Goal: Contribute content: Contribute content

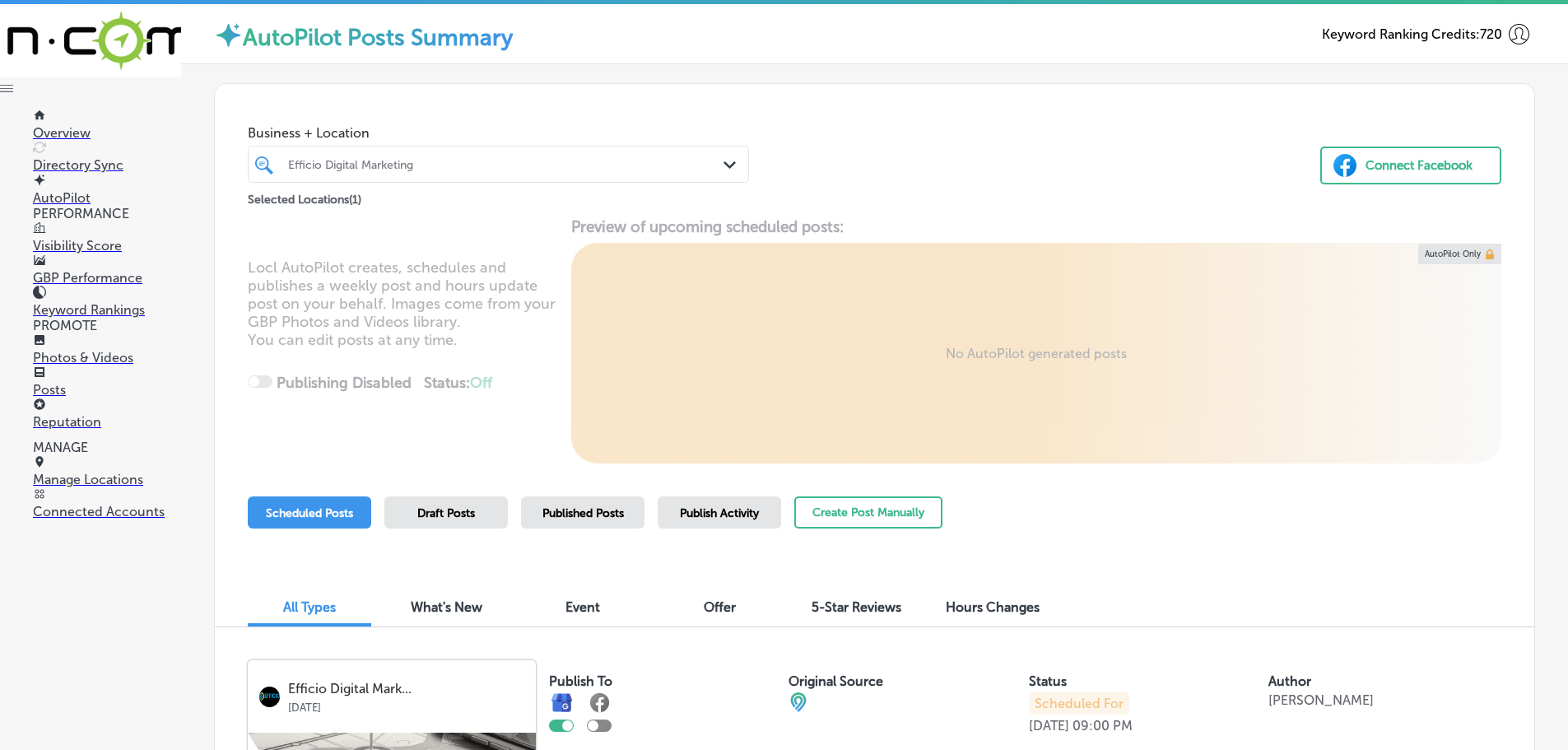
click at [723, 162] on icon "Path Created with Sketch." at bounding box center [729, 165] width 12 height 8
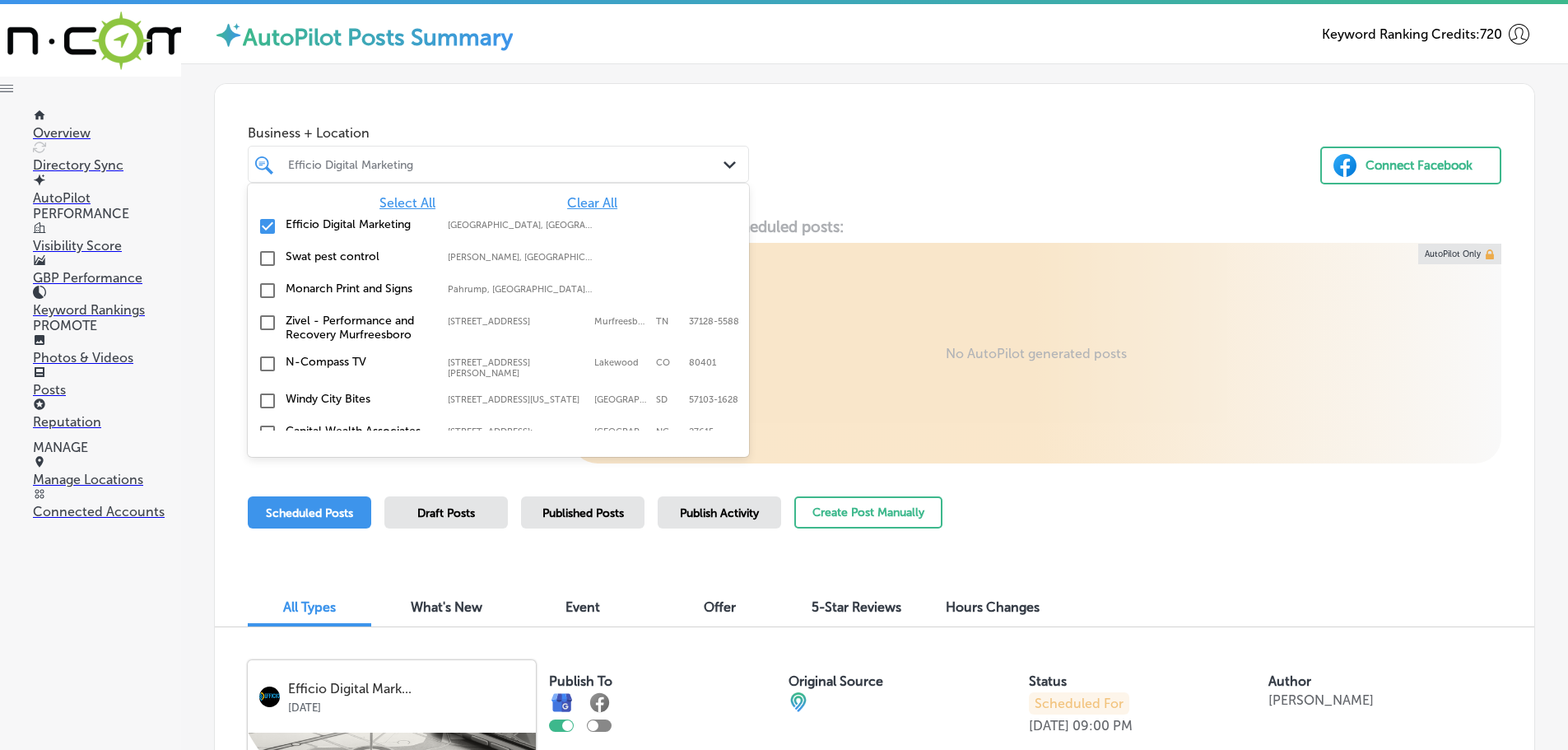
click at [587, 198] on span "Clear All" at bounding box center [592, 203] width 51 height 16
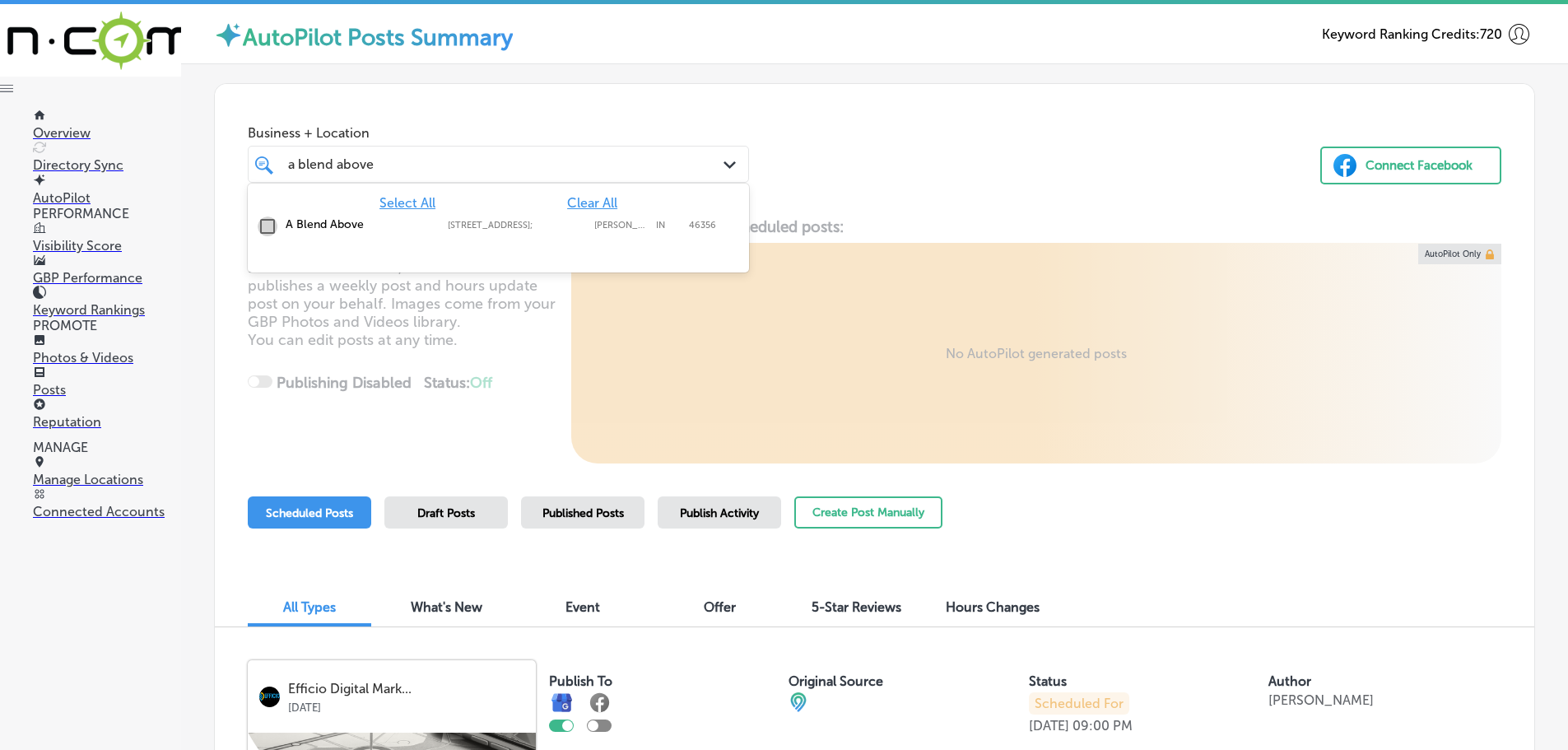
click at [266, 231] on input "checkbox" at bounding box center [267, 226] width 20 height 20
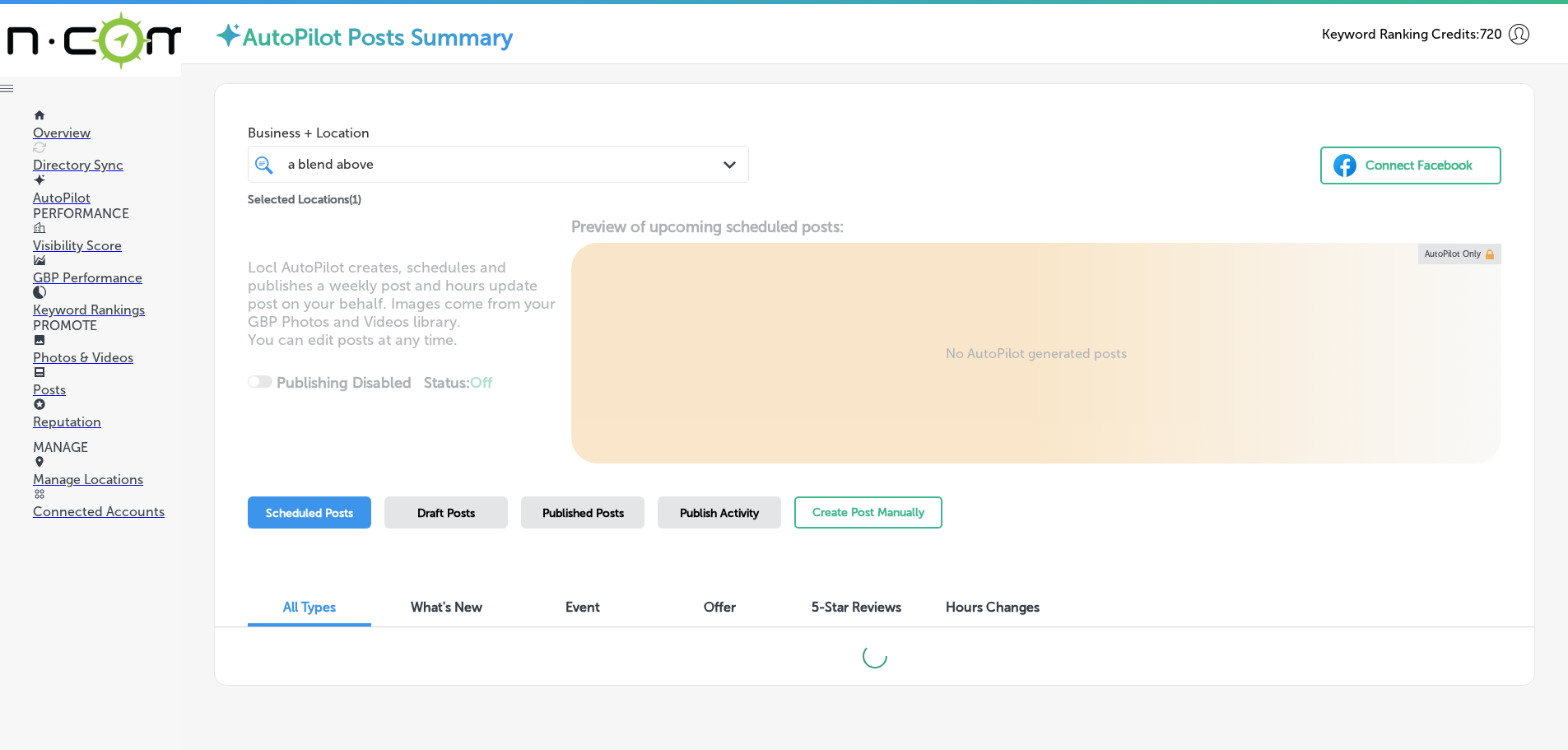
click at [802, 193] on div "Business + Location a blend above a blend above Path Created with Sketch. Selec…" at bounding box center [875, 145] width 1319 height 125
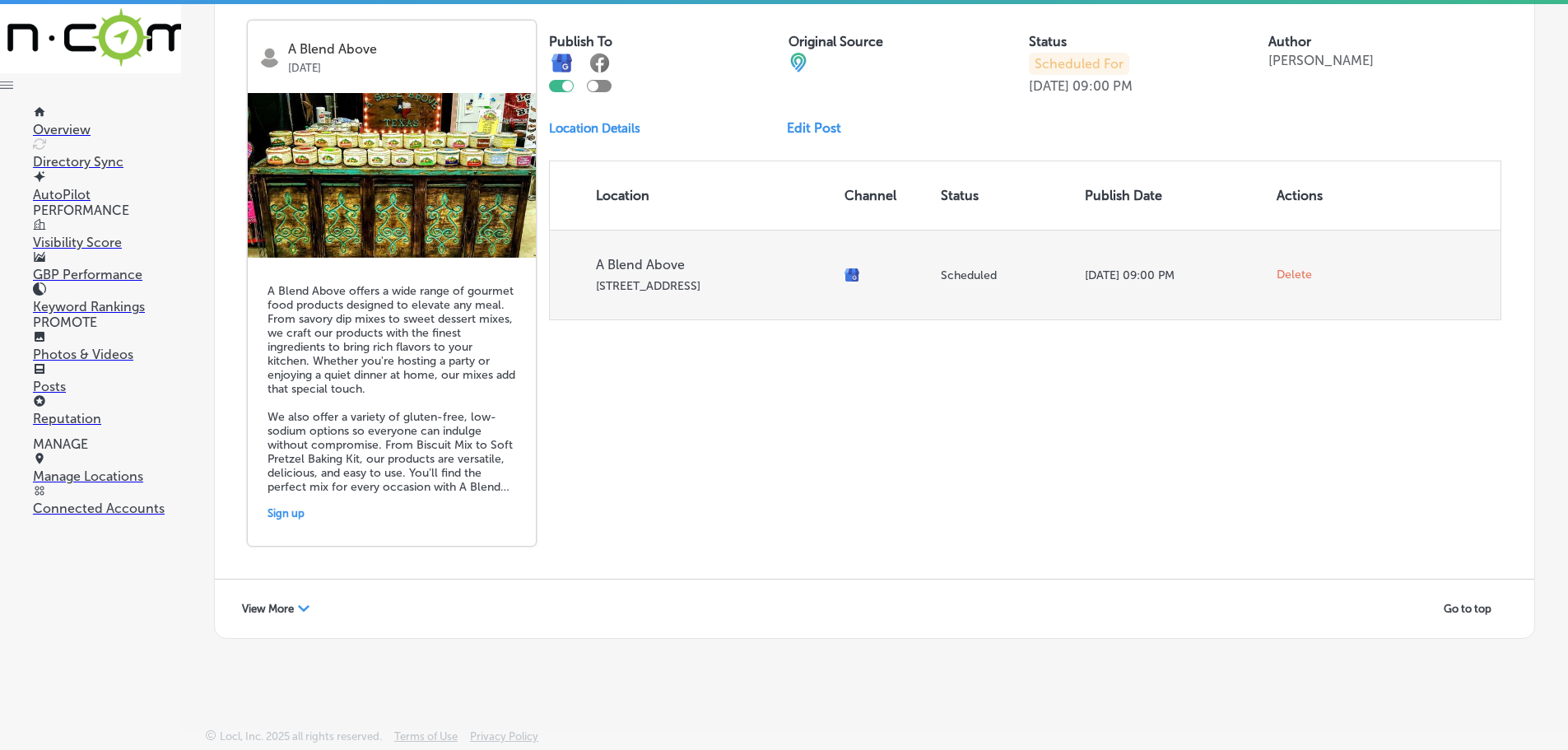
scroll to position [4, 0]
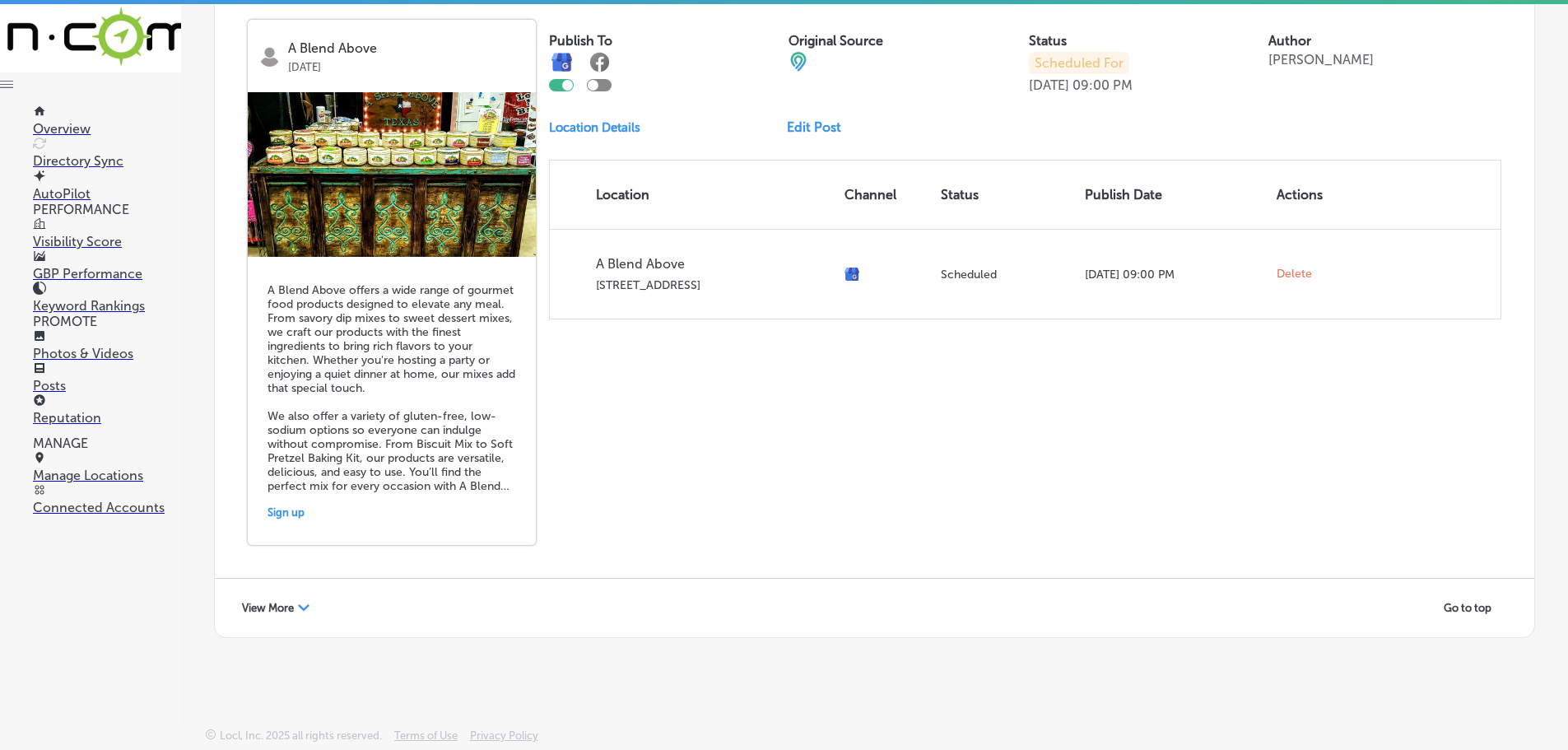
click at [306, 608] on polygon at bounding box center [304, 607] width 11 height 7
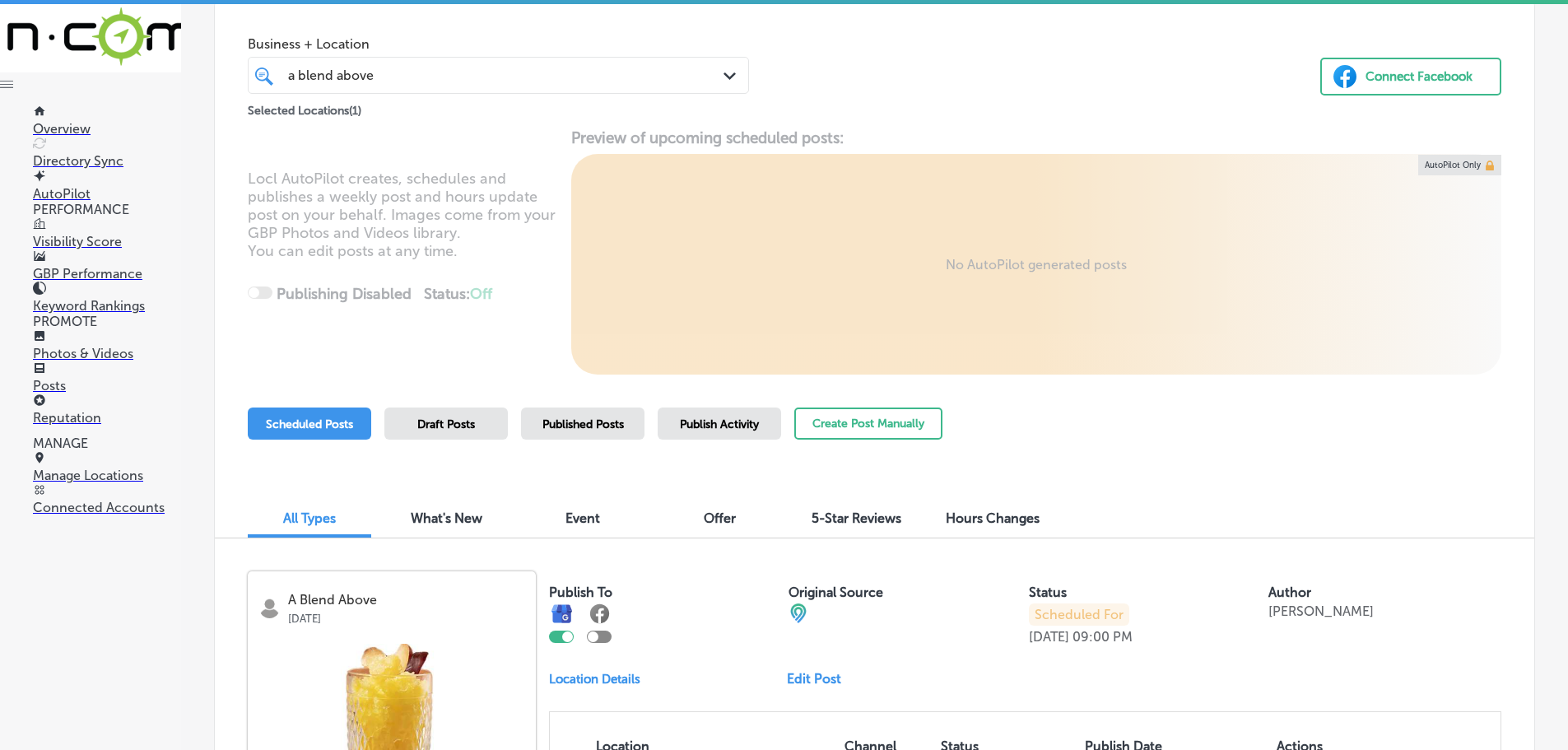
scroll to position [0, 0]
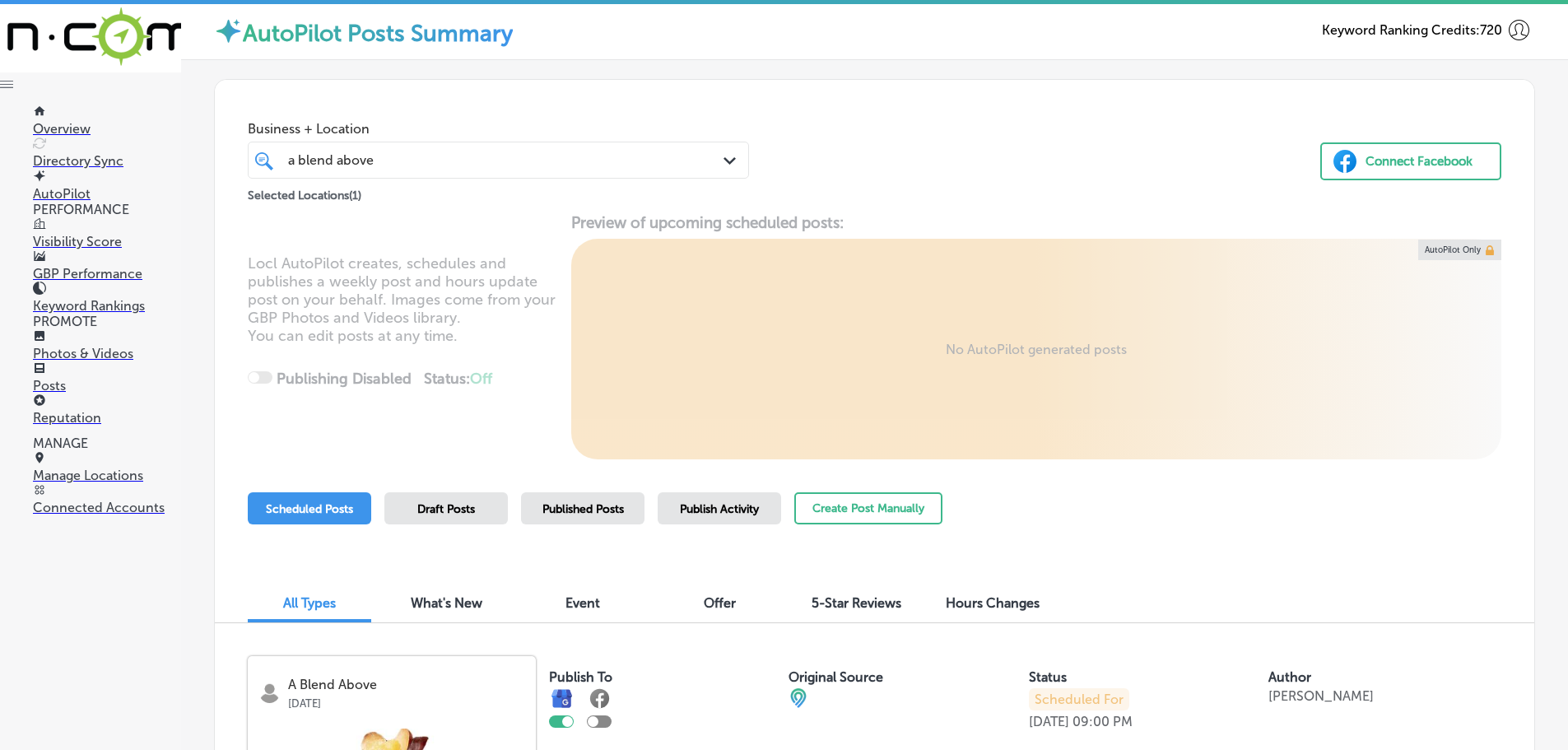
click at [717, 159] on div "a blend above a blend above Path Created with Sketch." at bounding box center [498, 160] width 499 height 25
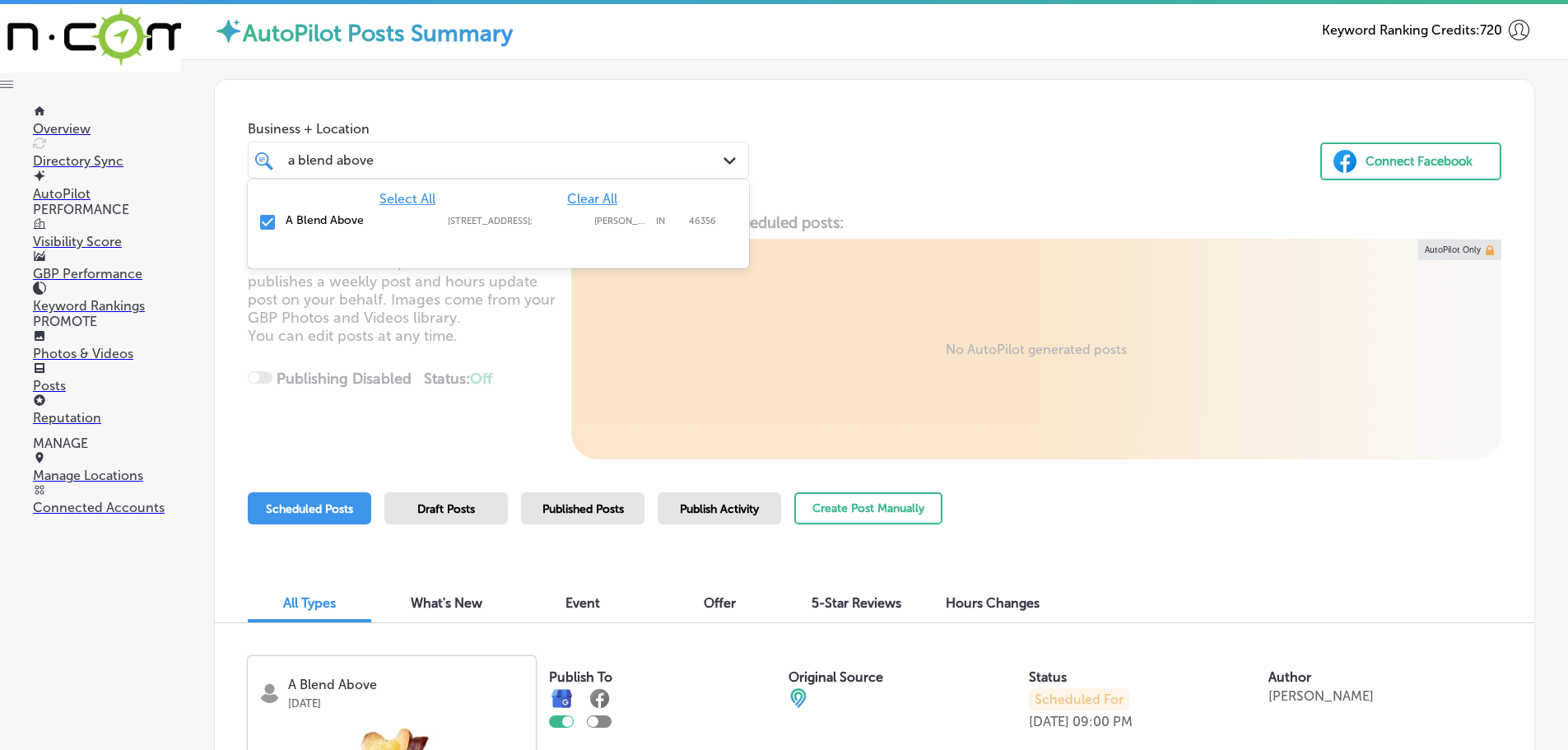
click at [595, 198] on span "Clear All" at bounding box center [592, 198] width 51 height 16
drag, startPoint x: 372, startPoint y: 164, endPoint x: 273, endPoint y: 164, distance: 99.0
click at [273, 165] on div "a blend above a blend above Path Created with Sketch." at bounding box center [498, 160] width 499 height 25
click at [285, 216] on label "Cascade Creative Media" at bounding box center [358, 220] width 145 height 14
type input "cascade"
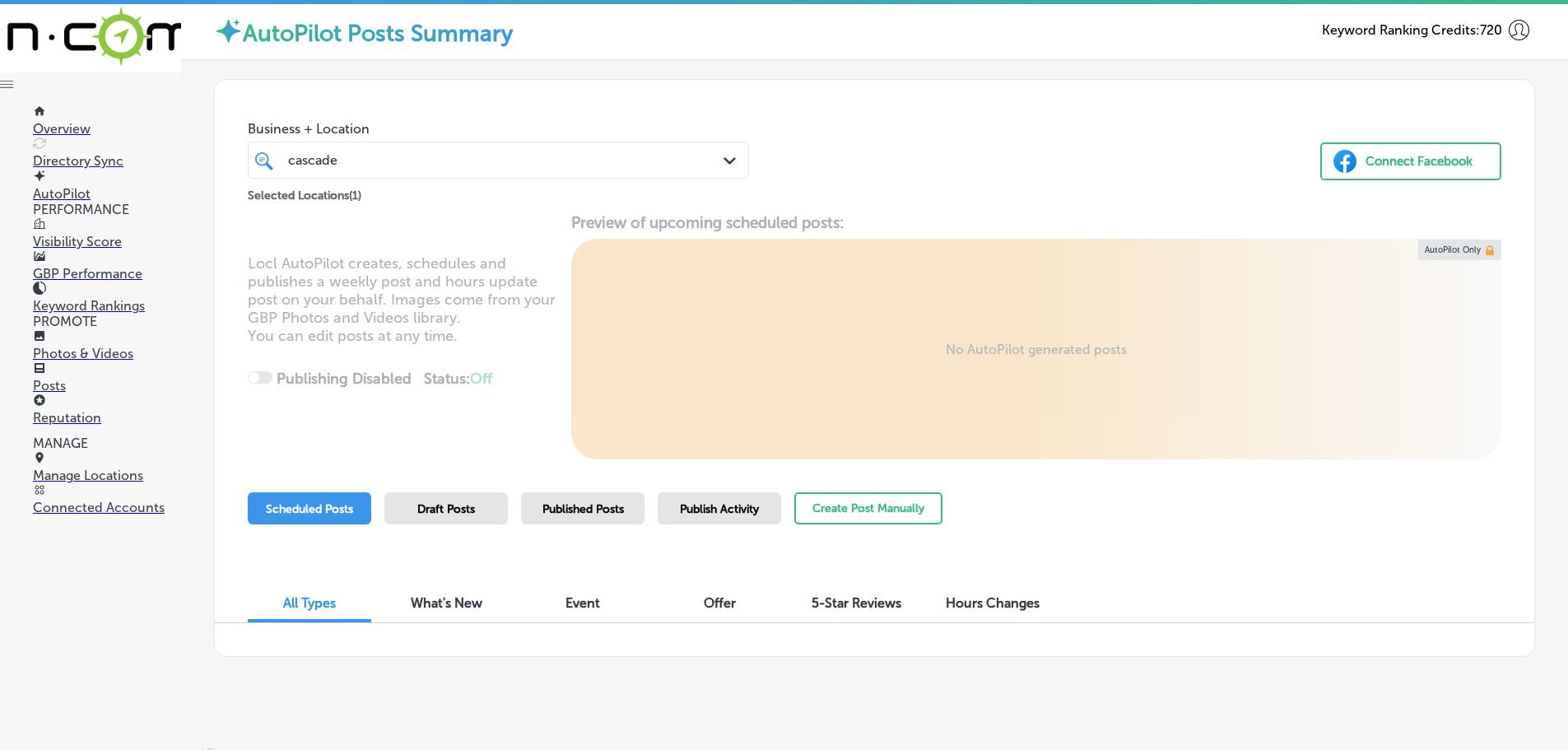
click at [992, 148] on div "Business + Location [GEOGRAPHIC_DATA] Path Created with Sketch. Selected Locati…" at bounding box center [875, 142] width 1319 height 125
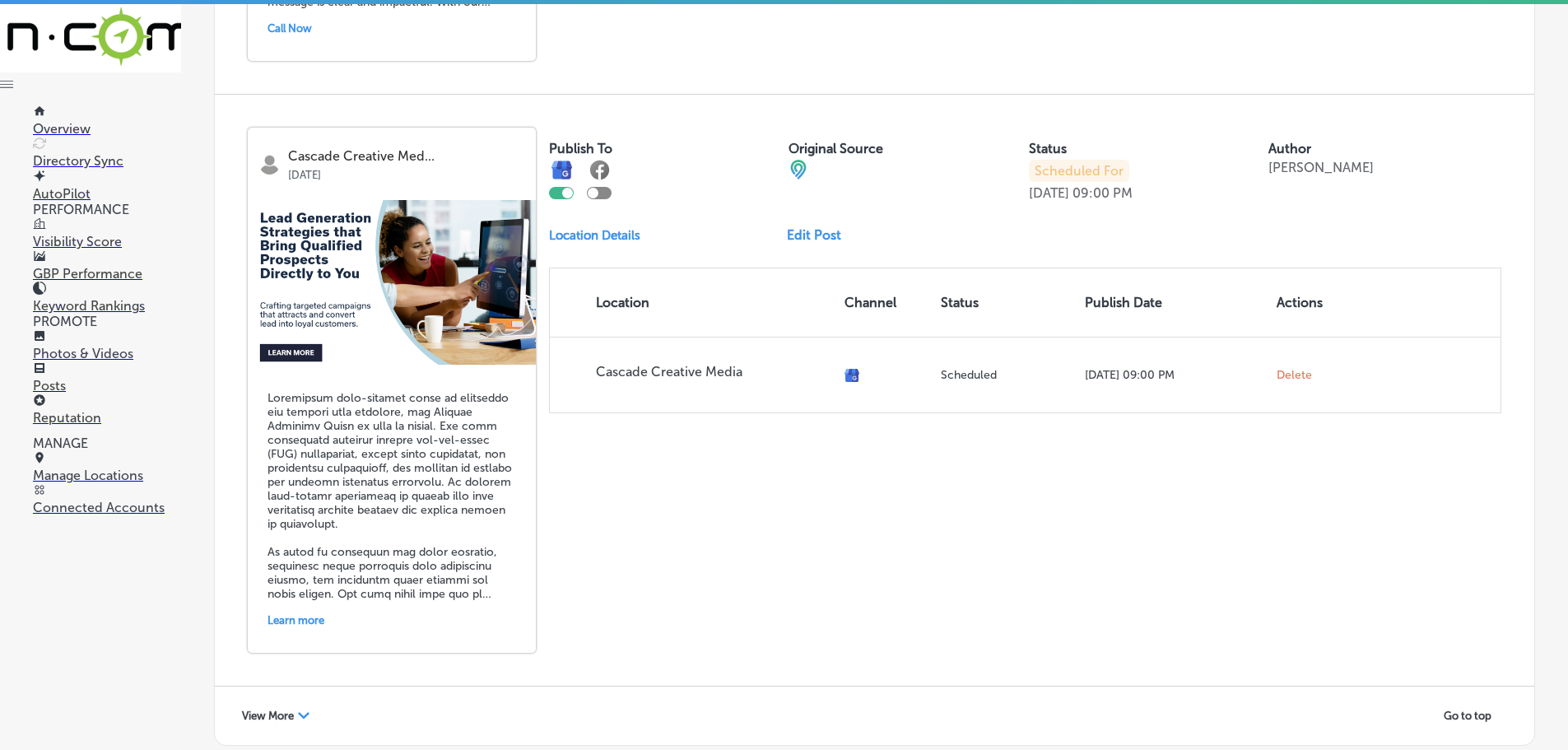
scroll to position [3596, 0]
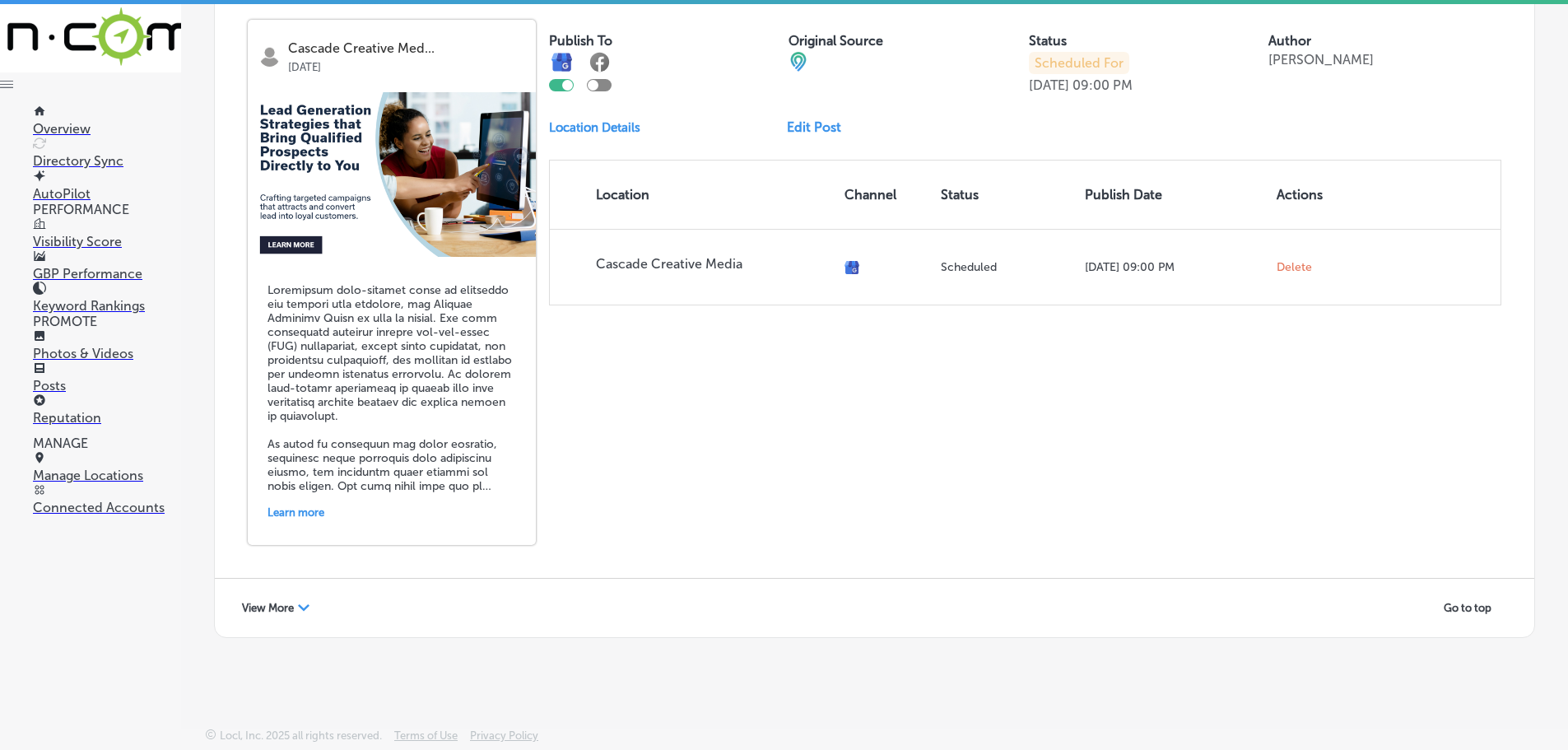
click at [306, 605] on icon "Path Created with Sketch." at bounding box center [304, 607] width 11 height 7
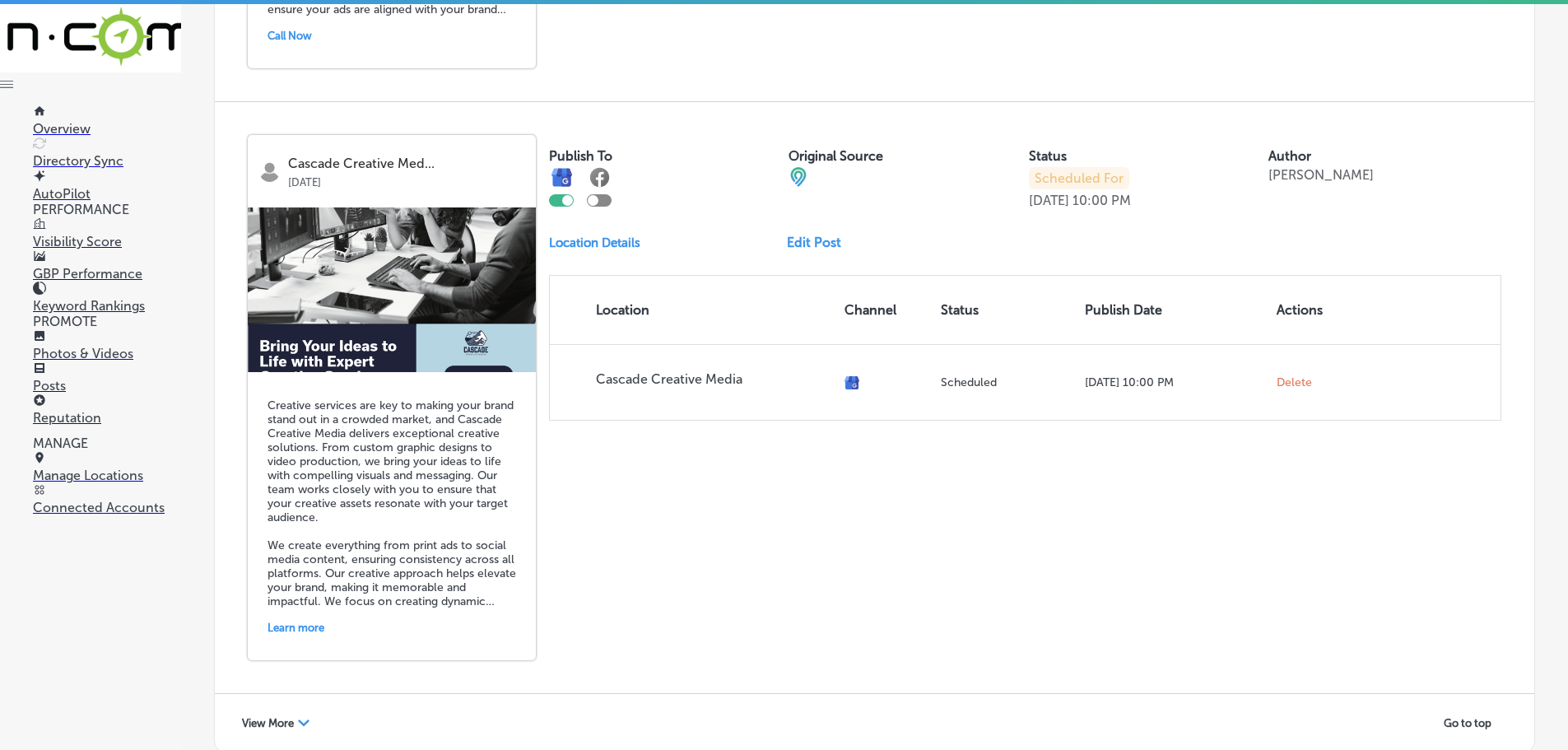
scroll to position [7148, 0]
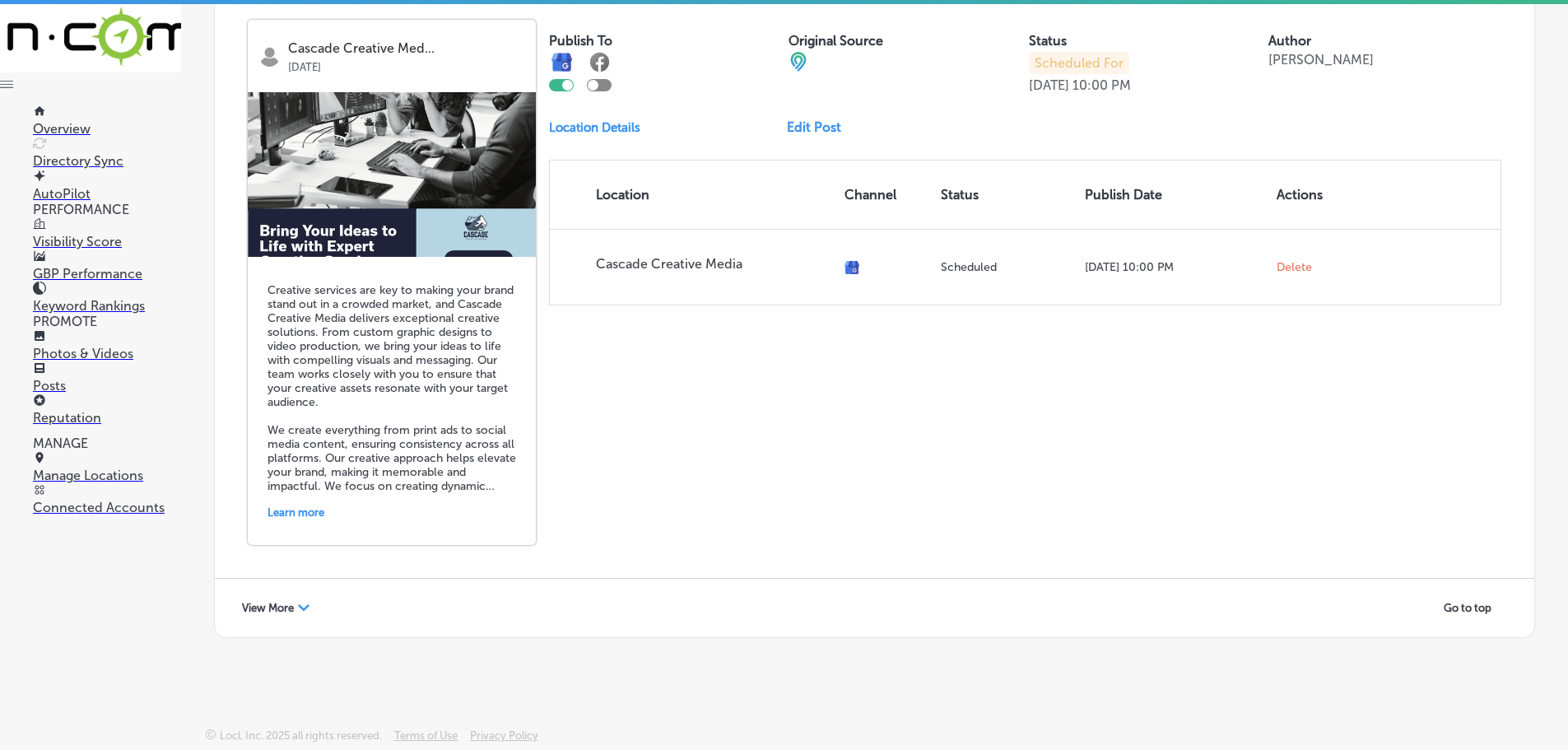
click at [302, 606] on icon "Path Created with Sketch." at bounding box center [304, 607] width 11 height 7
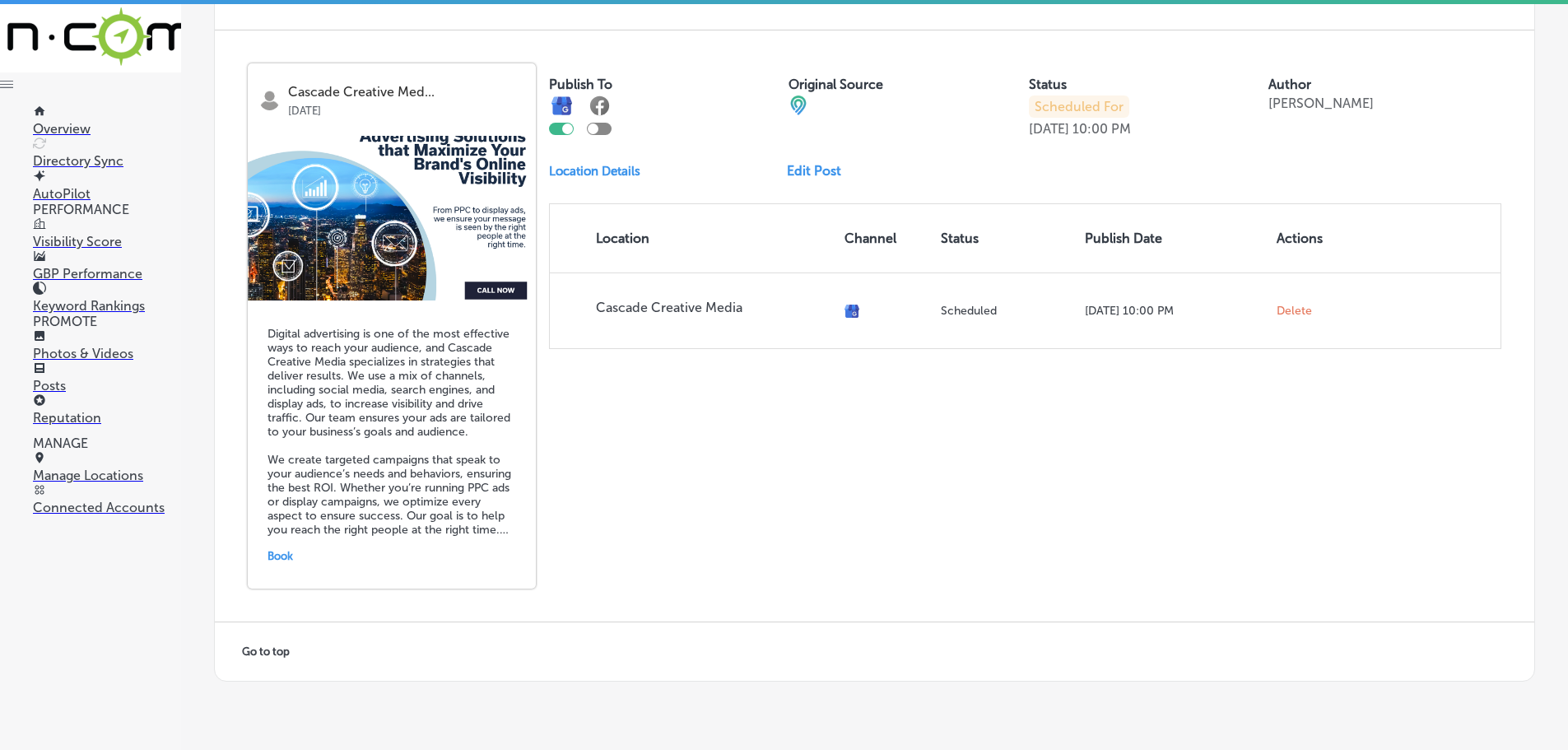
scroll to position [7739, 0]
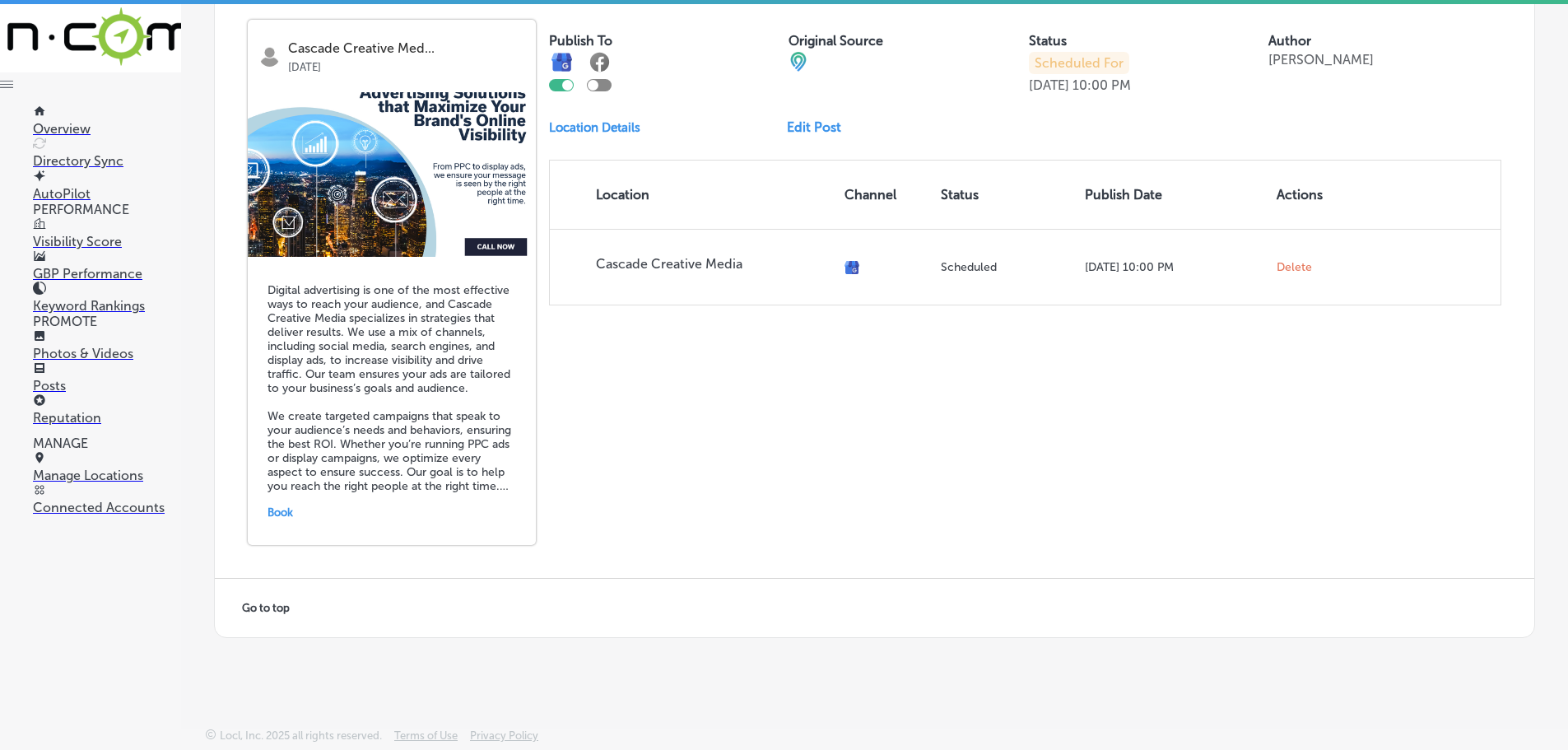
click at [80, 349] on p "Photos & Videos" at bounding box center [107, 353] width 148 height 16
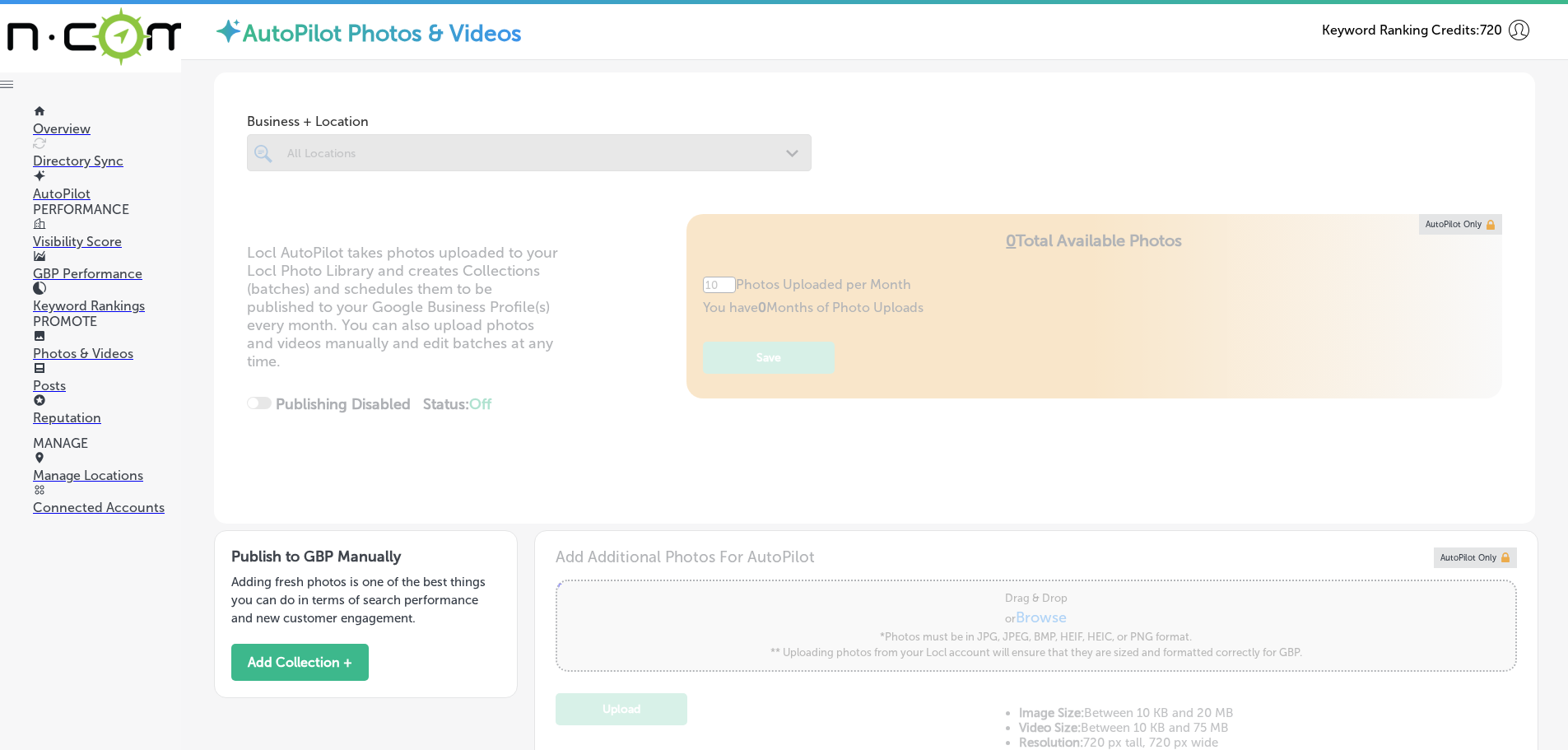
type input "0"
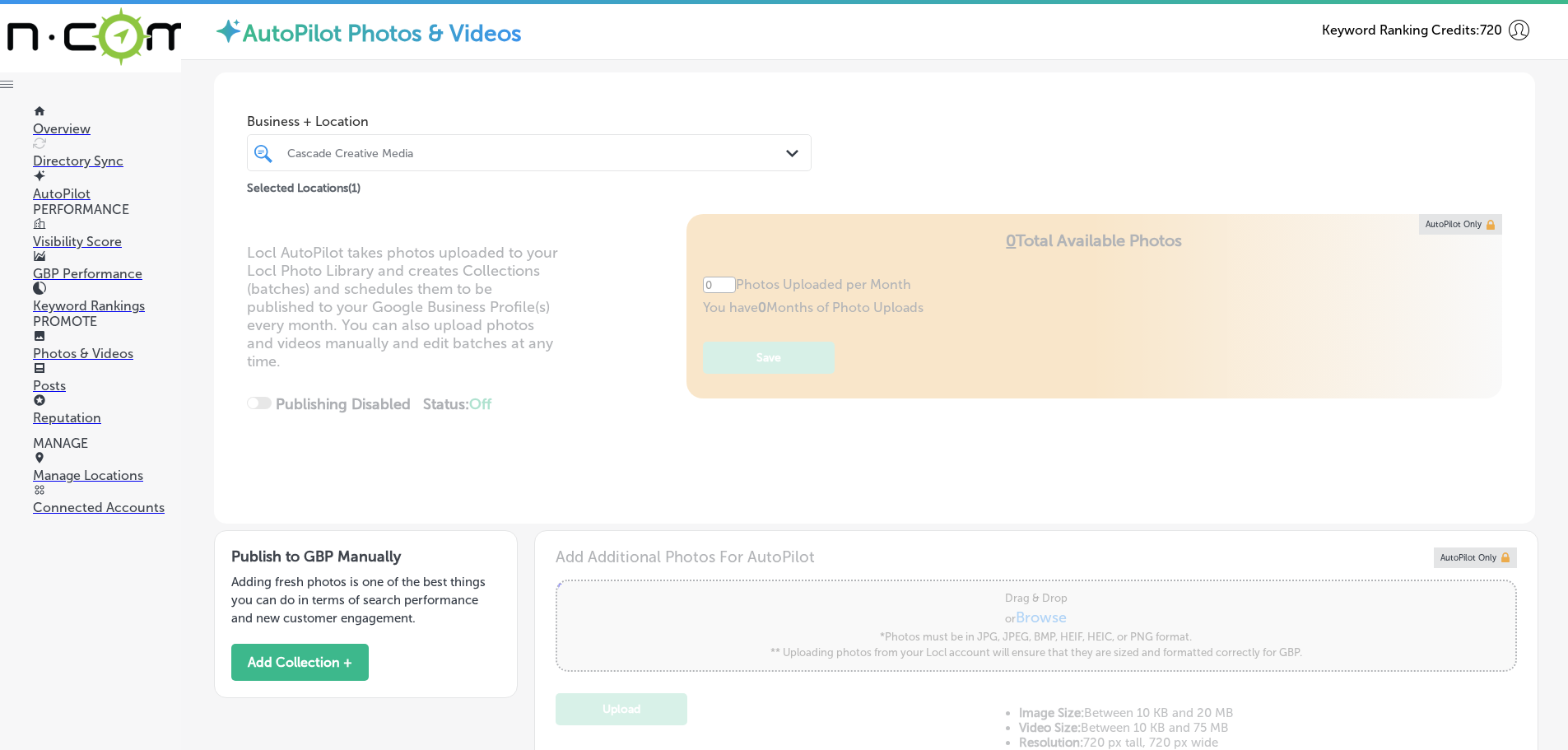
click at [786, 151] on icon "Path Created with Sketch." at bounding box center [792, 154] width 12 height 8
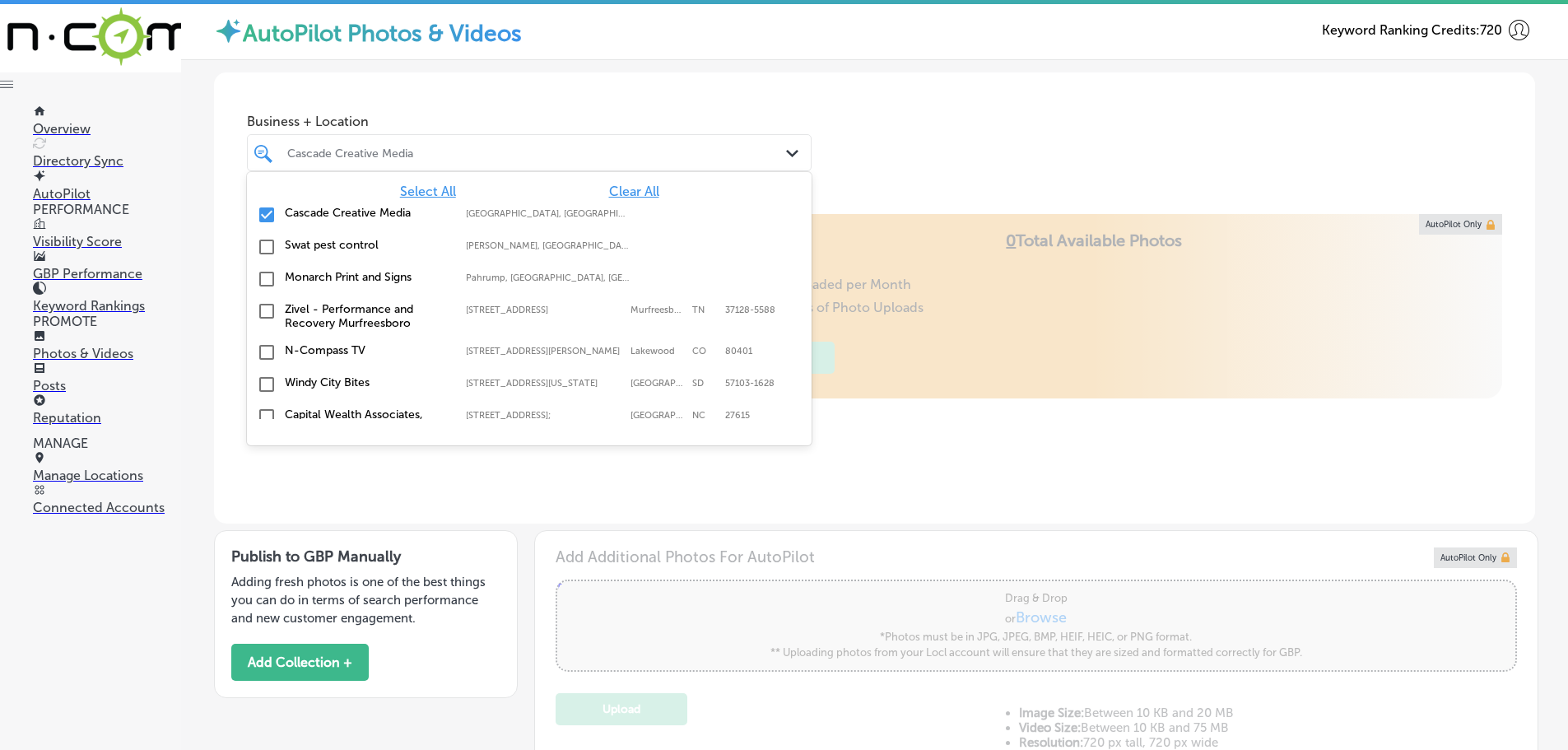
click at [626, 191] on span "Clear All" at bounding box center [634, 191] width 51 height 16
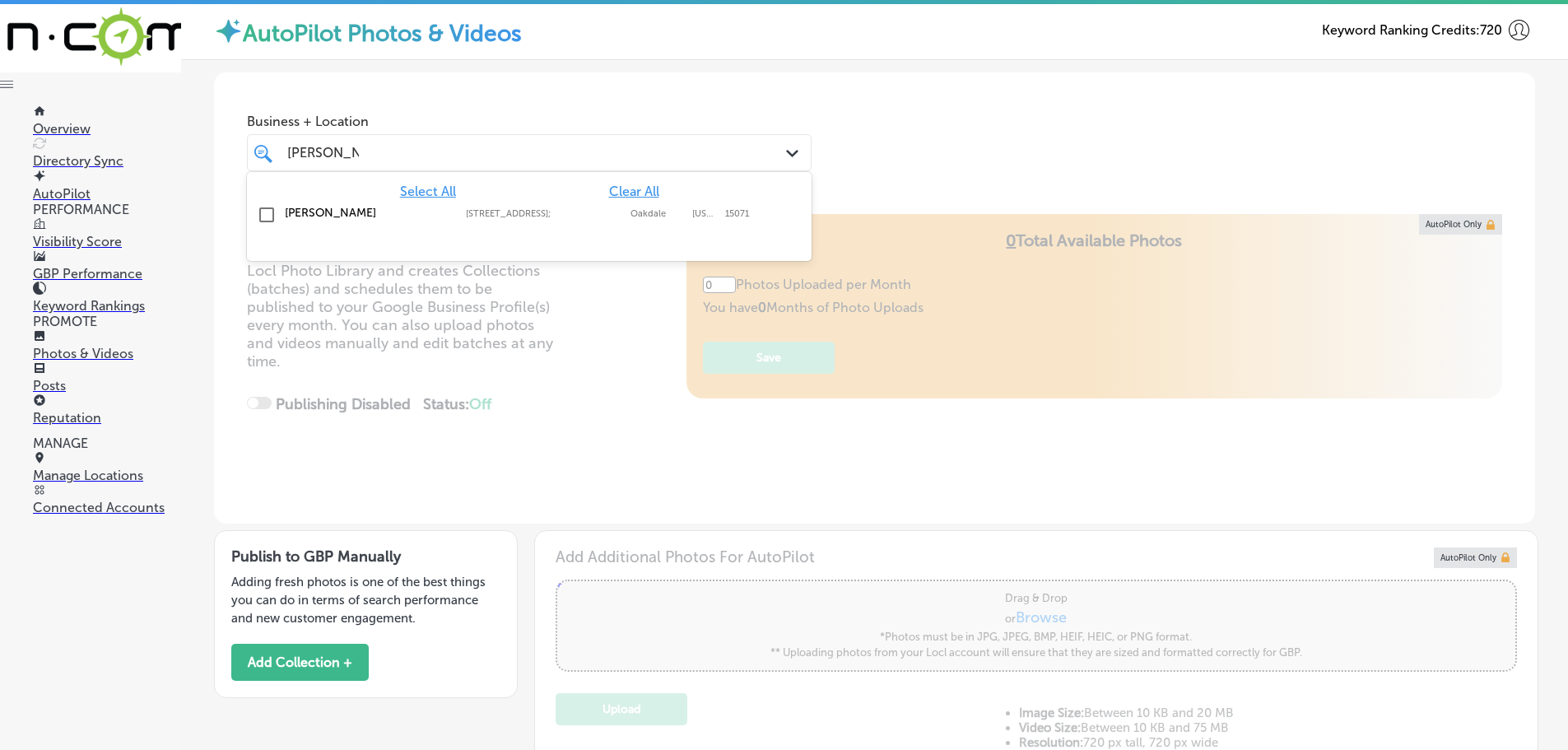
click at [331, 211] on label "[PERSON_NAME]" at bounding box center [366, 212] width 164 height 14
type input "[PERSON_NAME]"
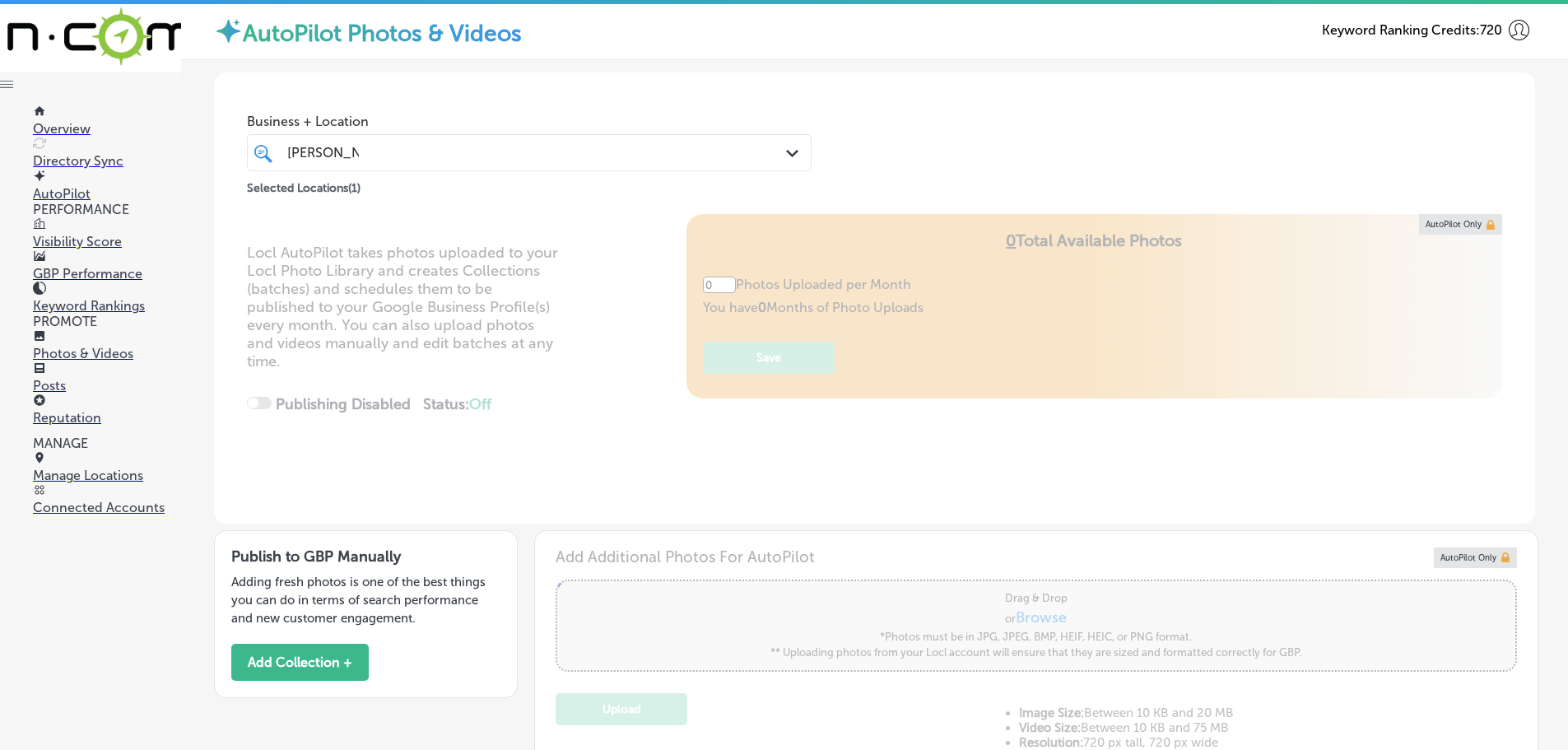
click at [910, 164] on div "Business + Location [PERSON_NAME] [PERSON_NAME] Path Created with Sketch. Selec…" at bounding box center [875, 134] width 1321 height 125
type input "5"
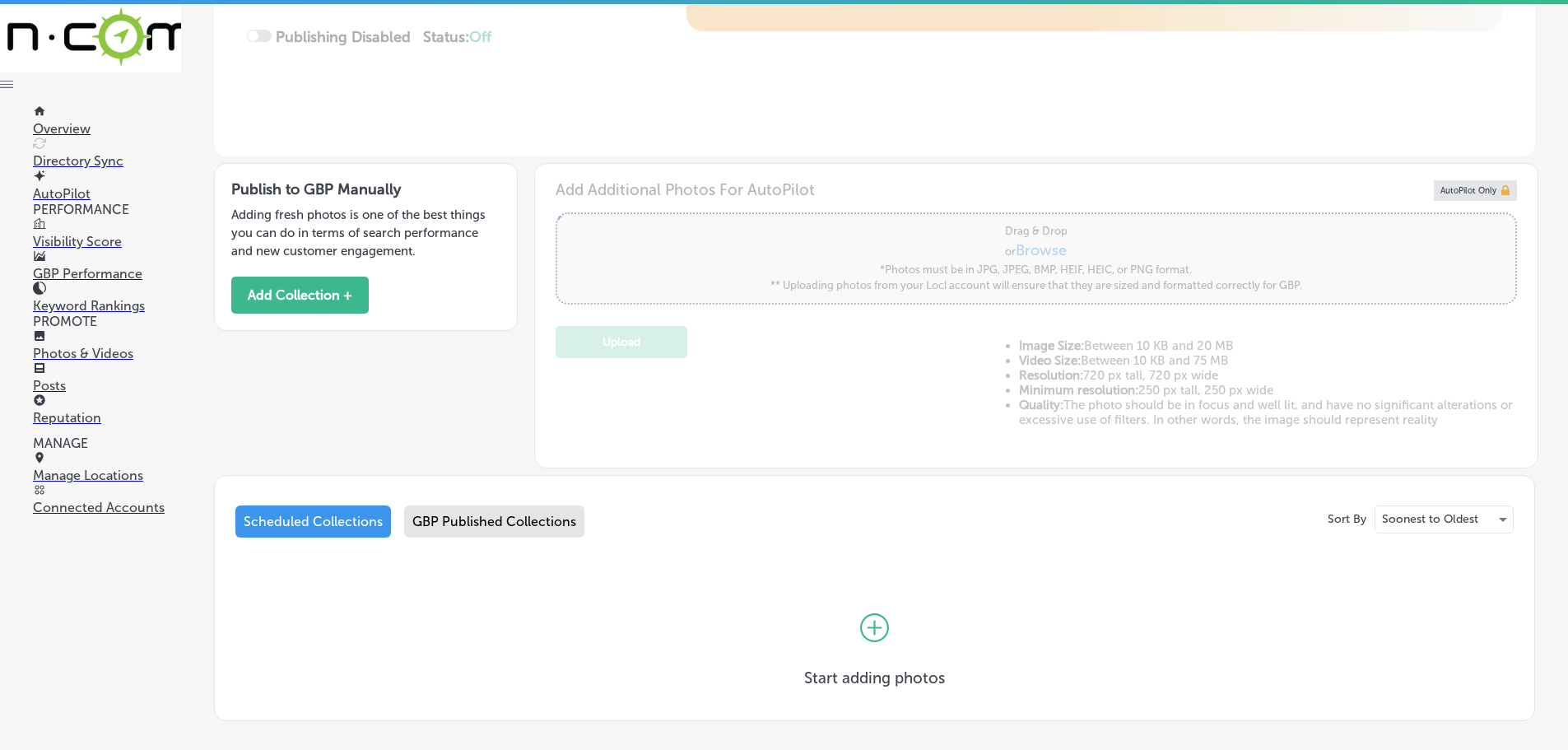
scroll to position [450, 0]
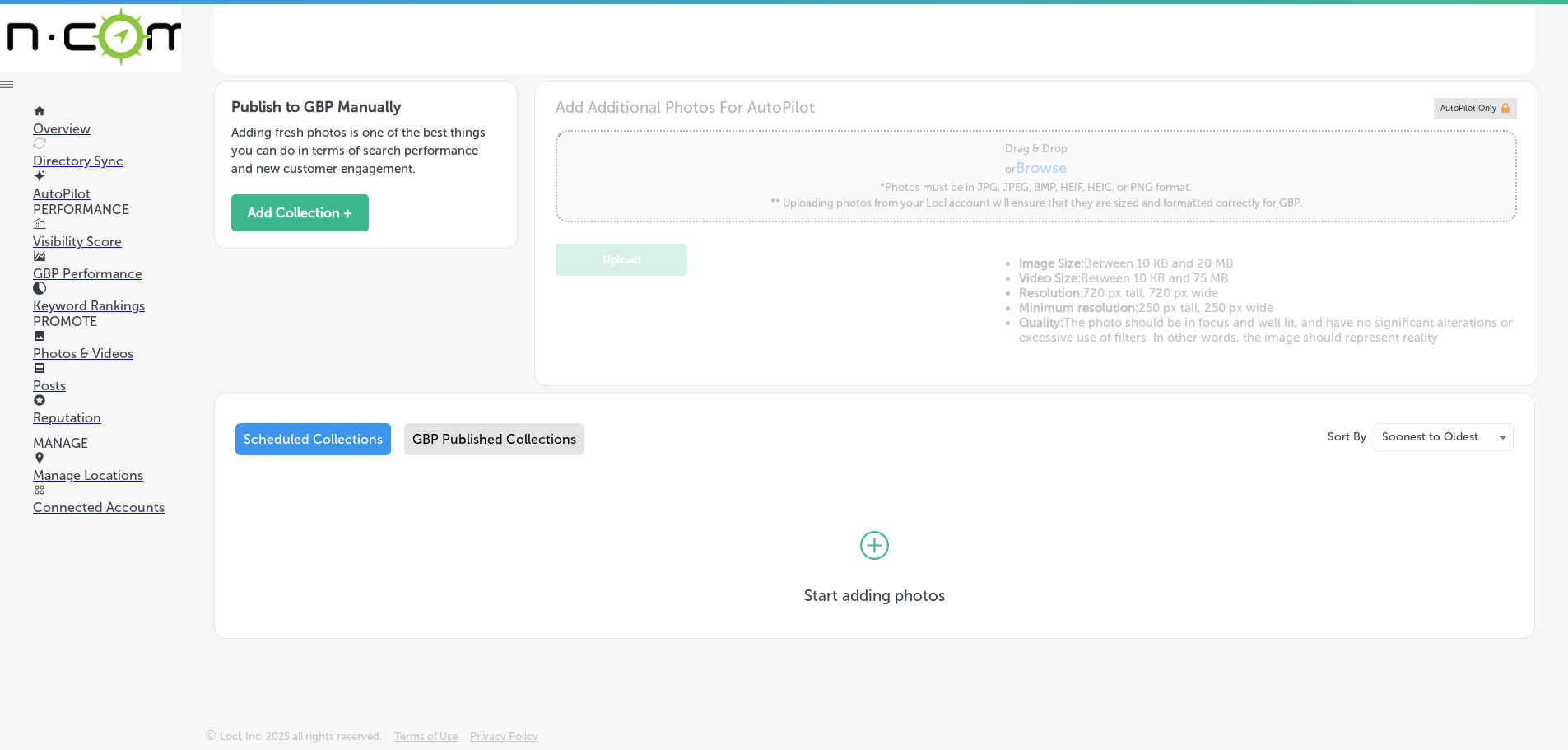
click at [281, 187] on div "Publish to GBP Manually Adding fresh photos is one of the best things you can d…" at bounding box center [366, 165] width 304 height 169
click at [292, 205] on button "Add Collection +" at bounding box center [299, 212] width 137 height 37
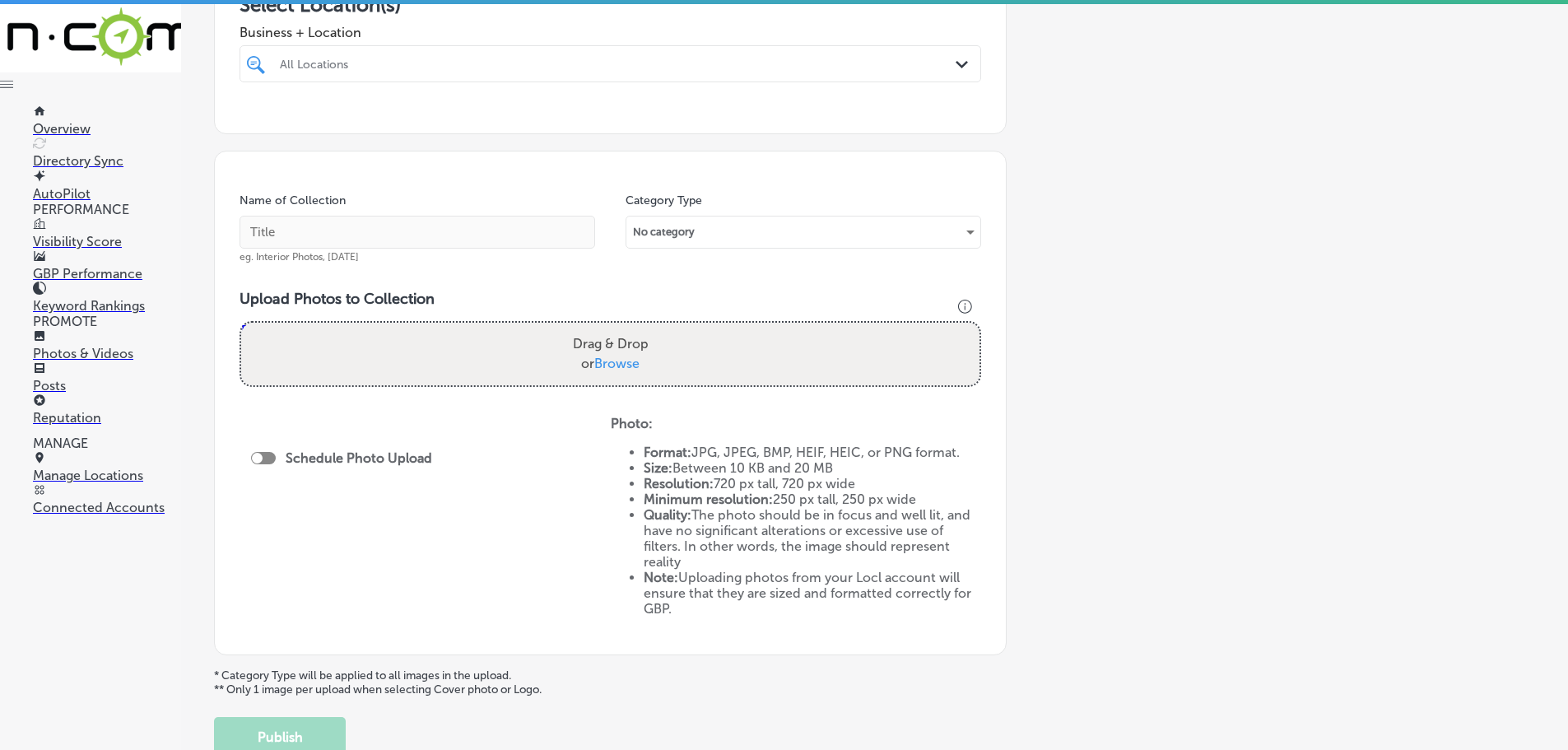
scroll to position [83, 0]
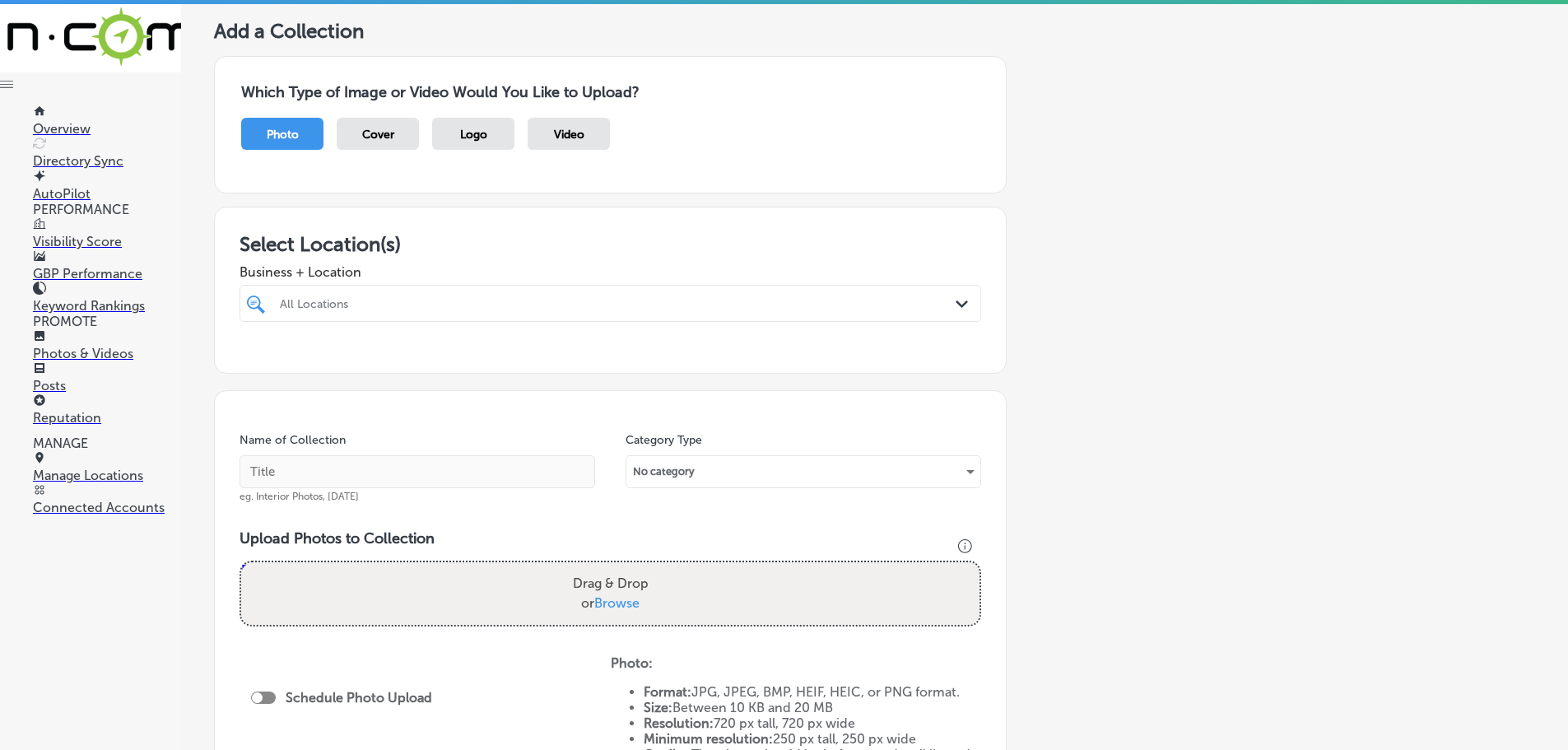
click at [955, 306] on polygon at bounding box center [961, 304] width 12 height 8
click at [347, 403] on label "[PERSON_NAME]" at bounding box center [387, 395] width 218 height 14
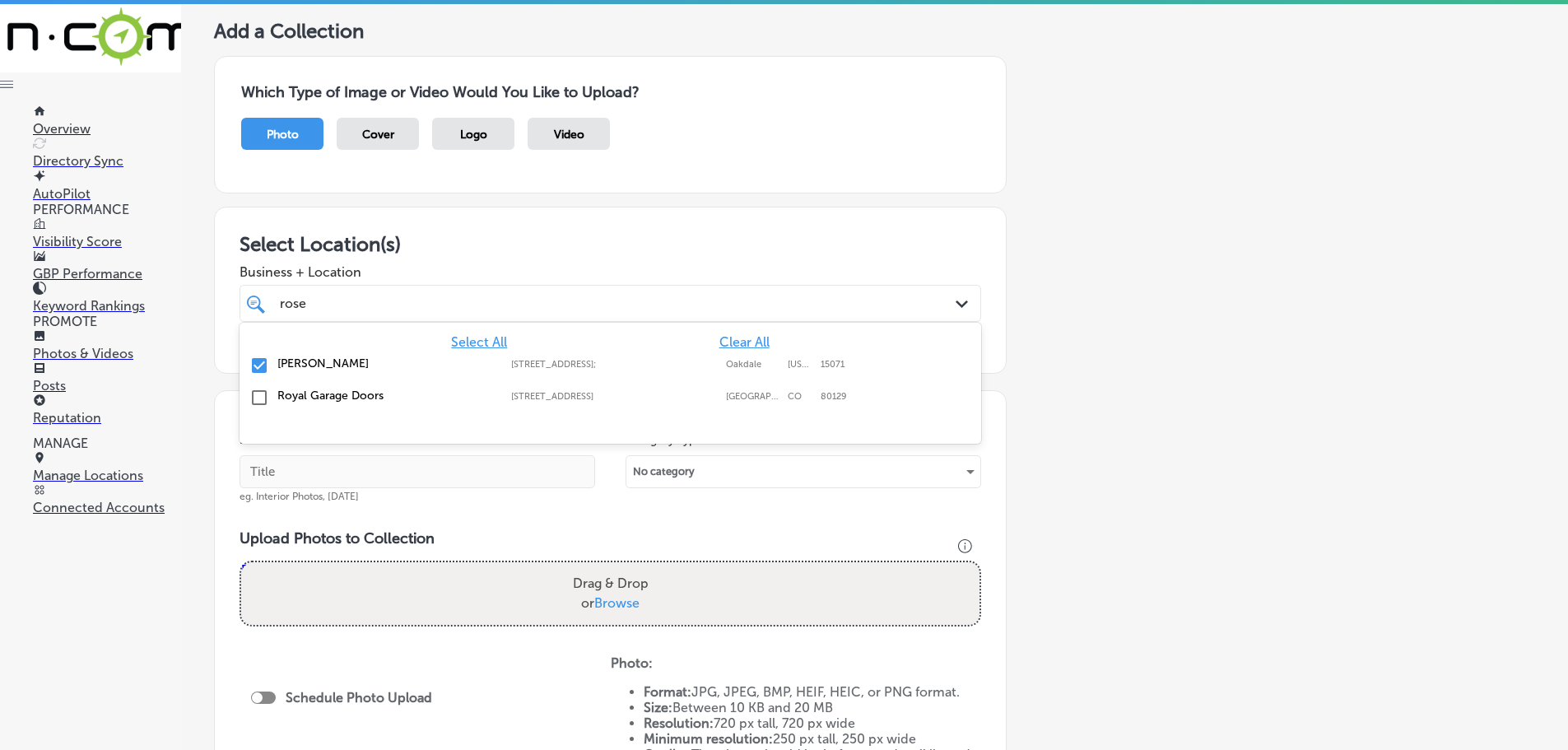
type input "rose"
click at [499, 262] on div "Business + Location option [STREET_ADDRESS]. option [STREET_ADDRESS]; focused, …" at bounding box center [610, 289] width 741 height 66
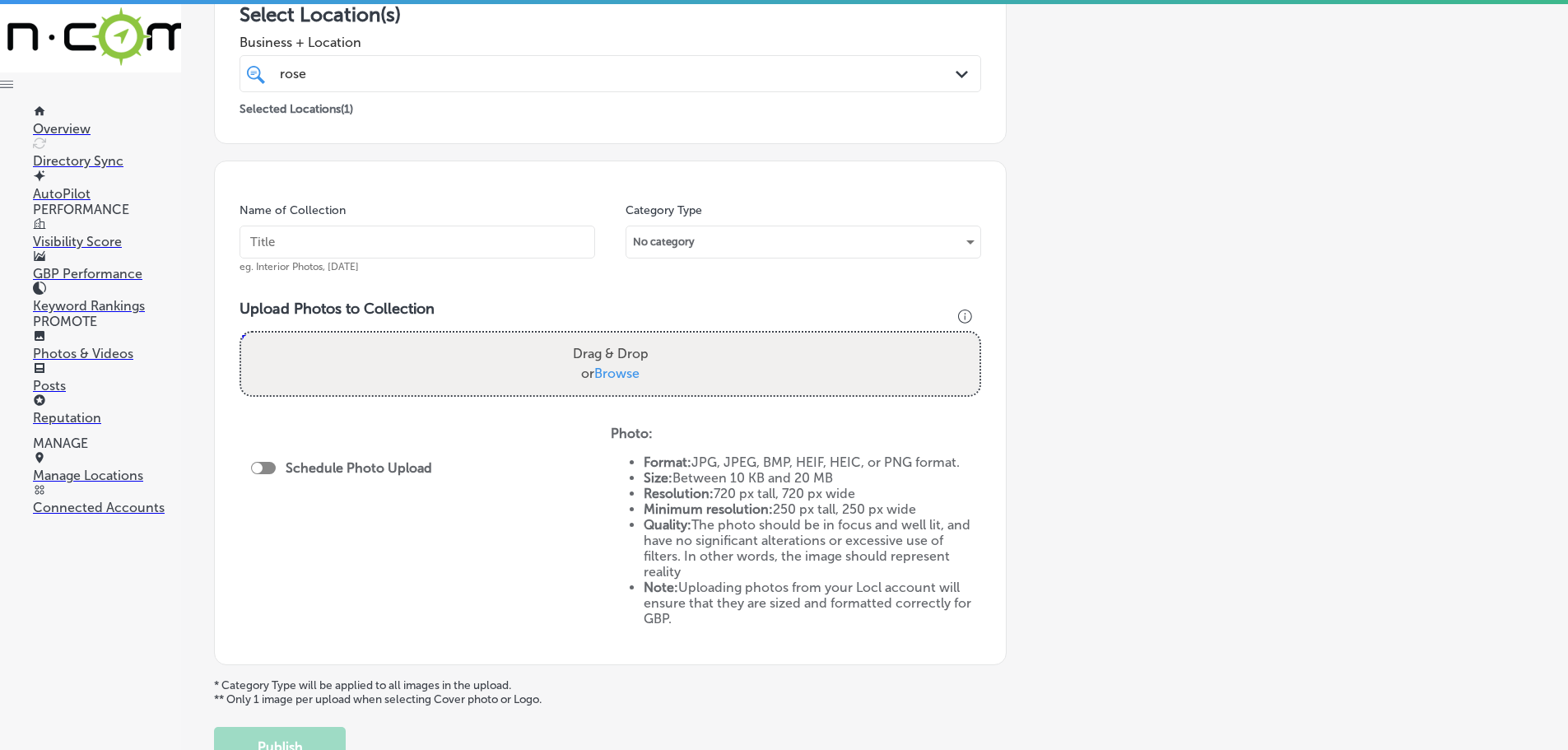
scroll to position [329, 0]
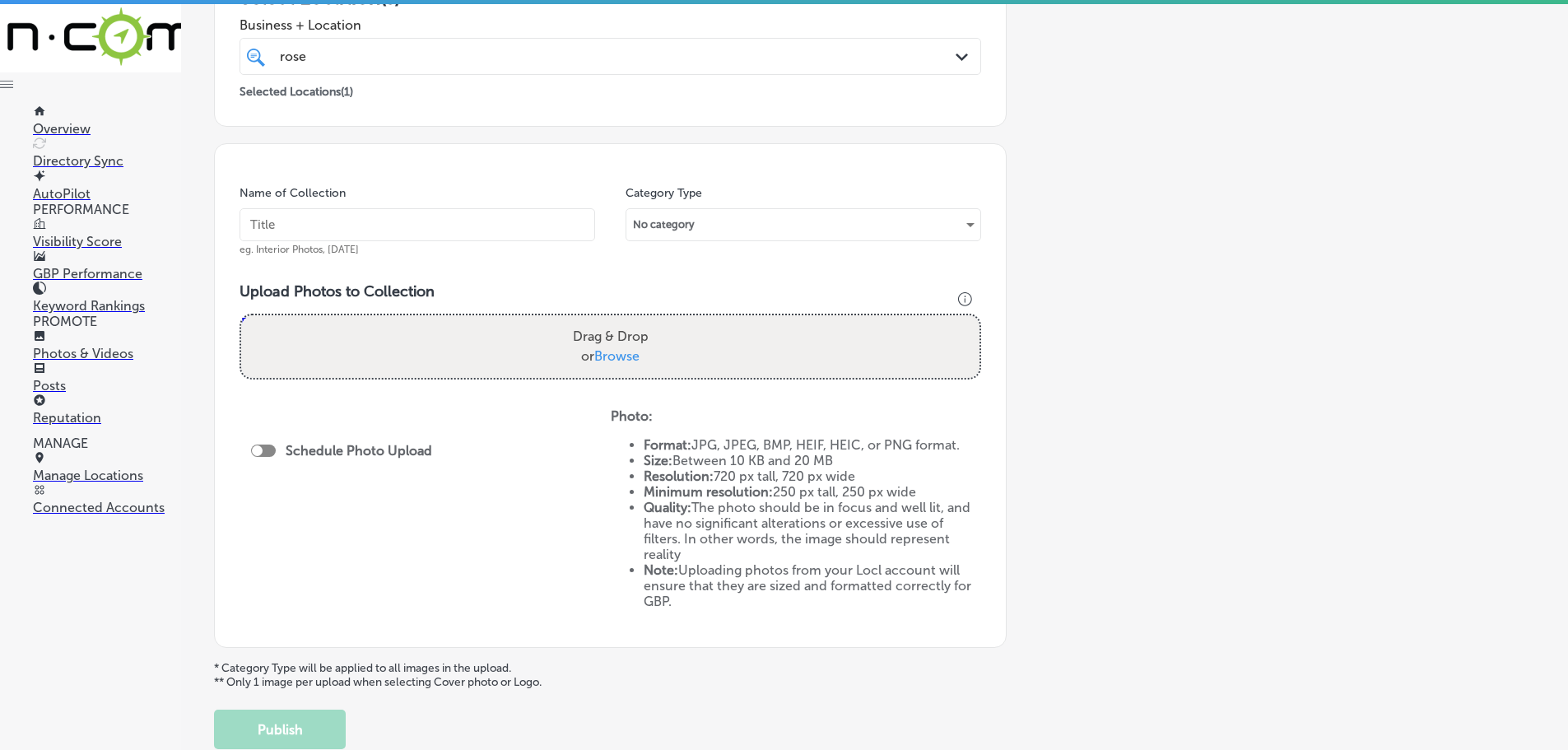
click at [614, 354] on span "Browse" at bounding box center [617, 356] width 45 height 16
click at [614, 320] on input "Drag & Drop or Browse" at bounding box center [610, 317] width 738 height 5
type input "C:\fakepath\IMG_5864.png"
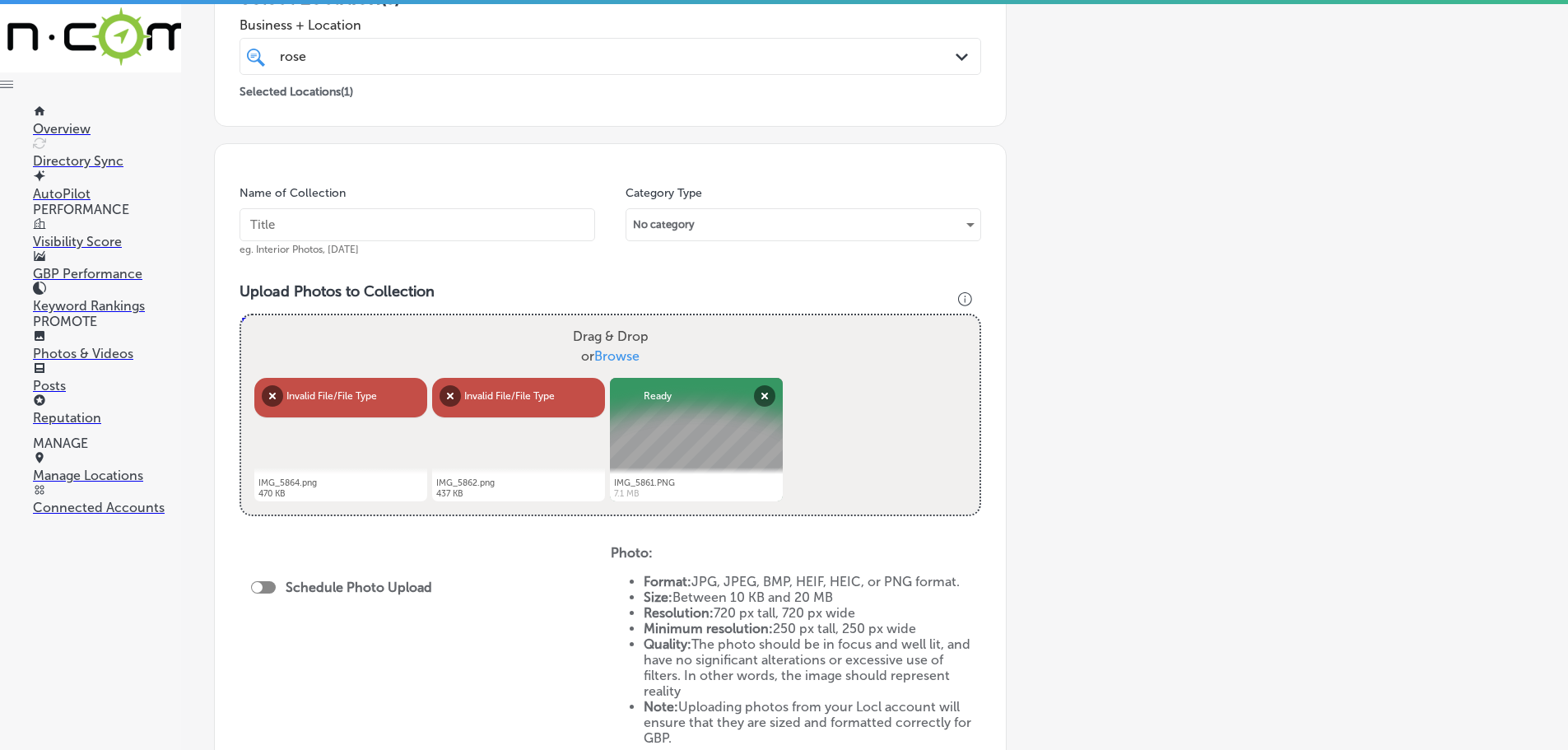
click at [596, 351] on span "Browse" at bounding box center [617, 356] width 45 height 16
click at [596, 320] on input "Drag & Drop or Browse" at bounding box center [610, 317] width 738 height 5
type input "C:\fakepath\IMG_5863.png"
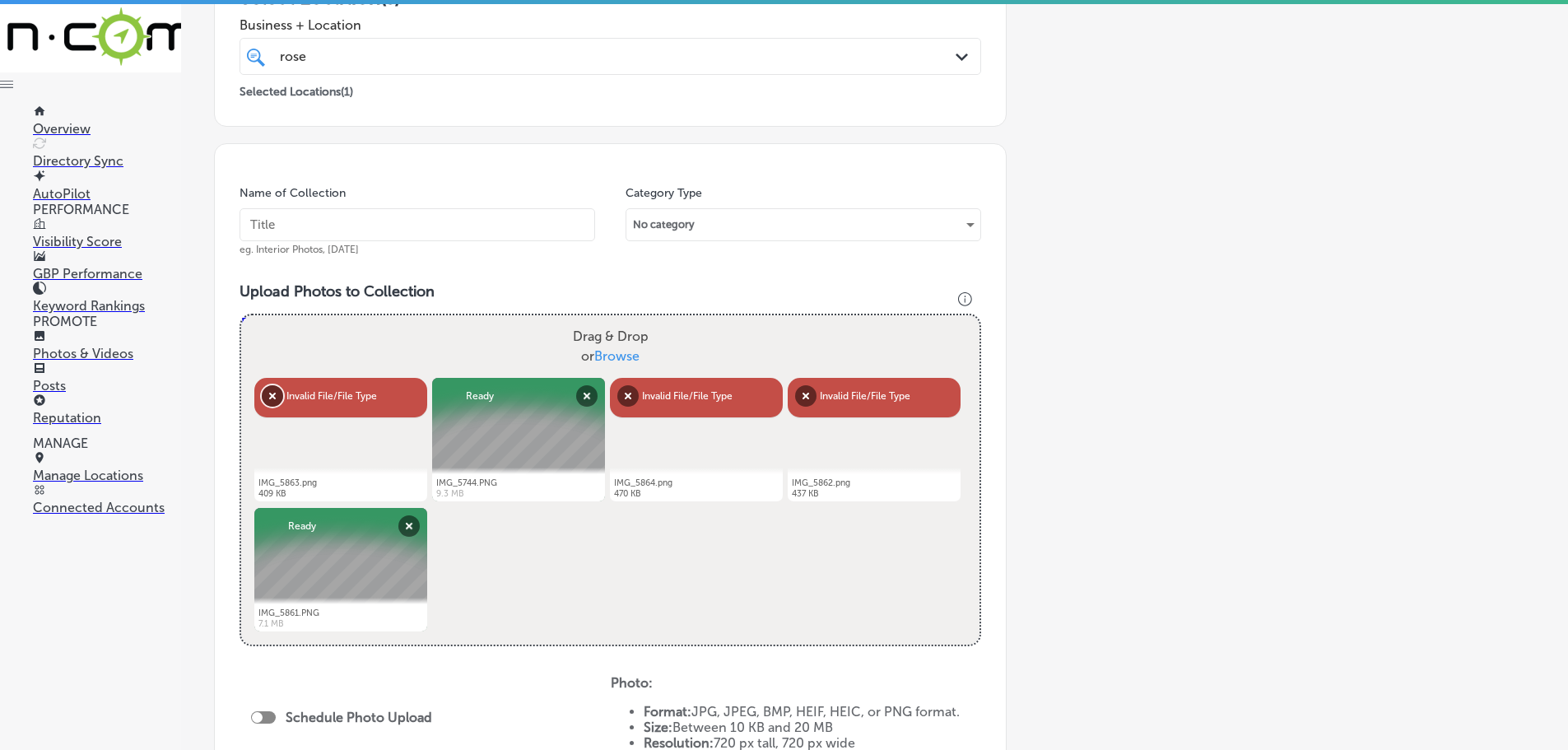
click at [270, 395] on button "Remove" at bounding box center [272, 395] width 22 height 22
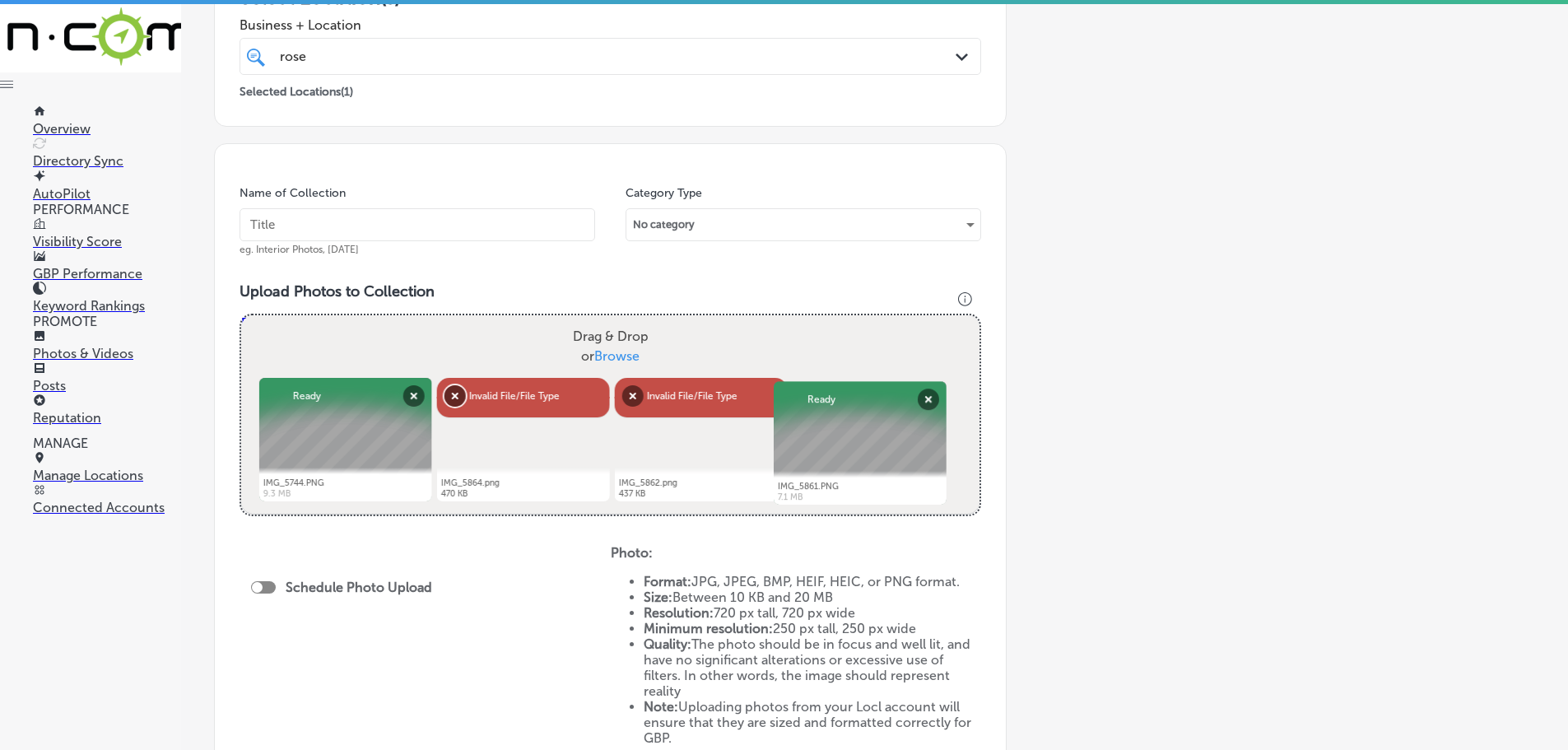
click at [453, 393] on button "Remove" at bounding box center [455, 395] width 22 height 22
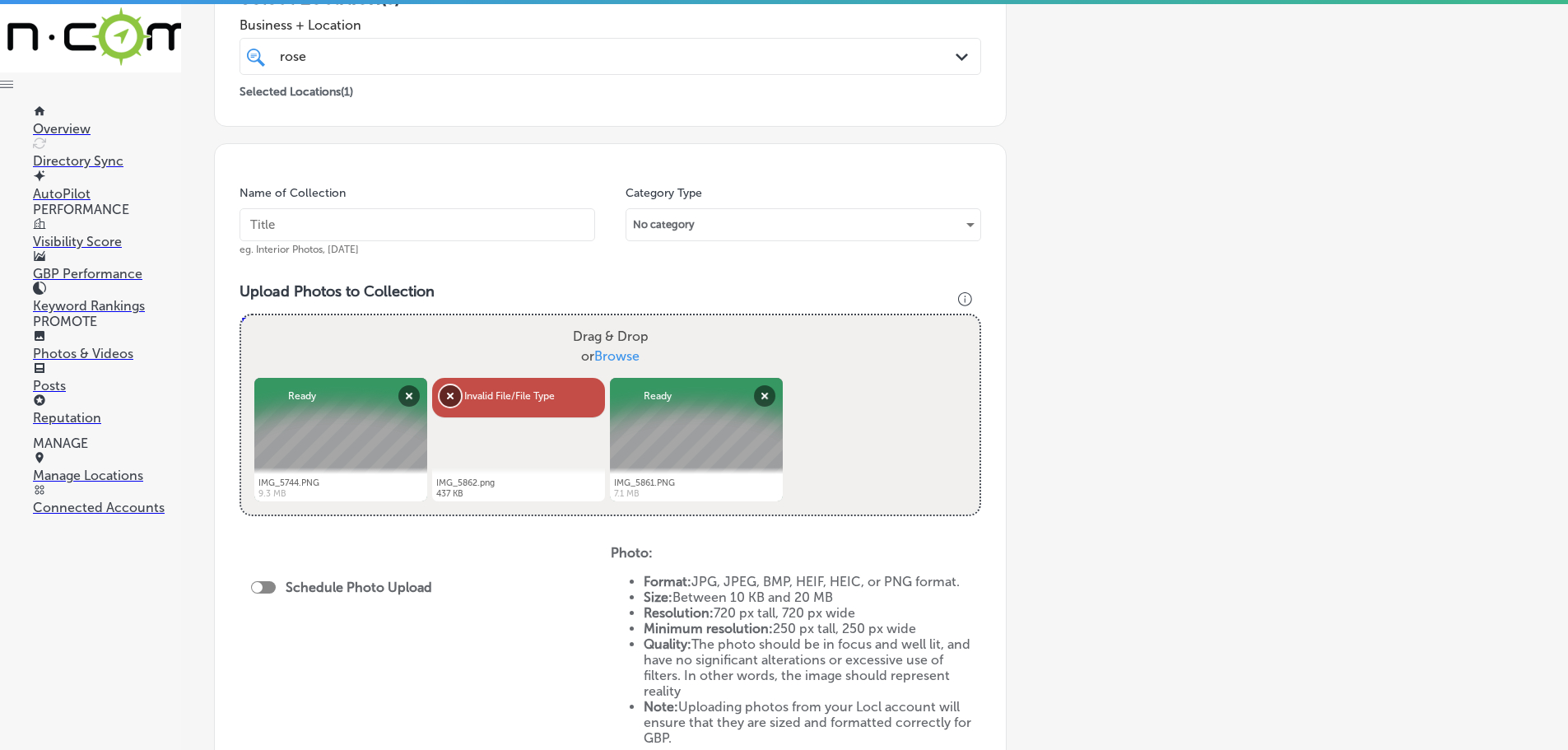
drag, startPoint x: 449, startPoint y: 395, endPoint x: 562, endPoint y: 382, distance: 113.7
click at [449, 395] on button "Remove" at bounding box center [449, 395] width 22 height 22
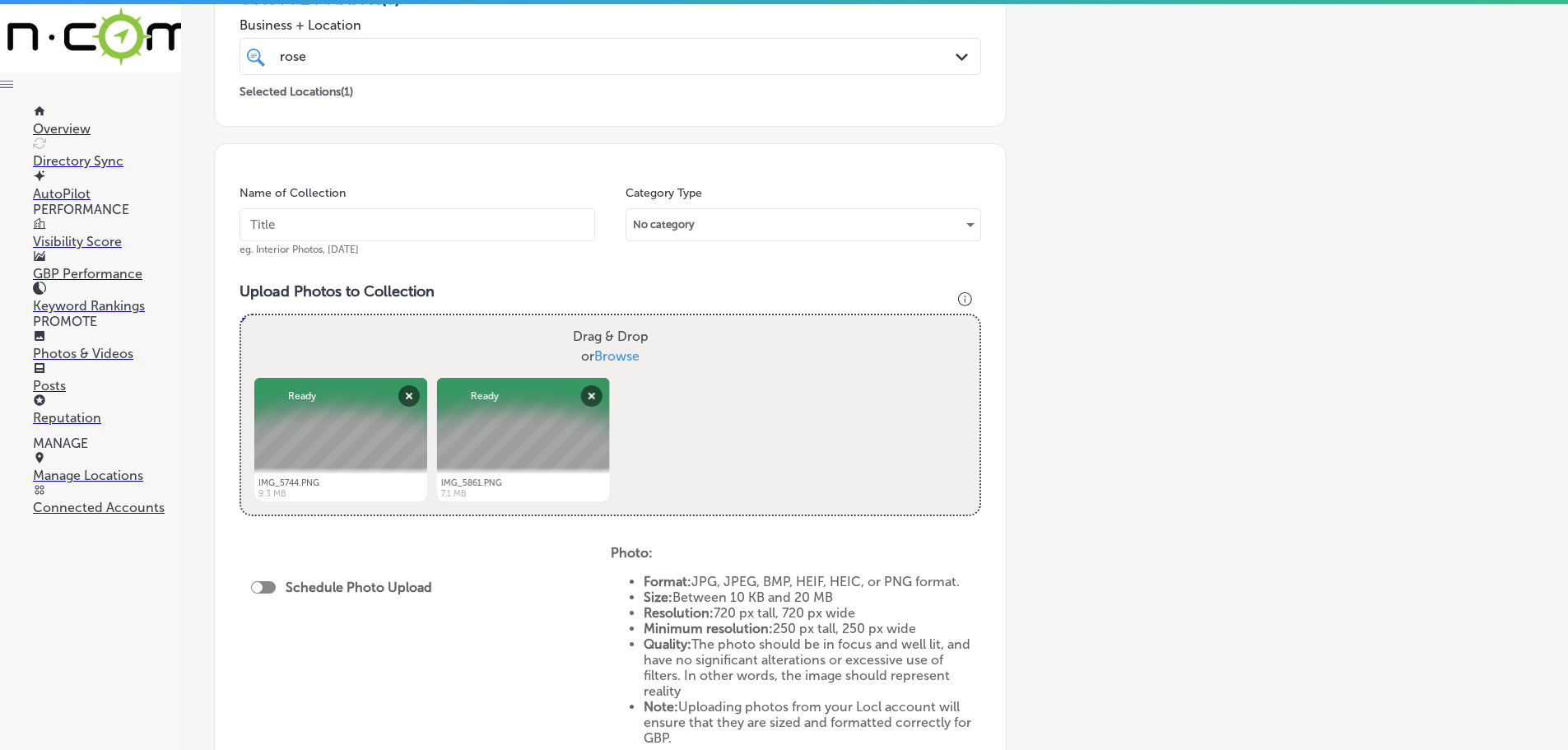
click at [613, 359] on span "Browse" at bounding box center [617, 356] width 45 height 16
click at [613, 320] on input "Drag & Drop or Browse" at bounding box center [610, 317] width 738 height 5
type input "C:\fakepath\IMG_5864-5x6.png"
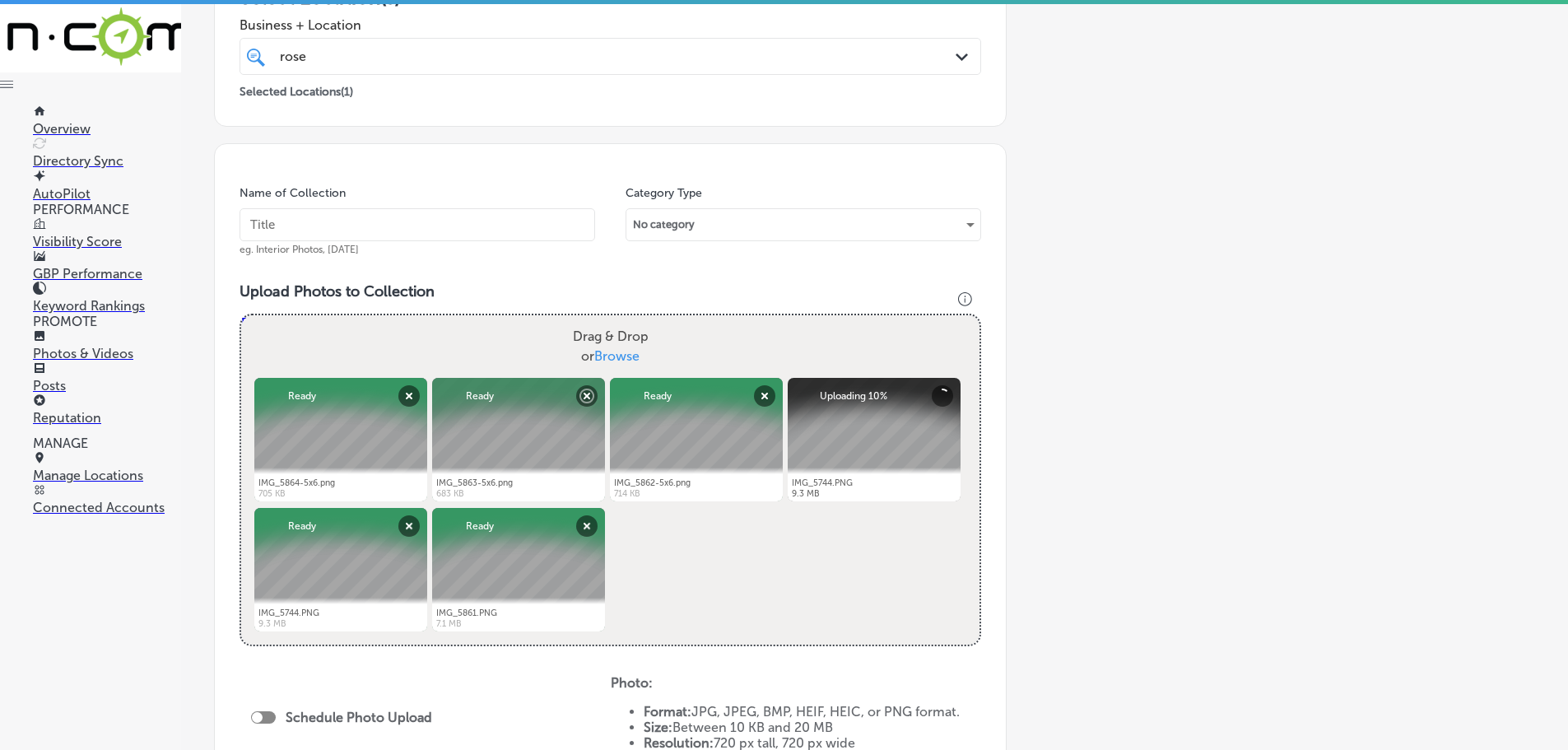
click at [375, 227] on input "text" at bounding box center [417, 224] width 356 height 33
type input "[PERSON_NAME]"
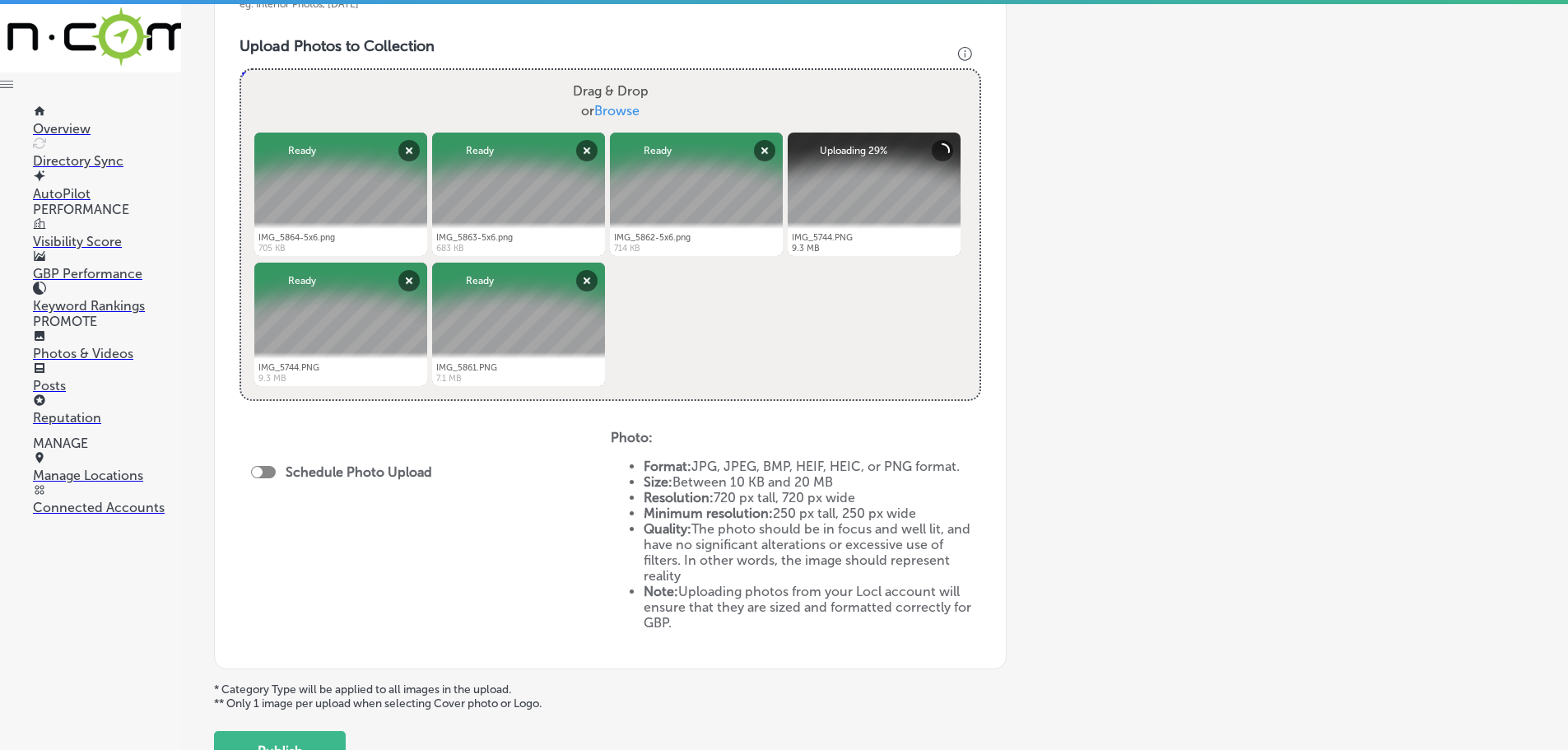
scroll to position [576, 0]
click at [265, 476] on div at bounding box center [264, 470] width 24 height 12
checkbox input "true"
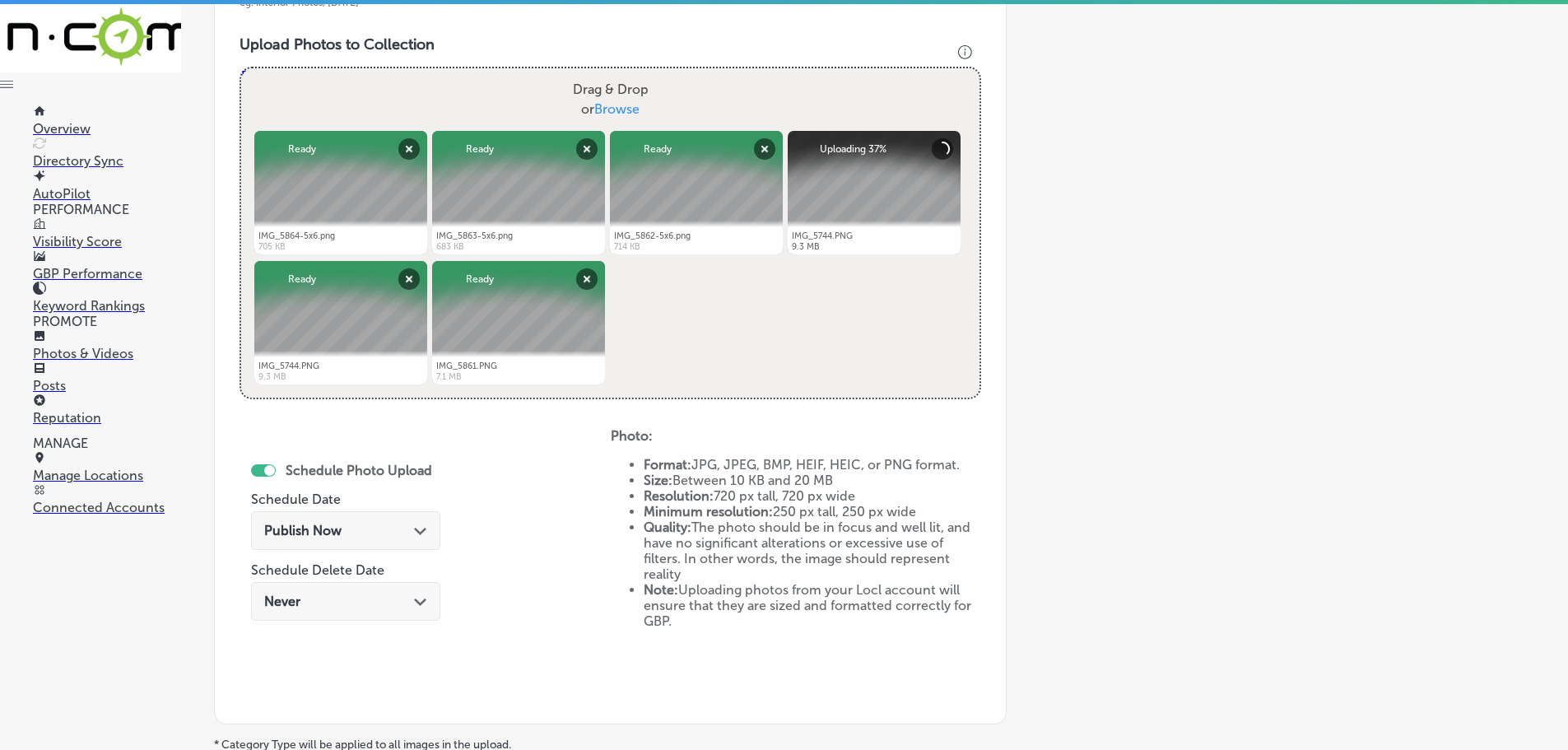
click at [406, 528] on div "Publish Now Path Created with Sketch." at bounding box center [346, 530] width 163 height 16
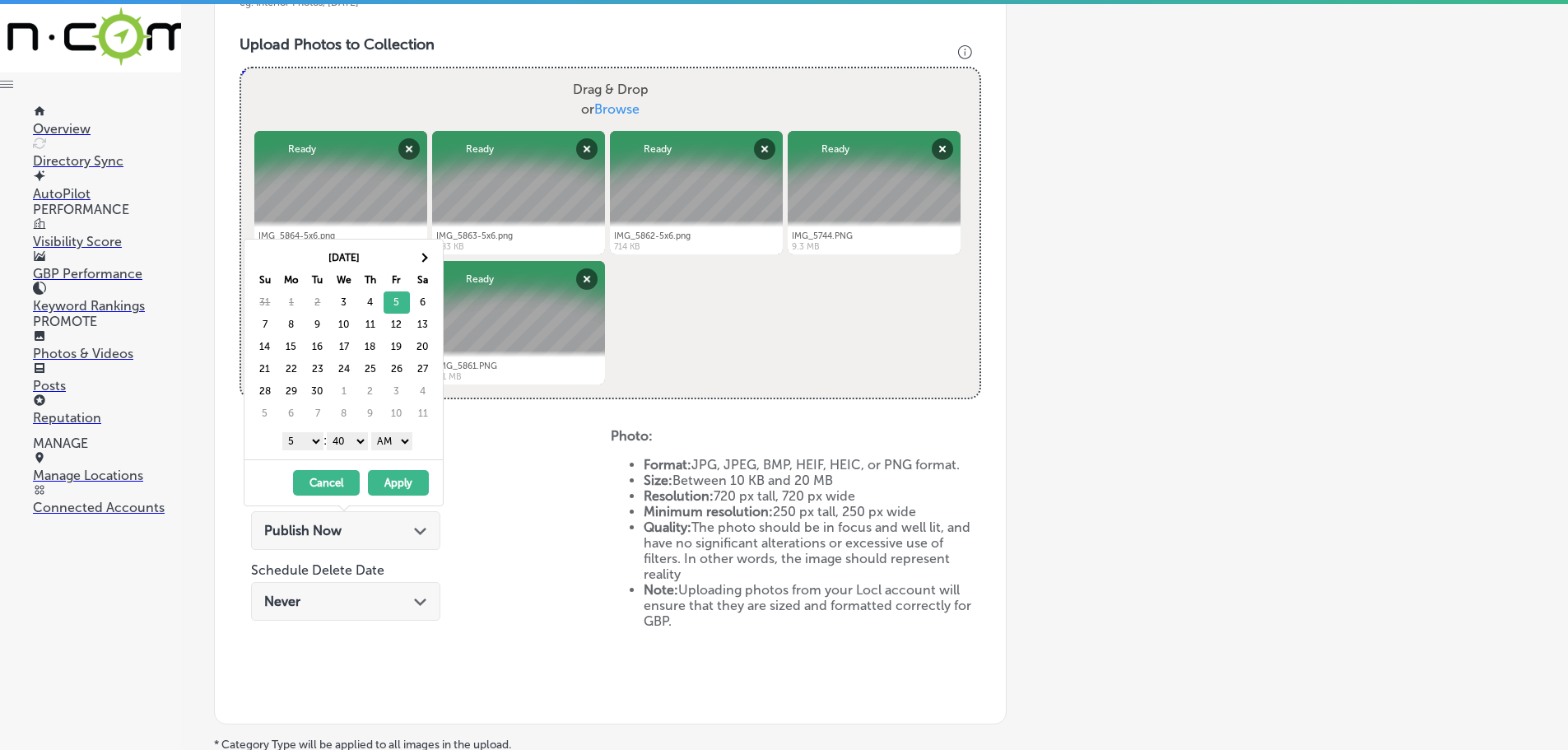
click at [300, 441] on select "1 2 3 4 5 6 7 8 9 10 11 12" at bounding box center [303, 440] width 41 height 18
click at [357, 442] on select "00 10 20 30 40 50" at bounding box center [347, 440] width 41 height 18
click at [392, 438] on select "AM PM" at bounding box center [392, 440] width 41 height 18
click at [395, 479] on button "Apply" at bounding box center [398, 482] width 61 height 25
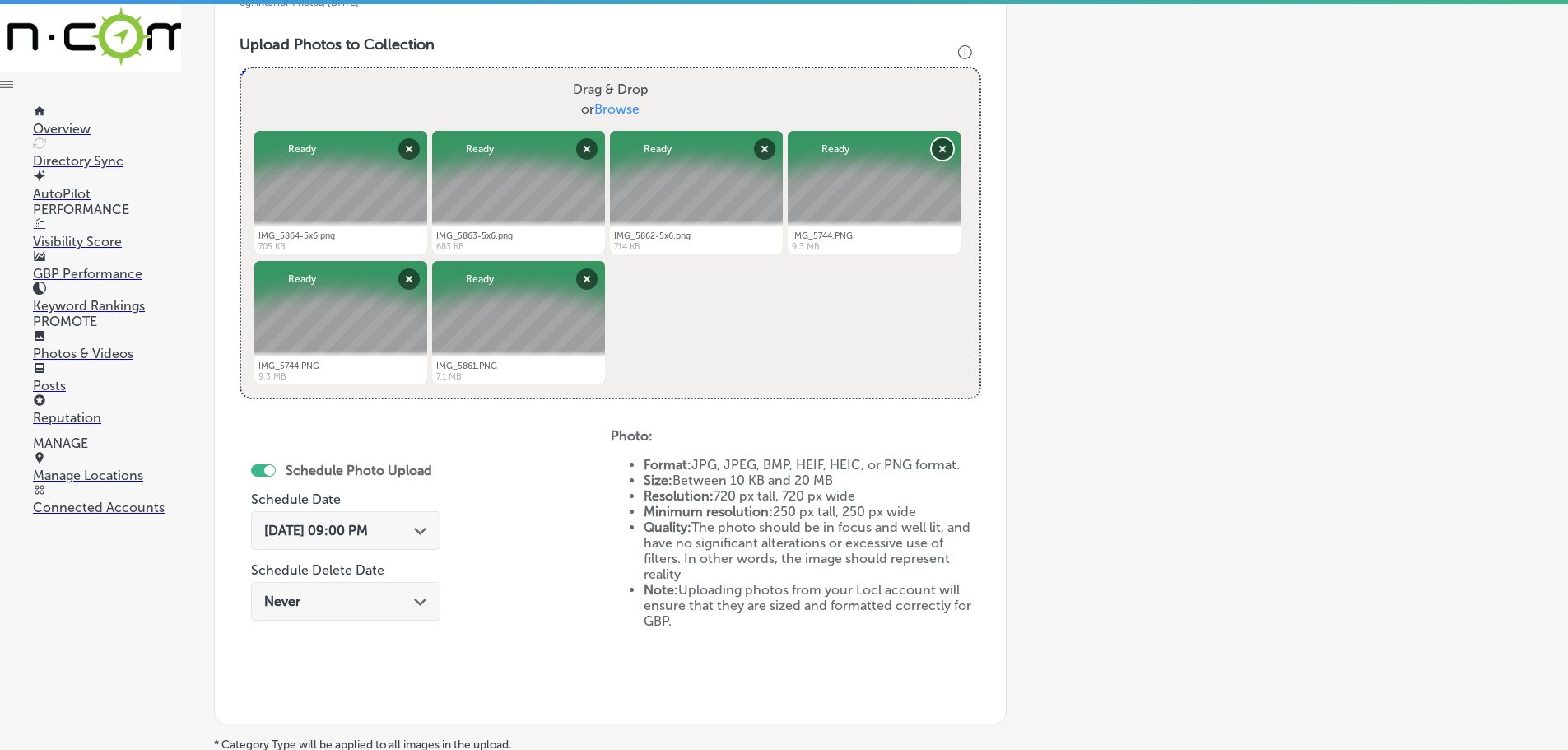
click at [939, 145] on button "Remove" at bounding box center [942, 148] width 22 height 22
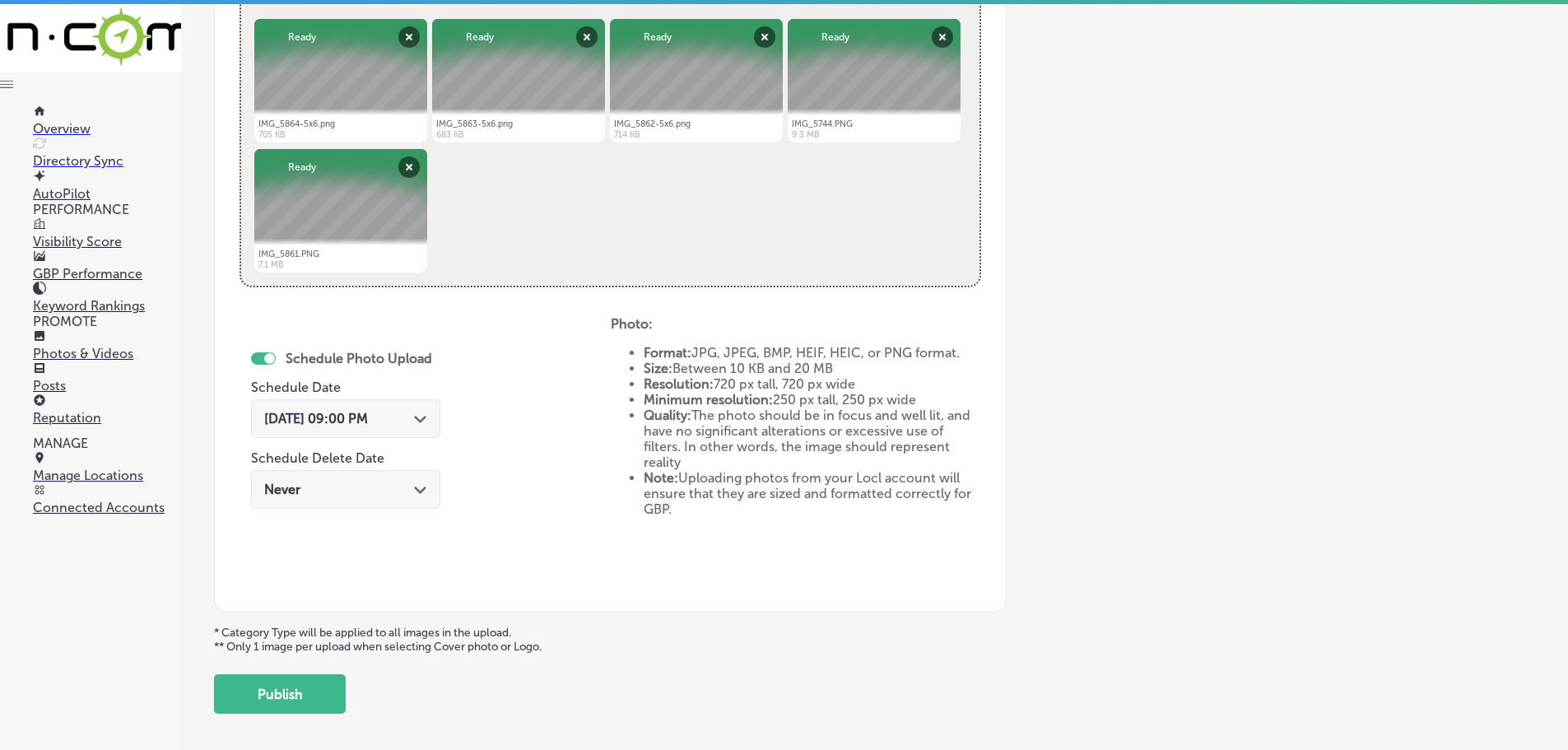
scroll to position [741, 0]
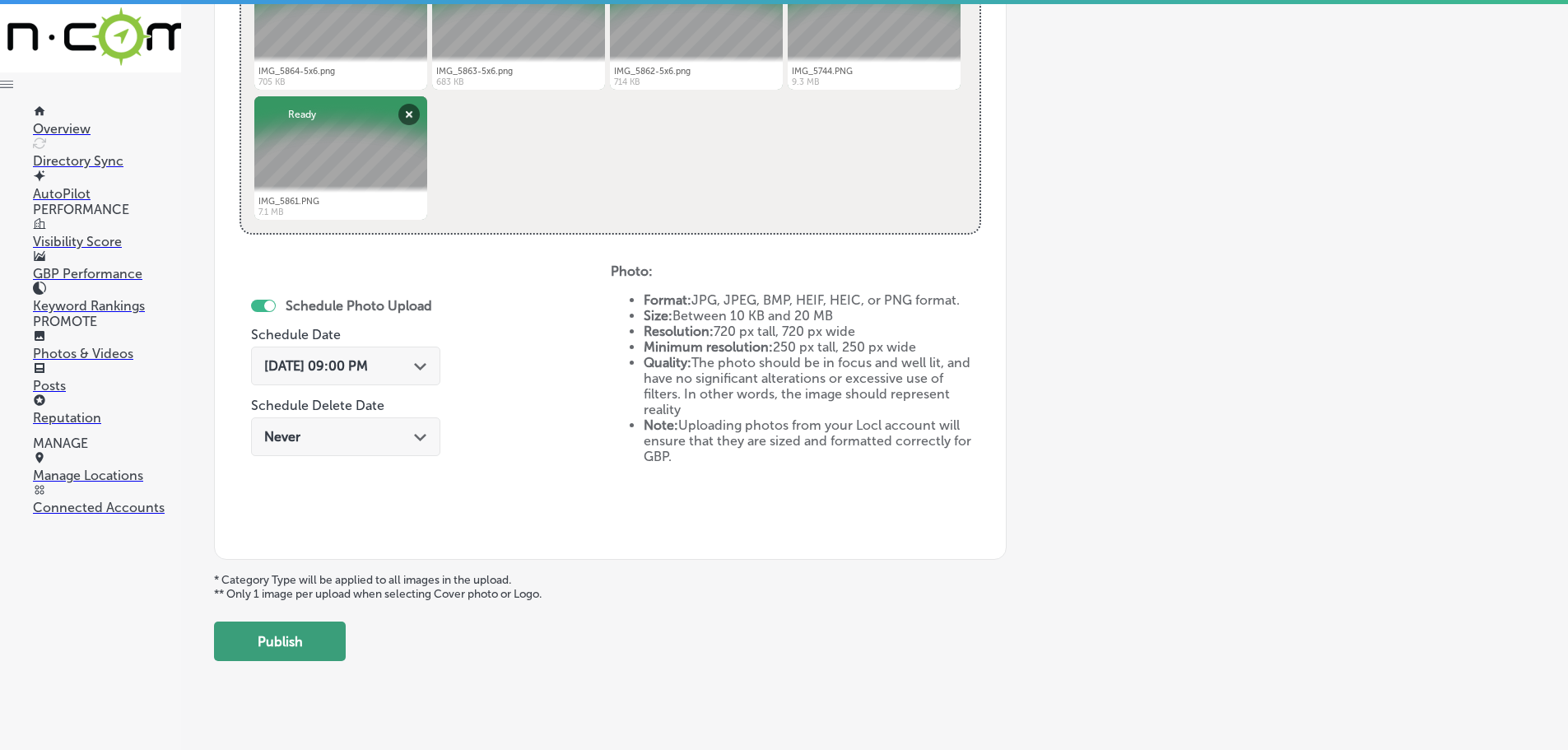
click at [310, 634] on button "Publish" at bounding box center [280, 641] width 131 height 39
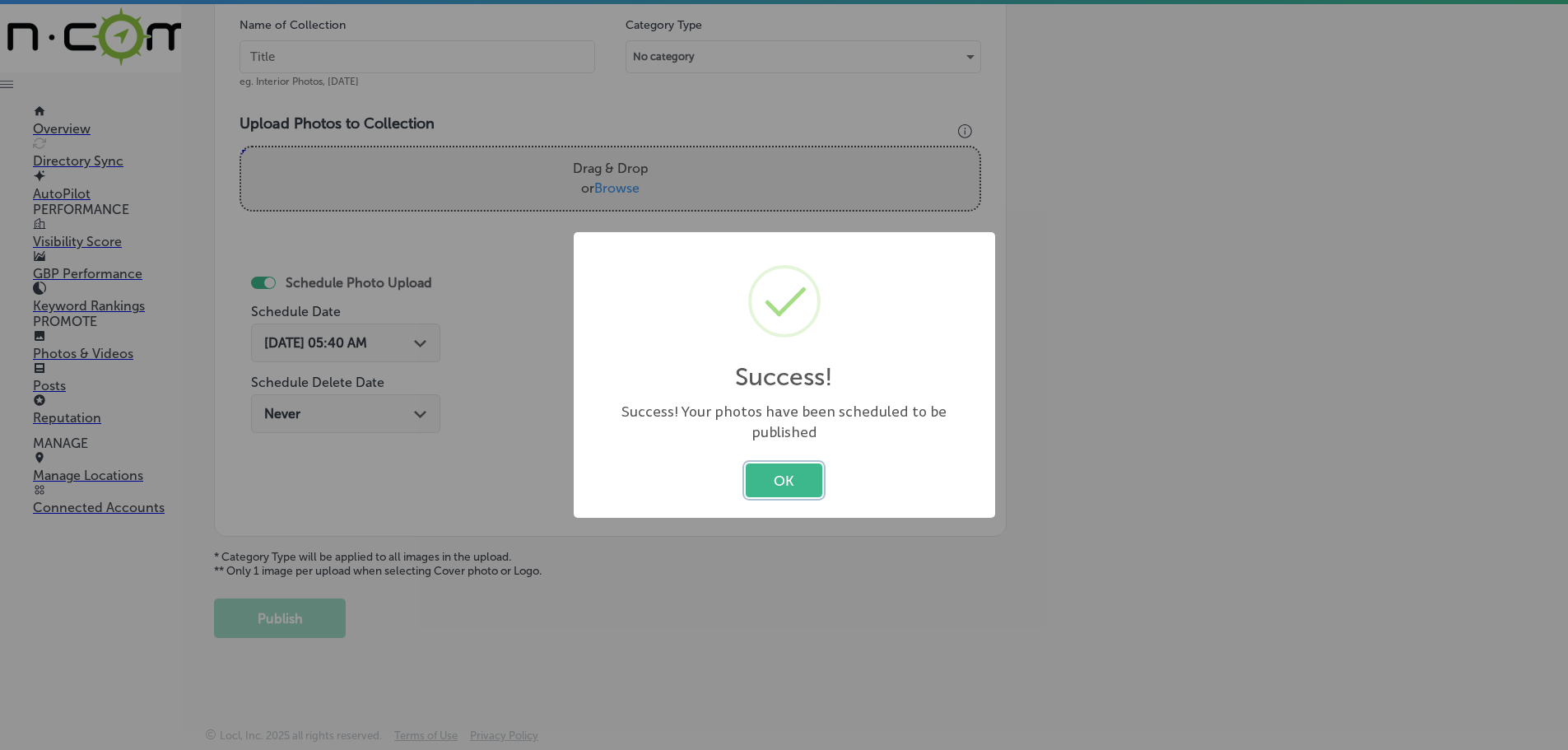
scroll to position [498, 0]
click at [767, 473] on button "OK" at bounding box center [784, 481] width 77 height 34
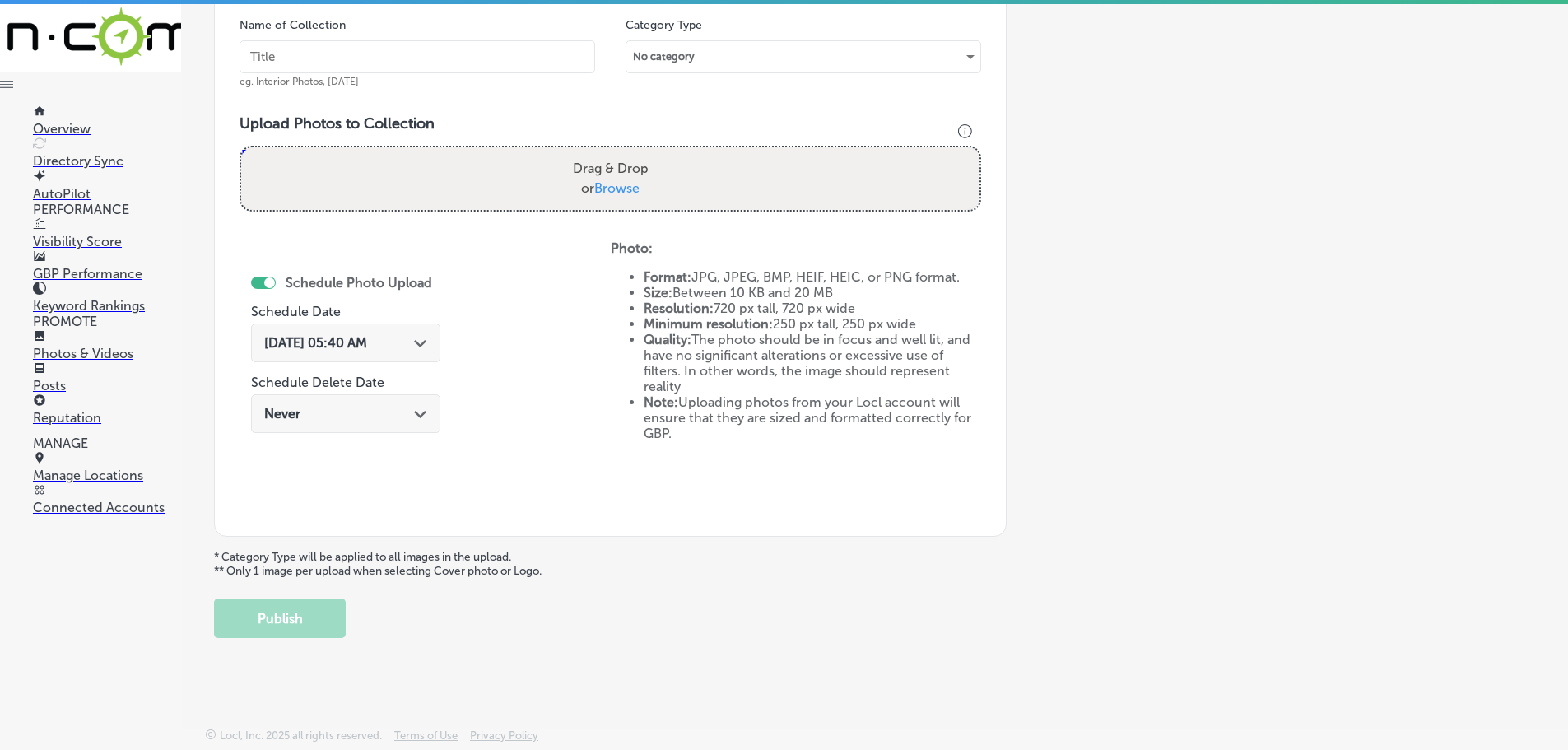
click at [609, 185] on span "Browse" at bounding box center [617, 188] width 45 height 16
click at [609, 152] on input "Drag & Drop or Browse" at bounding box center [610, 149] width 738 height 5
type input "C:\fakepath\[PERSON_NAME] (1).jpg"
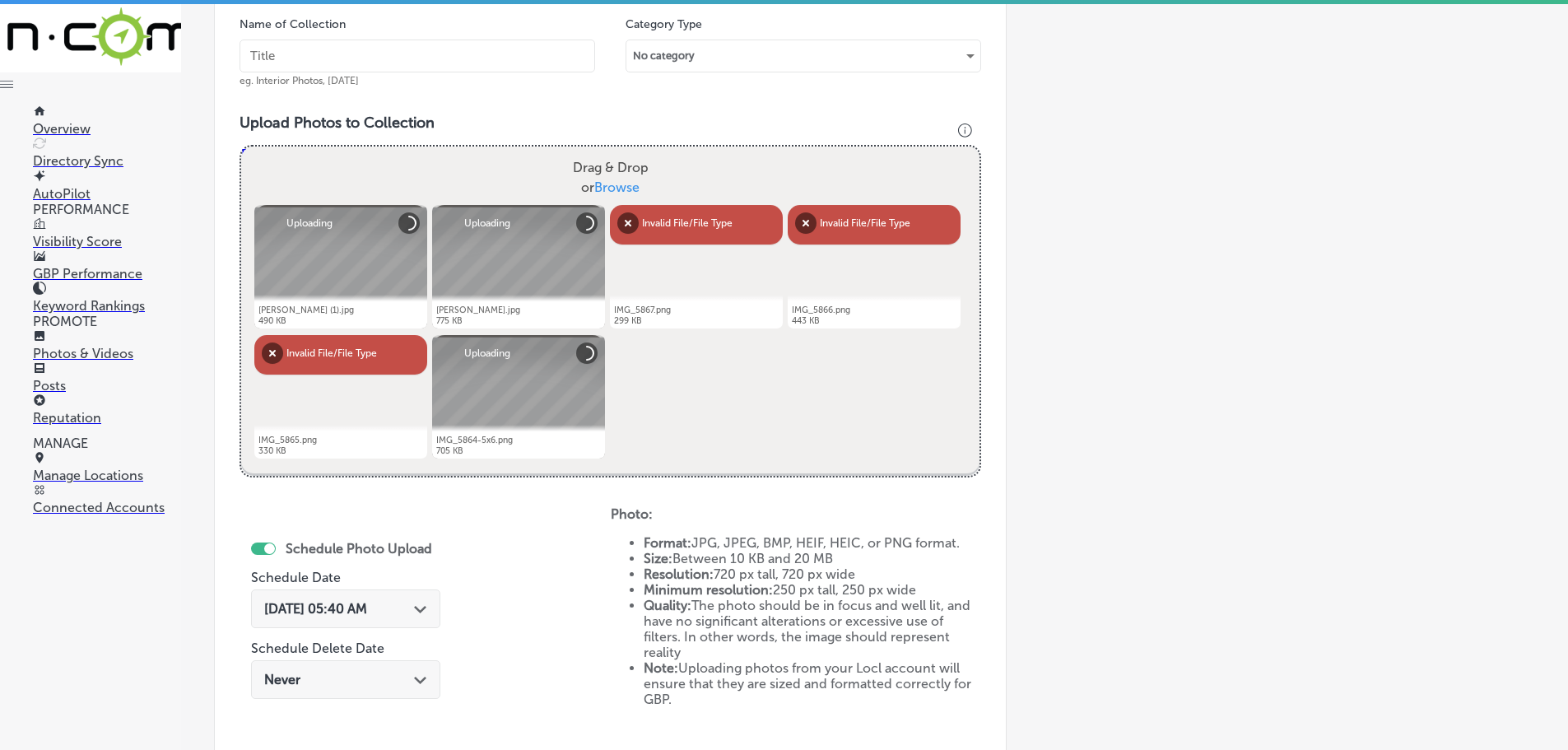
click at [377, 64] on input "text" at bounding box center [417, 55] width 356 height 33
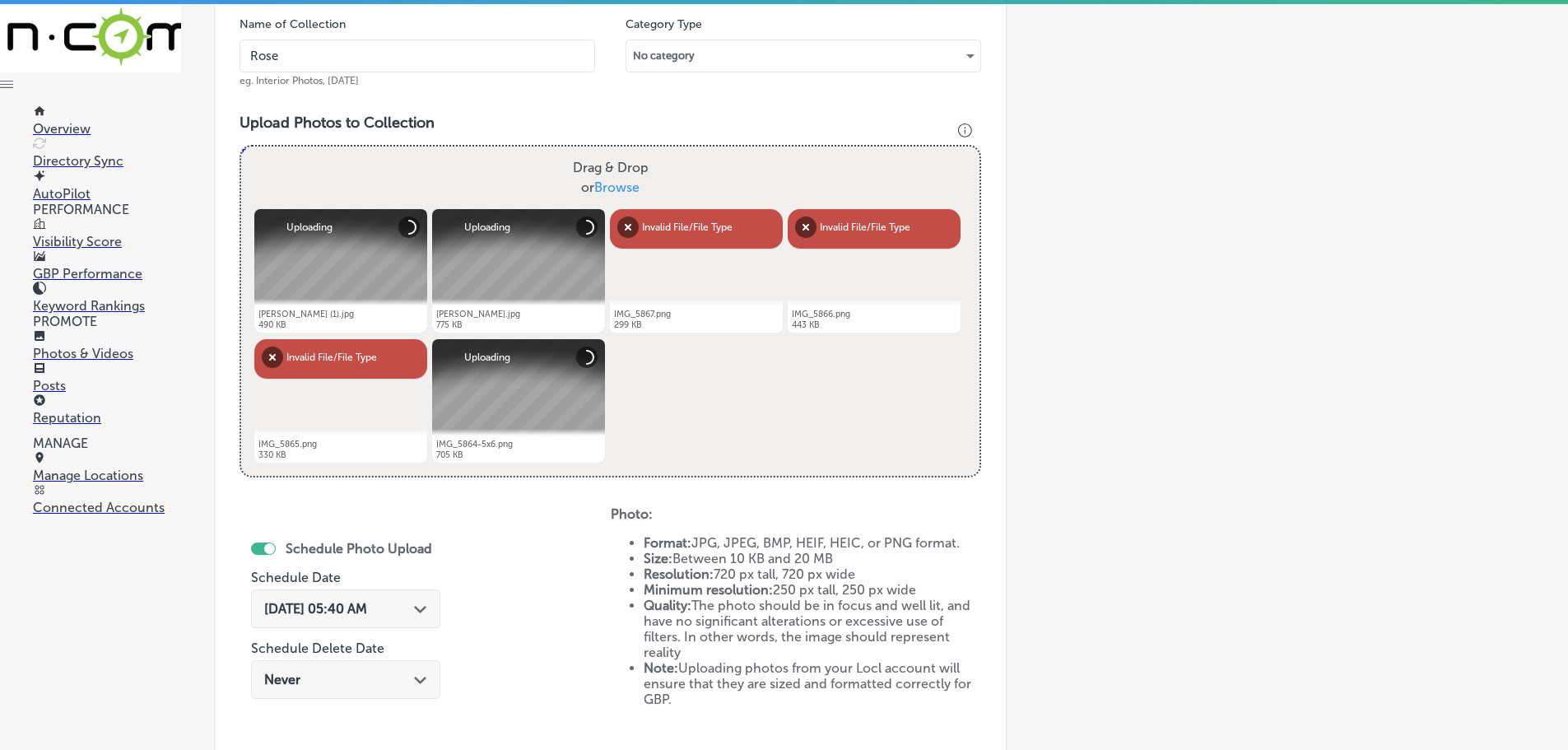
type input "[PERSON_NAME]"
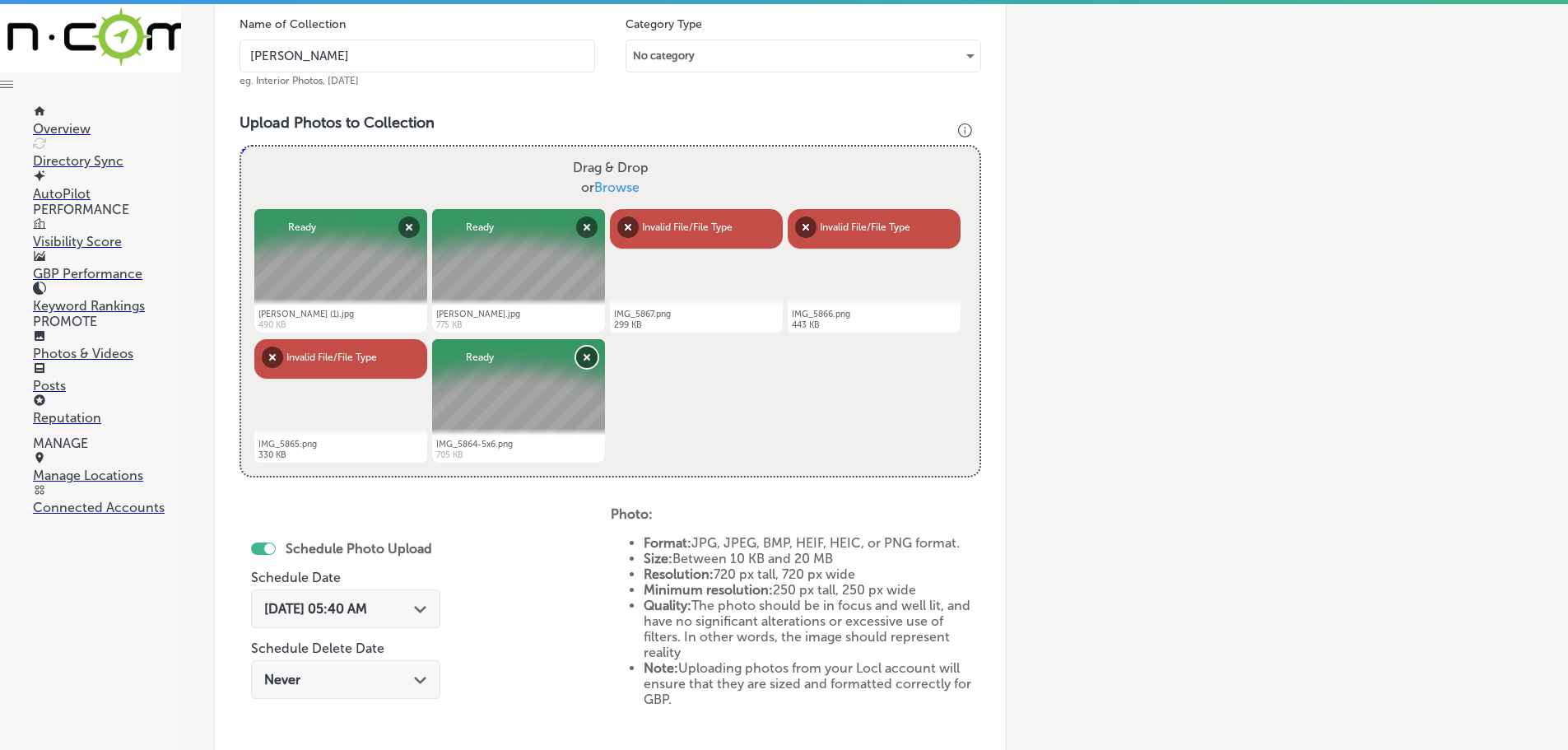
click at [577, 357] on button "Remove" at bounding box center [586, 357] width 22 height 22
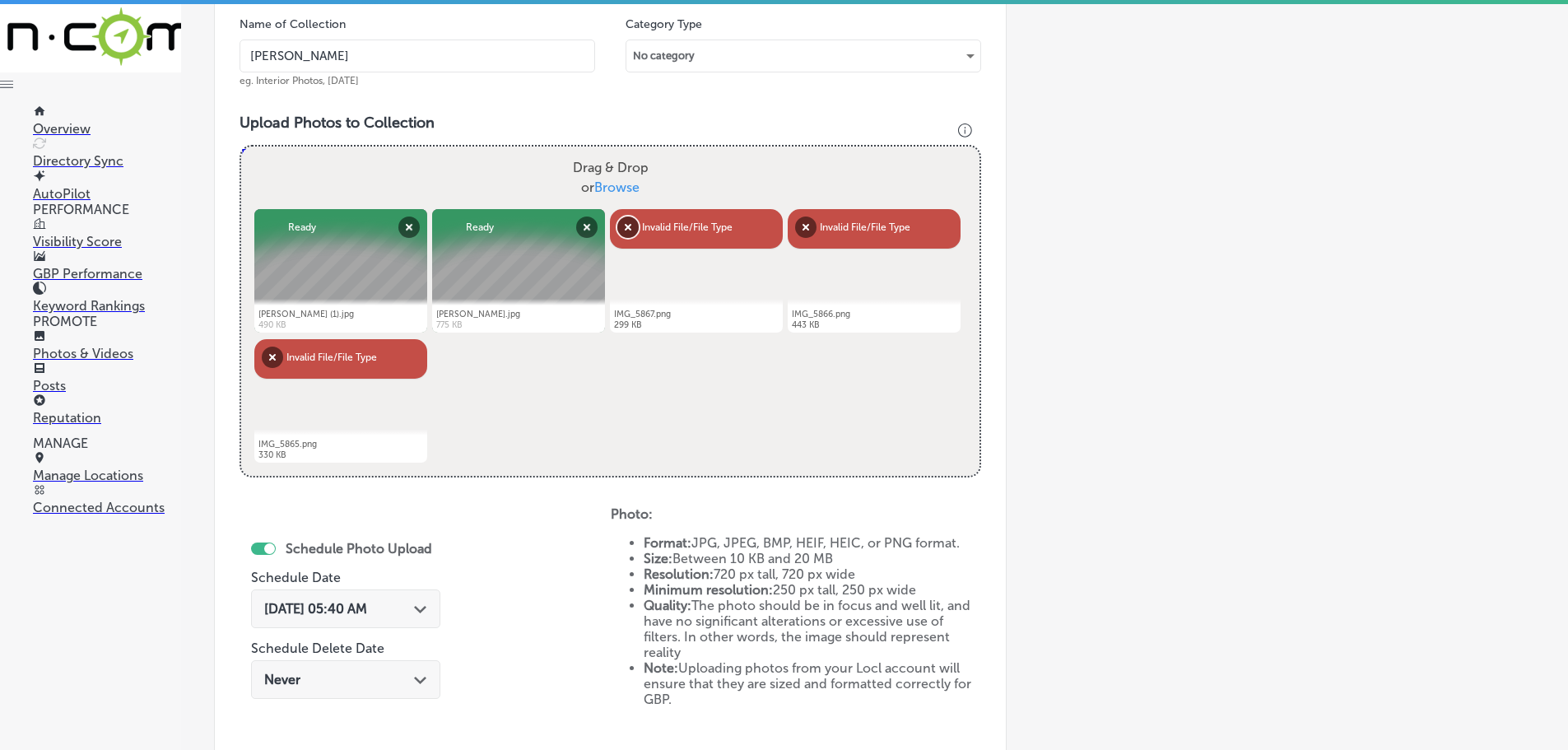
click at [626, 228] on button "Remove" at bounding box center [628, 227] width 22 height 22
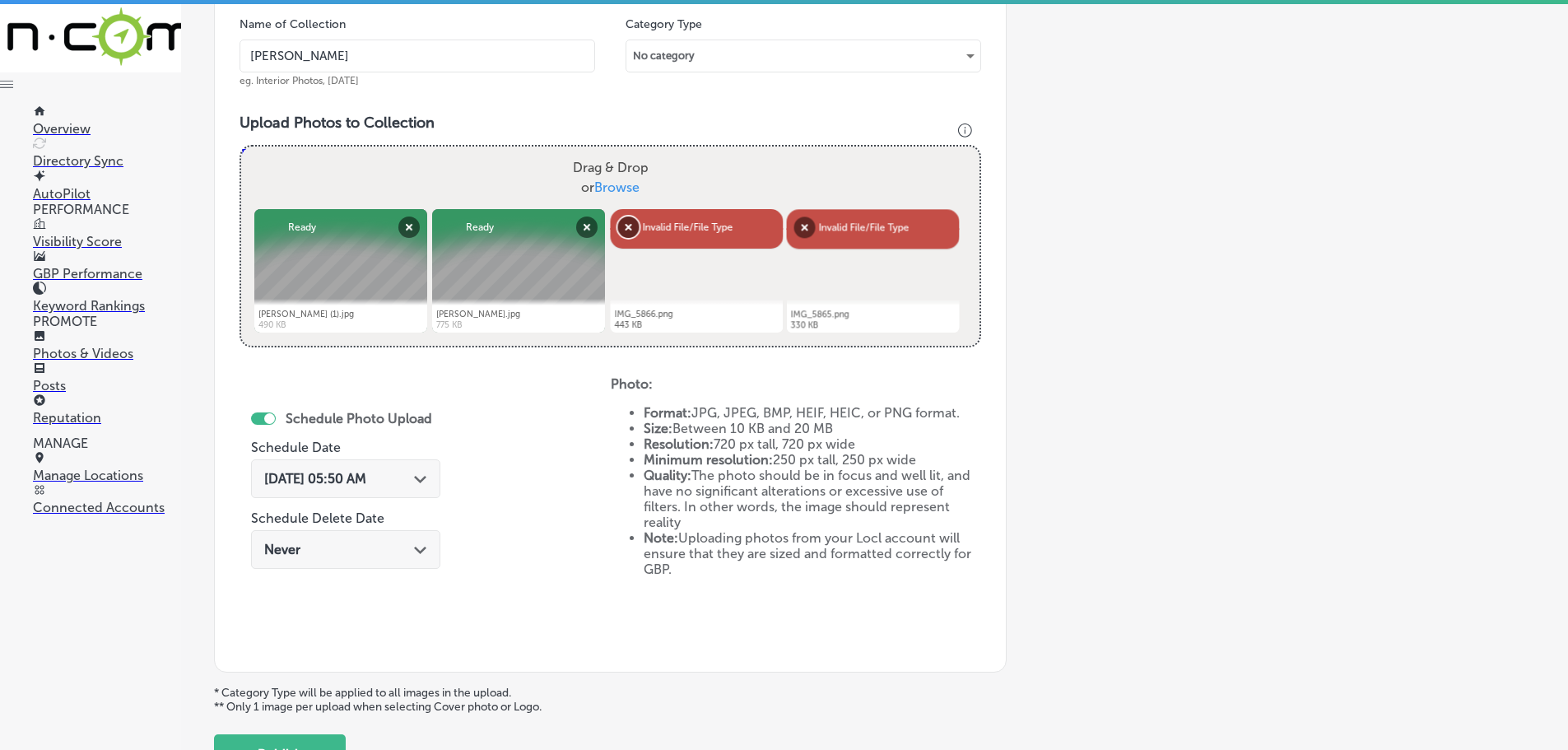
click at [626, 228] on button "Remove" at bounding box center [628, 227] width 22 height 22
click at [627, 229] on button "Remove" at bounding box center [629, 227] width 22 height 22
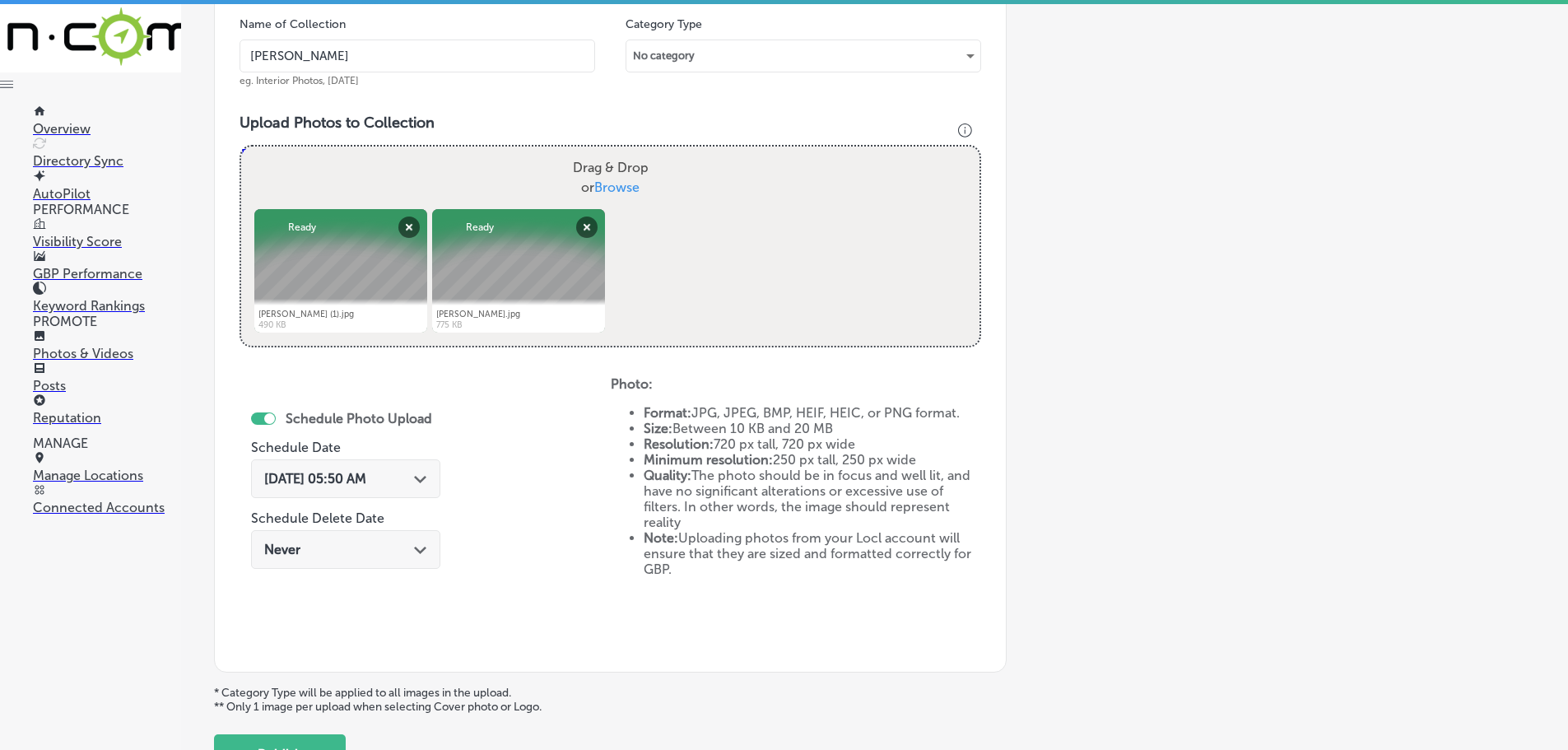
click at [621, 191] on span "Browse" at bounding box center [617, 187] width 45 height 16
click at [621, 151] on input "Drag & Drop or Browse" at bounding box center [610, 148] width 738 height 5
type input "C:\fakepath\IMG_5867-5x6.png"
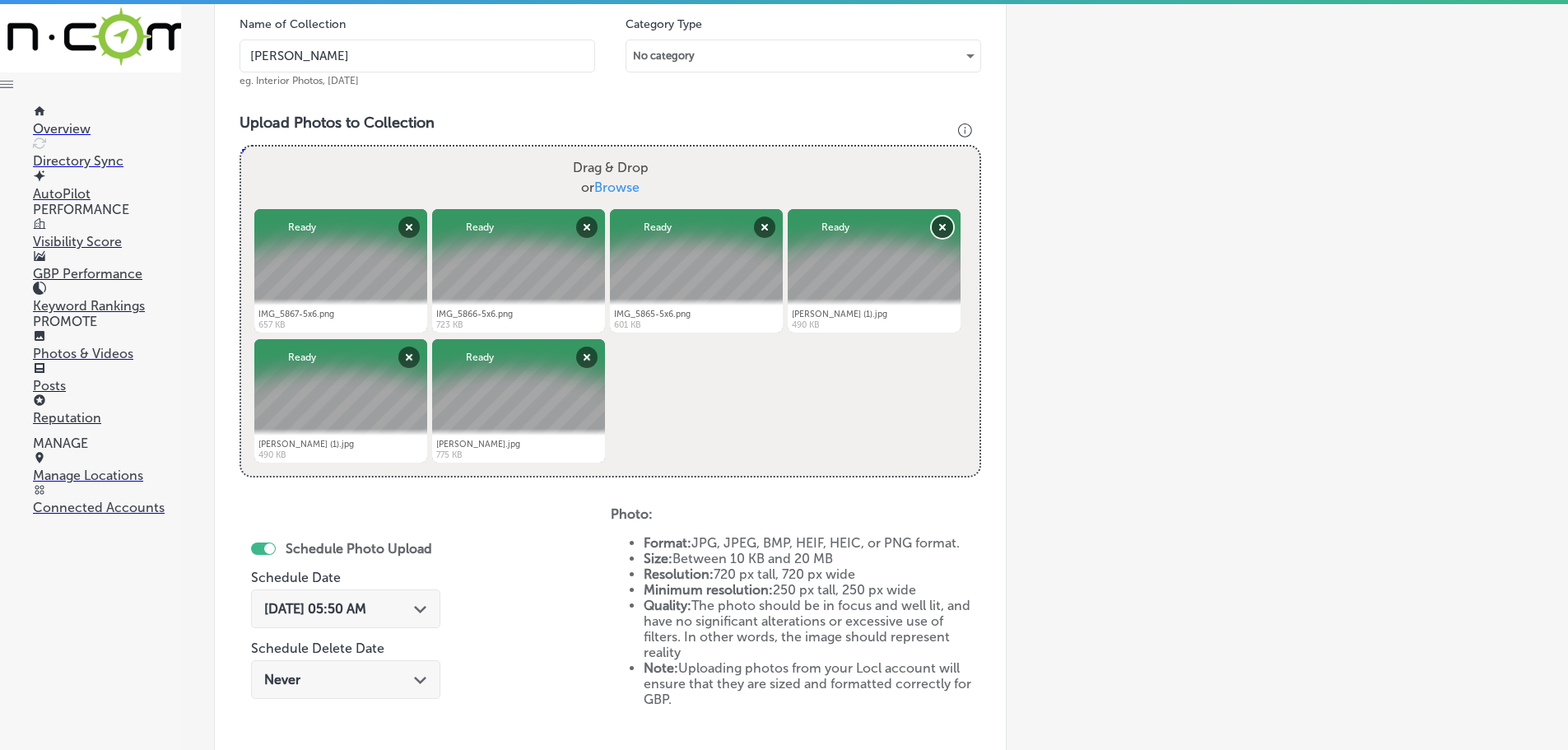
click at [938, 223] on button "Remove" at bounding box center [942, 227] width 22 height 22
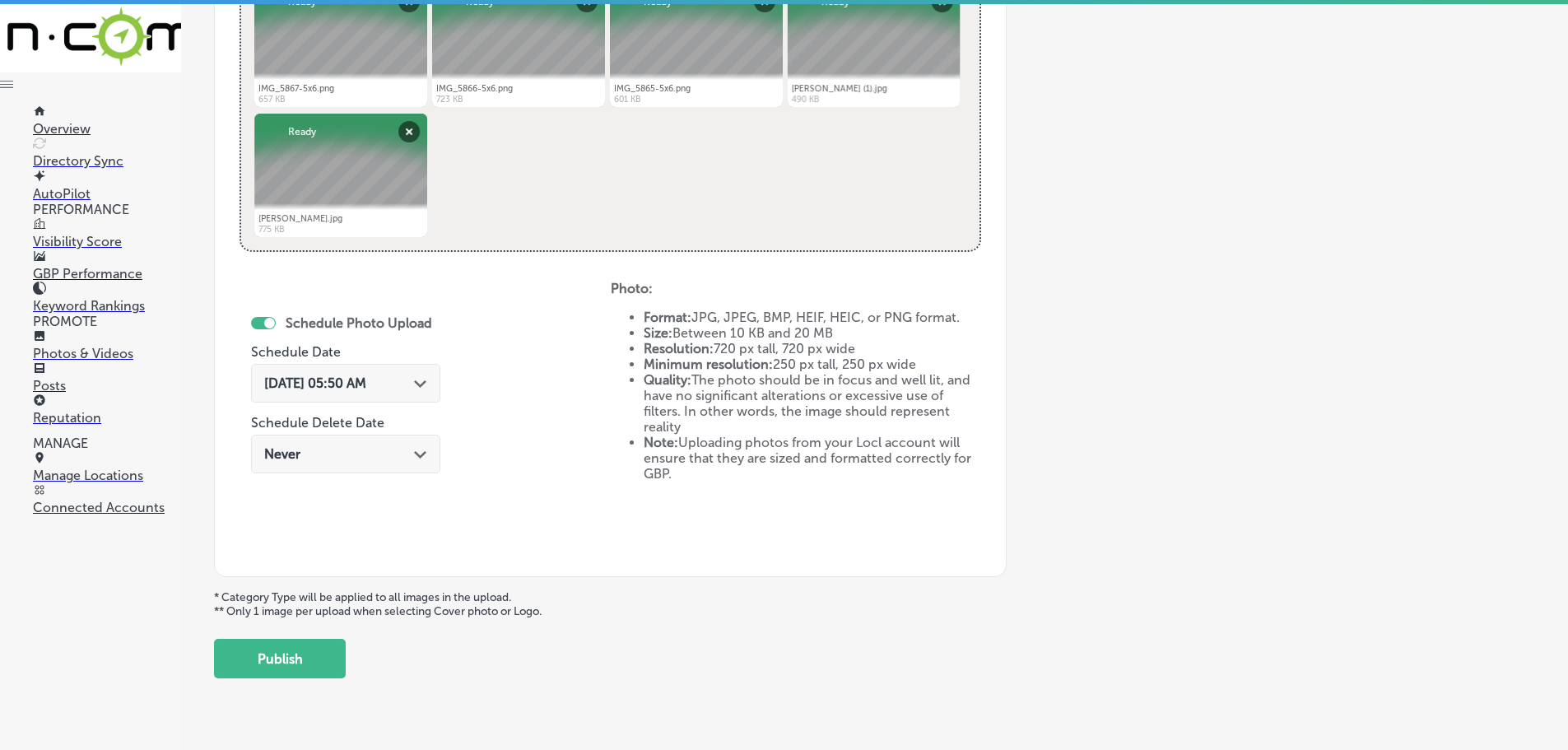
scroll to position [765, 0]
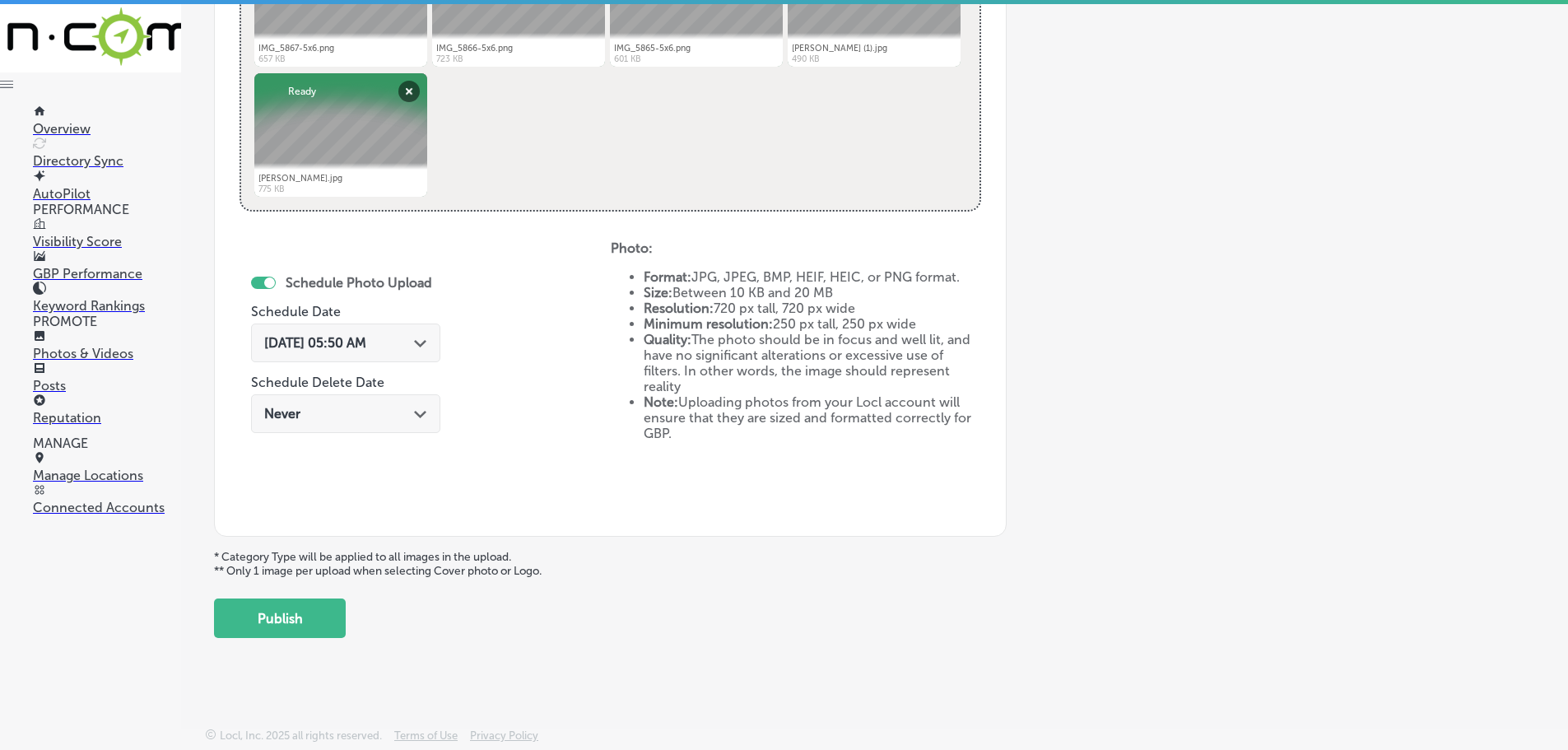
click at [422, 344] on icon "Path Created with Sketch." at bounding box center [419, 344] width 12 height 8
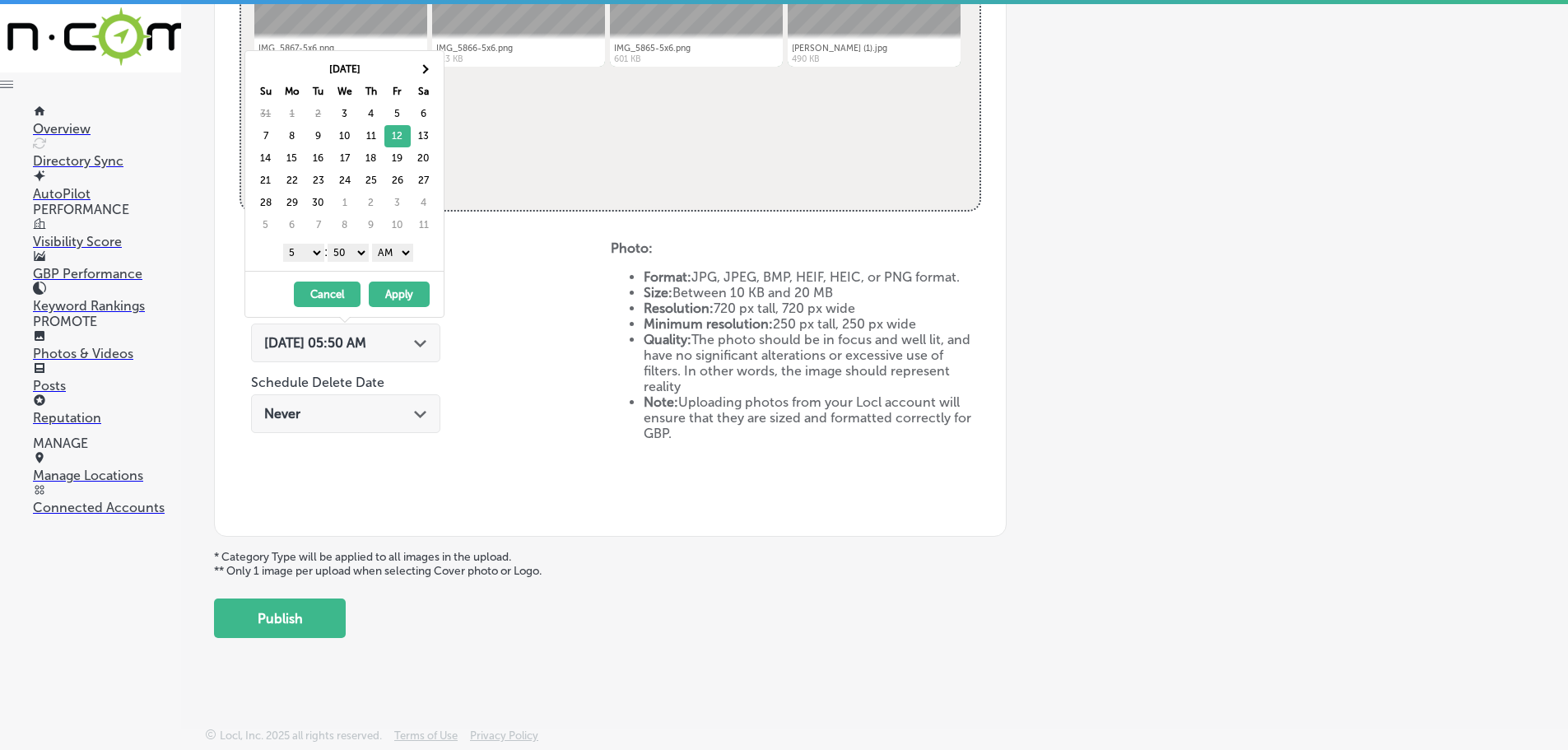
click at [311, 255] on select "1 2 3 4 5 6 7 8 9 10 11 12" at bounding box center [304, 253] width 41 height 18
click at [356, 244] on select "00 10 20 30 40 50" at bounding box center [348, 253] width 41 height 18
drag, startPoint x: 372, startPoint y: 259, endPoint x: 385, endPoint y: 255, distance: 13.6
click at [385, 255] on select "AM PM" at bounding box center [392, 253] width 41 height 18
click at [401, 291] on button "Apply" at bounding box center [399, 294] width 61 height 25
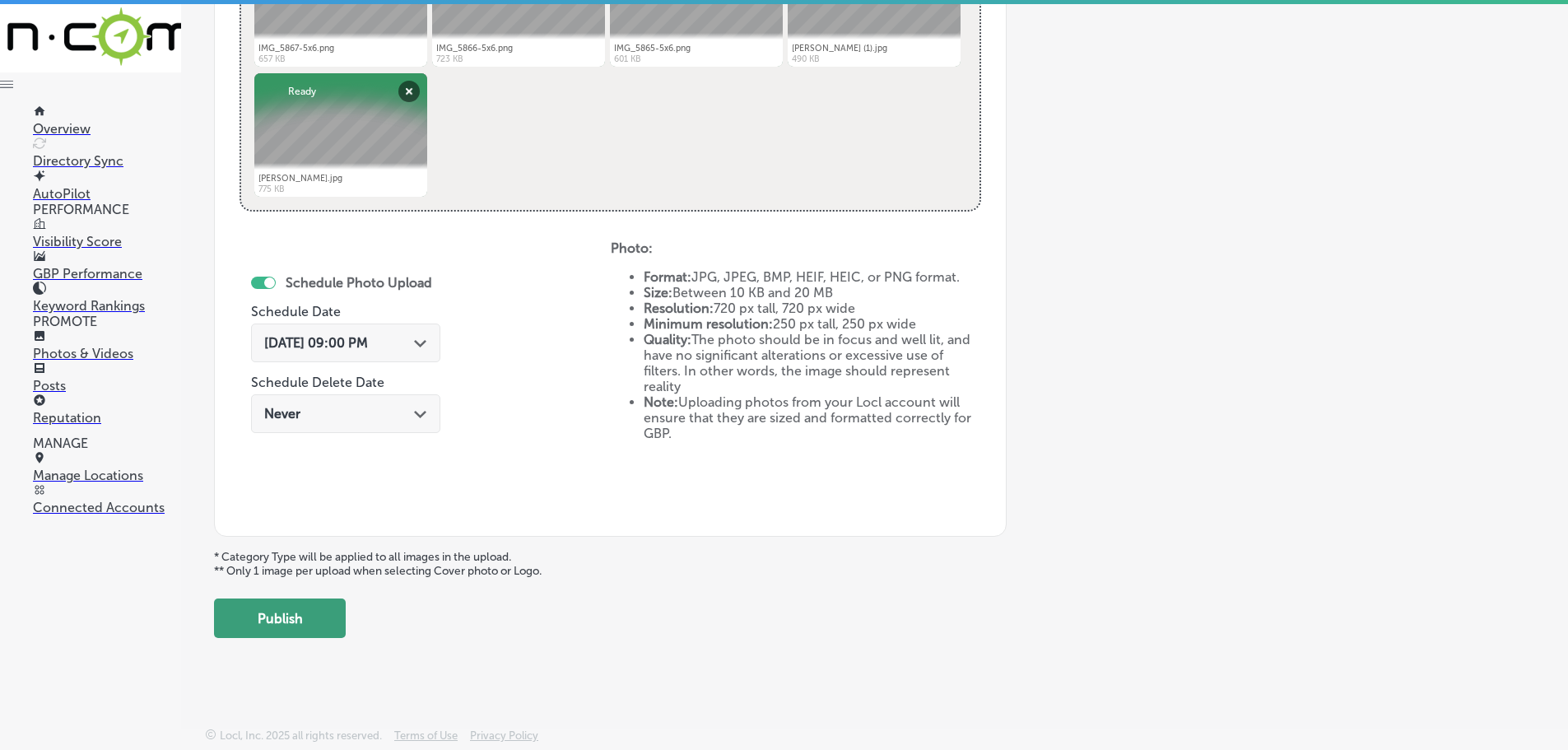
click at [312, 616] on button "Publish" at bounding box center [280, 619] width 131 height 39
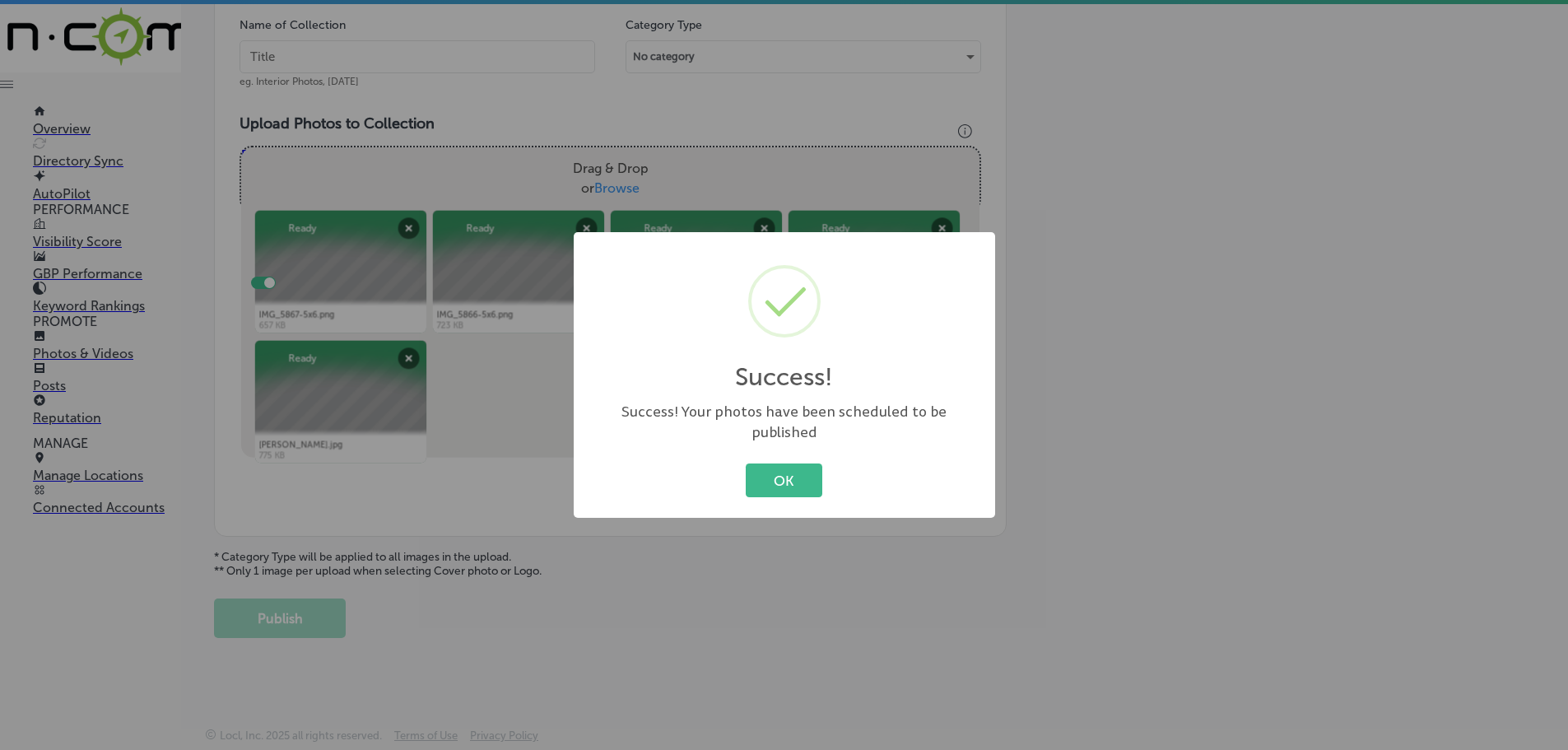
scroll to position [498, 0]
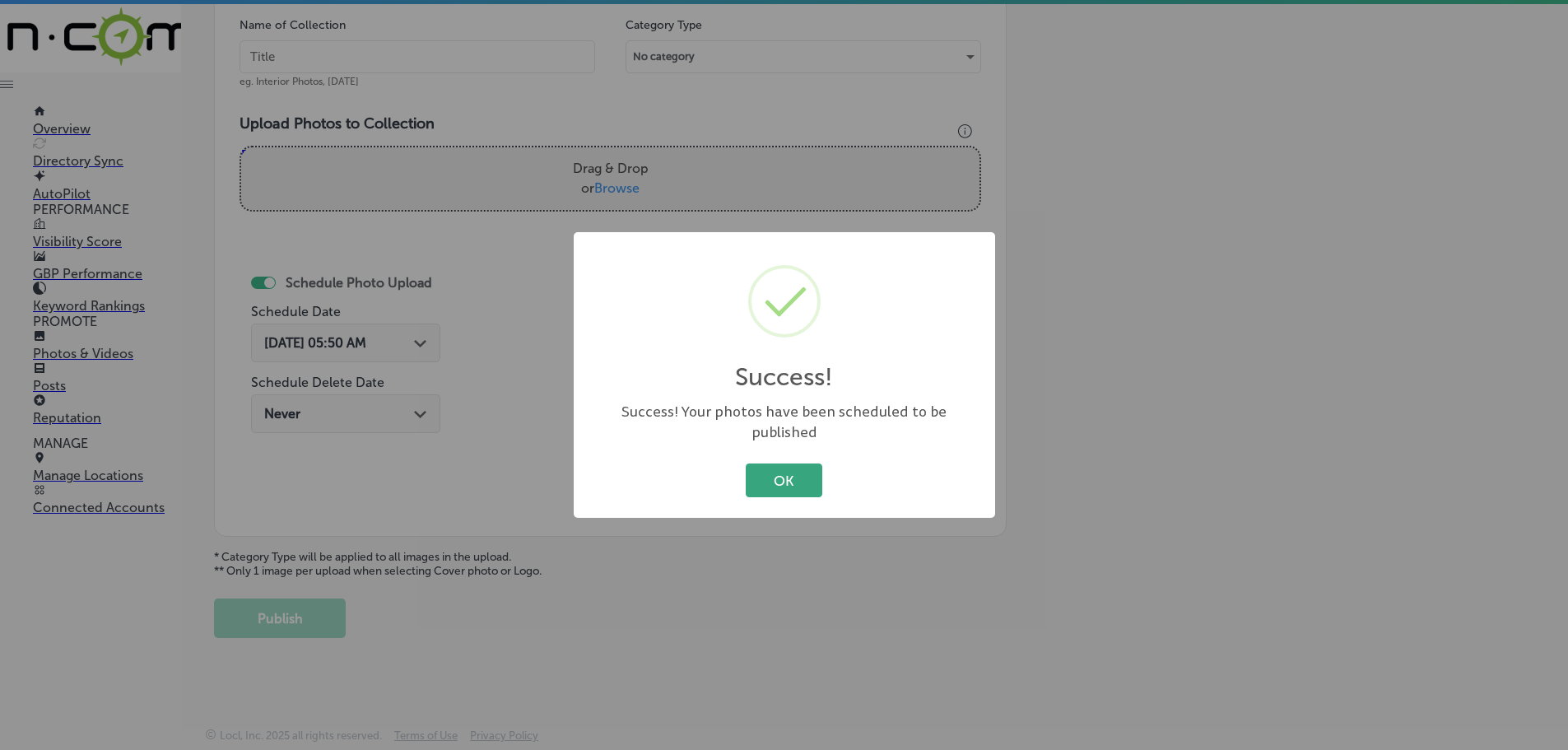
click at [795, 468] on button "OK" at bounding box center [784, 481] width 77 height 34
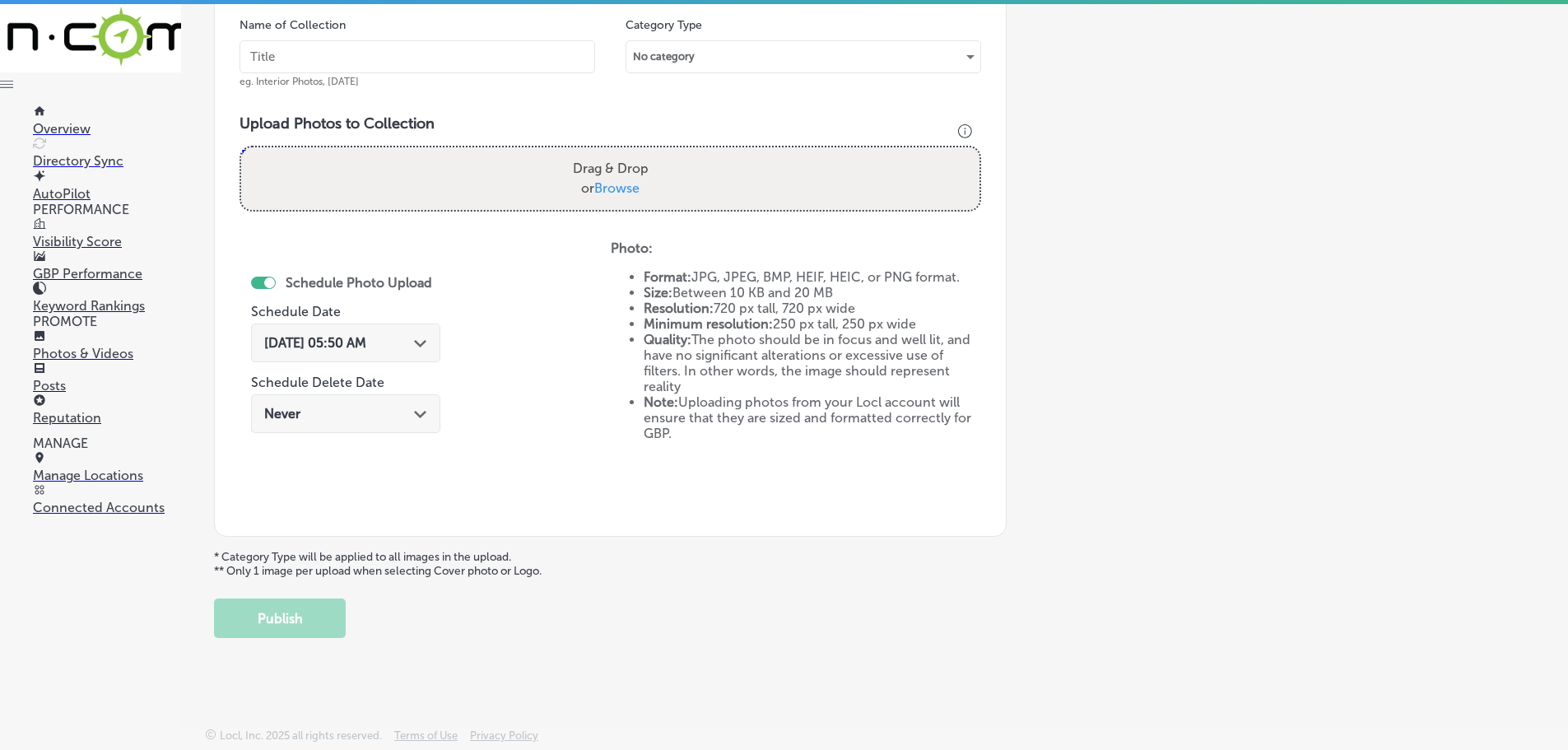
click at [608, 182] on span "Browse" at bounding box center [617, 188] width 45 height 16
click at [608, 152] on input "Drag & Drop or Browse" at bounding box center [610, 149] width 738 height 5
type input "C:\fakepath\[PERSON_NAME] (2).jpg"
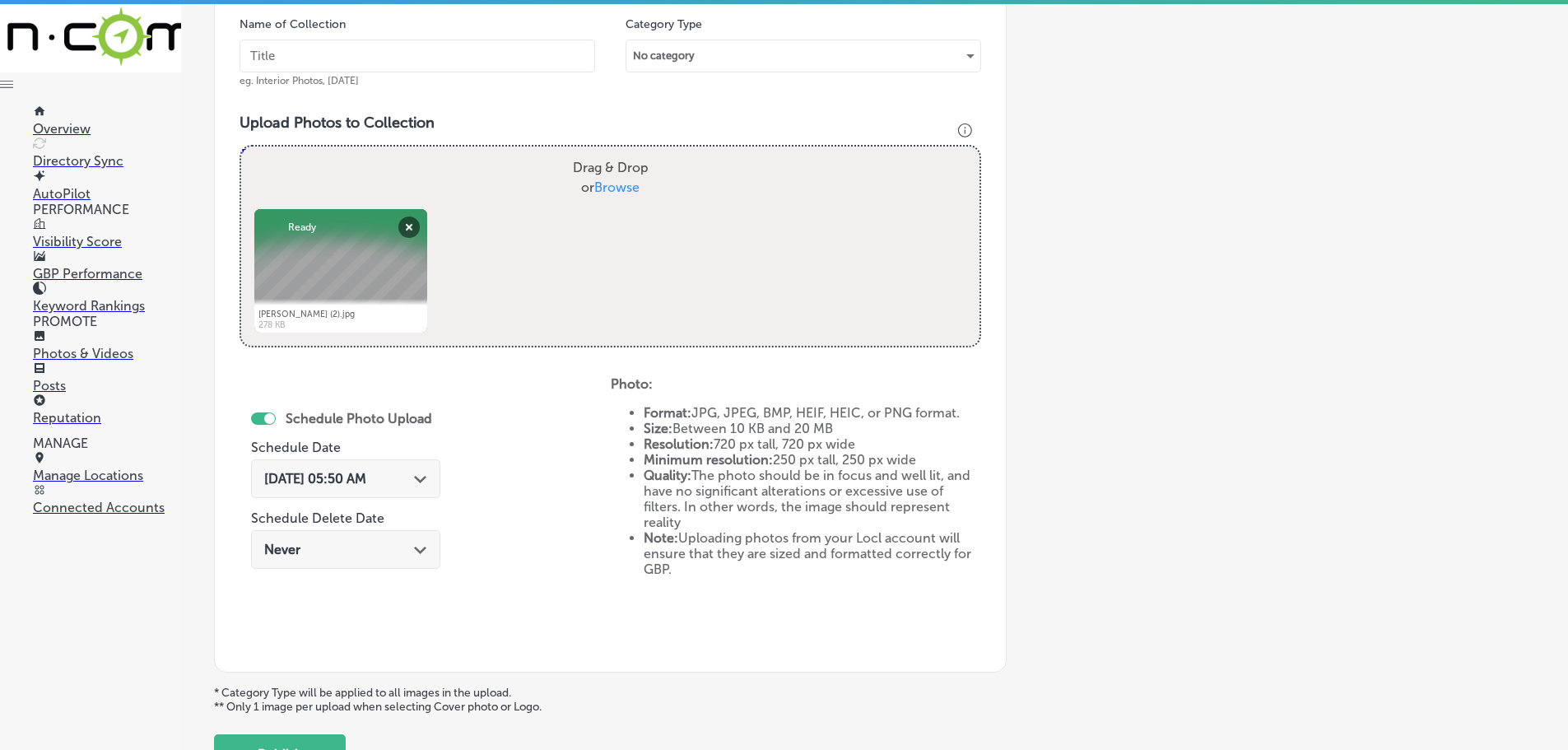
click at [604, 187] on span "Browse" at bounding box center [617, 187] width 45 height 16
click at [604, 151] on input "Drag & Drop or Browse" at bounding box center [610, 148] width 738 height 5
type input "C:\fakepath\IMG_1049.jpg"
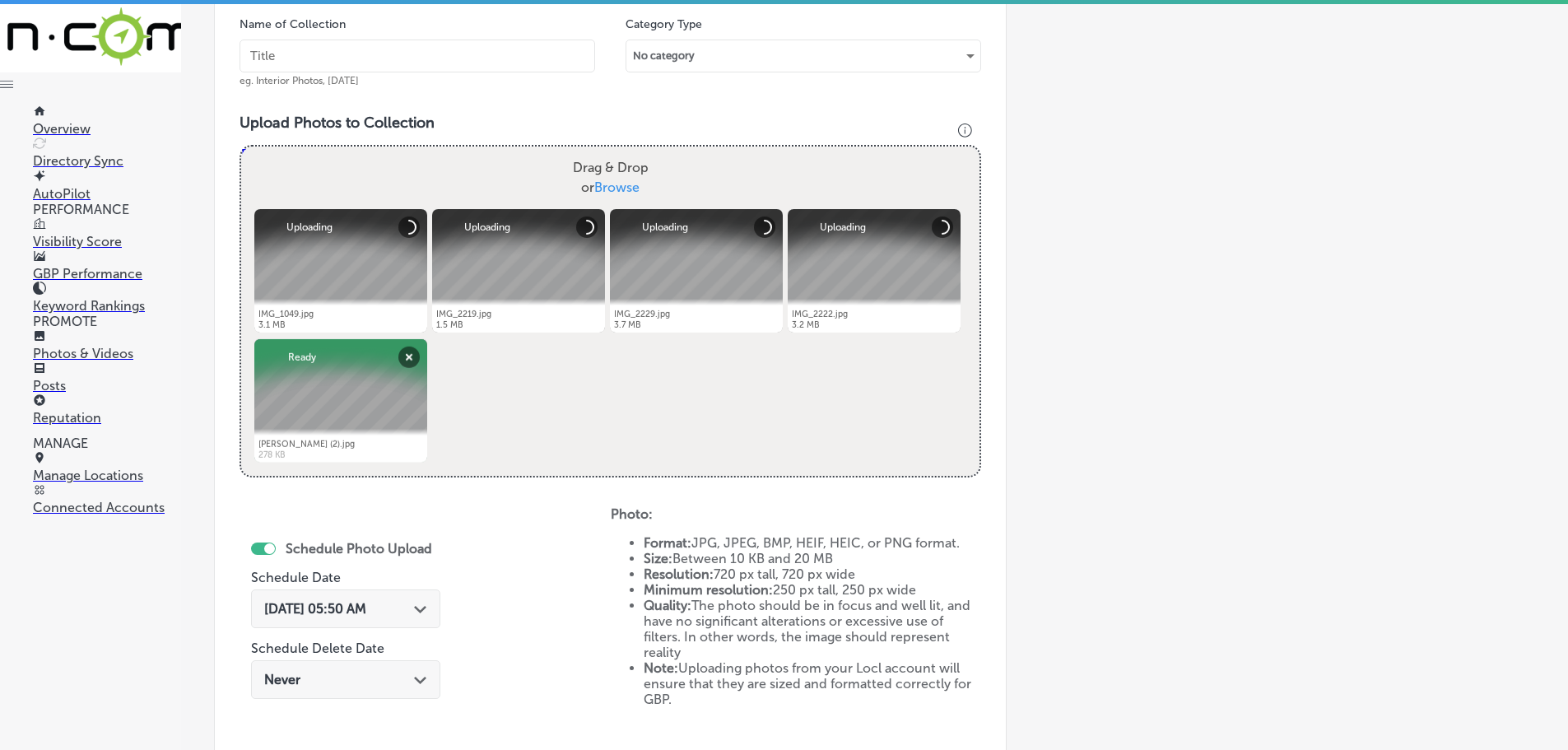
click at [422, 68] on input "text" at bounding box center [417, 55] width 356 height 33
type input "[PERSON_NAME]"
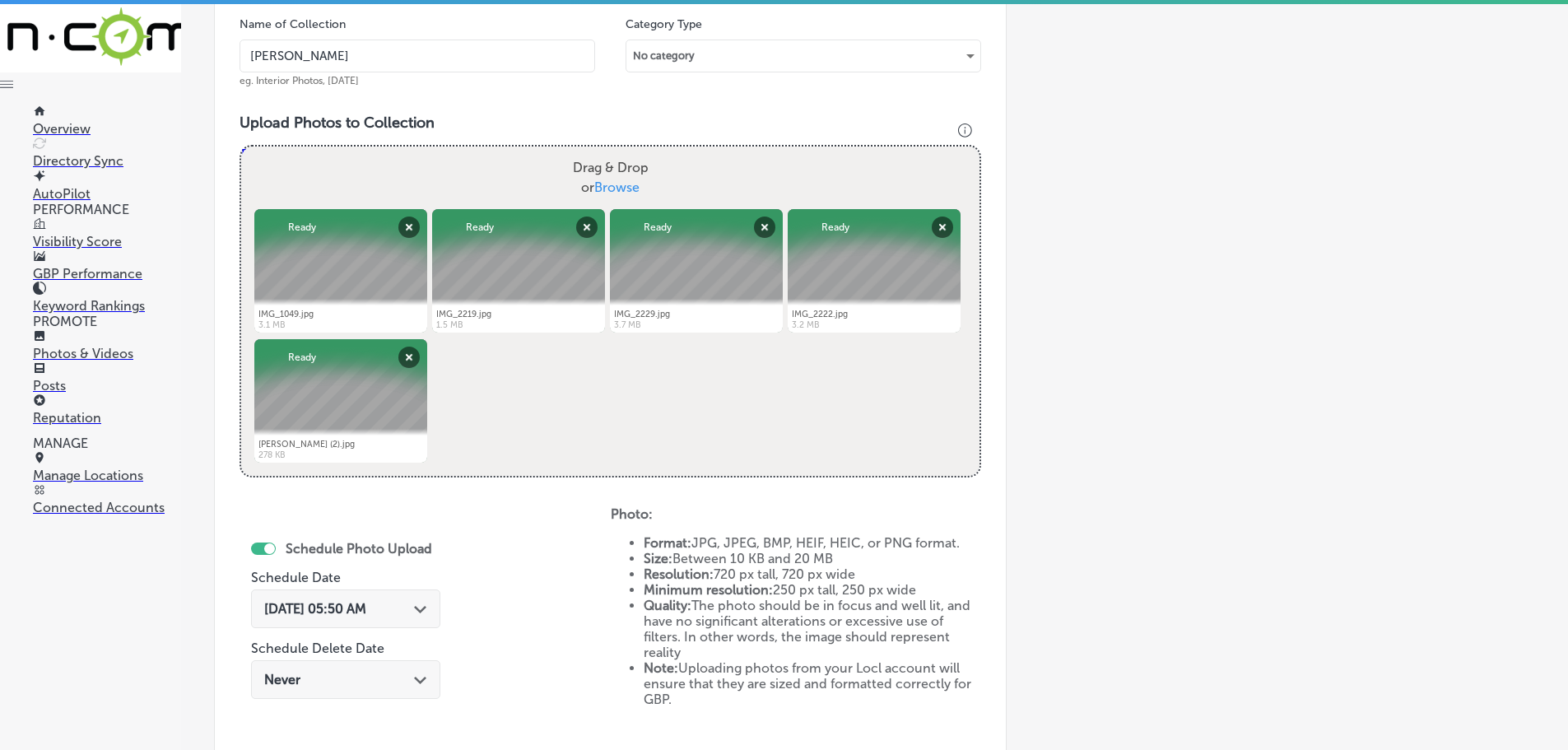
click at [408, 609] on div "[DATE] 05:50 AM Path Created with Sketch." at bounding box center [346, 608] width 163 height 16
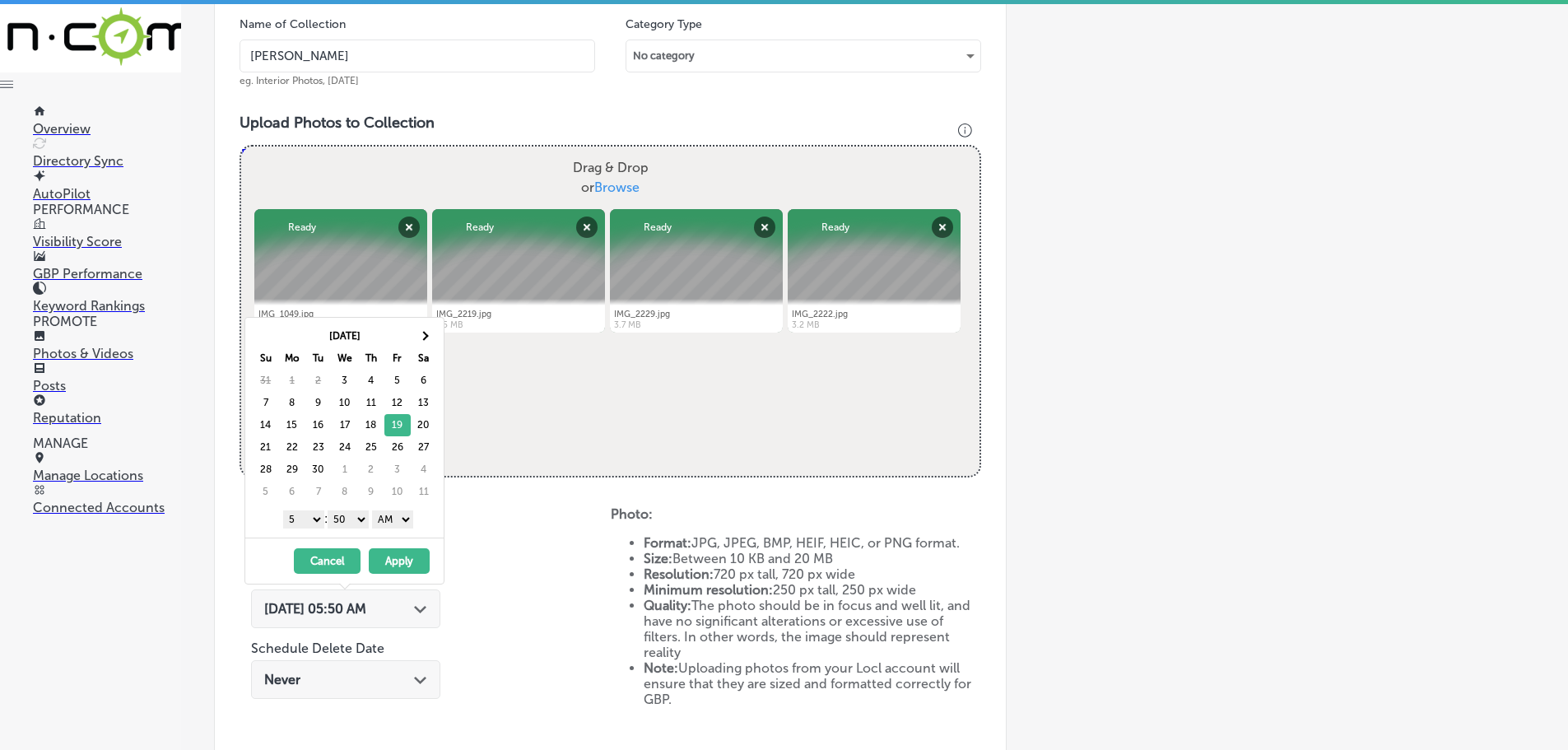
click at [302, 520] on select "1 2 3 4 5 6 7 8 9 10 11 12" at bounding box center [304, 519] width 41 height 18
click at [352, 520] on select "00 10 20 30 40 50" at bounding box center [348, 519] width 41 height 18
click at [394, 520] on select "AM PM" at bounding box center [392, 519] width 41 height 18
click at [402, 560] on button "Apply" at bounding box center [399, 560] width 61 height 25
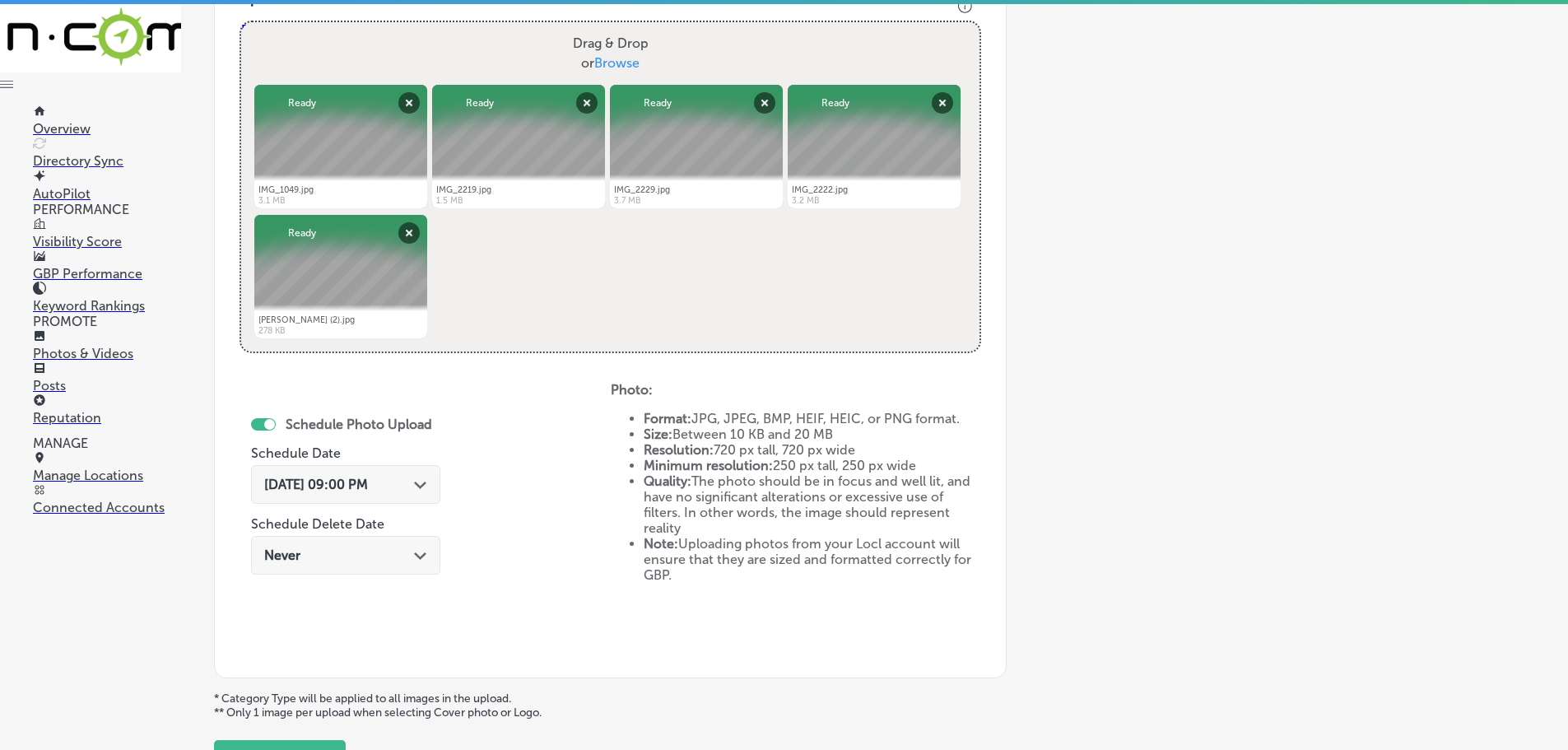
scroll to position [745, 0]
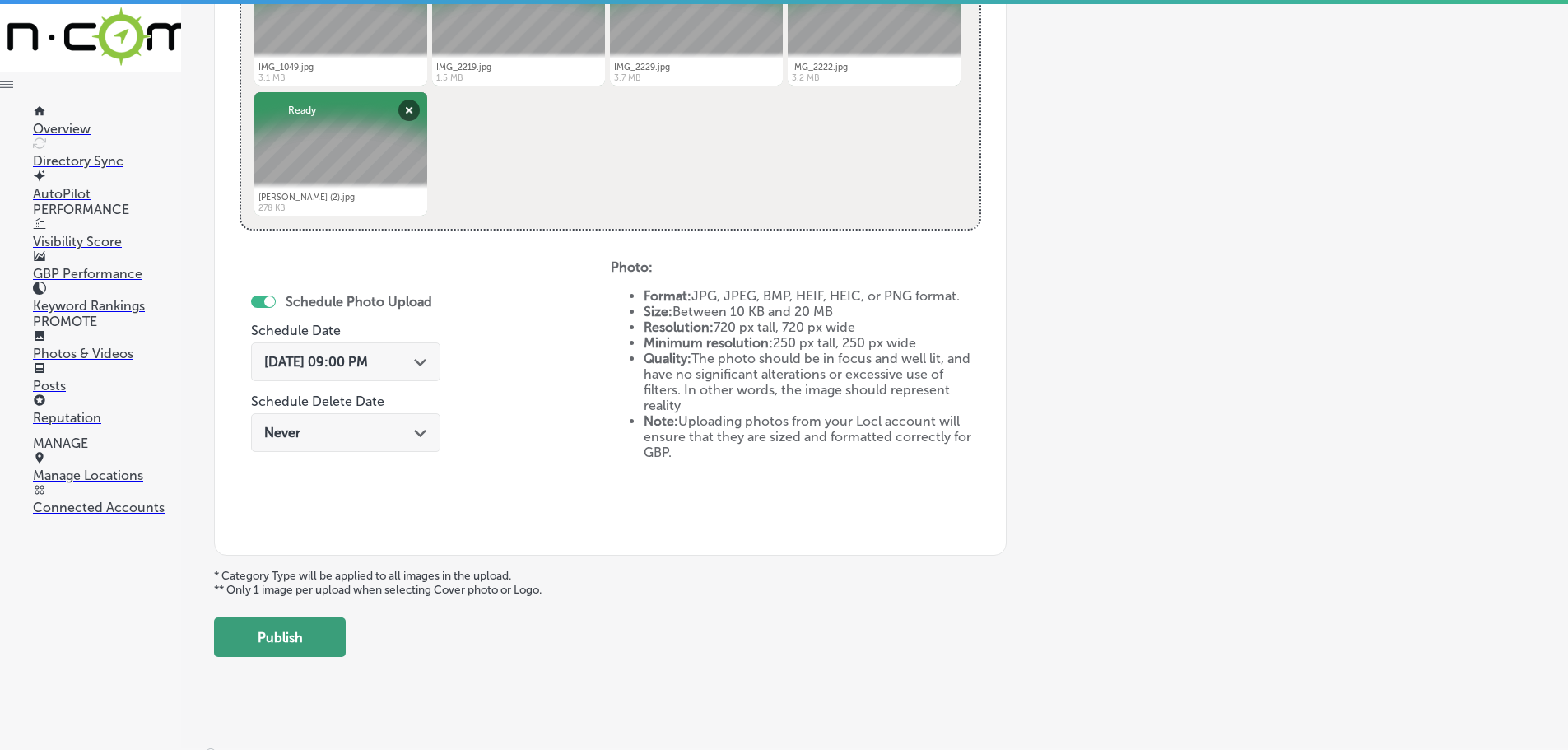
click at [327, 644] on button "Publish" at bounding box center [280, 637] width 131 height 39
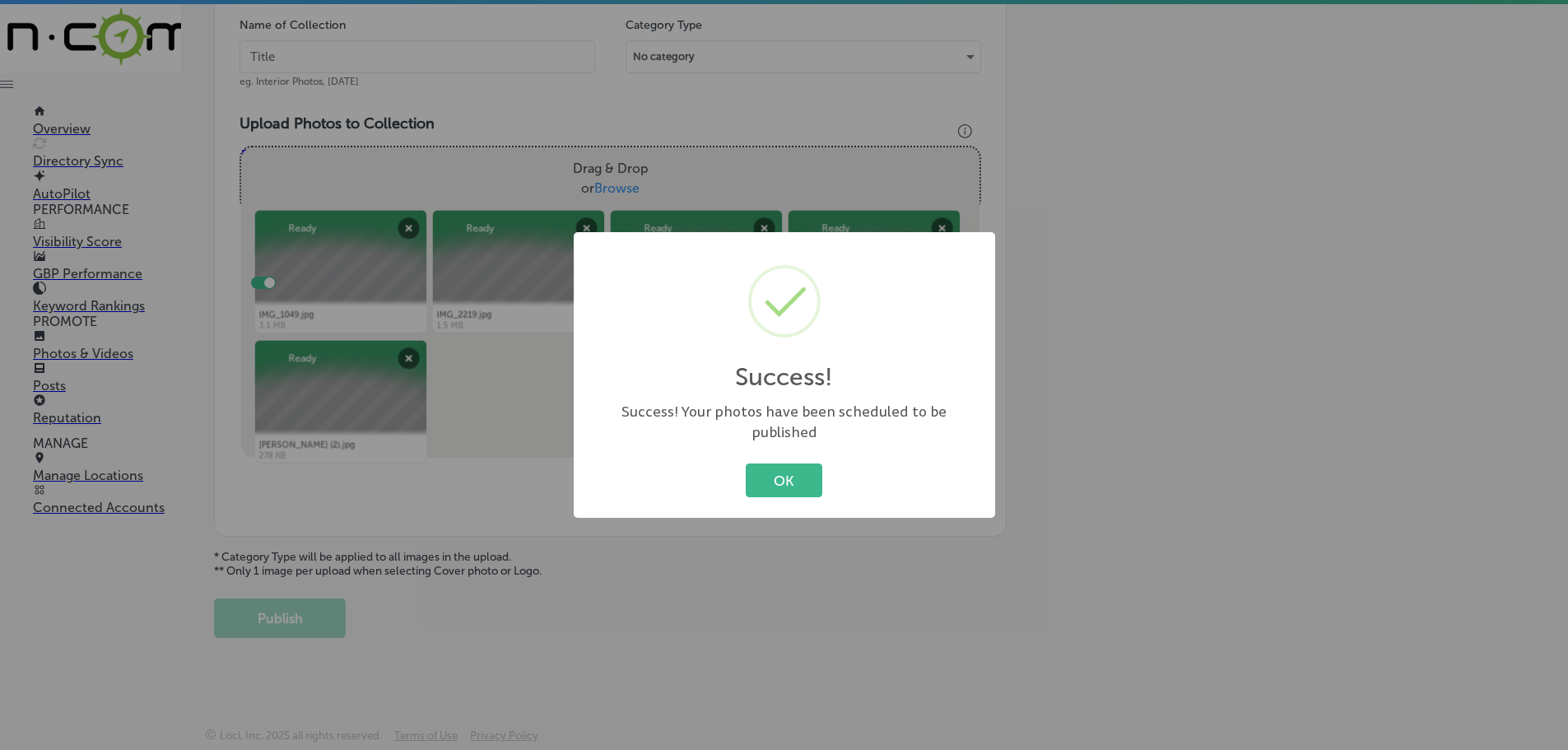
scroll to position [498, 0]
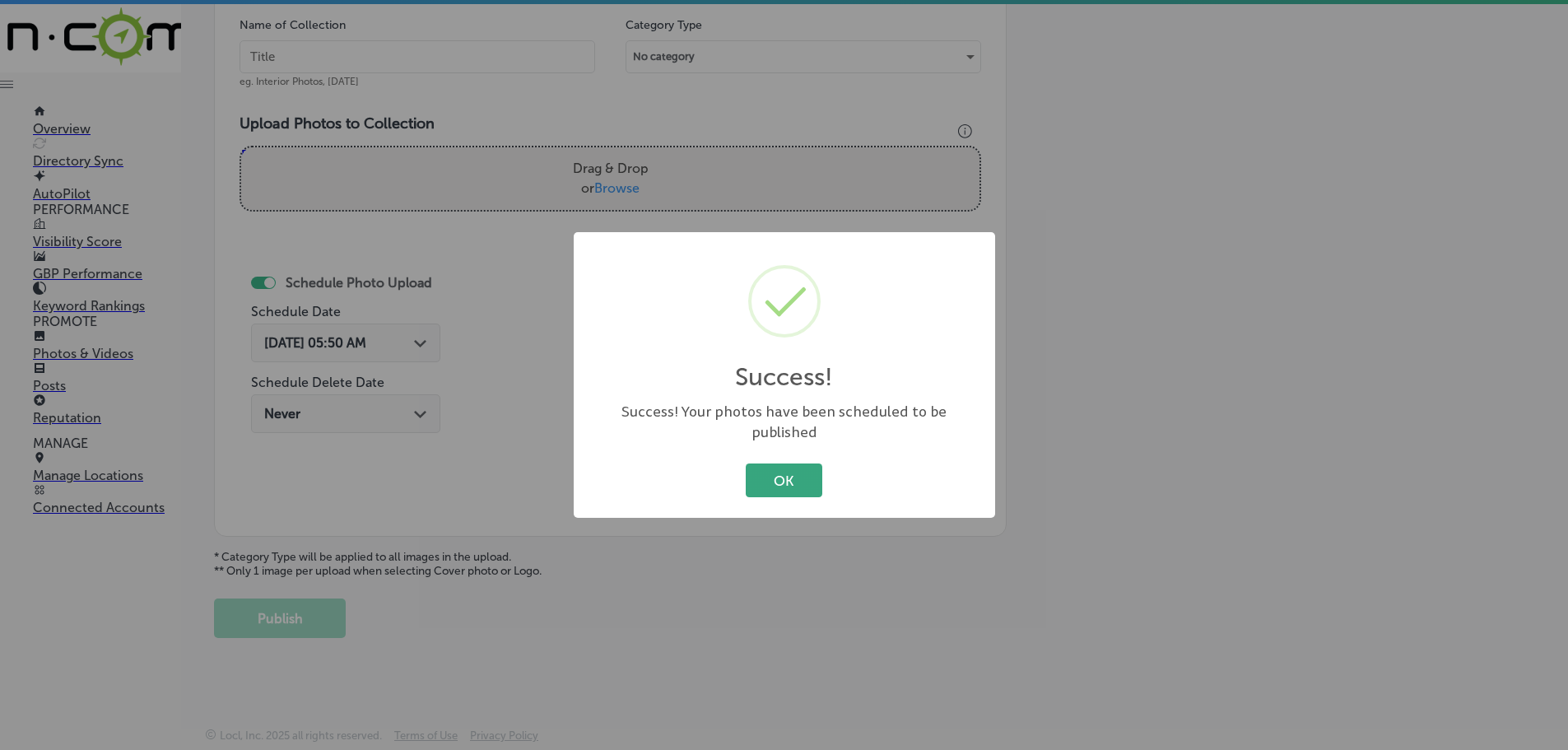
click at [791, 473] on button "OK" at bounding box center [784, 481] width 77 height 34
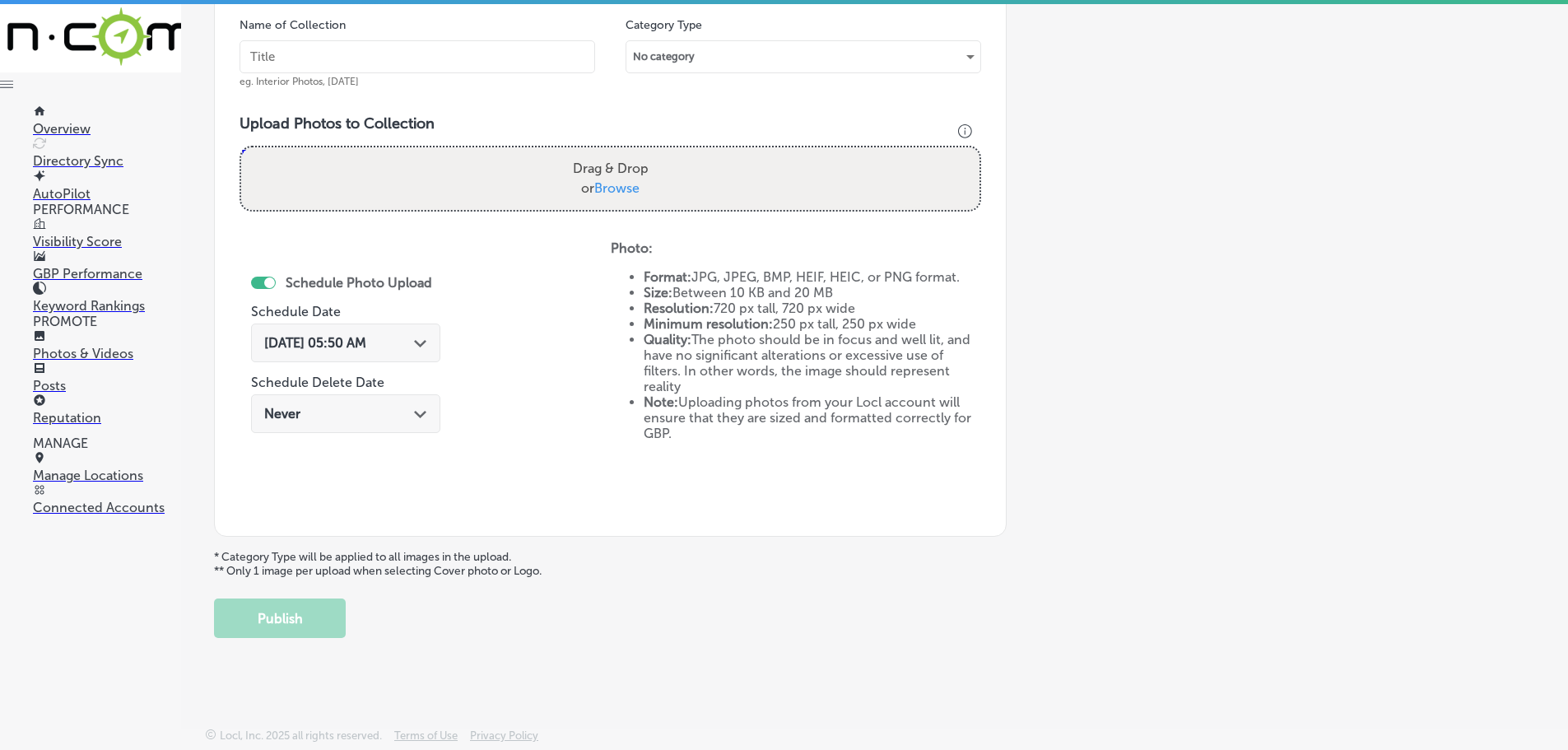
click at [624, 196] on label "Drag & Drop or Browse" at bounding box center [610, 178] width 89 height 53
click at [624, 152] on input "Drag & Drop or Browse" at bounding box center [610, 149] width 738 height 5
type input "C:\fakepath\FullSizeRender.jpg"
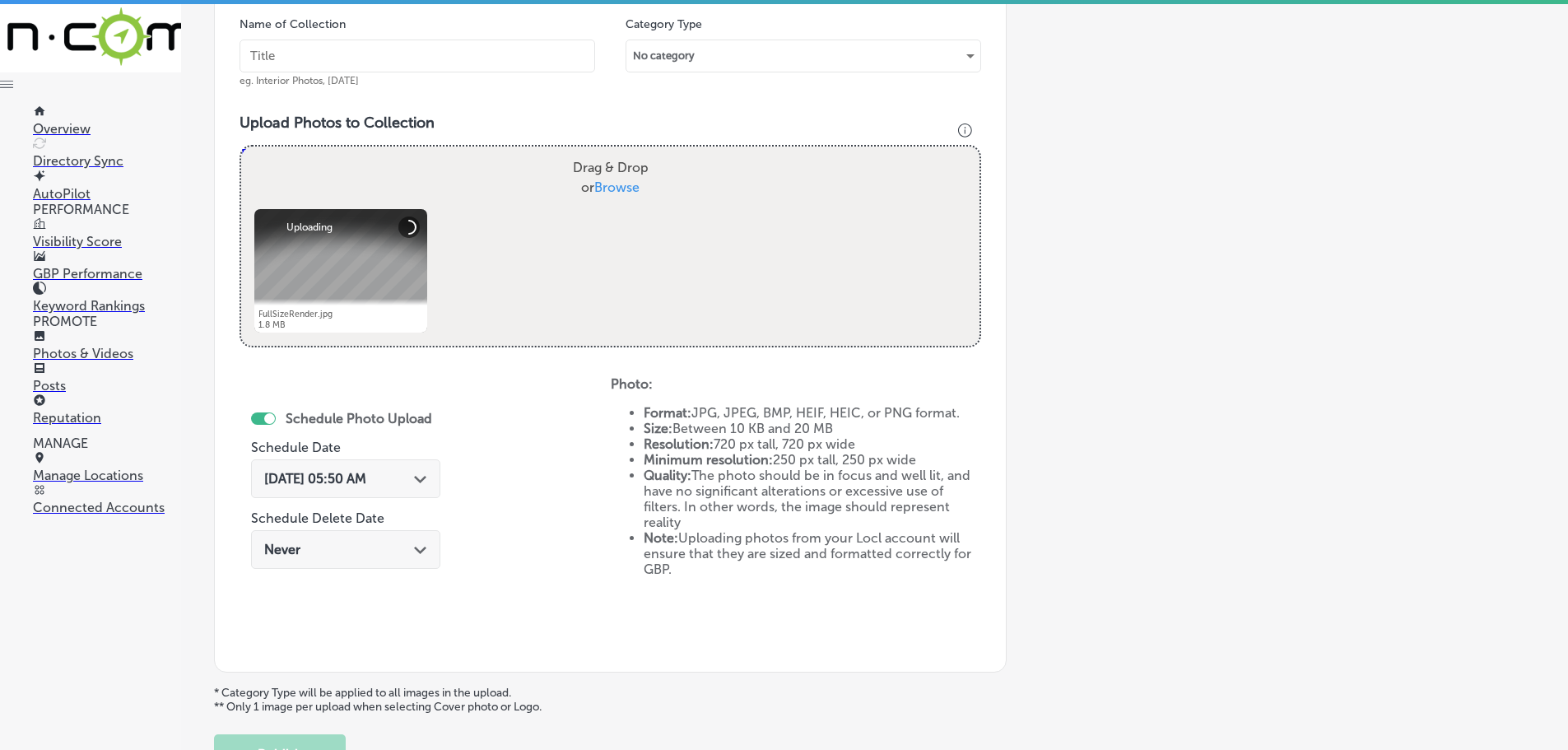
click at [617, 183] on span "Browse" at bounding box center [617, 187] width 45 height 16
click at [617, 151] on input "Drag & Drop or Browse" at bounding box center [610, 148] width 738 height 5
type input "C:\fakepath\IMG_2248.jpg"
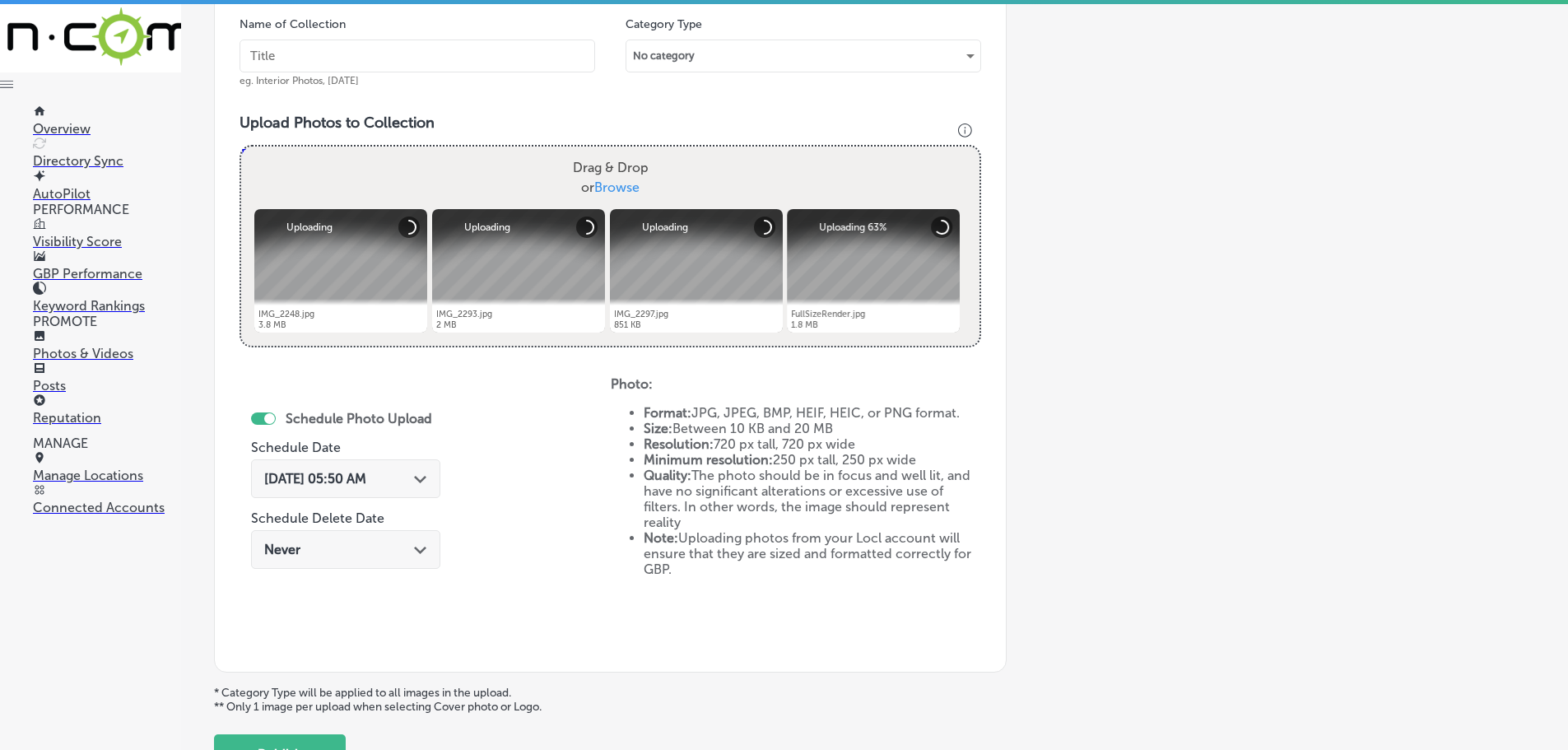
click at [615, 185] on span "Browse" at bounding box center [617, 187] width 45 height 16
click at [615, 151] on input "Drag & Drop or Browse" at bounding box center [610, 148] width 738 height 5
type input "C:\fakepath\IMG_2296.jpg"
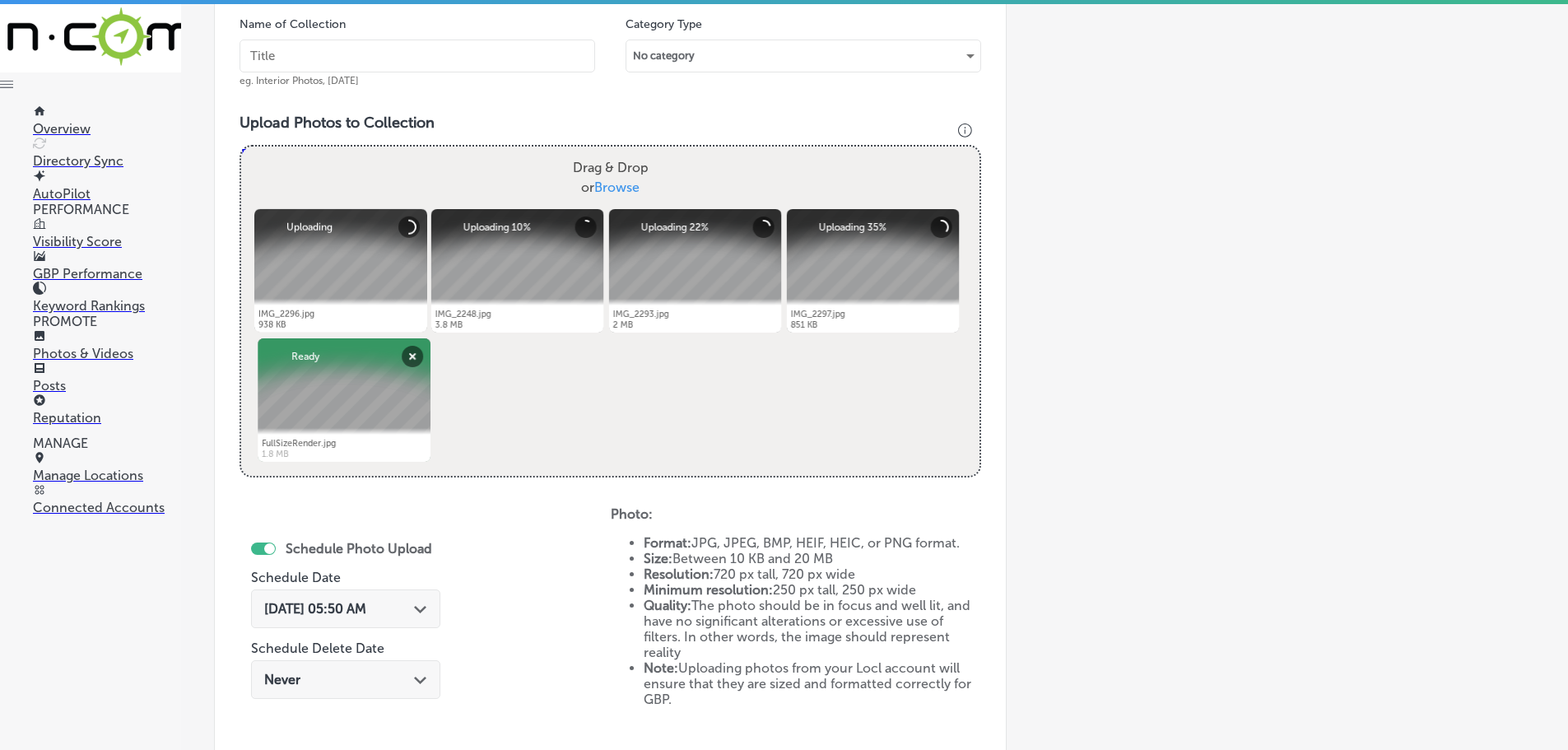
click at [365, 64] on input "text" at bounding box center [417, 55] width 356 height 33
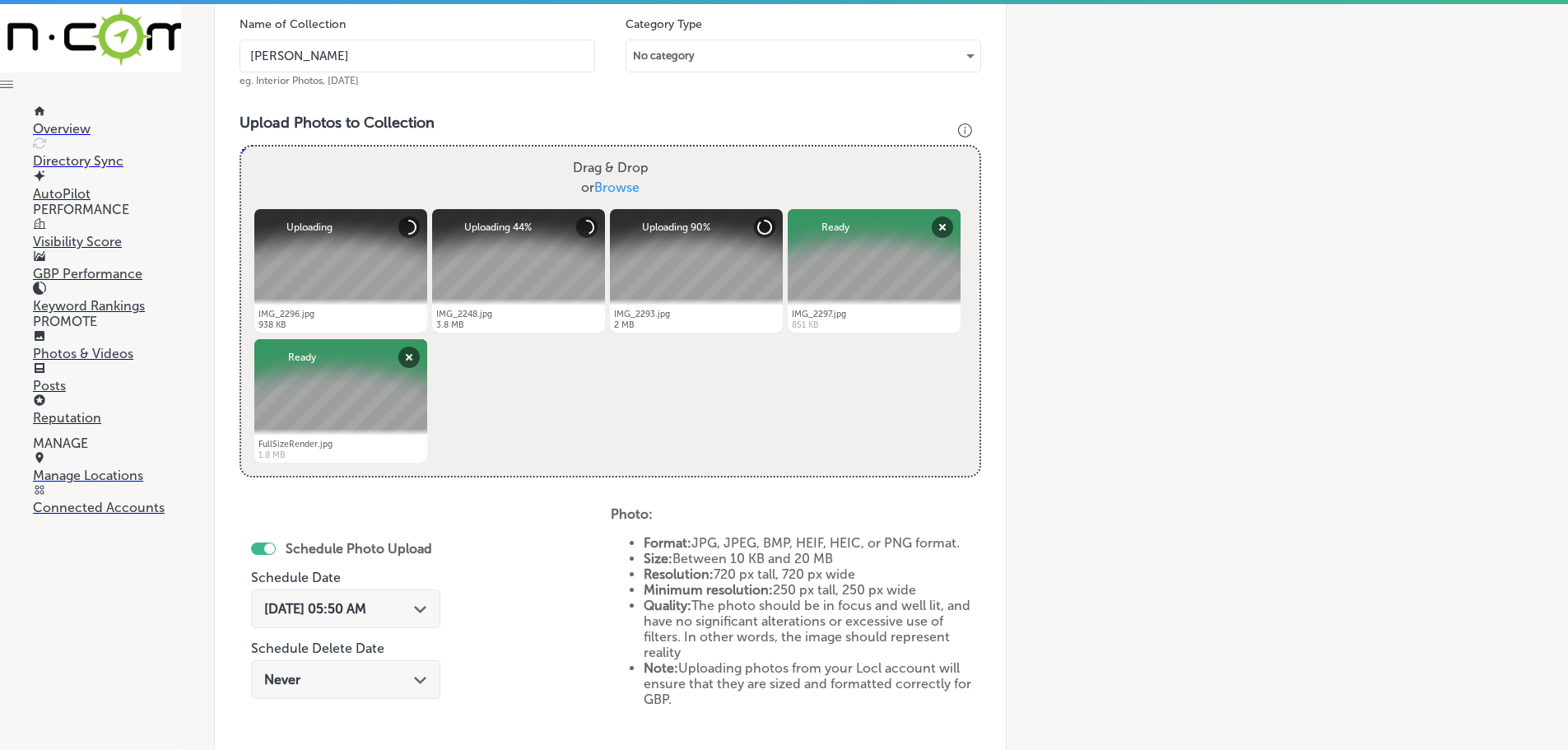
type input "[PERSON_NAME]"
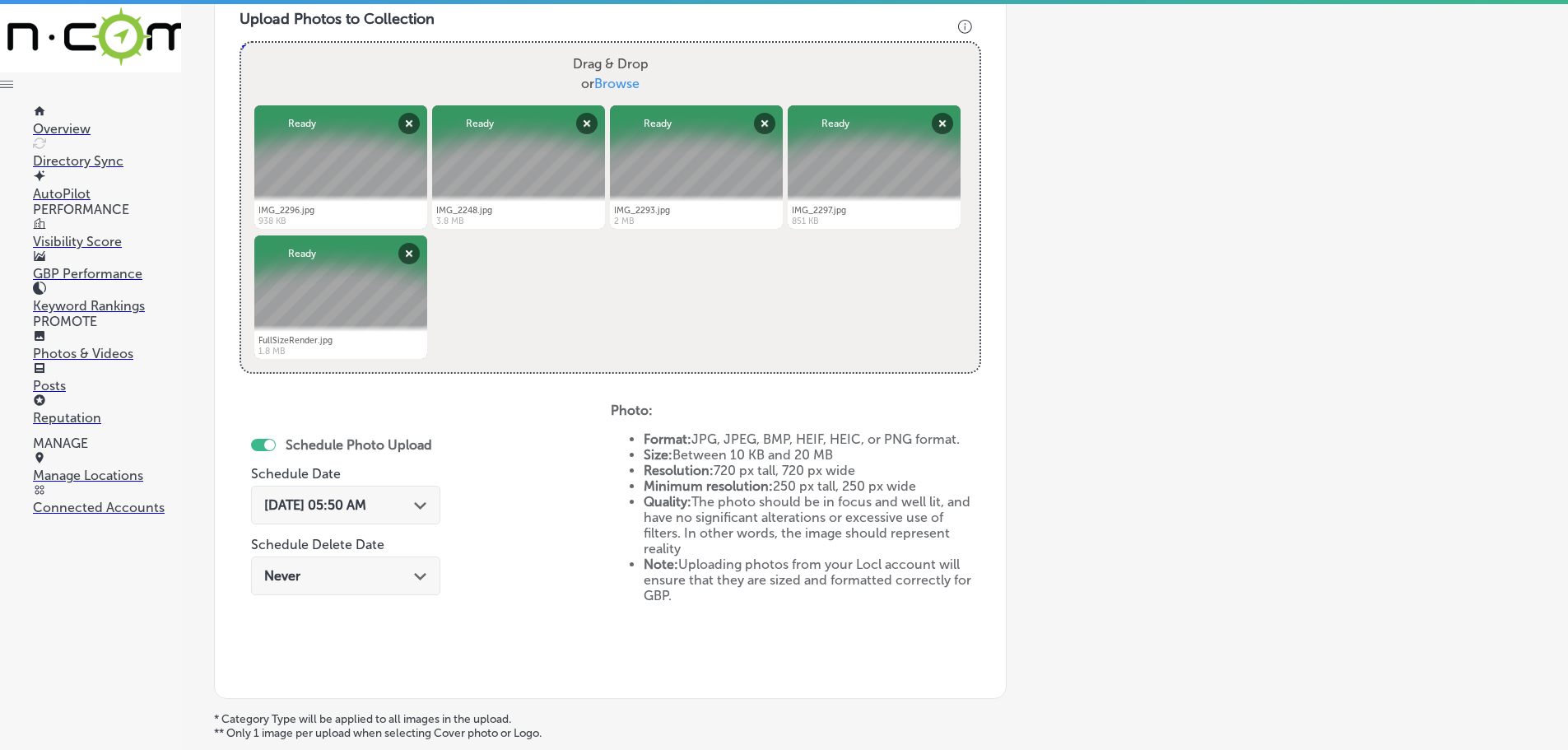
scroll to position [663, 0]
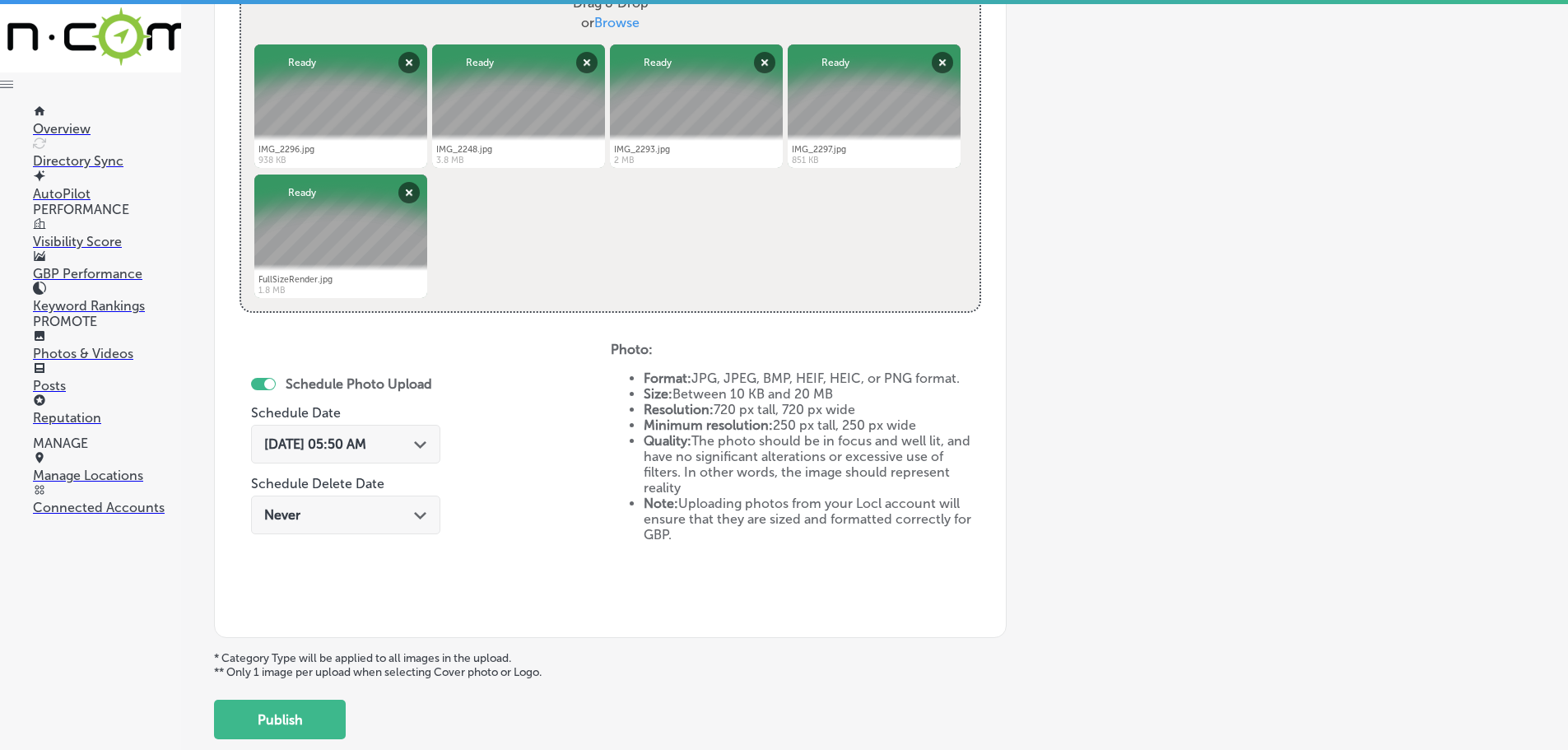
click at [414, 450] on div "Path Created with Sketch." at bounding box center [420, 443] width 13 height 13
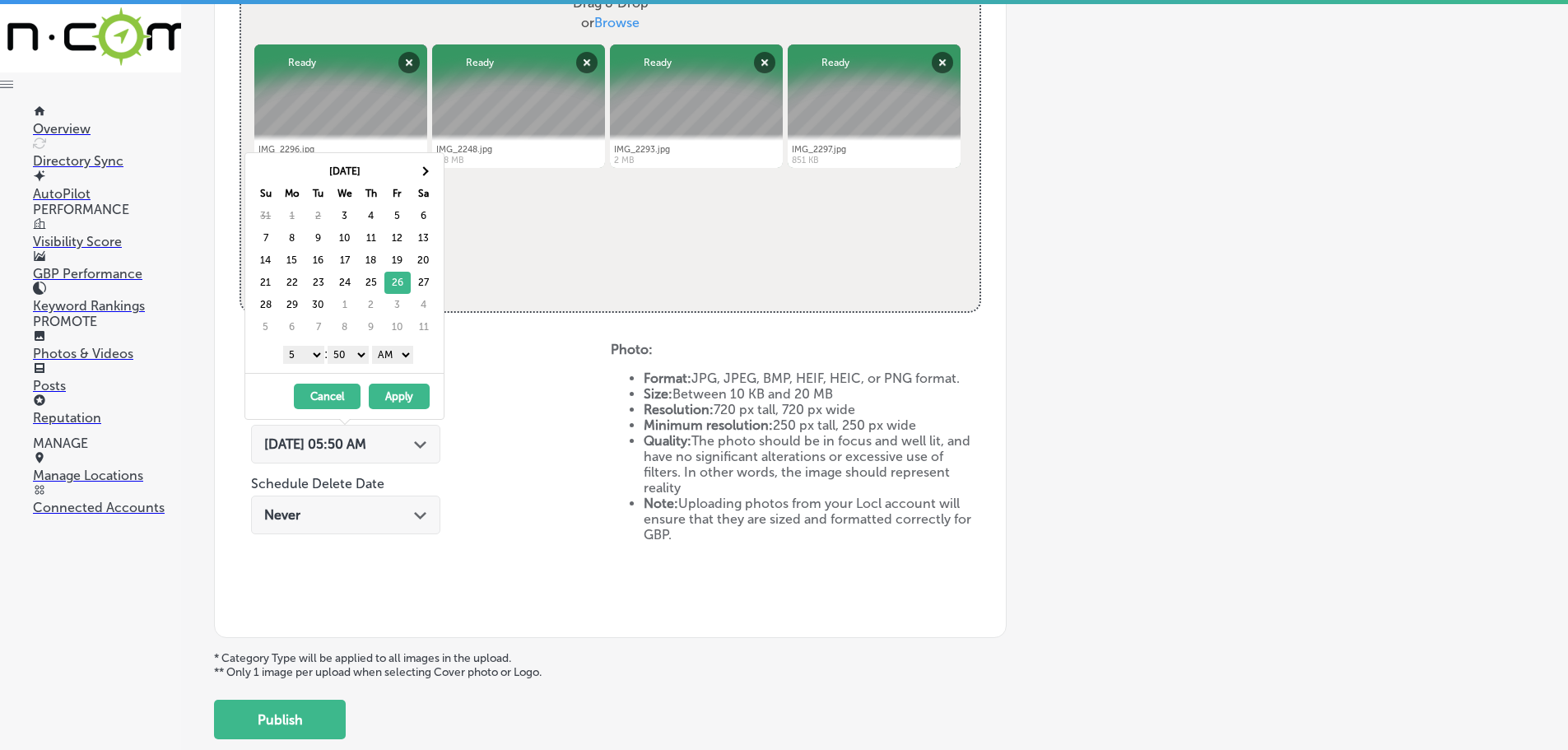
click at [303, 359] on select "1 2 3 4 5 6 7 8 9 10 11 12" at bounding box center [304, 354] width 41 height 18
click at [347, 352] on select "00 10 20 30 40 50" at bounding box center [348, 354] width 41 height 18
click at [392, 353] on select "AM PM" at bounding box center [392, 354] width 41 height 18
click at [405, 390] on button "Apply" at bounding box center [399, 396] width 61 height 25
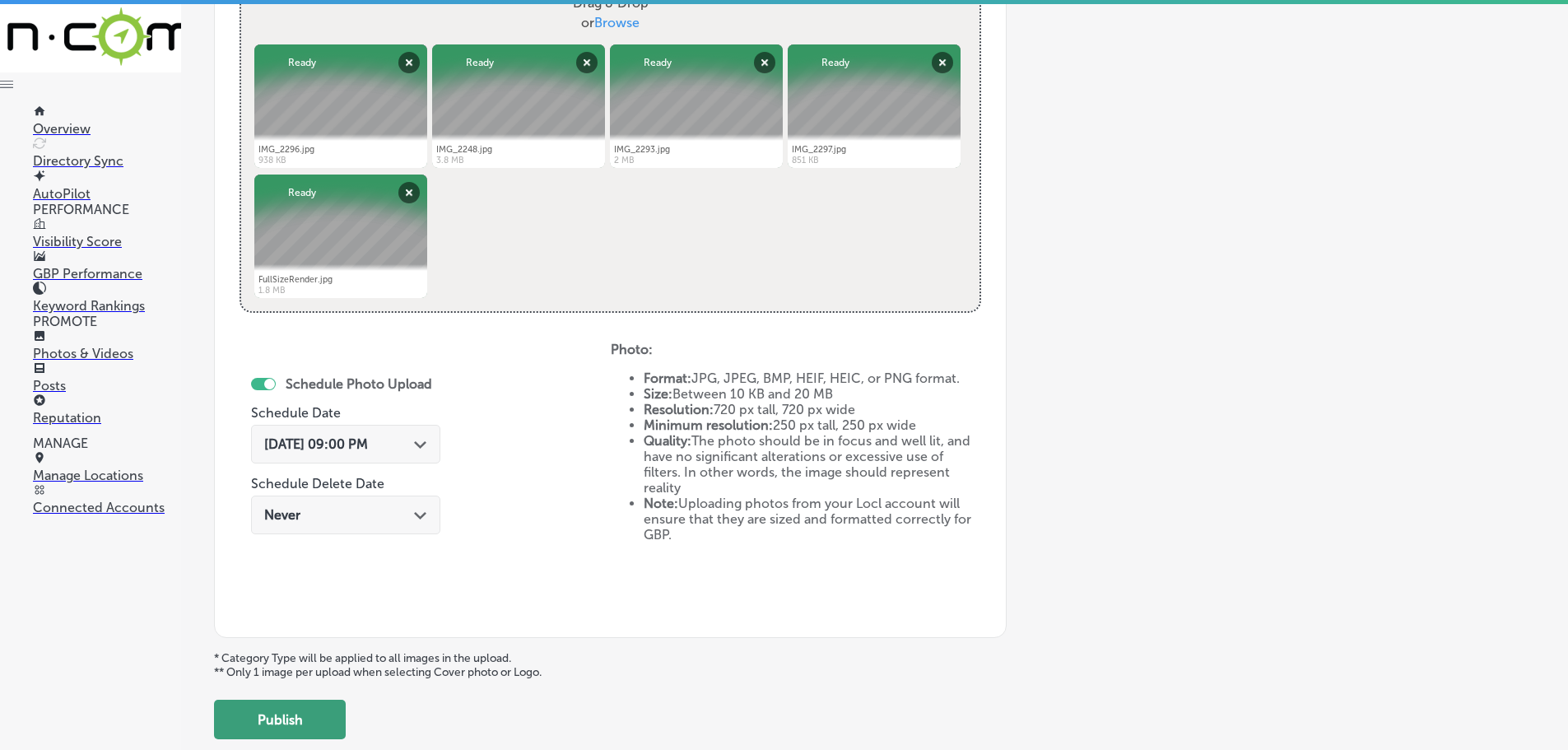
click at [294, 714] on button "Publish" at bounding box center [280, 720] width 131 height 39
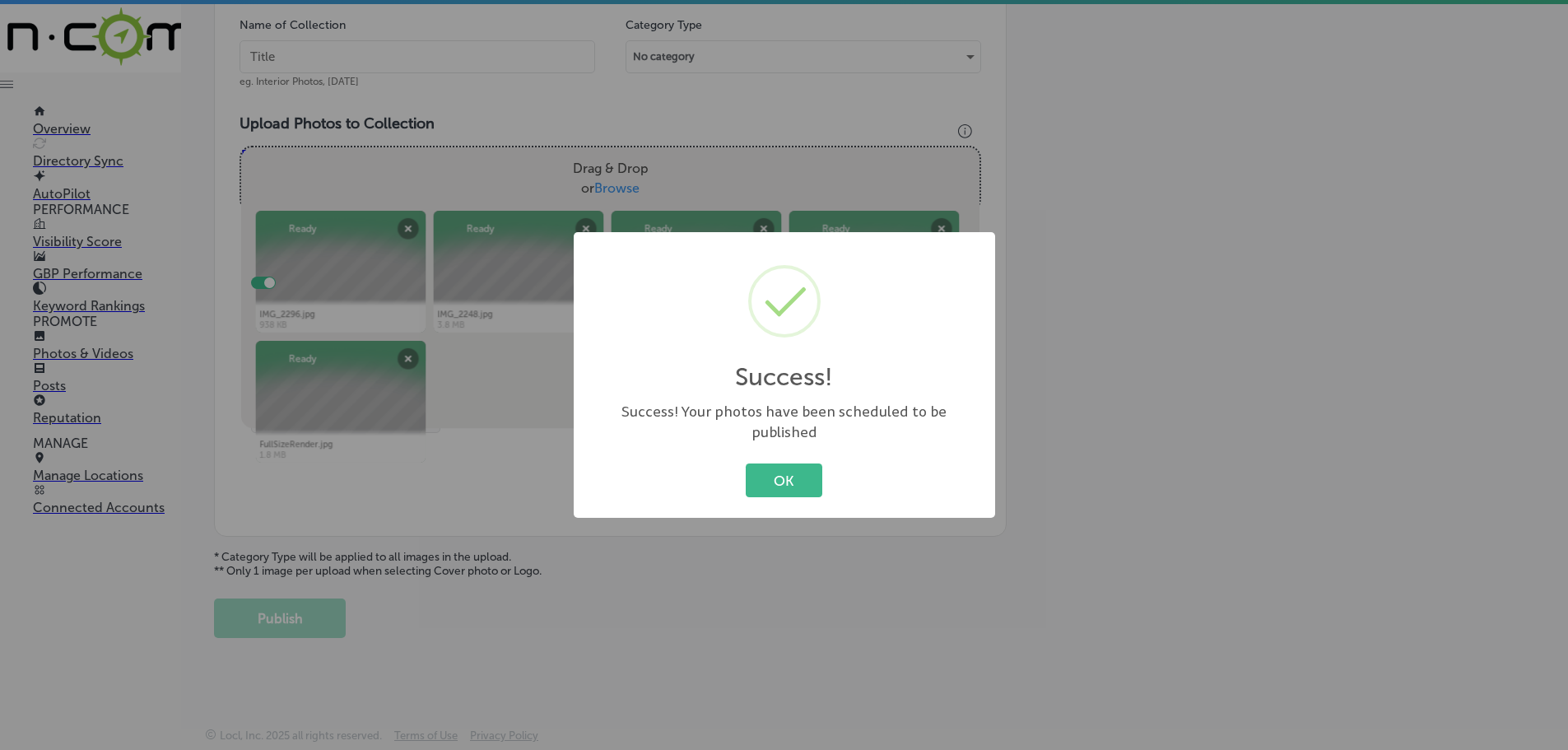
scroll to position [498, 0]
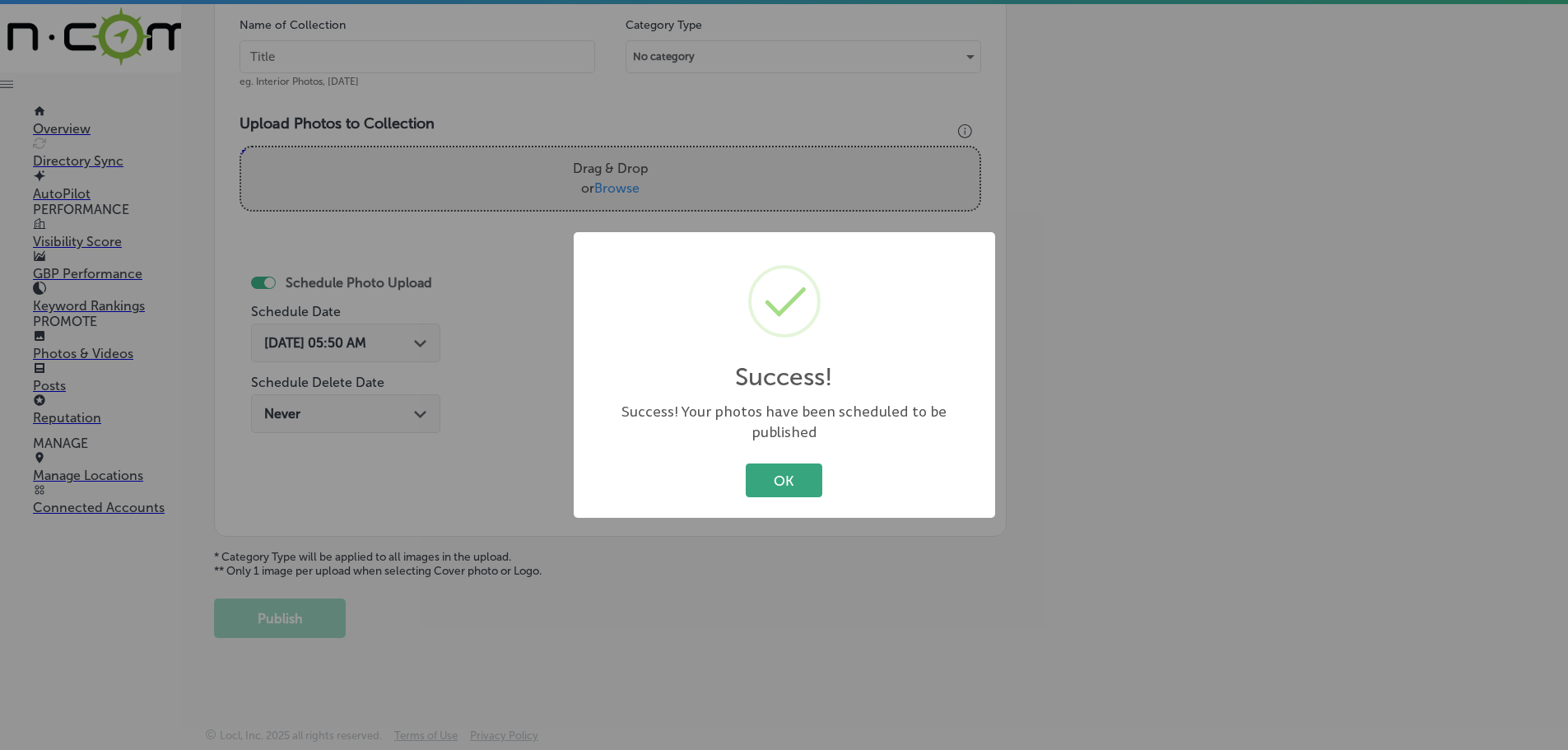
click at [805, 468] on button "OK" at bounding box center [784, 481] width 77 height 34
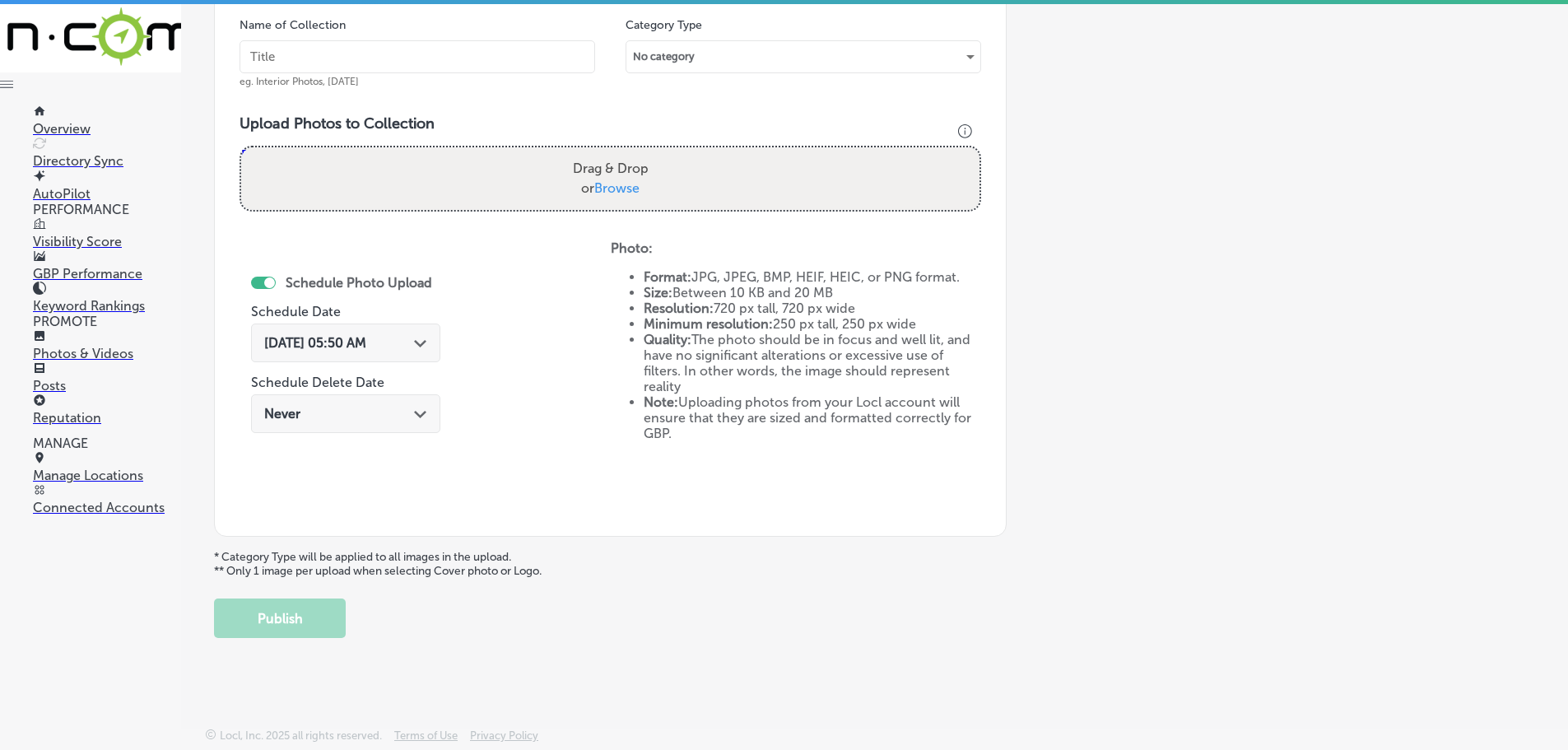
click at [608, 197] on label "Drag & Drop or Browse" at bounding box center [610, 178] width 89 height 53
click at [608, 152] on input "Drag & Drop or Browse" at bounding box center [610, 149] width 738 height 5
type input "C:\fakepath\IMG_2291.jpg"
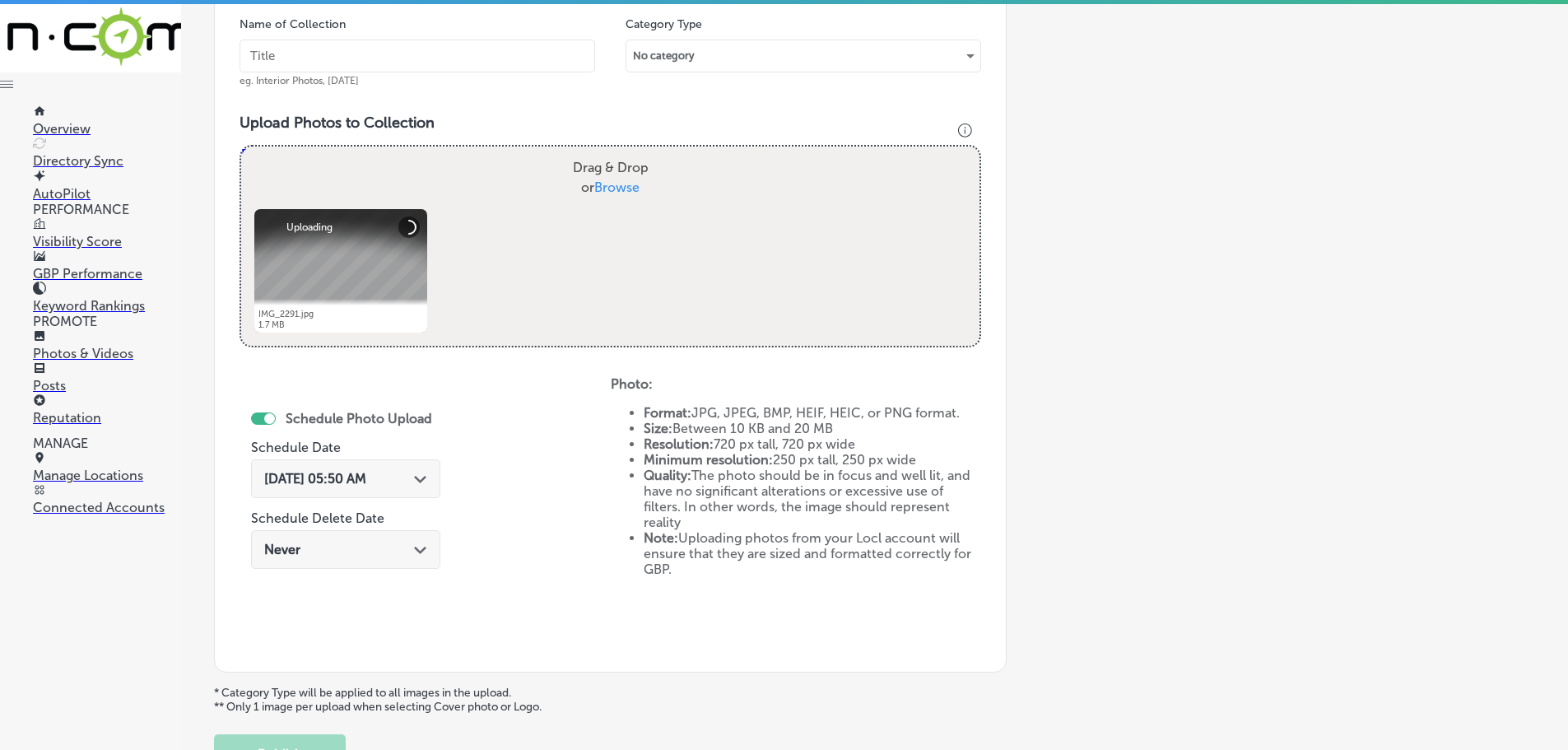
click at [612, 193] on span "Browse" at bounding box center [617, 187] width 45 height 16
click at [612, 151] on input "Drag & Drop or Browse" at bounding box center [610, 148] width 738 height 5
type input "C:\fakepath\IMG_2305.jpg"
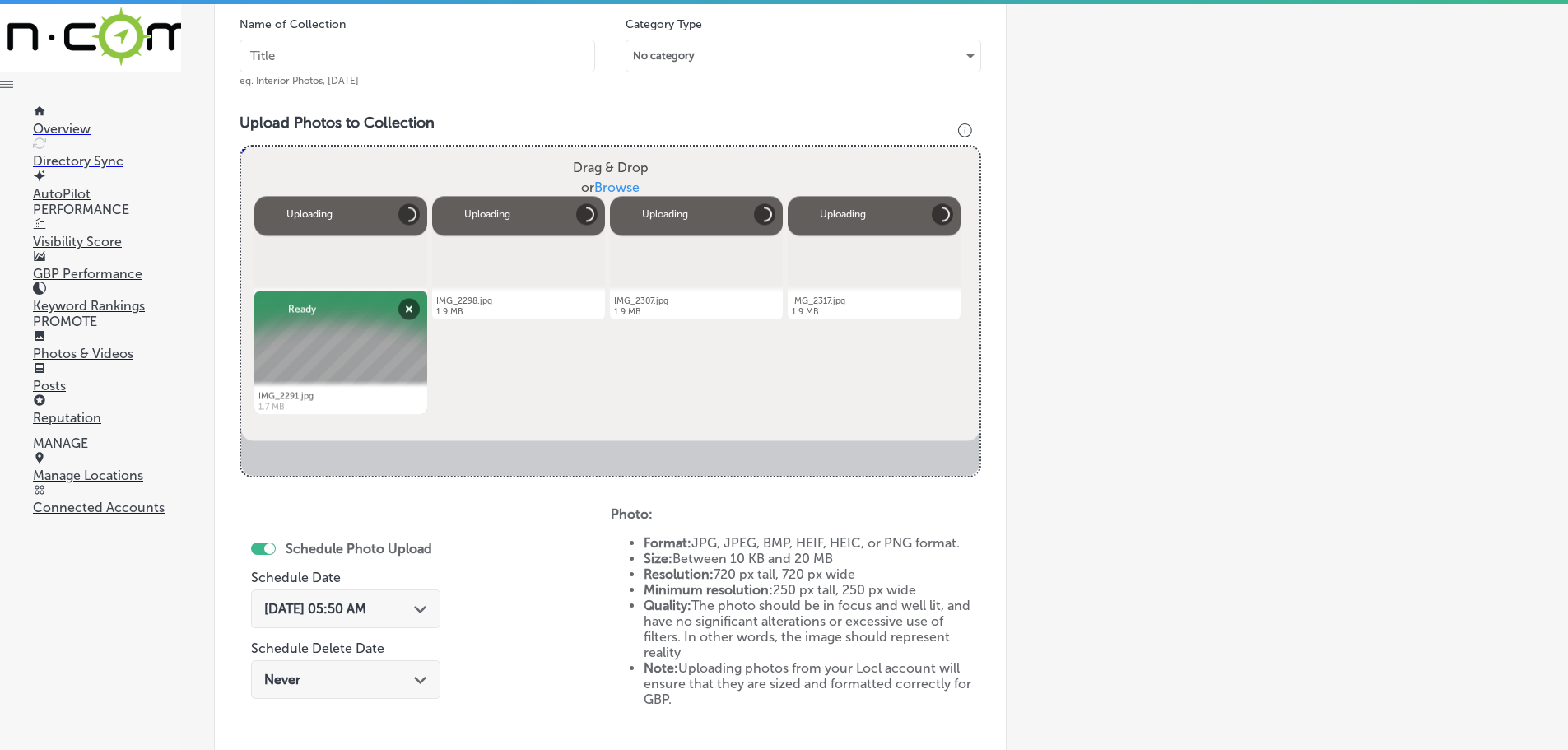
click at [500, 70] on input "text" at bounding box center [417, 55] width 356 height 33
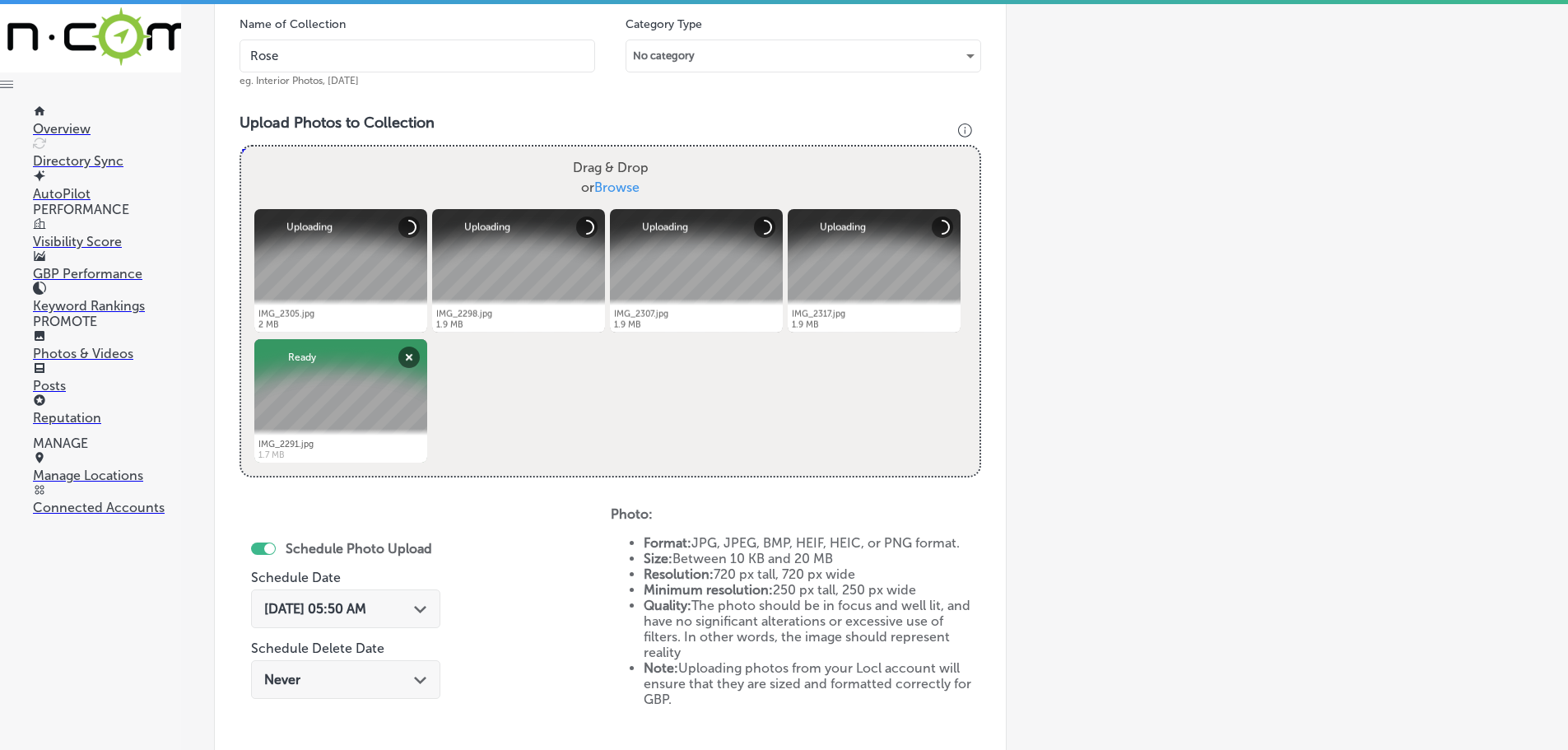
type input "[PERSON_NAME]"
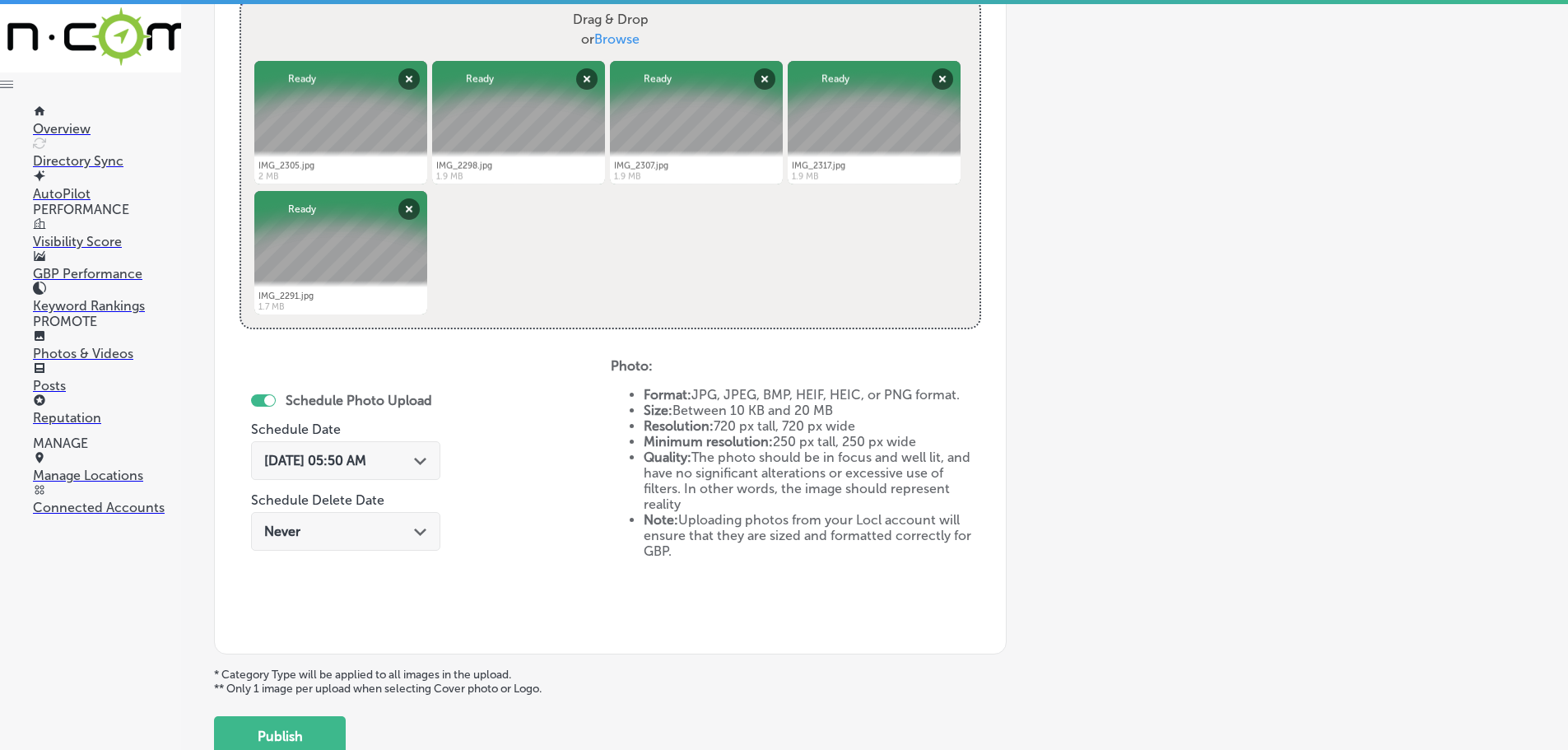
scroll to position [663, 0]
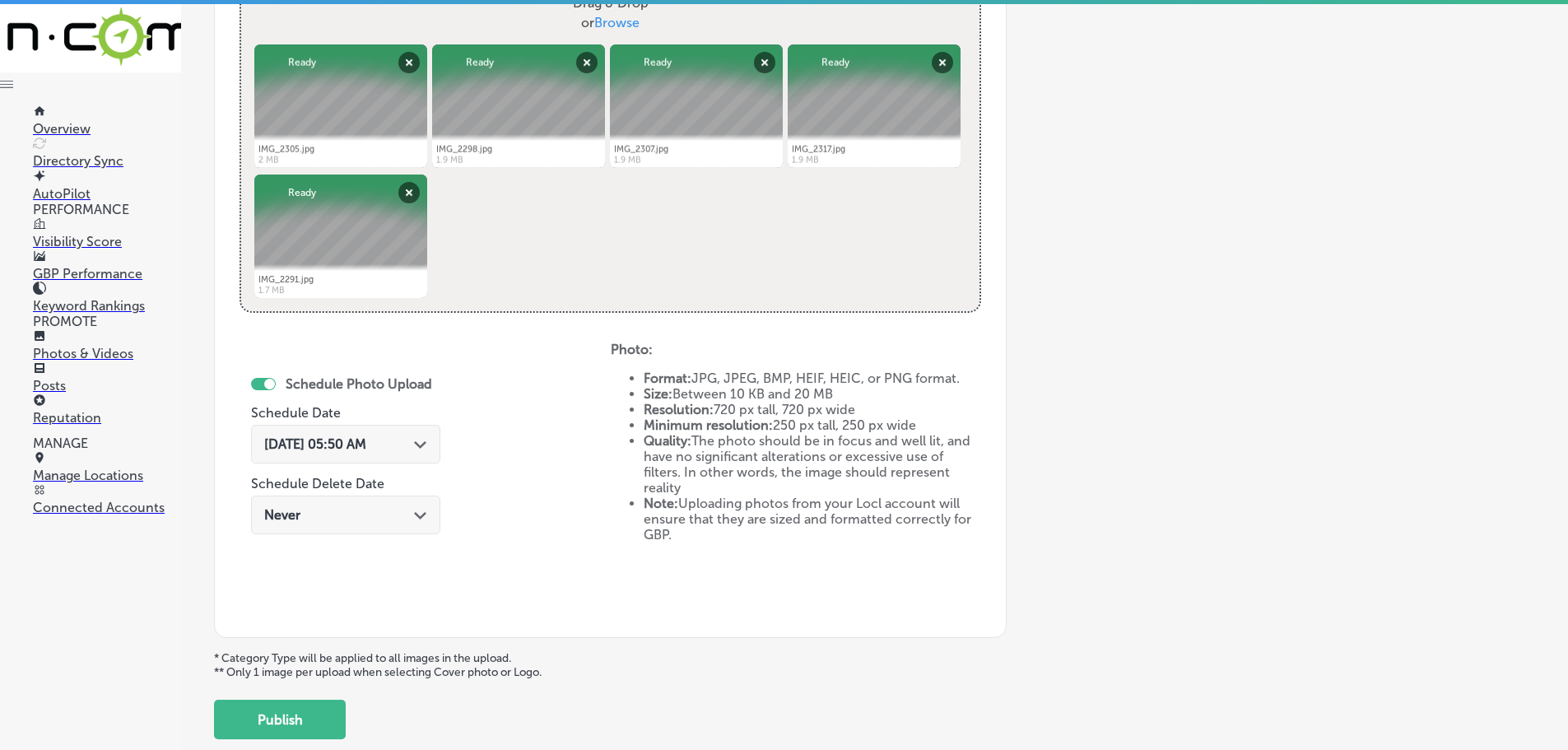
click at [409, 450] on div "[DATE] 05:50 AM Path Created with Sketch." at bounding box center [346, 444] width 163 height 16
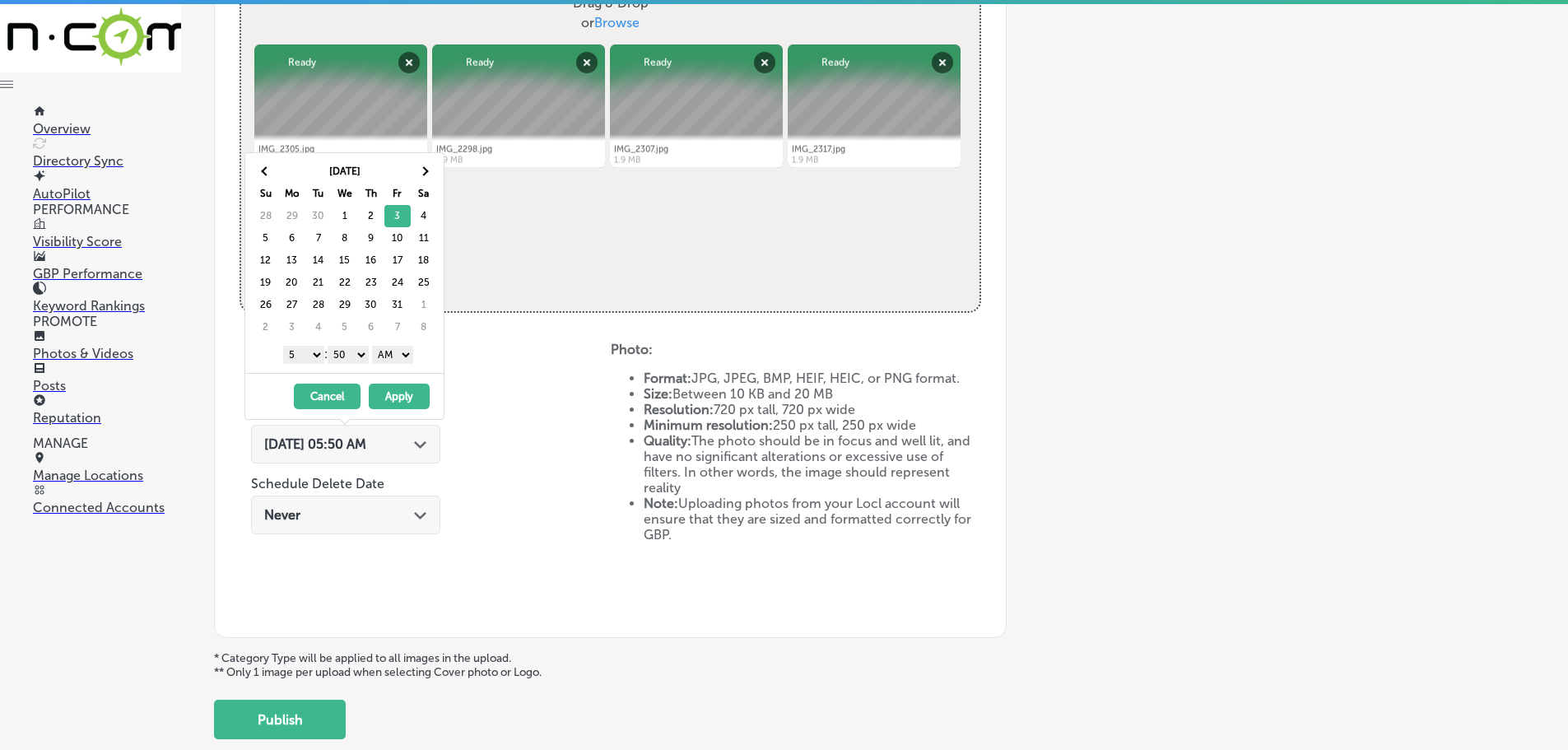
click at [310, 359] on select "1 2 3 4 5 6 7 8 9 10 11 12" at bounding box center [304, 354] width 41 height 18
click at [356, 349] on select "00 10 20 30 40 50" at bounding box center [348, 354] width 41 height 18
click at [390, 355] on select "AM PM" at bounding box center [392, 354] width 41 height 18
click at [397, 395] on button "Apply" at bounding box center [399, 396] width 61 height 25
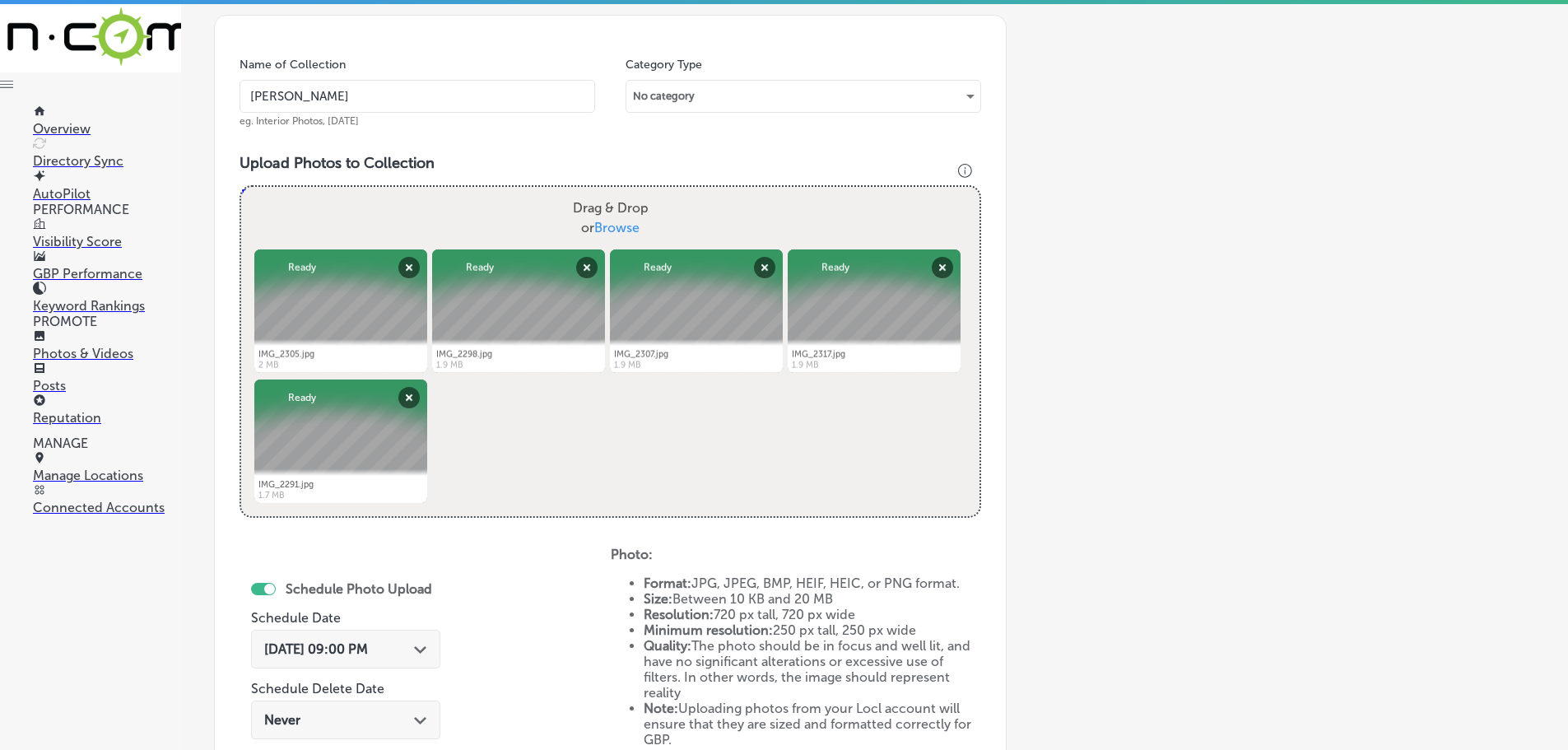
scroll to position [765, 0]
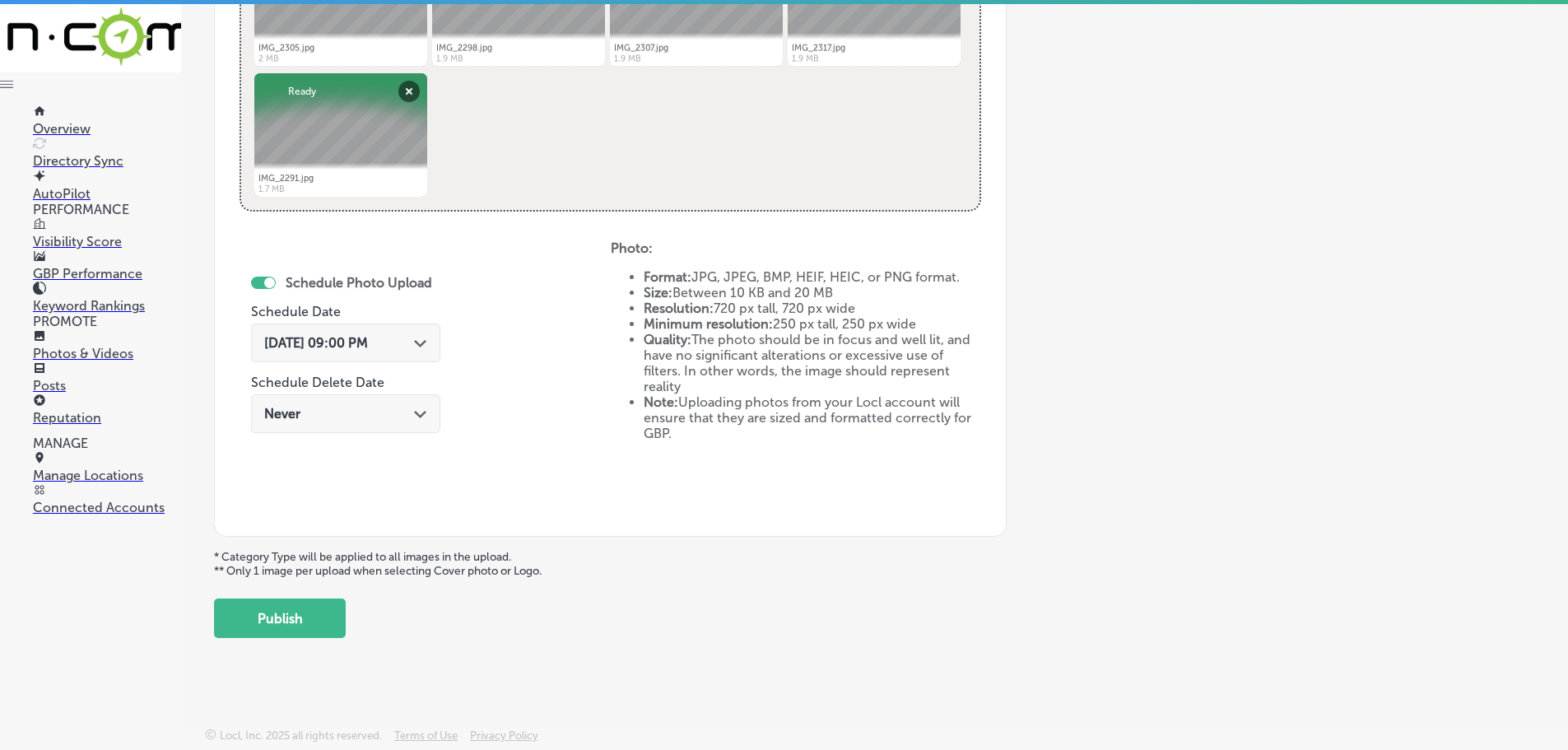
click at [417, 344] on polygon at bounding box center [419, 344] width 12 height 8
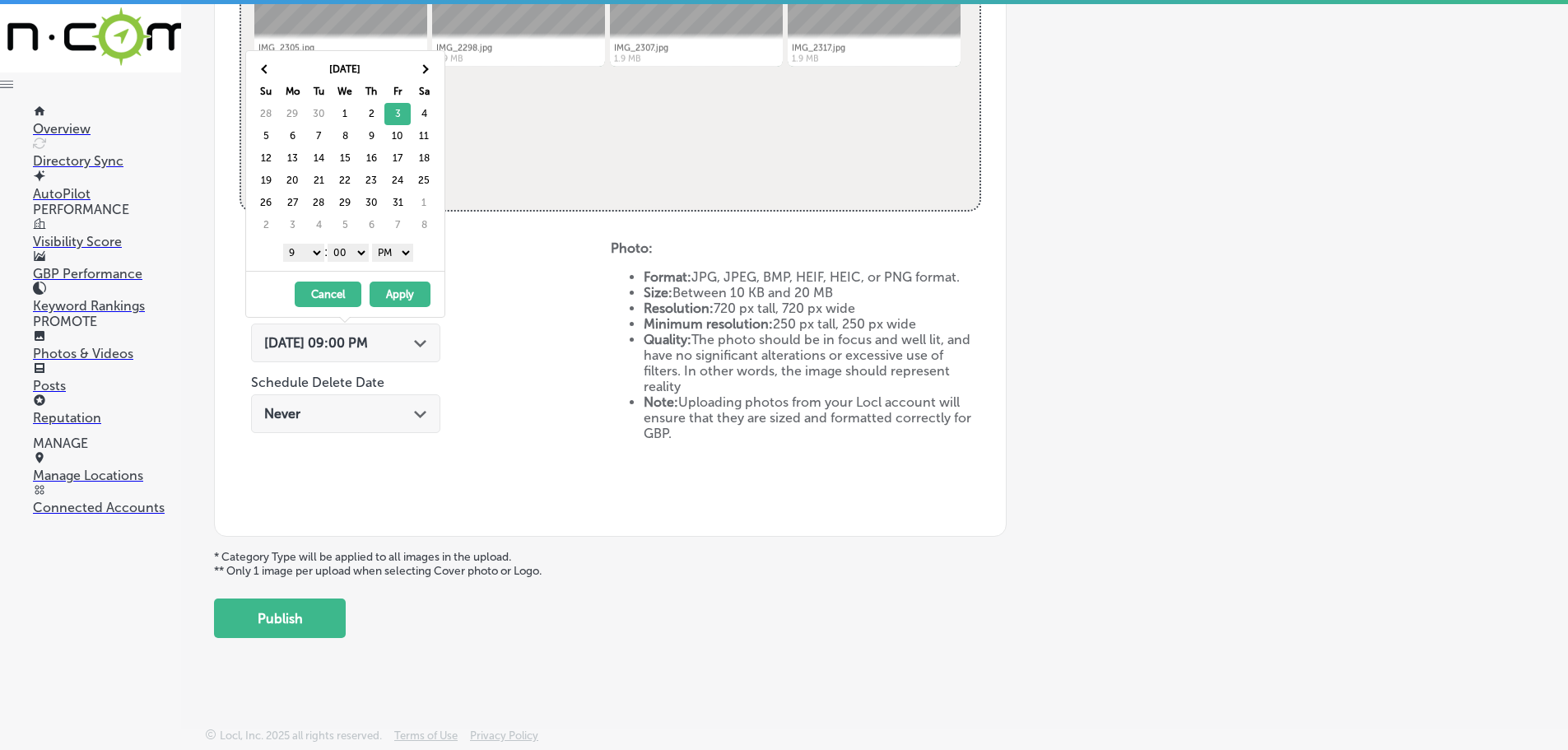
click at [381, 298] on button "Apply" at bounding box center [400, 294] width 61 height 25
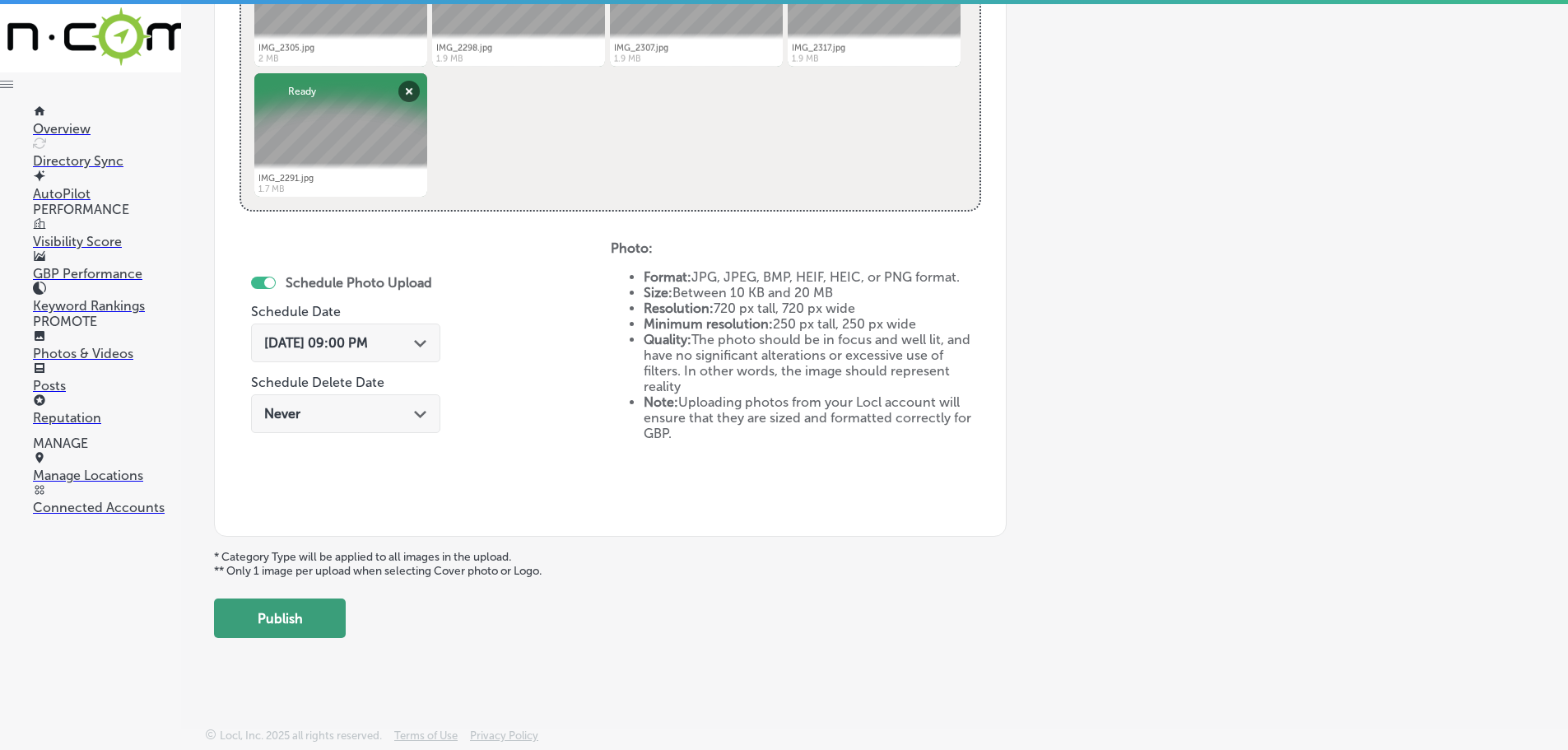
click at [312, 626] on button "Publish" at bounding box center [280, 619] width 131 height 39
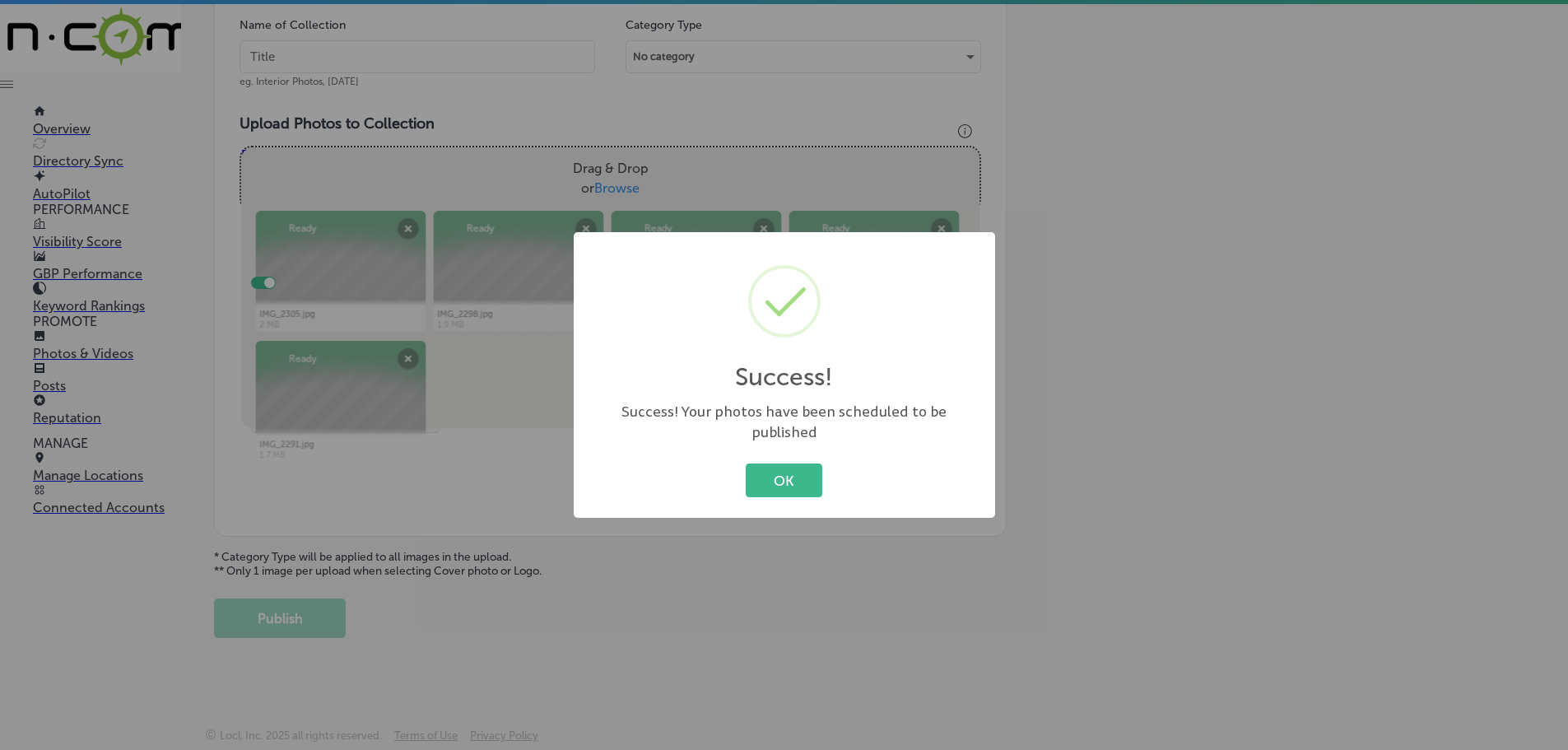
scroll to position [498, 0]
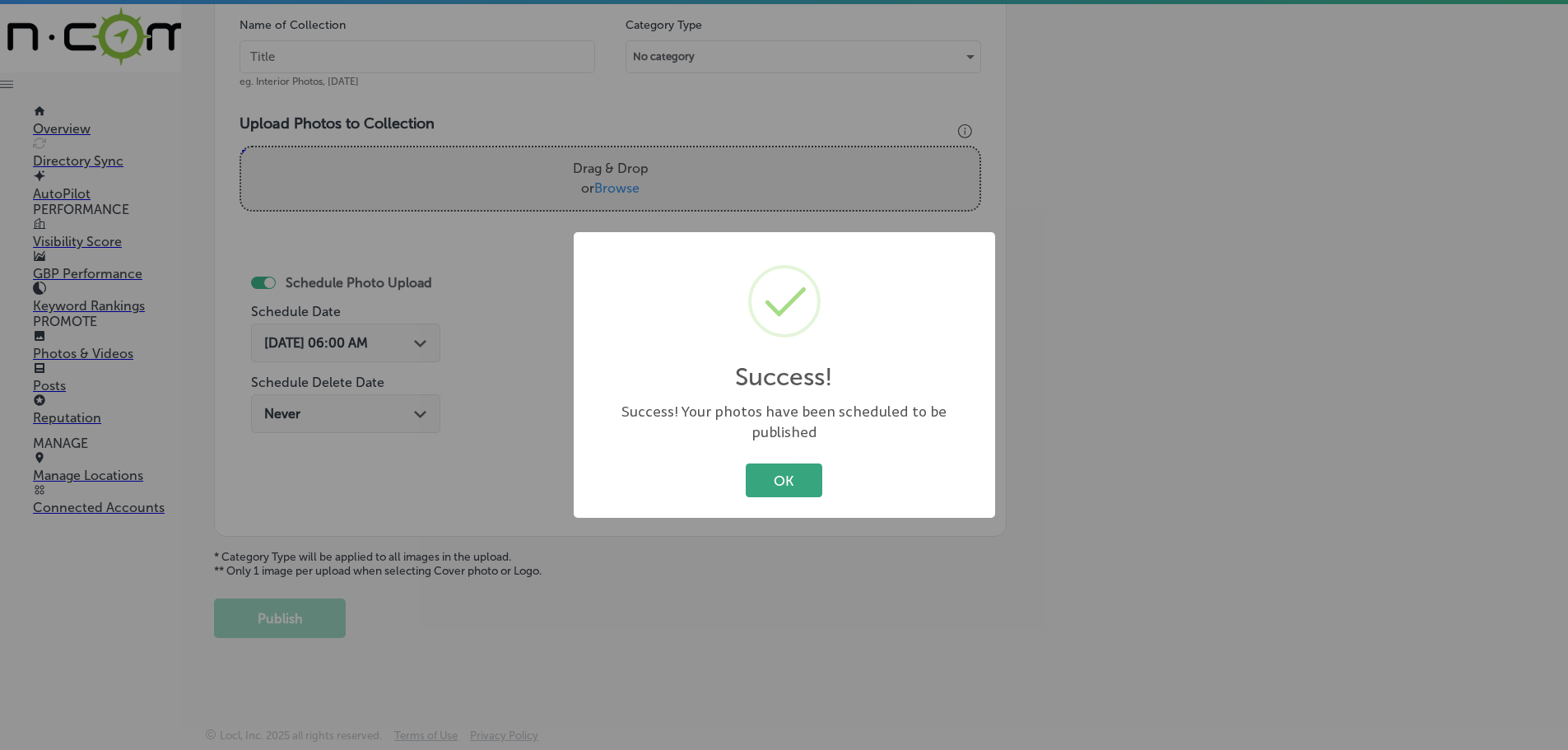
click at [773, 464] on button "OK" at bounding box center [784, 481] width 77 height 34
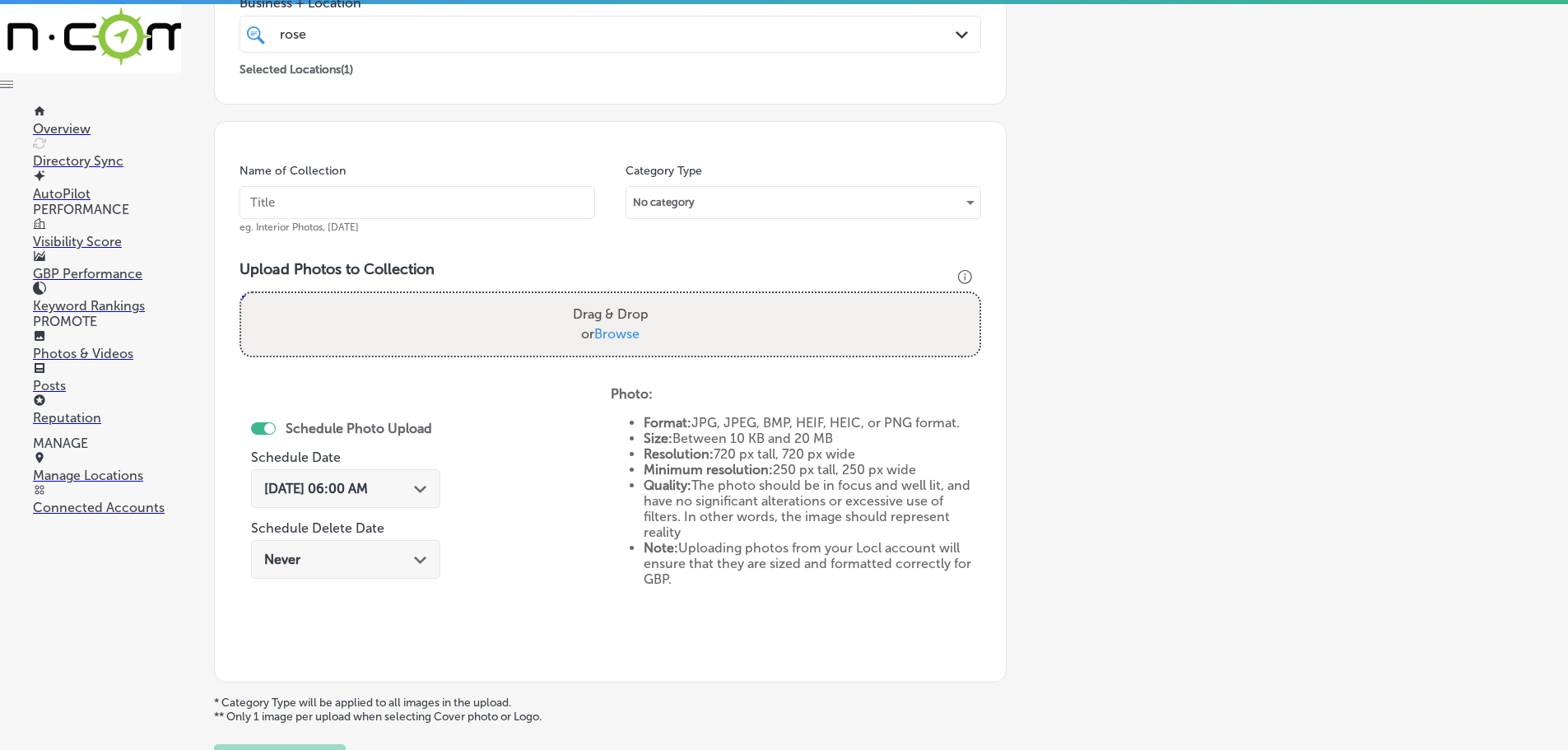
scroll to position [333, 0]
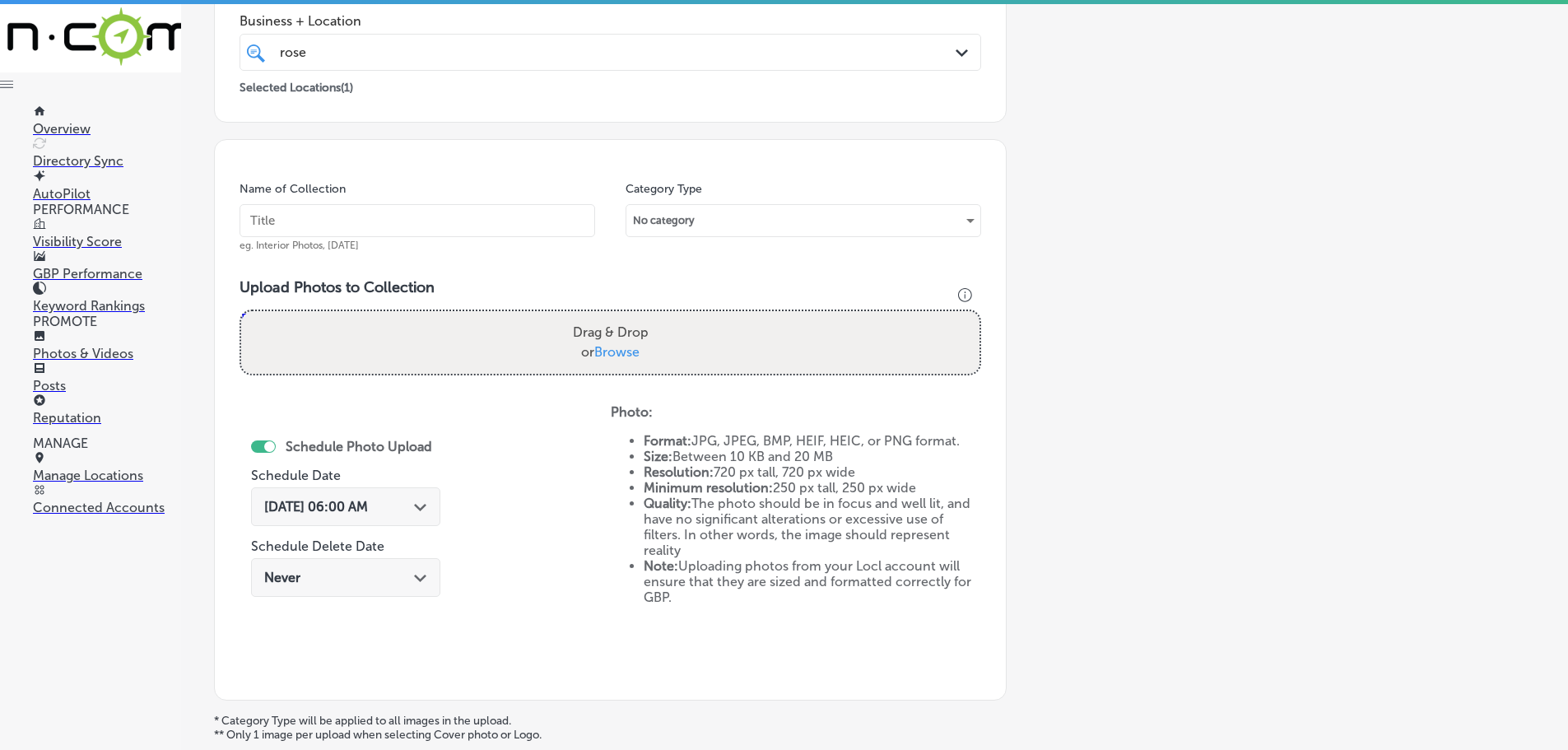
click at [620, 351] on span "Browse" at bounding box center [617, 352] width 45 height 16
click at [620, 316] on input "Drag & Drop or Browse" at bounding box center [610, 314] width 738 height 5
type input "C:\fakepath\IMG_3649.jpg"
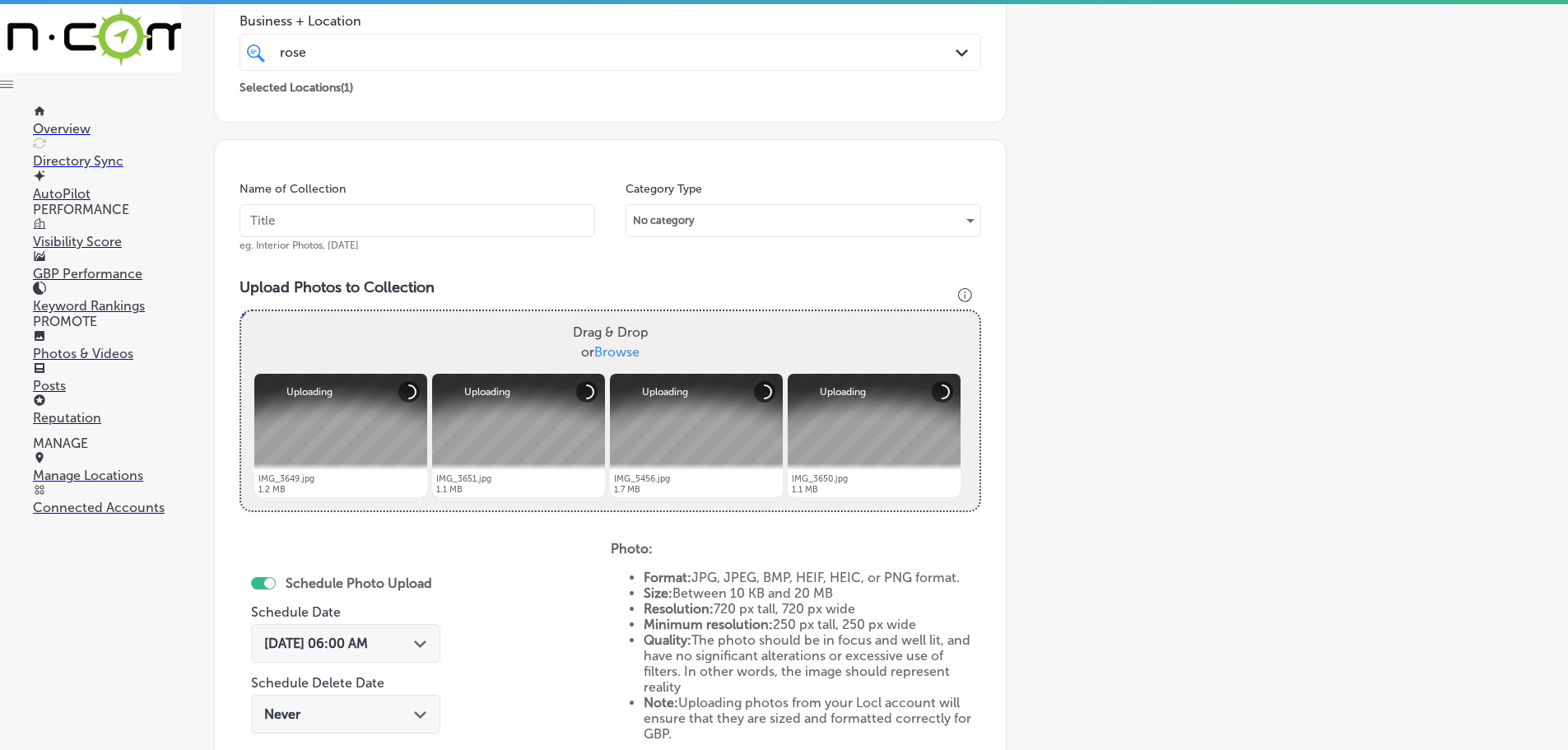
click at [616, 349] on span "Browse" at bounding box center [617, 352] width 45 height 16
click at [616, 316] on input "Drag & Drop or Browse" at bounding box center [610, 314] width 738 height 5
type input "C:\fakepath\IMG_3653.jpg"
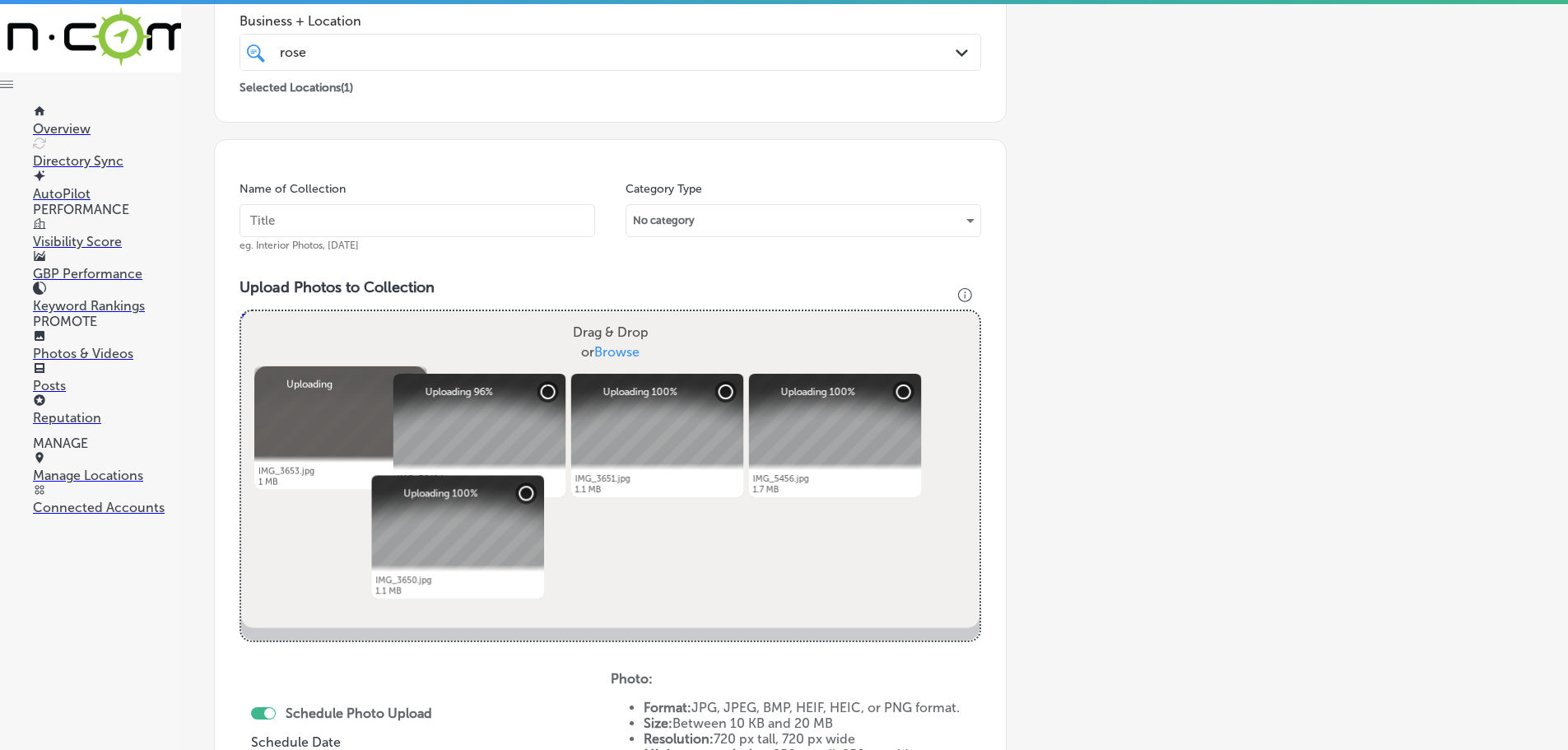
click at [419, 229] on input "text" at bounding box center [417, 221] width 356 height 33
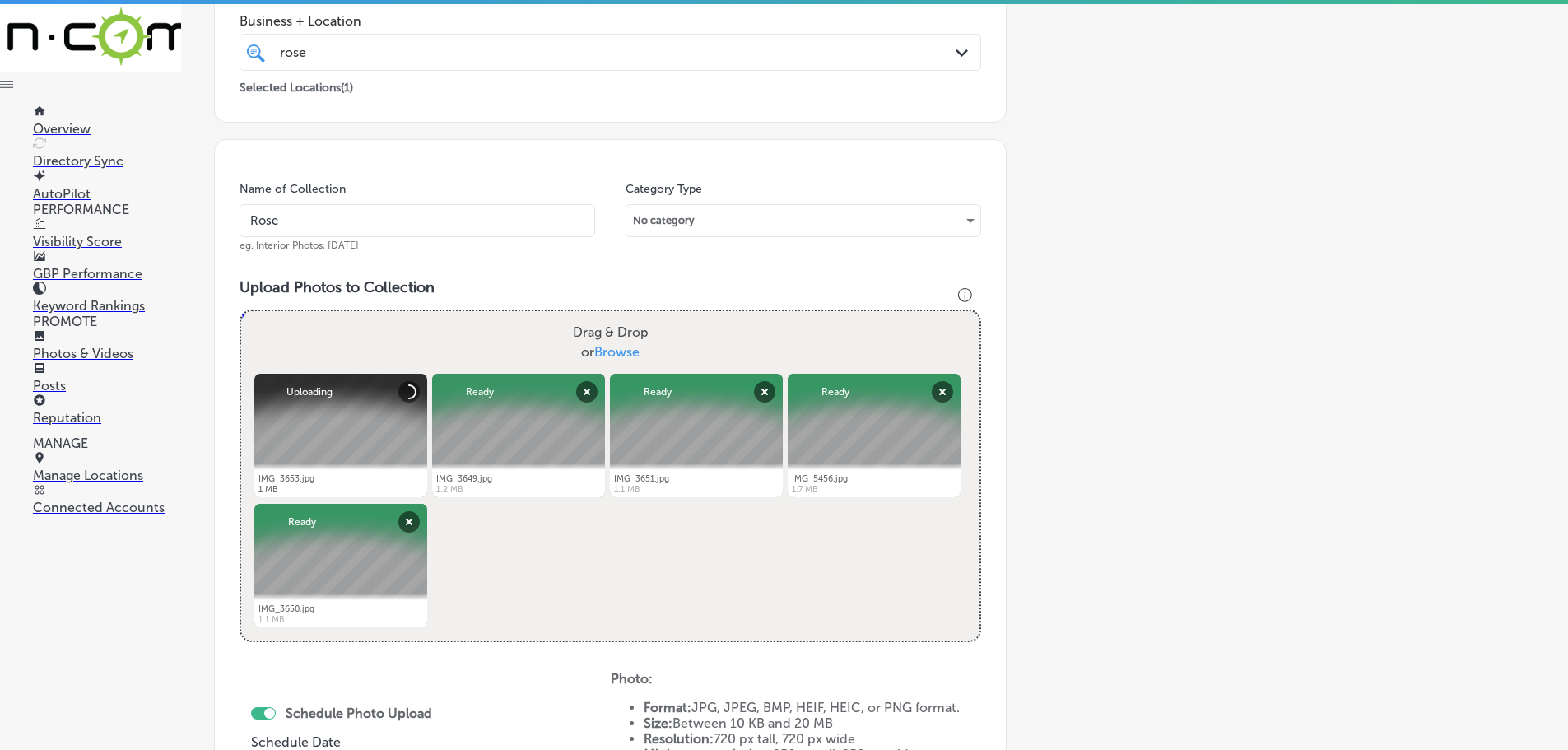
type input "[PERSON_NAME]"
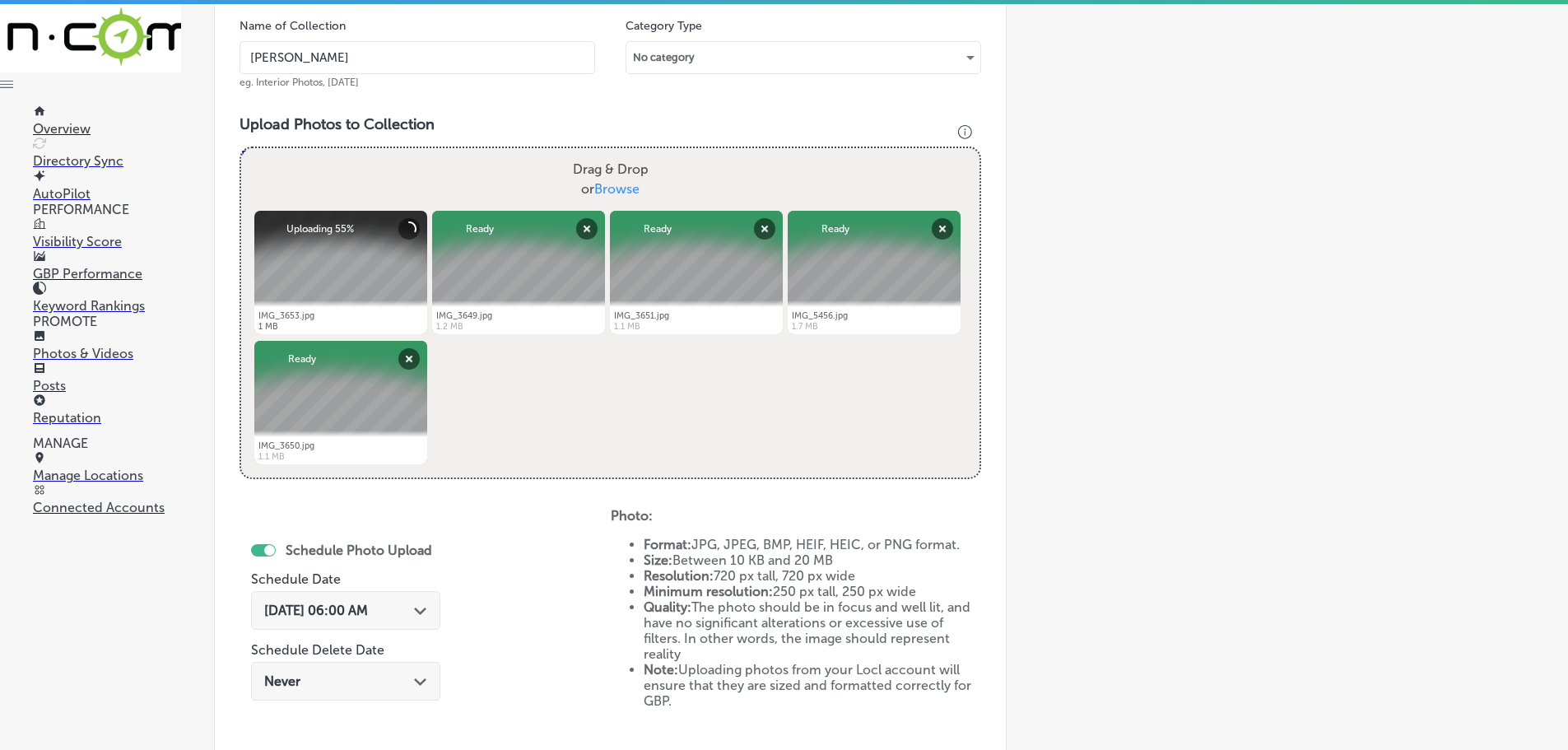
scroll to position [498, 0]
click at [419, 607] on icon "Path Created with Sketch." at bounding box center [419, 610] width 12 height 8
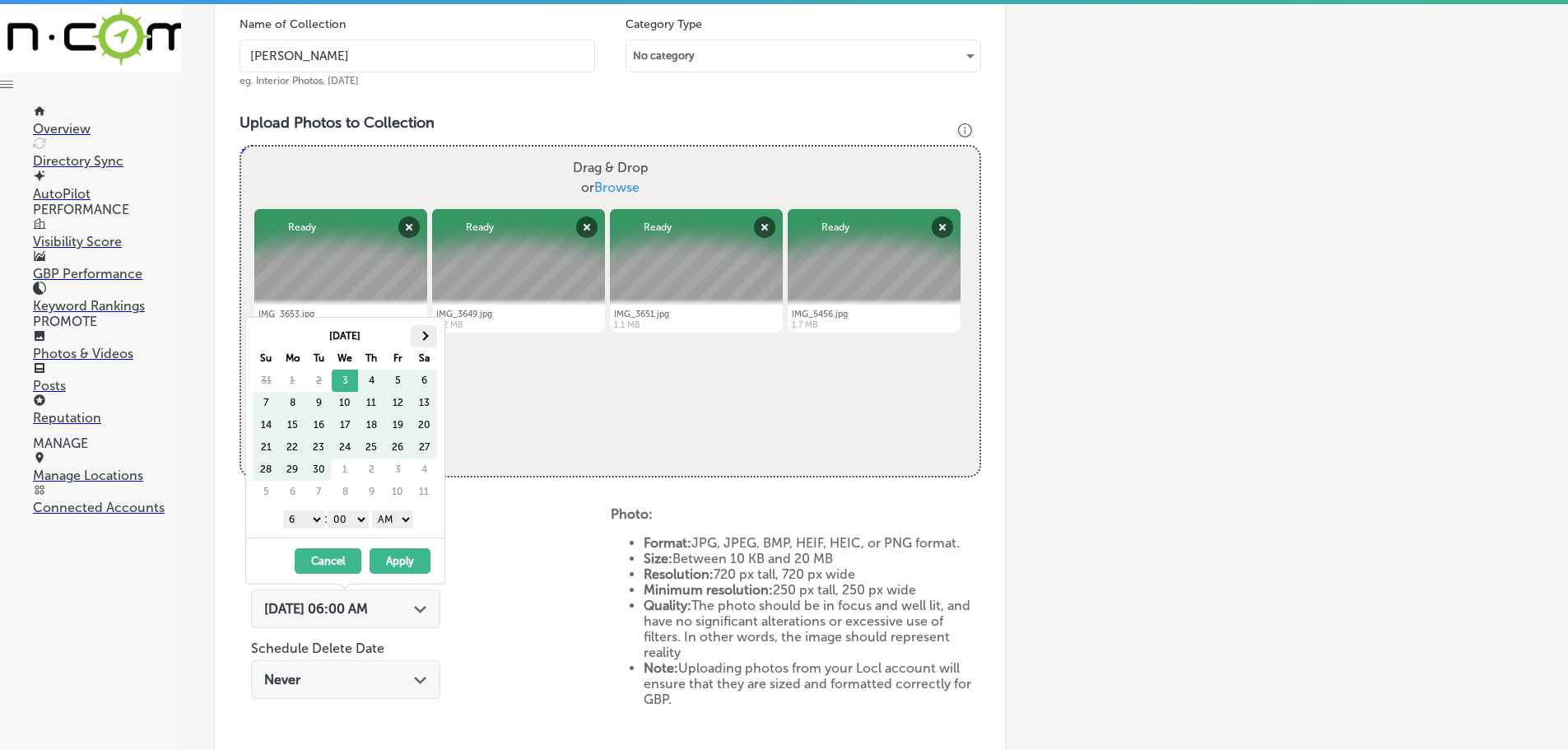
click at [424, 334] on span at bounding box center [424, 336] width 9 height 9
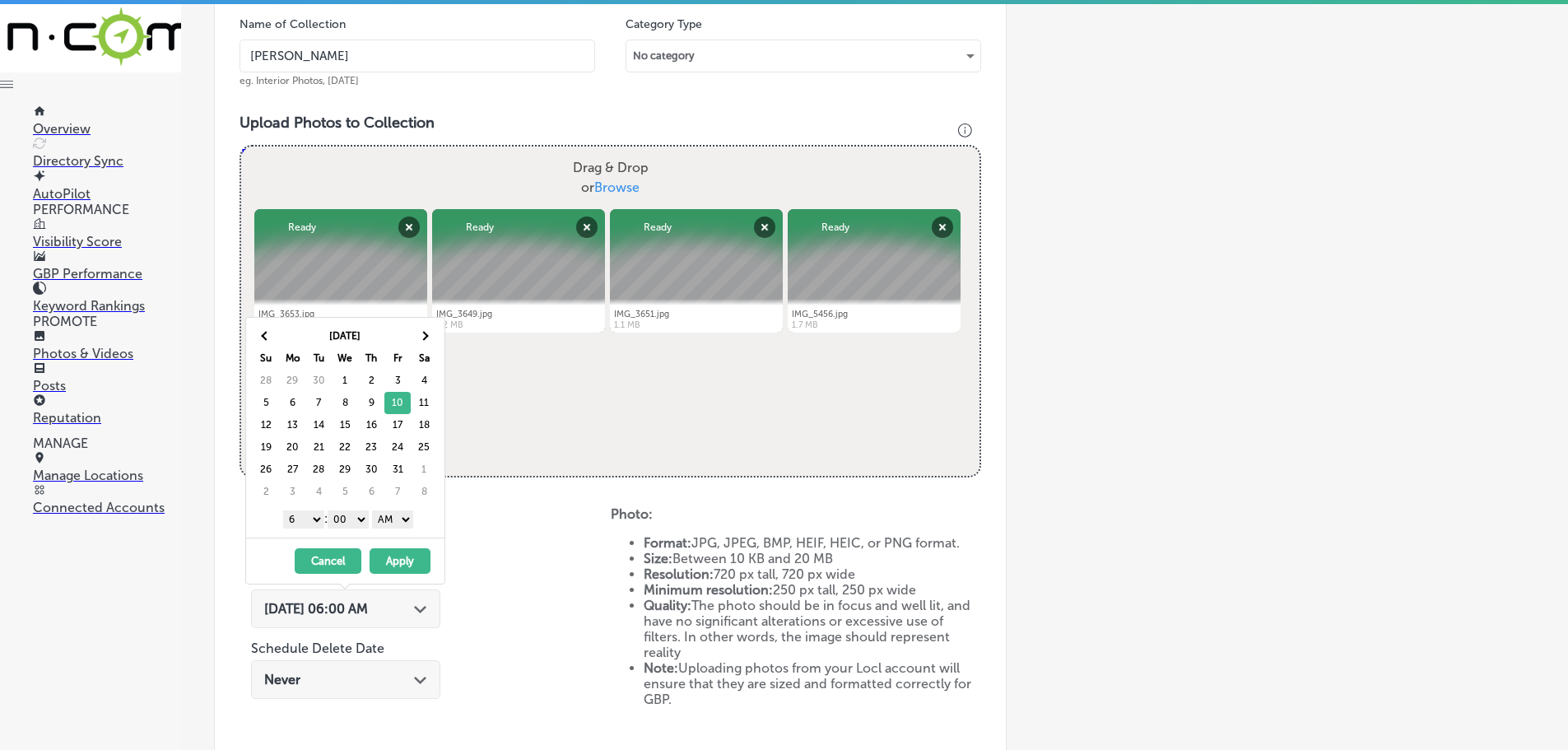
click at [309, 518] on select "1 2 3 4 5 6 7 8 9 10 11 12" at bounding box center [304, 519] width 41 height 18
click at [391, 516] on select "AM PM" at bounding box center [392, 519] width 41 height 18
click at [400, 557] on button "Apply" at bounding box center [400, 560] width 61 height 25
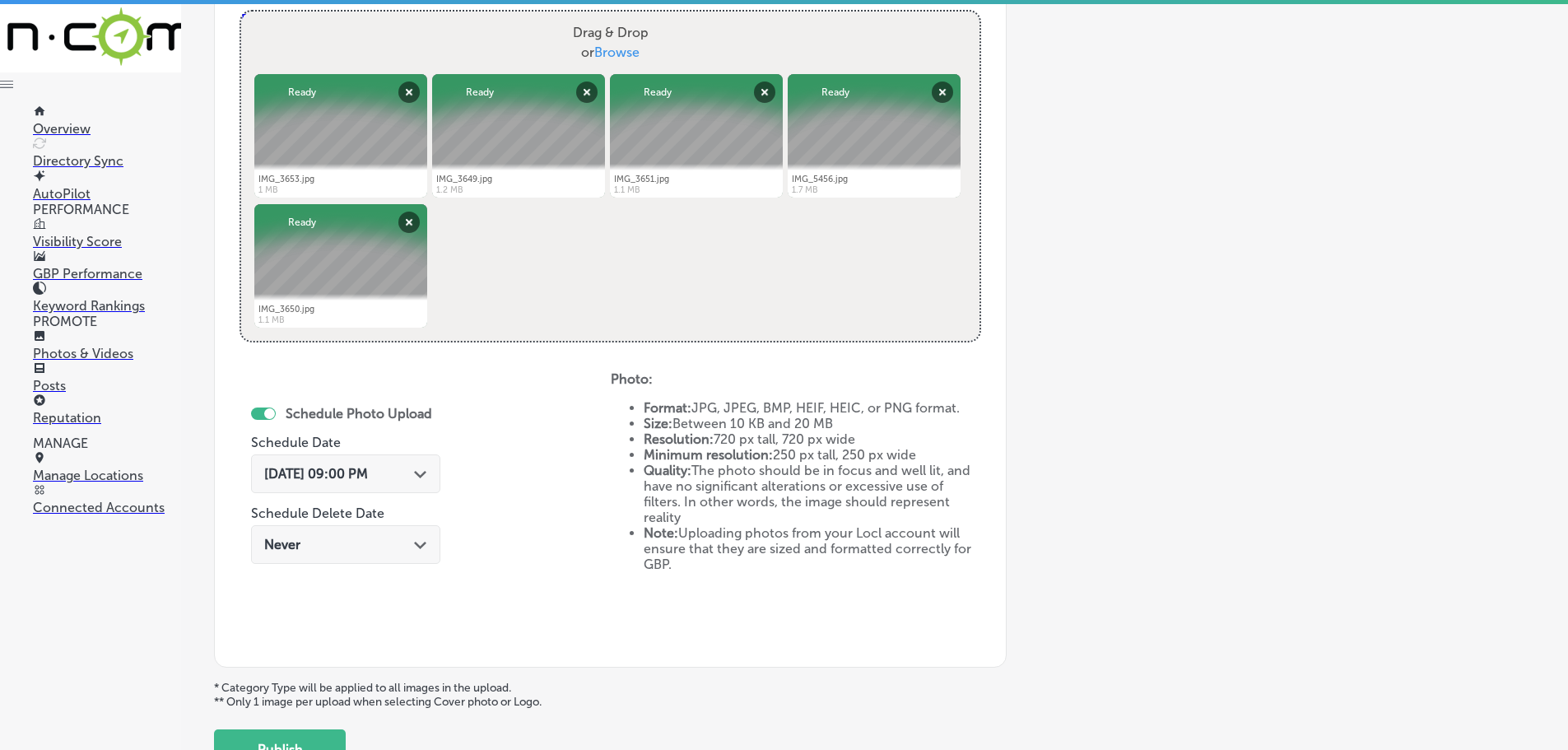
scroll to position [663, 0]
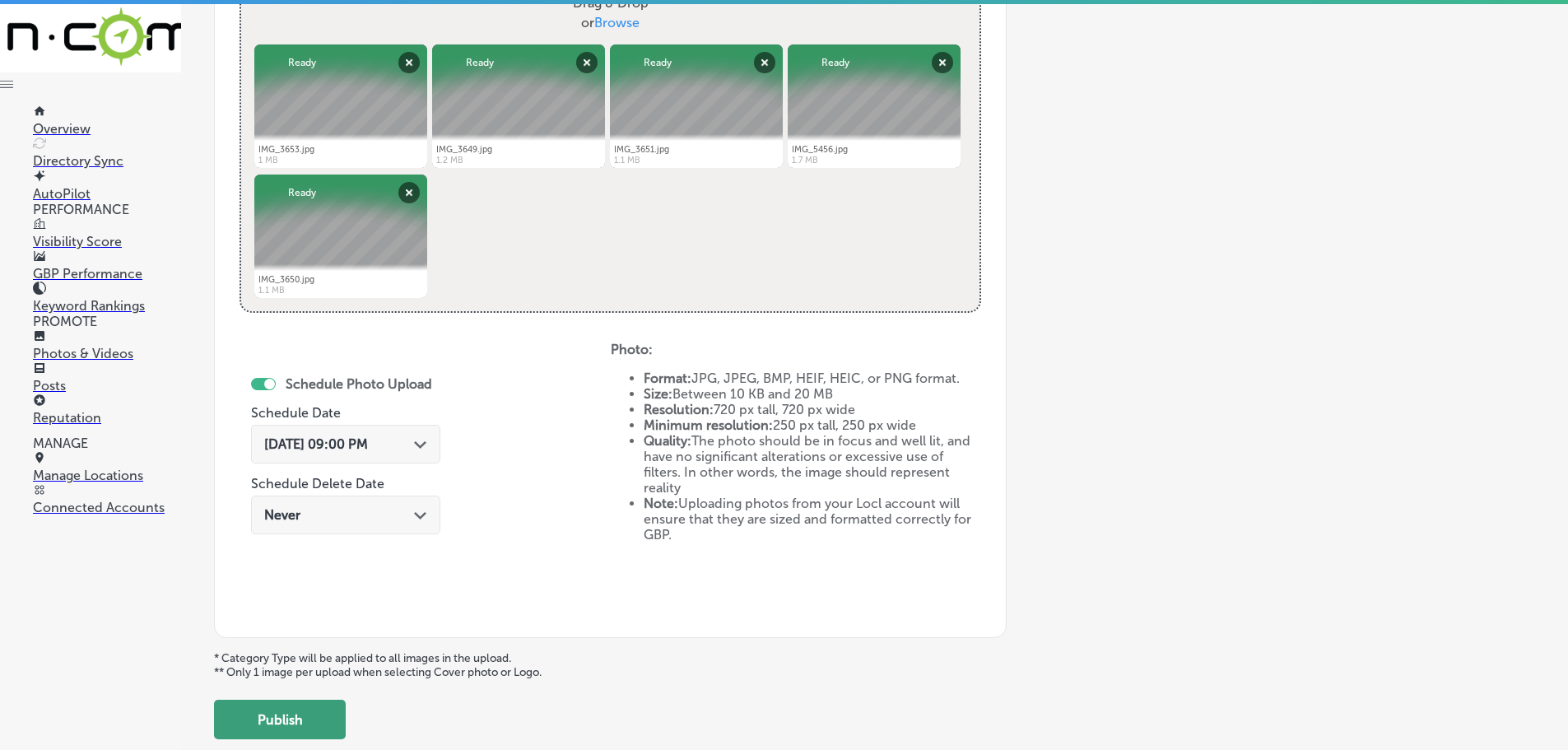
click at [298, 711] on button "Publish" at bounding box center [280, 720] width 131 height 39
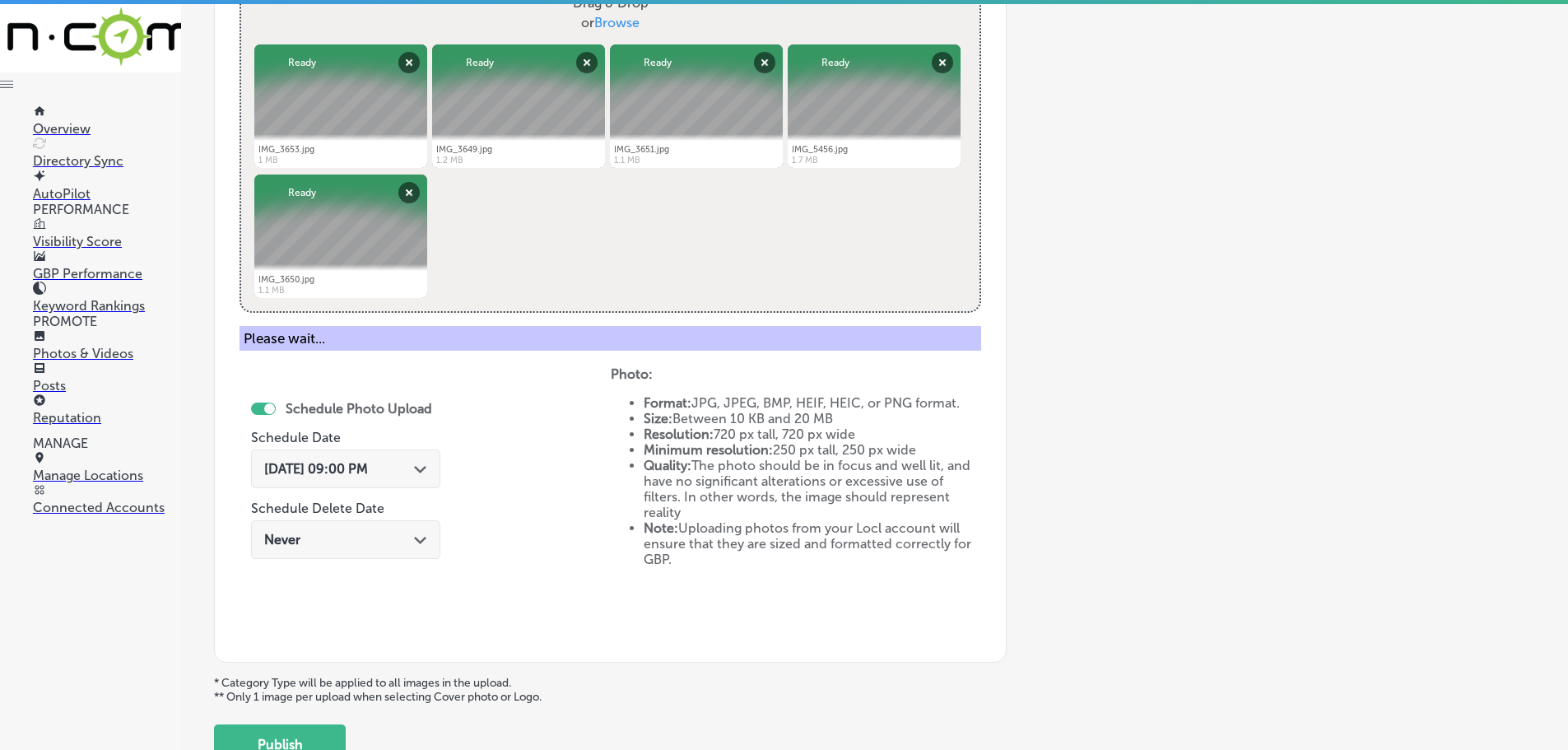
scroll to position [498, 0]
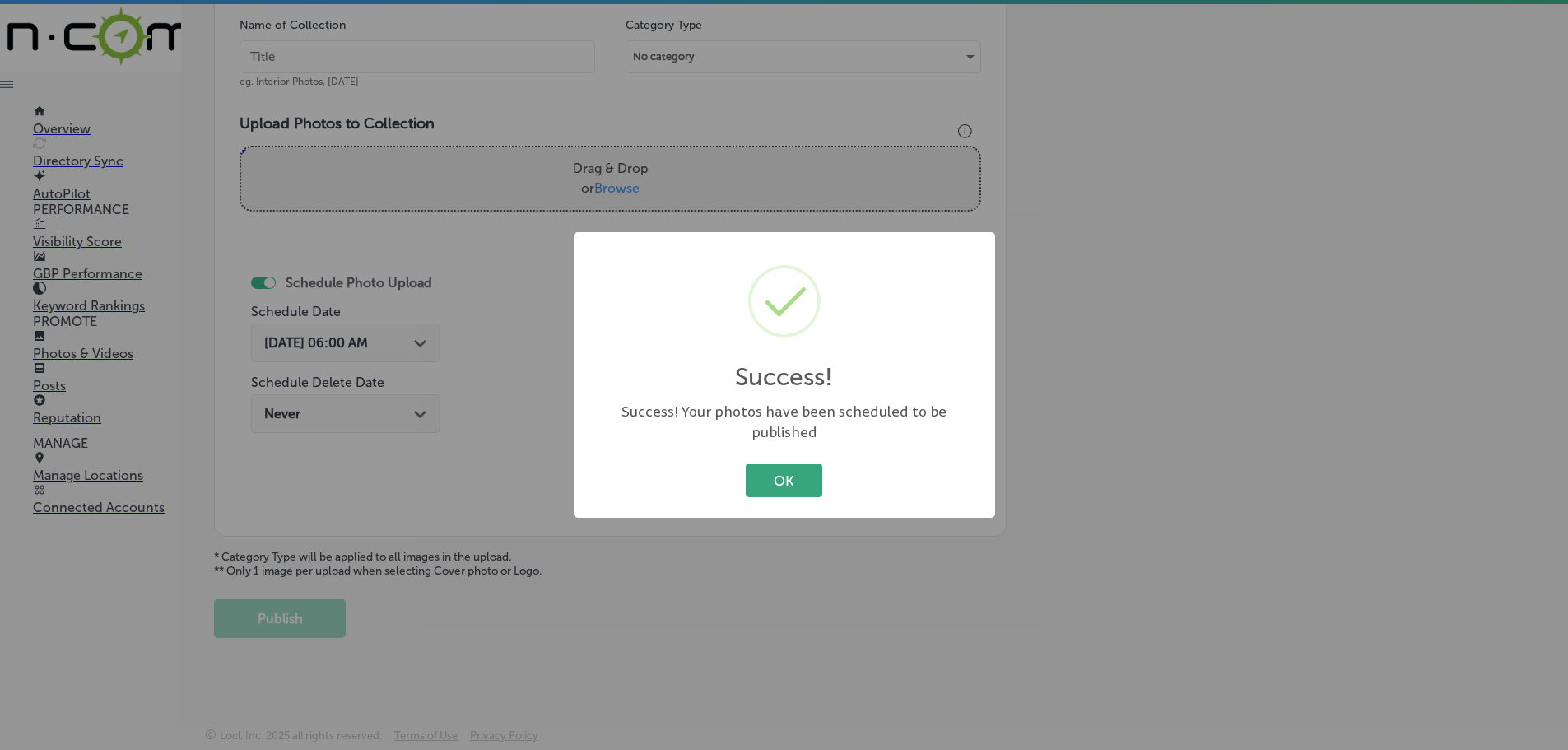
click at [787, 471] on button "OK" at bounding box center [784, 481] width 77 height 34
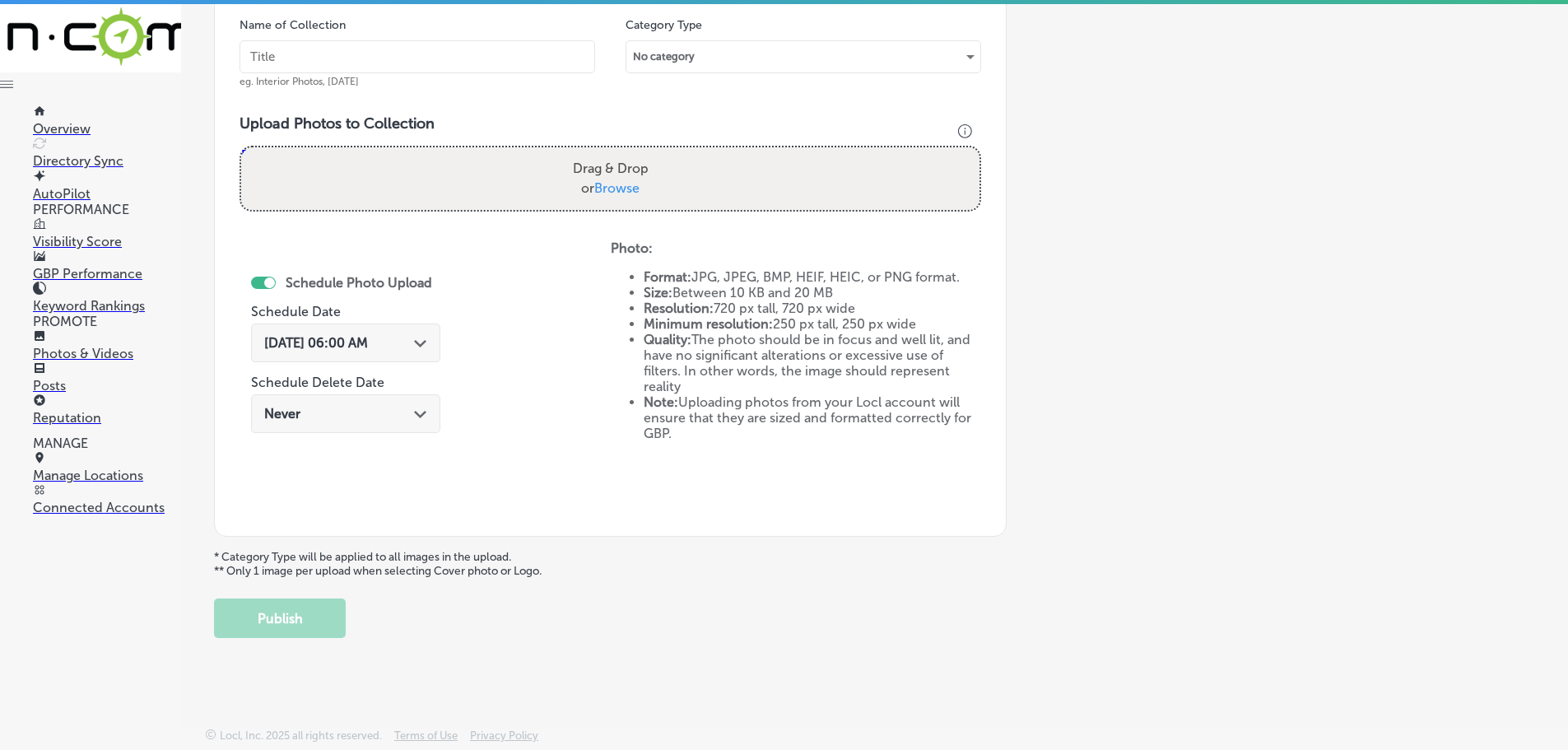
click at [616, 186] on span "Browse" at bounding box center [617, 188] width 45 height 16
click at [616, 152] on input "Drag & Drop or Browse" at bounding box center [610, 149] width 738 height 5
type input "C:\fakepath\IMG_5443.jpg"
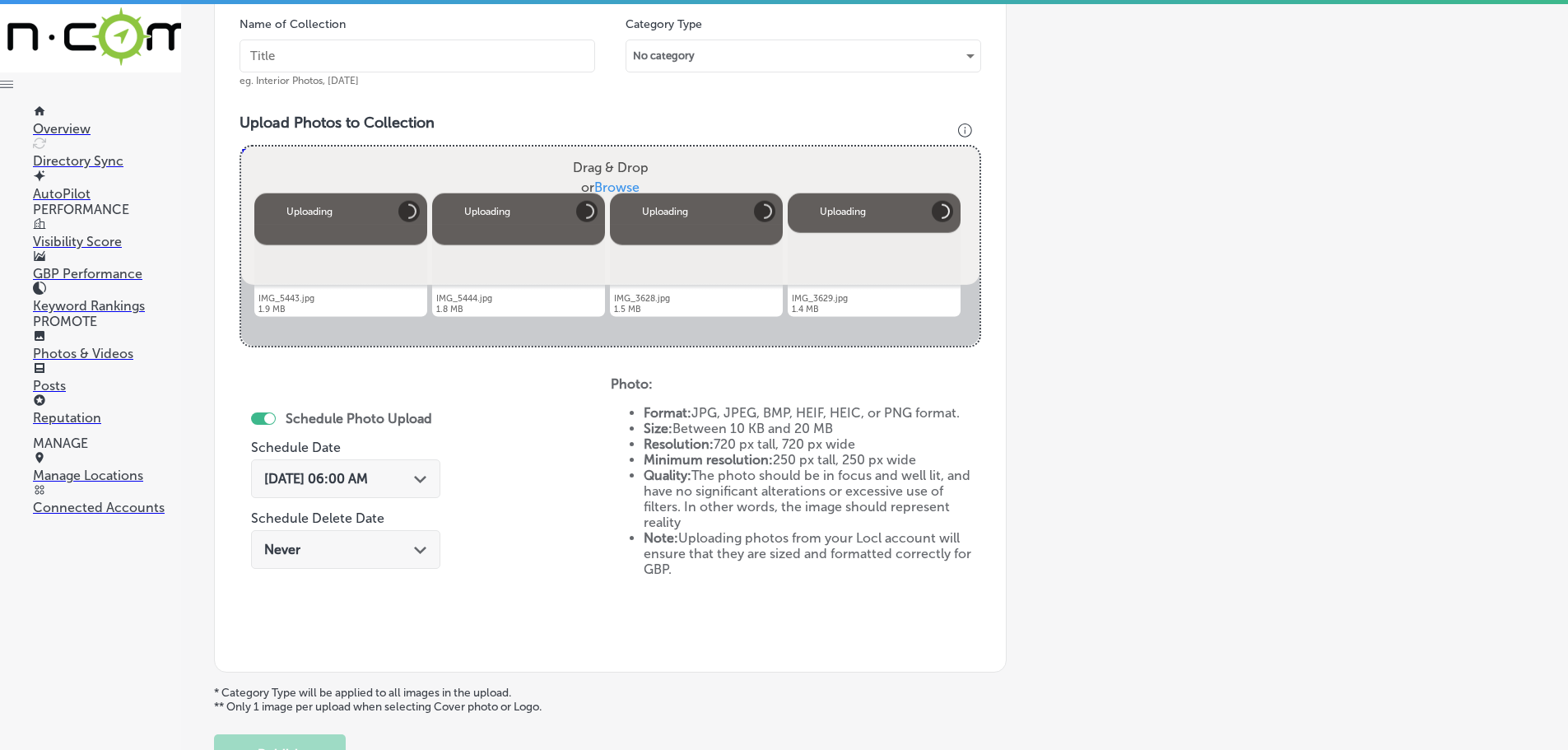
click at [620, 184] on span "Browse" at bounding box center [617, 187] width 45 height 16
click at [620, 151] on input "Drag & Drop or Browse" at bounding box center [610, 148] width 738 height 5
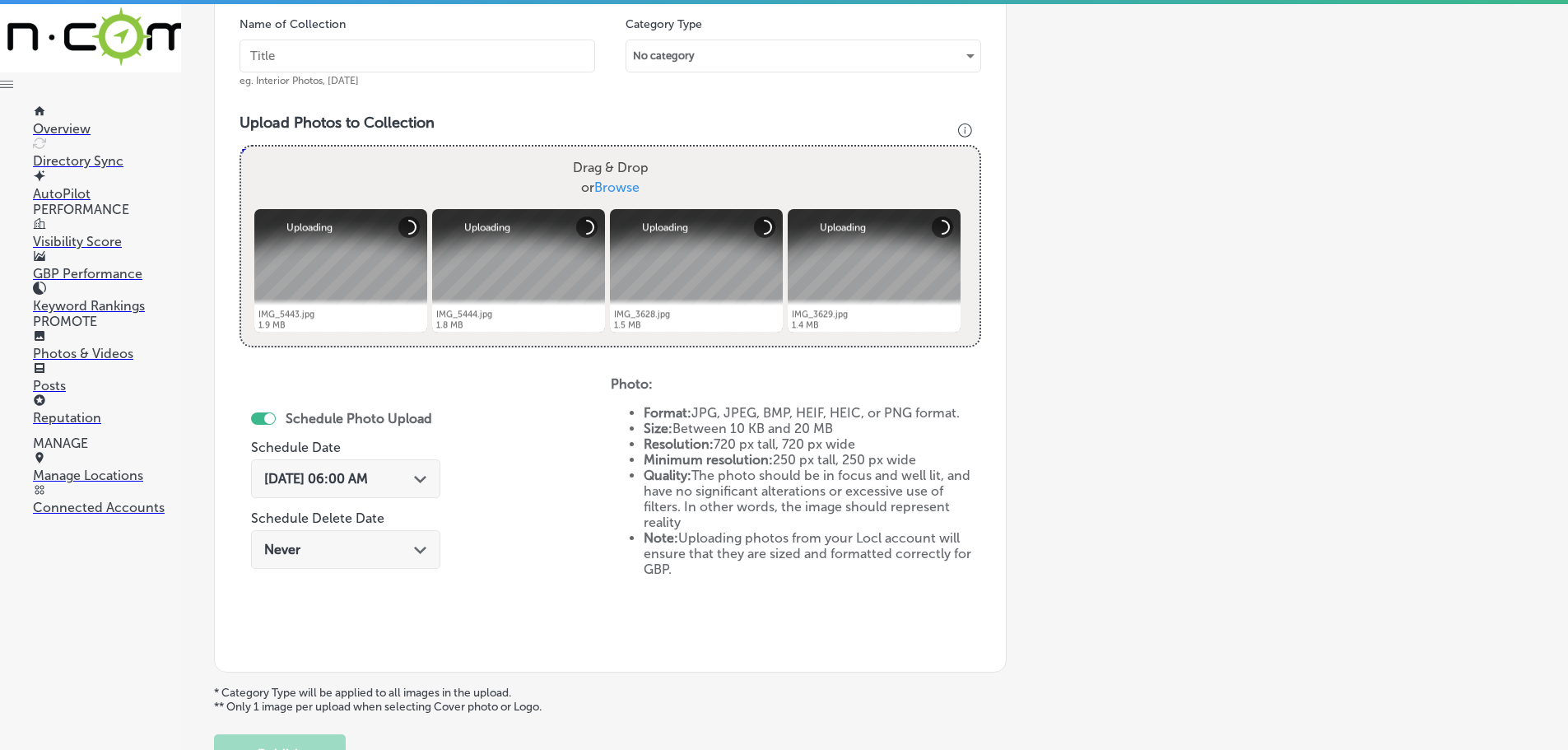
type input "C:\fakepath\IMG_3630.jpg"
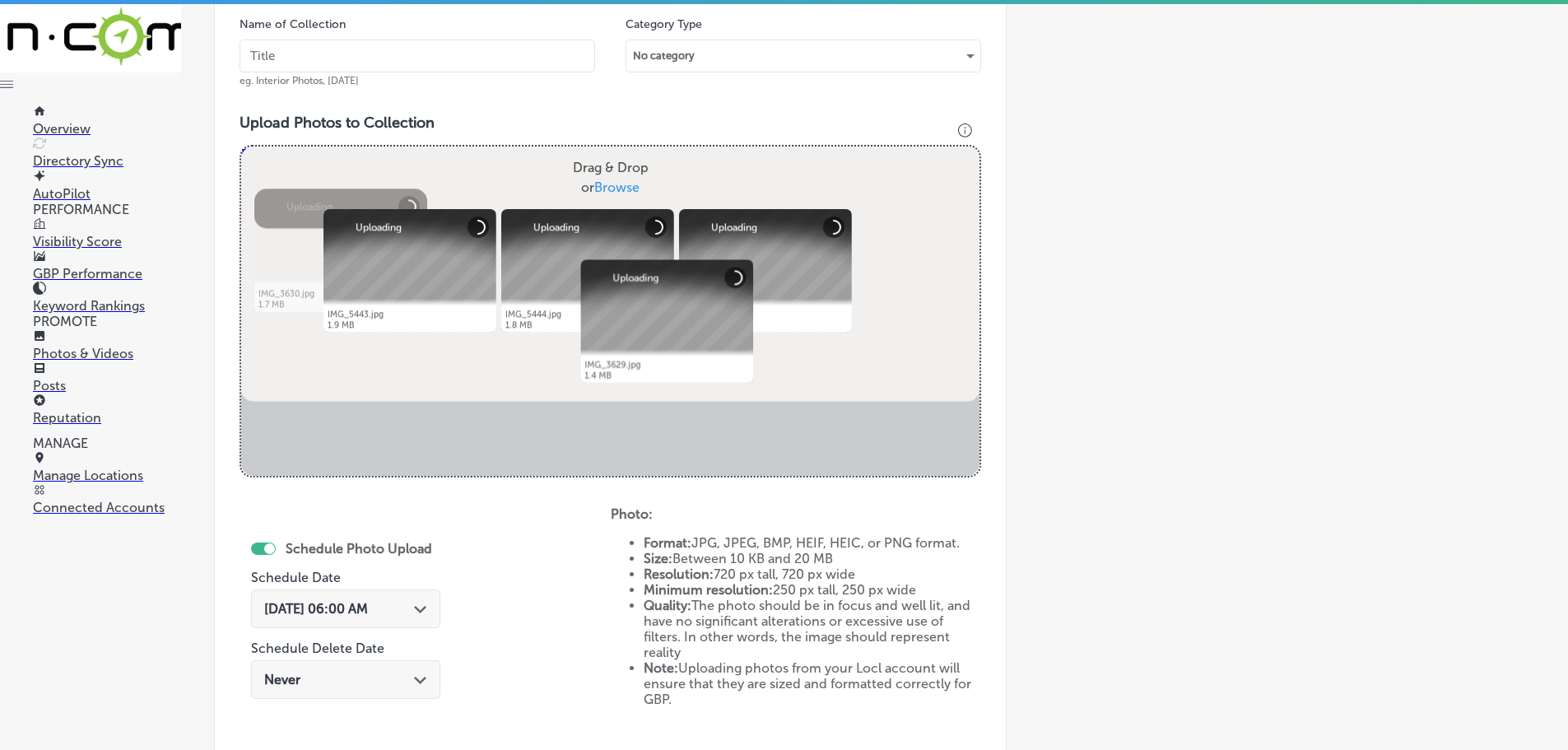
click at [504, 64] on input "text" at bounding box center [417, 55] width 356 height 33
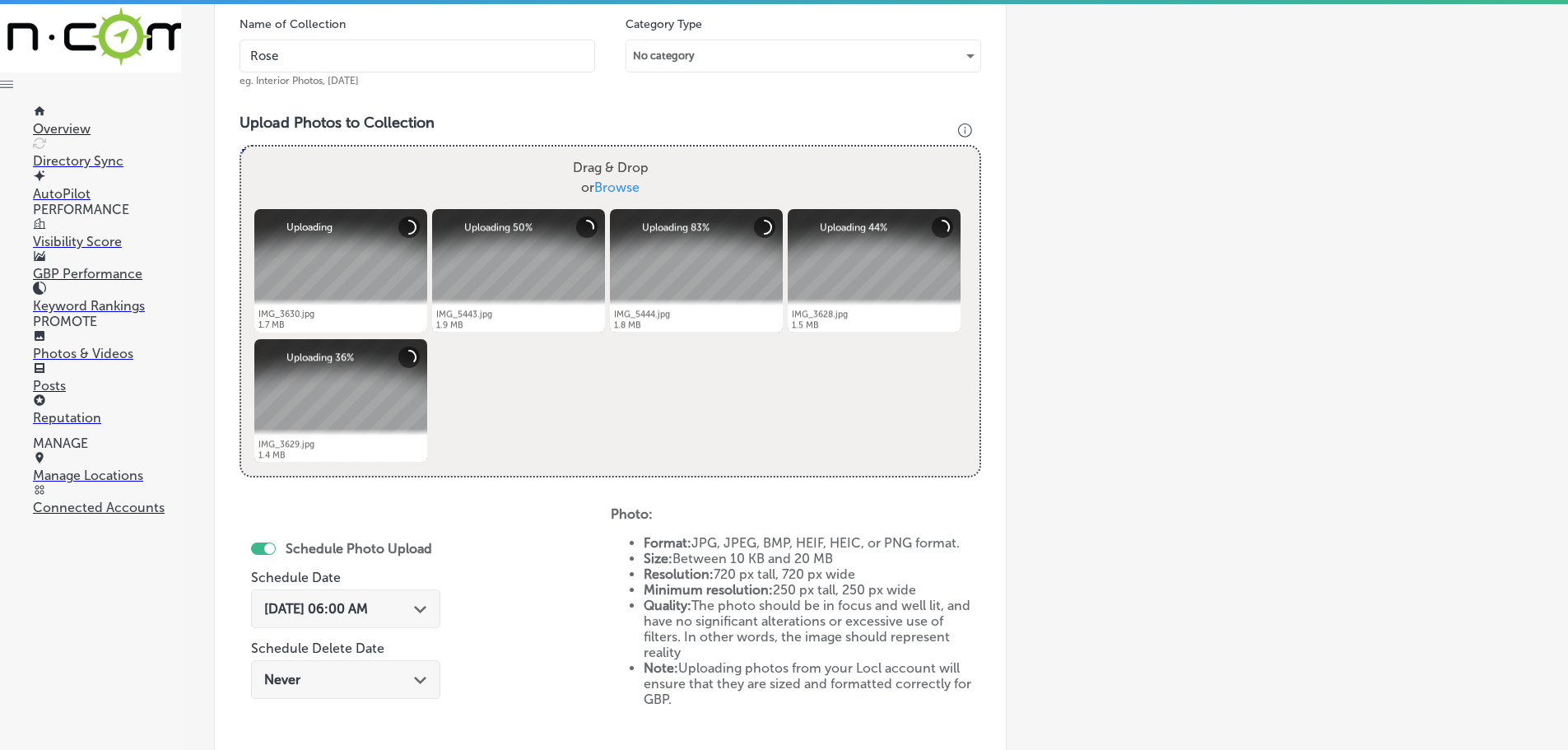
type input "[PERSON_NAME]"
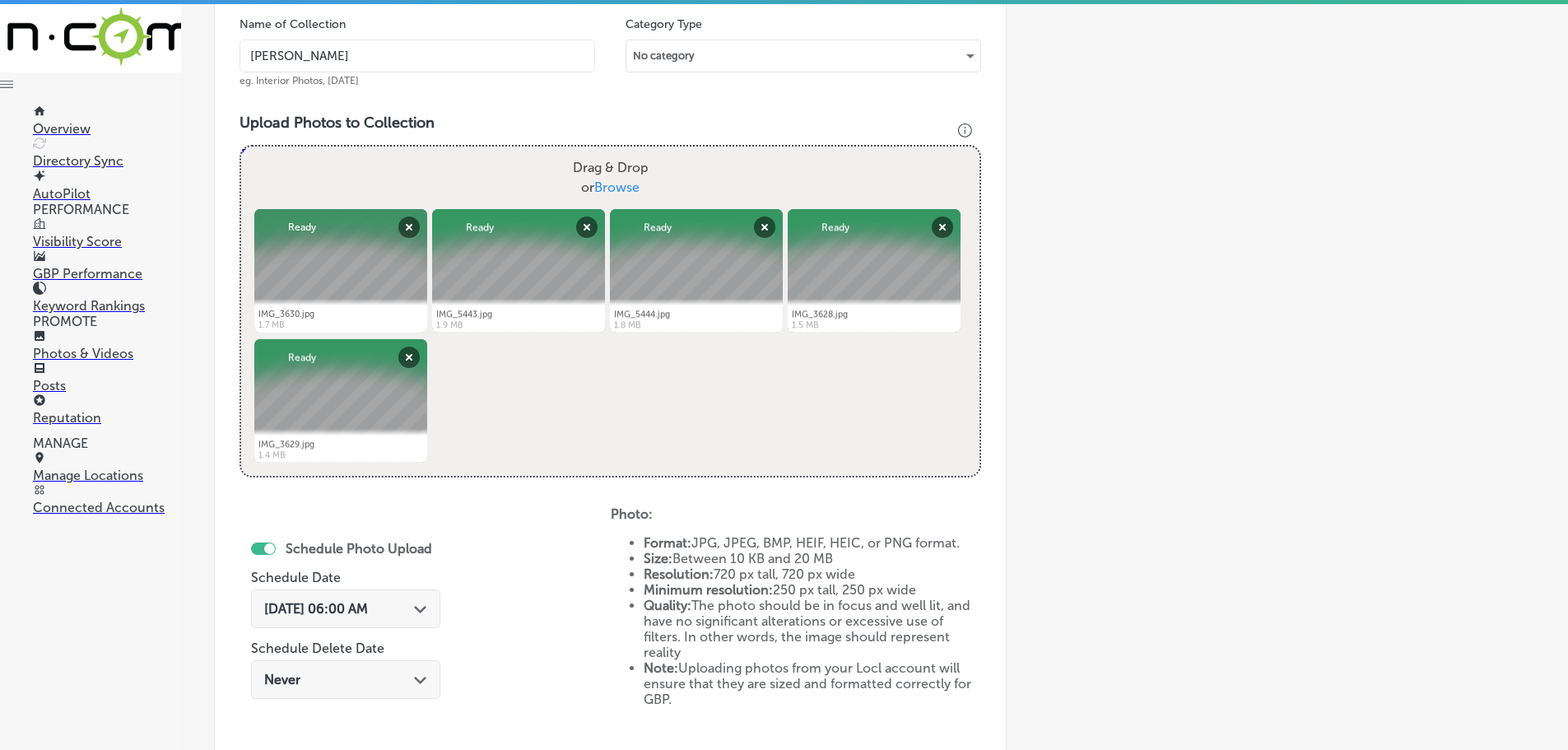
click at [420, 606] on div "Path Created with Sketch." at bounding box center [420, 607] width 13 height 13
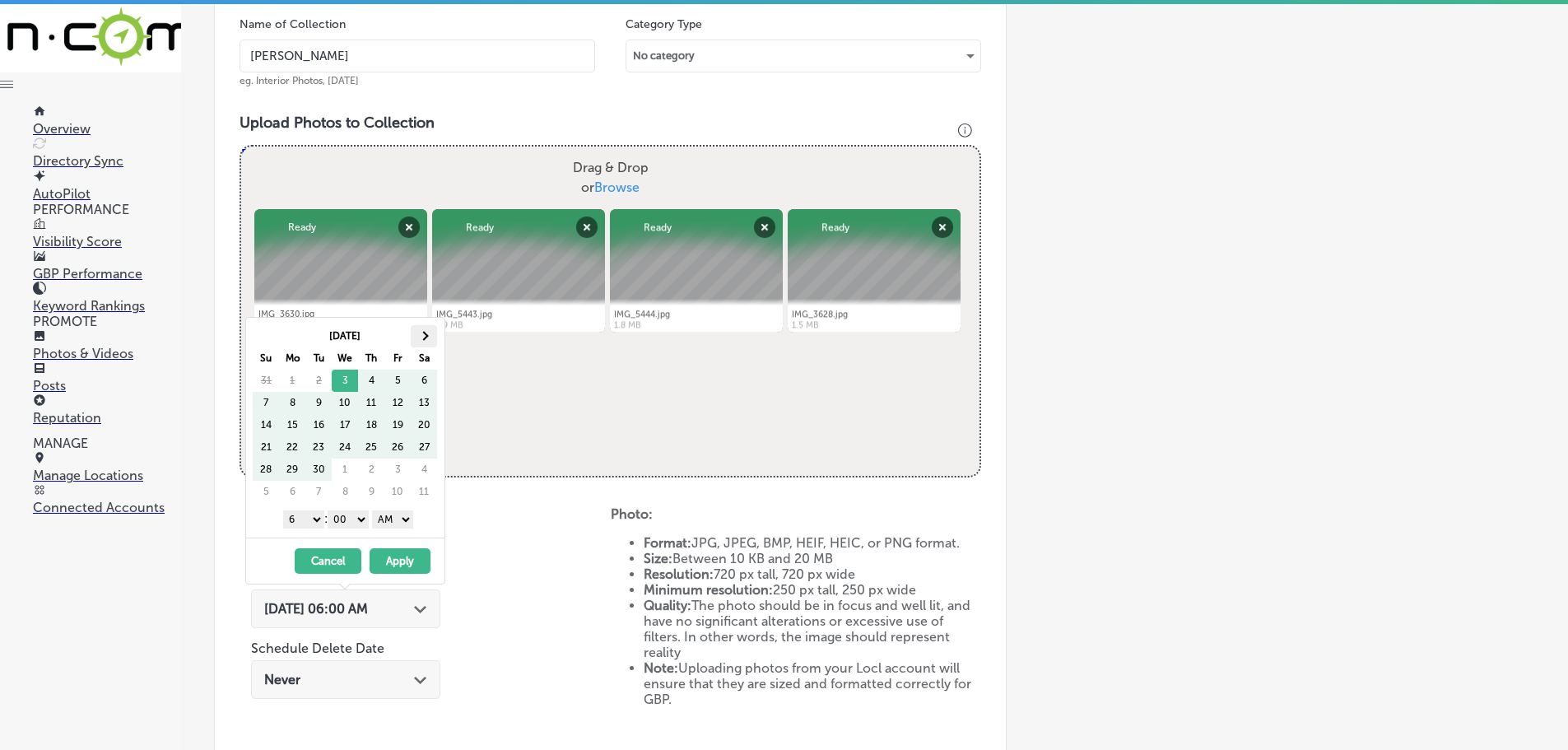
click at [420, 332] on th at bounding box center [424, 336] width 26 height 23
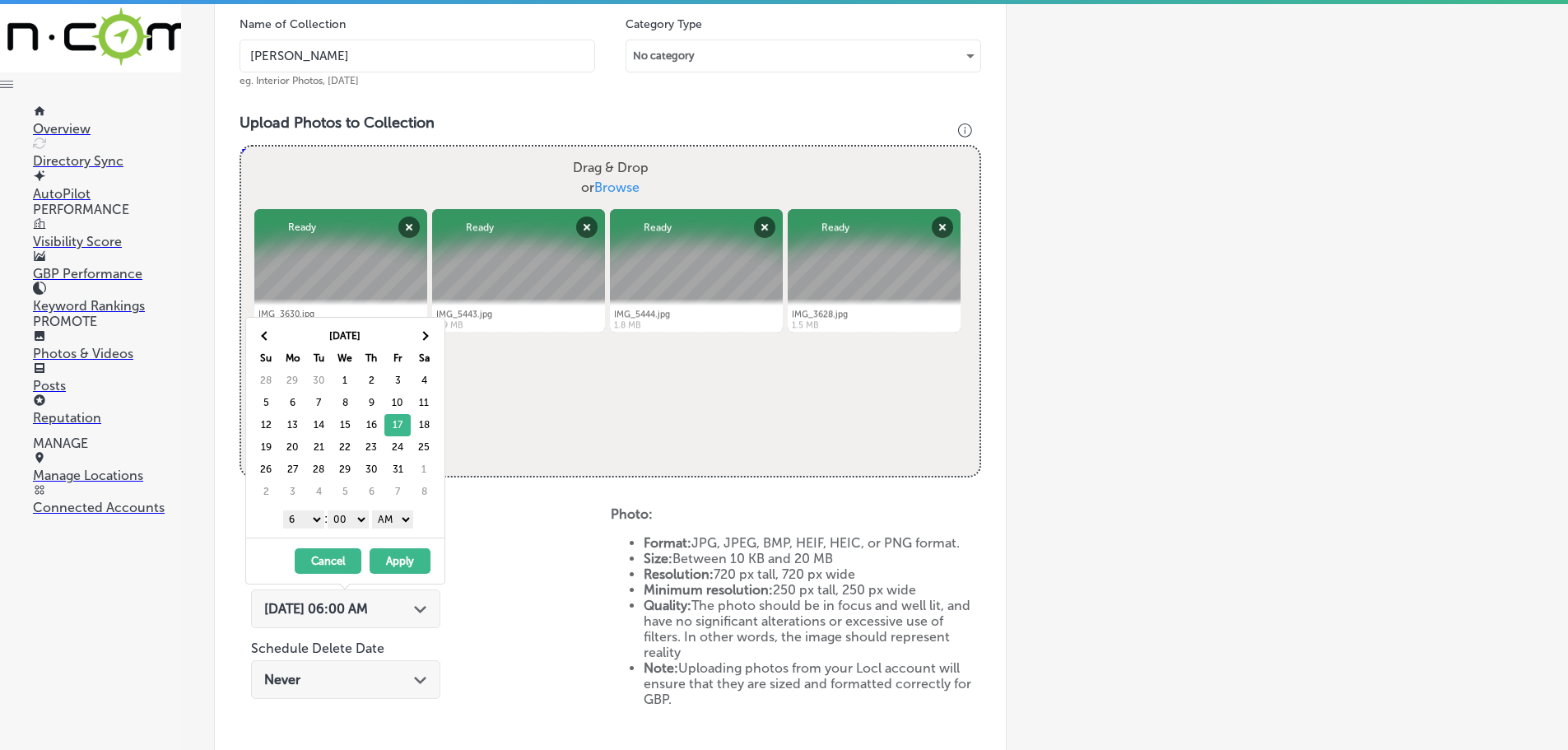
click at [302, 513] on select "1 2 3 4 5 6 7 8 9 10 11 12" at bounding box center [304, 519] width 41 height 18
click at [400, 521] on select "AM PM" at bounding box center [392, 519] width 41 height 18
click at [399, 556] on button "Apply" at bounding box center [400, 560] width 61 height 25
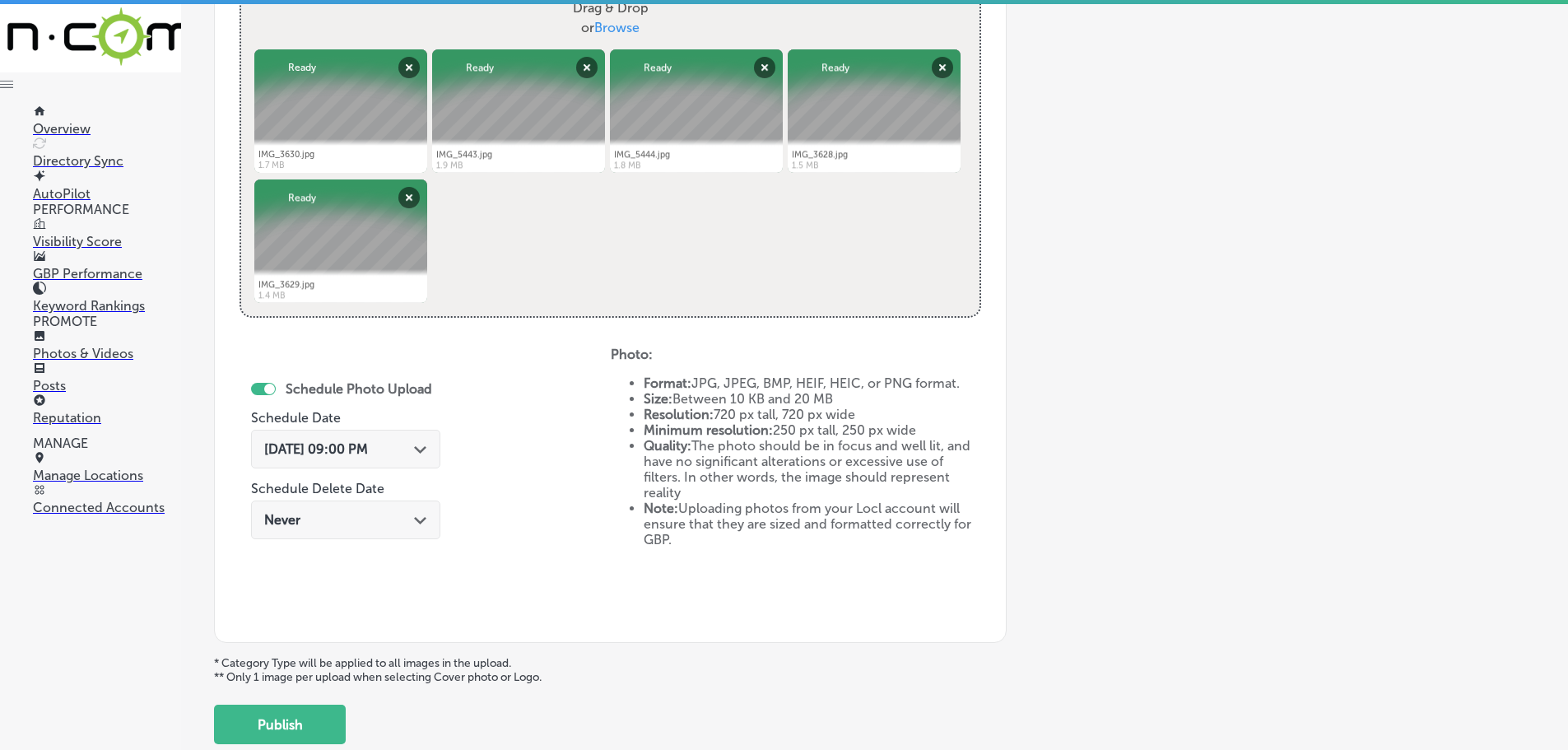
scroll to position [663, 0]
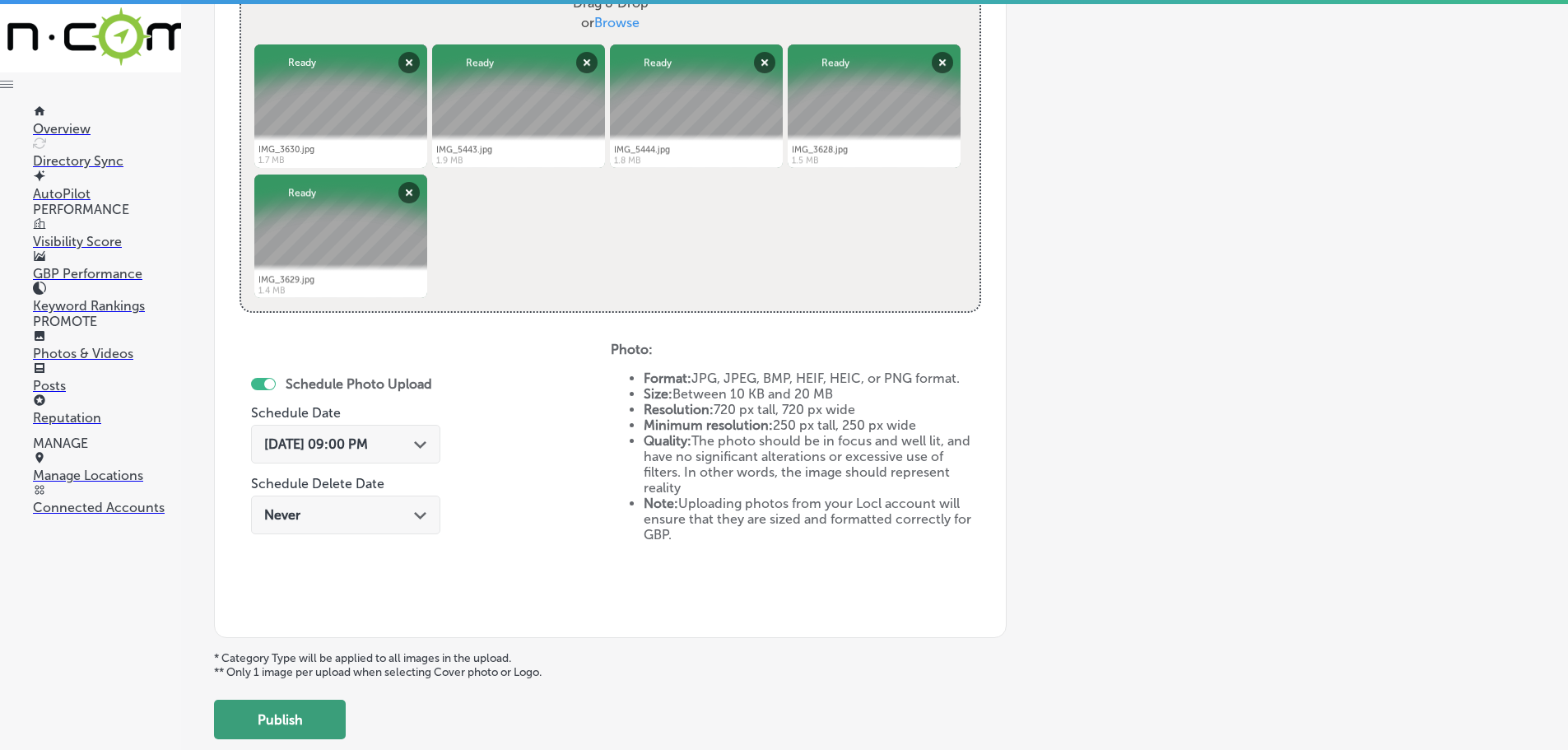
click at [297, 713] on button "Publish" at bounding box center [280, 720] width 131 height 39
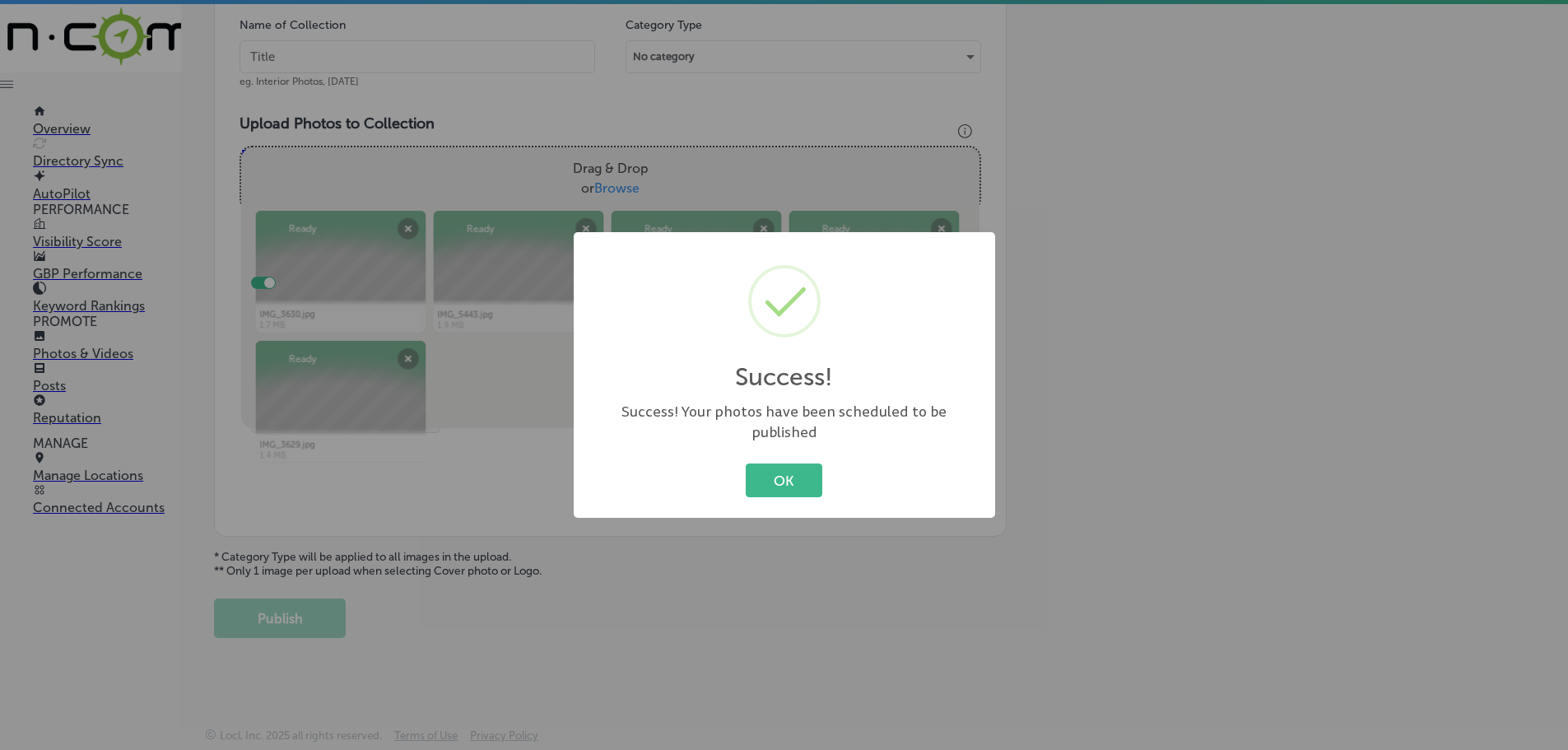
scroll to position [498, 0]
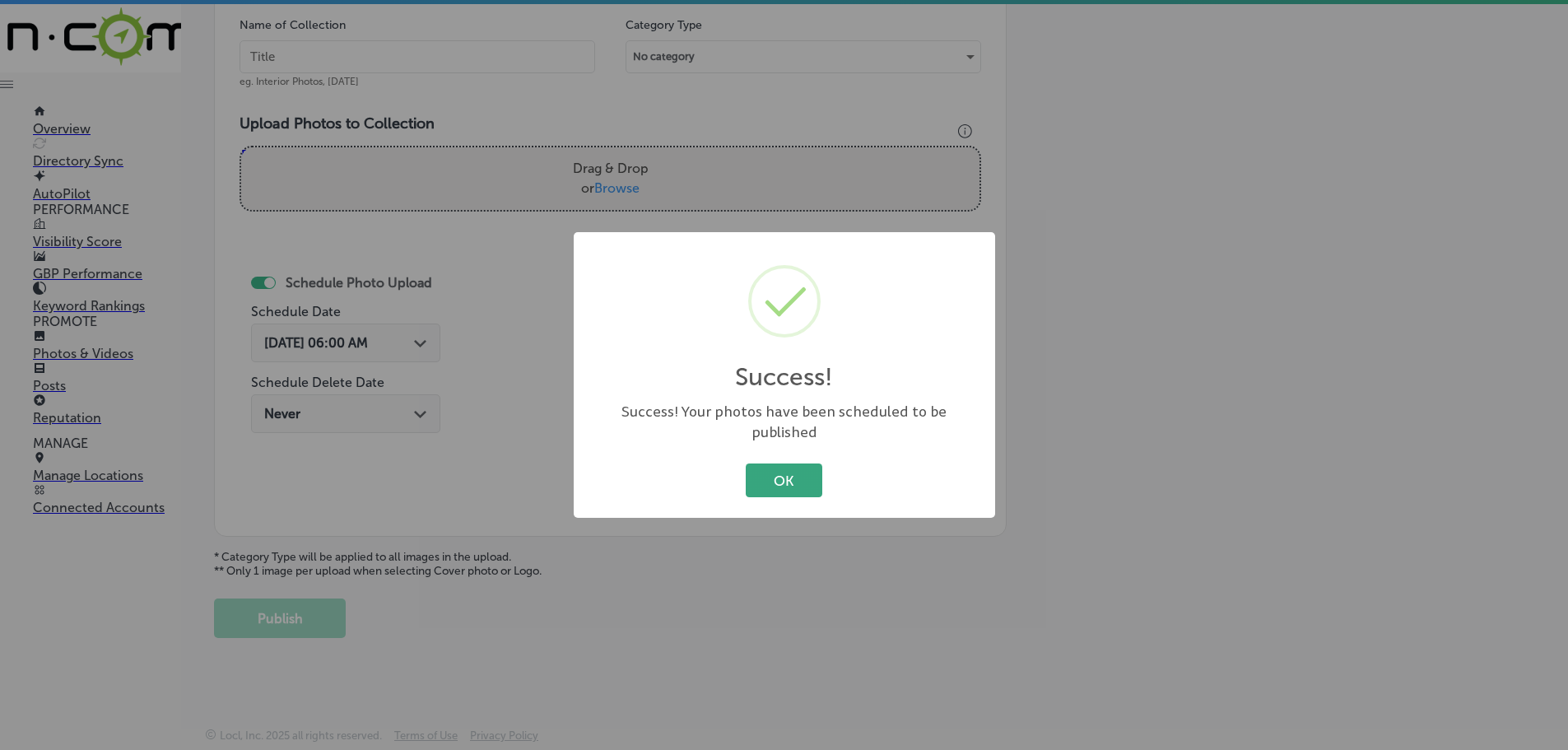
click at [779, 465] on button "OK" at bounding box center [784, 481] width 77 height 34
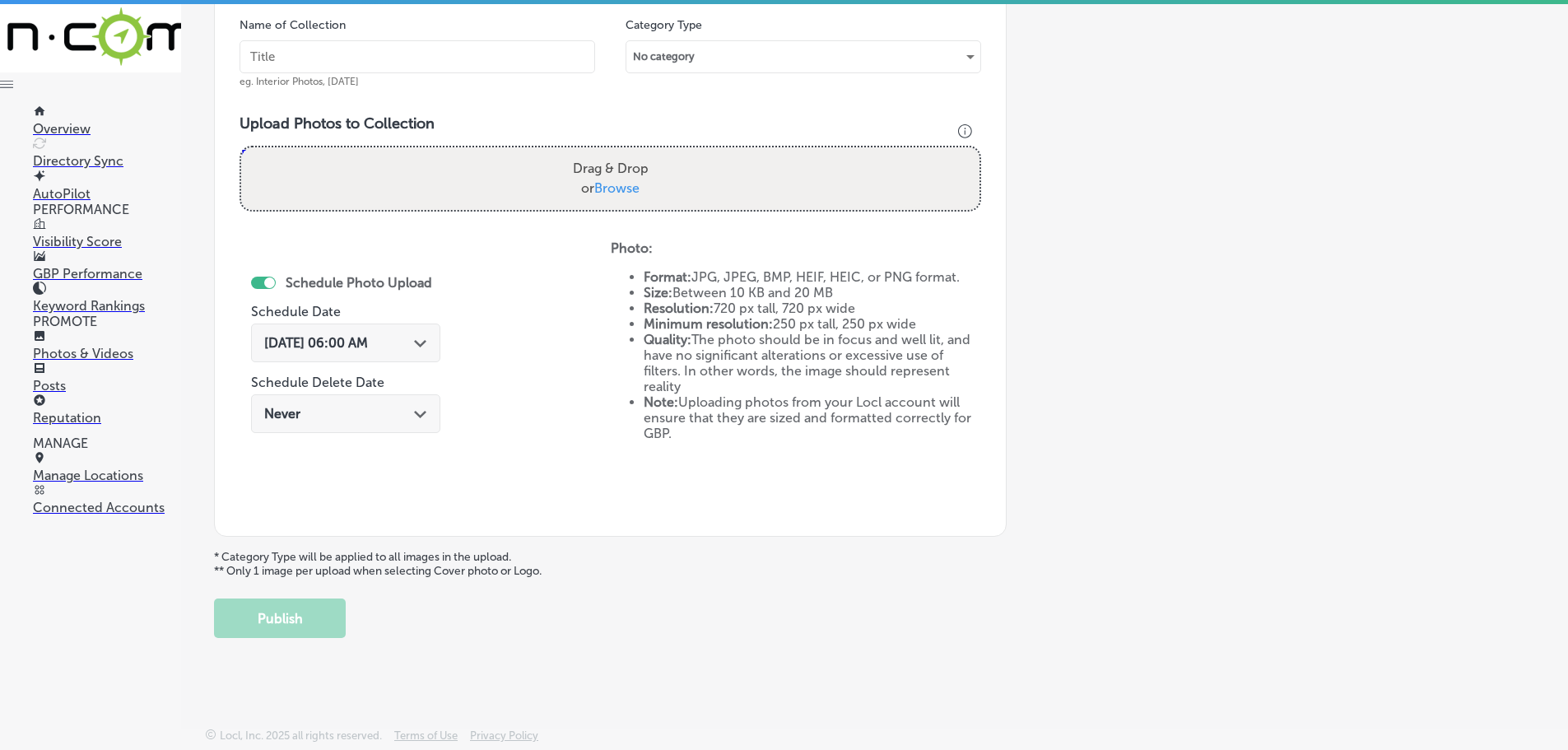
click at [617, 187] on span "Browse" at bounding box center [617, 188] width 45 height 16
click at [617, 152] on input "Drag & Drop or Browse" at bounding box center [610, 149] width 738 height 5
type input "C:\fakepath\IMG_3481.jpg"
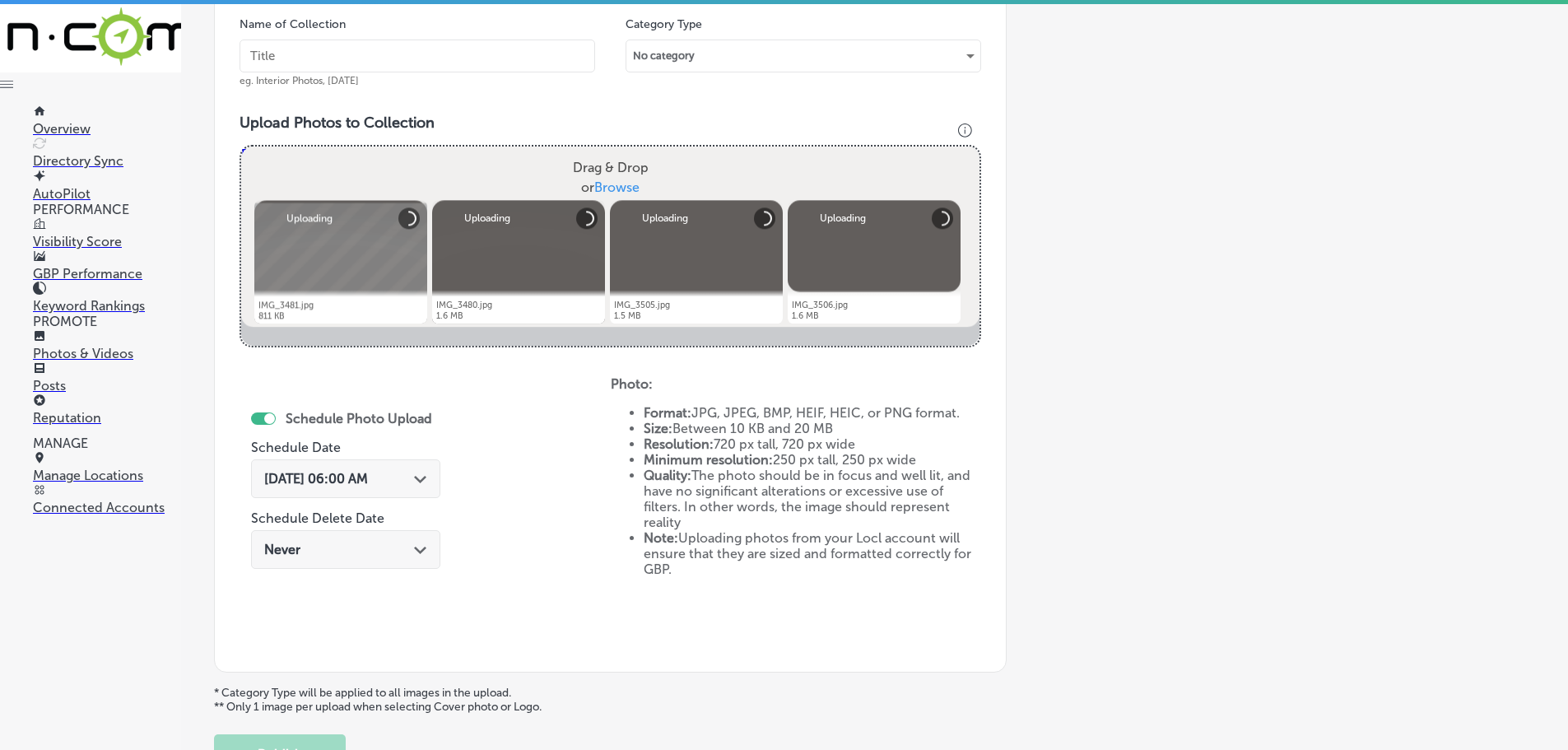
click at [607, 178] on label "Drag & Drop or Browse" at bounding box center [610, 177] width 89 height 53
click at [607, 151] on input "Drag & Drop or Browse" at bounding box center [610, 148] width 738 height 5
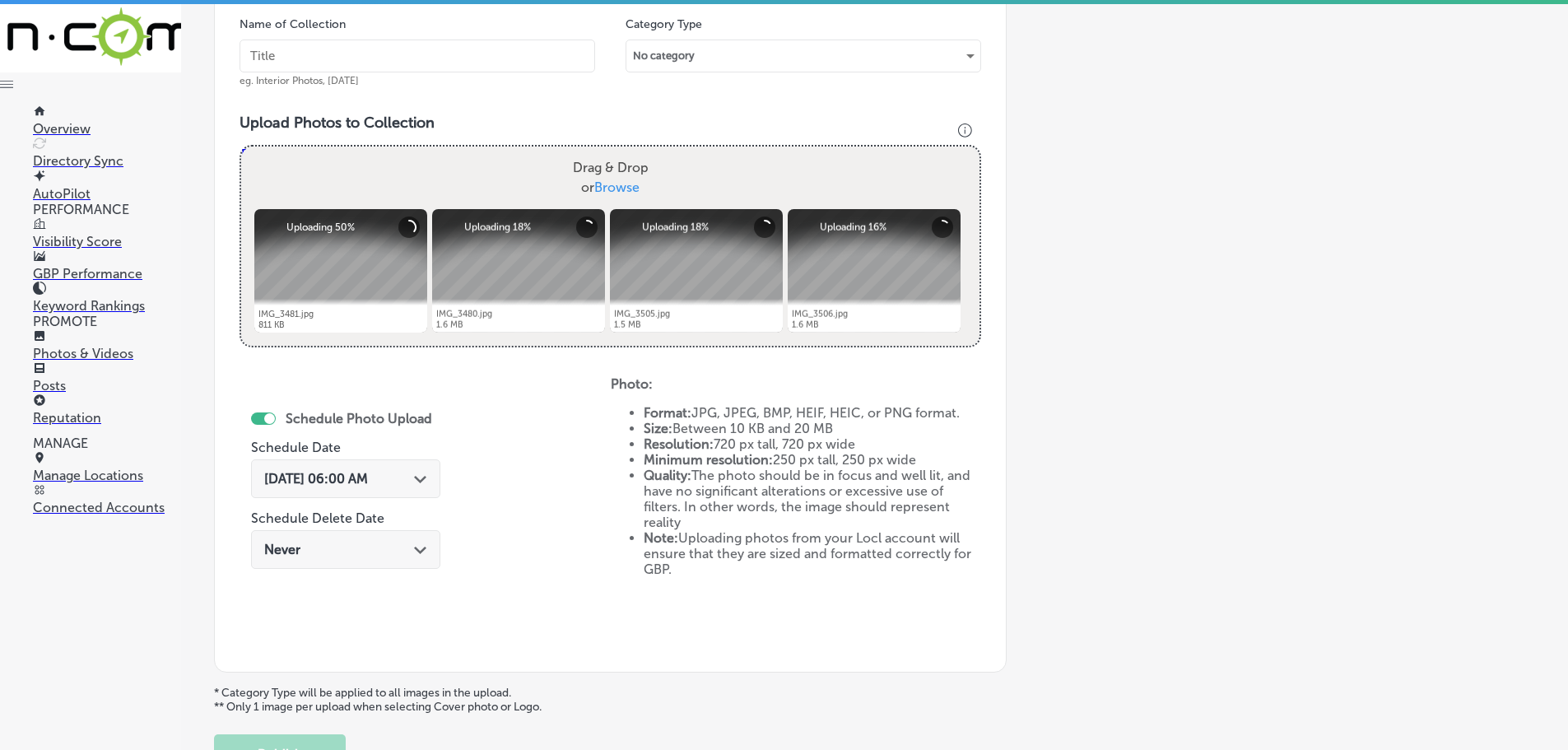
type input "C:\fakepath\IMG_3516.jpg"
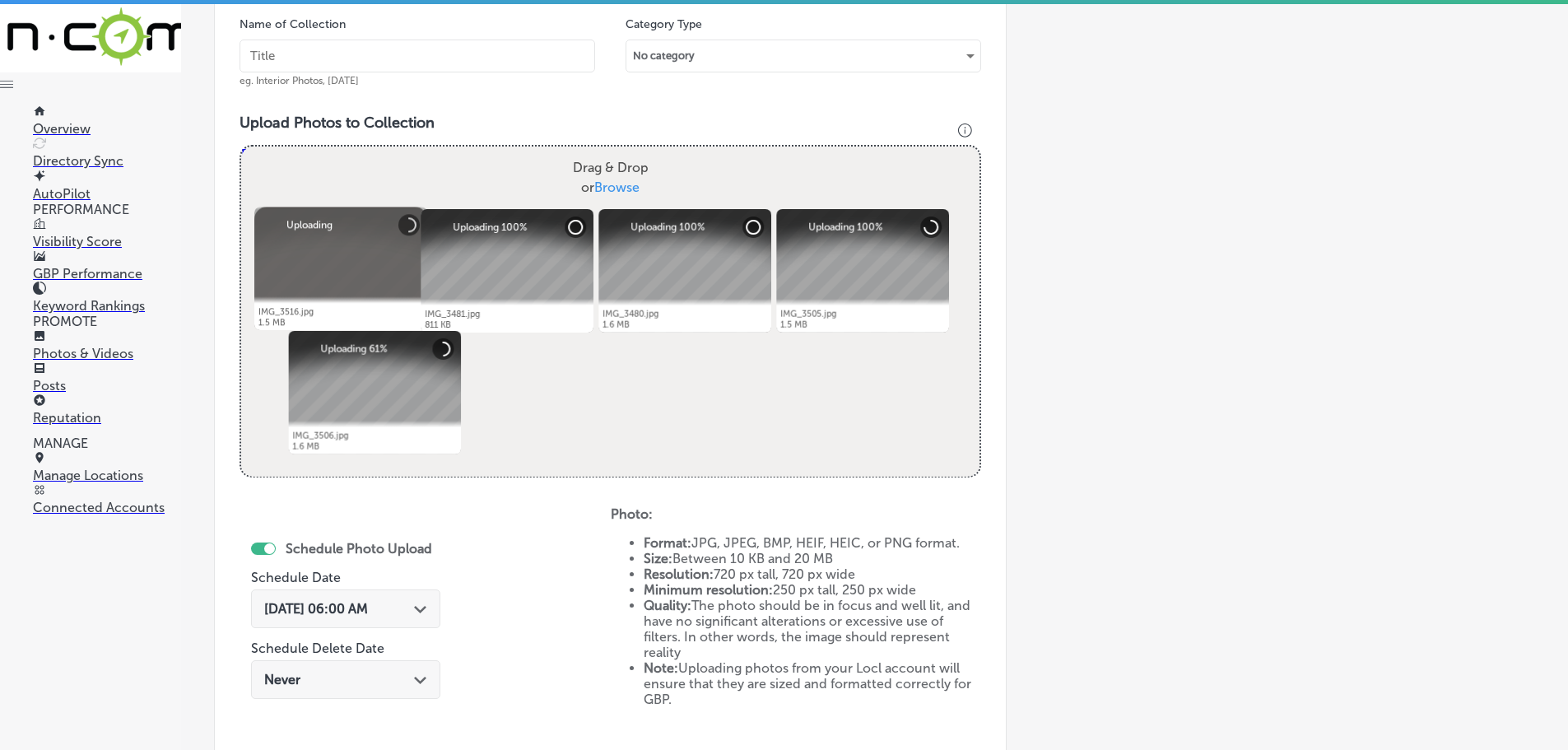
click at [387, 53] on input "text" at bounding box center [417, 55] width 356 height 33
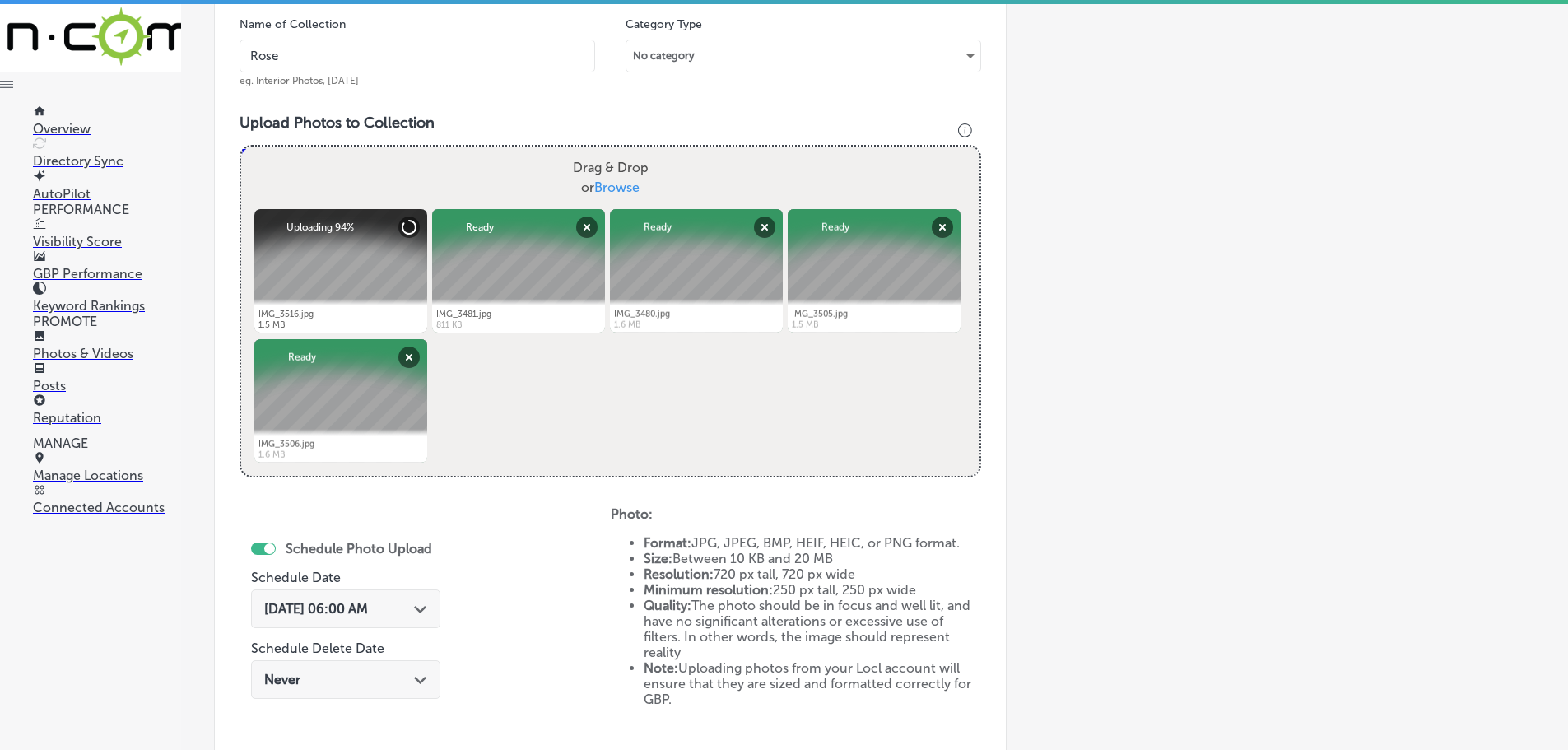
type input "[PERSON_NAME]"
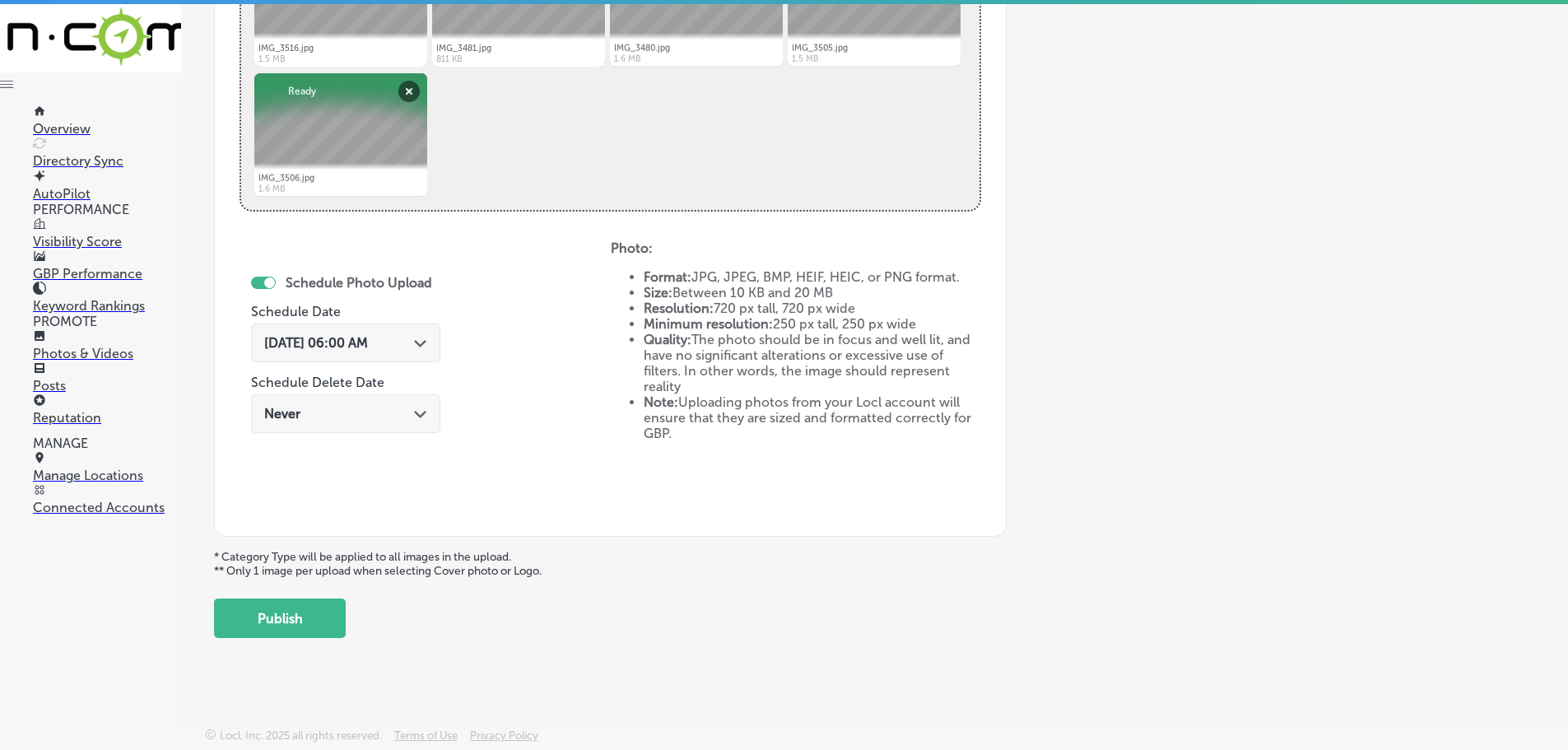
scroll to position [765, 0]
click at [417, 344] on polygon at bounding box center [419, 344] width 12 height 8
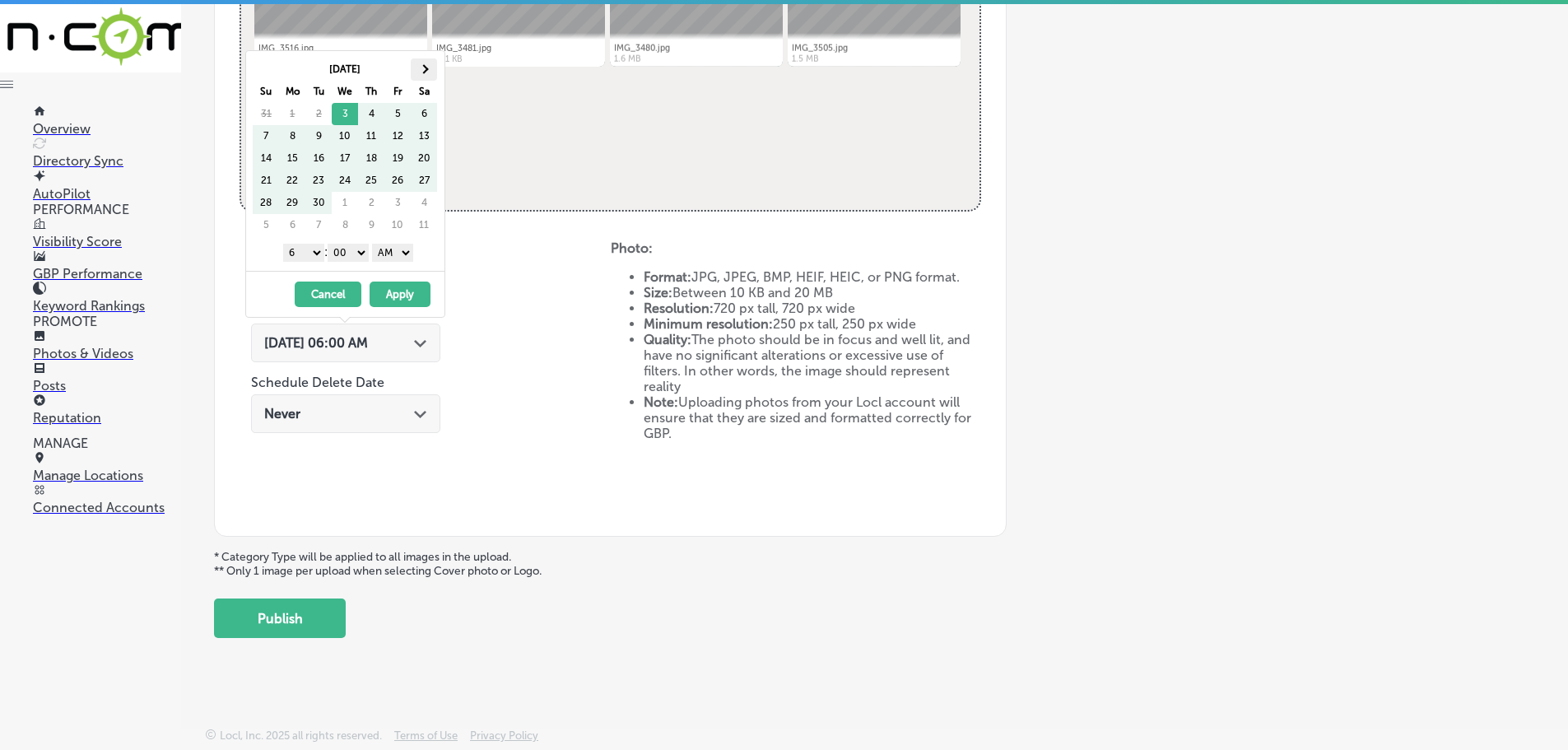
click at [423, 68] on span at bounding box center [424, 69] width 9 height 9
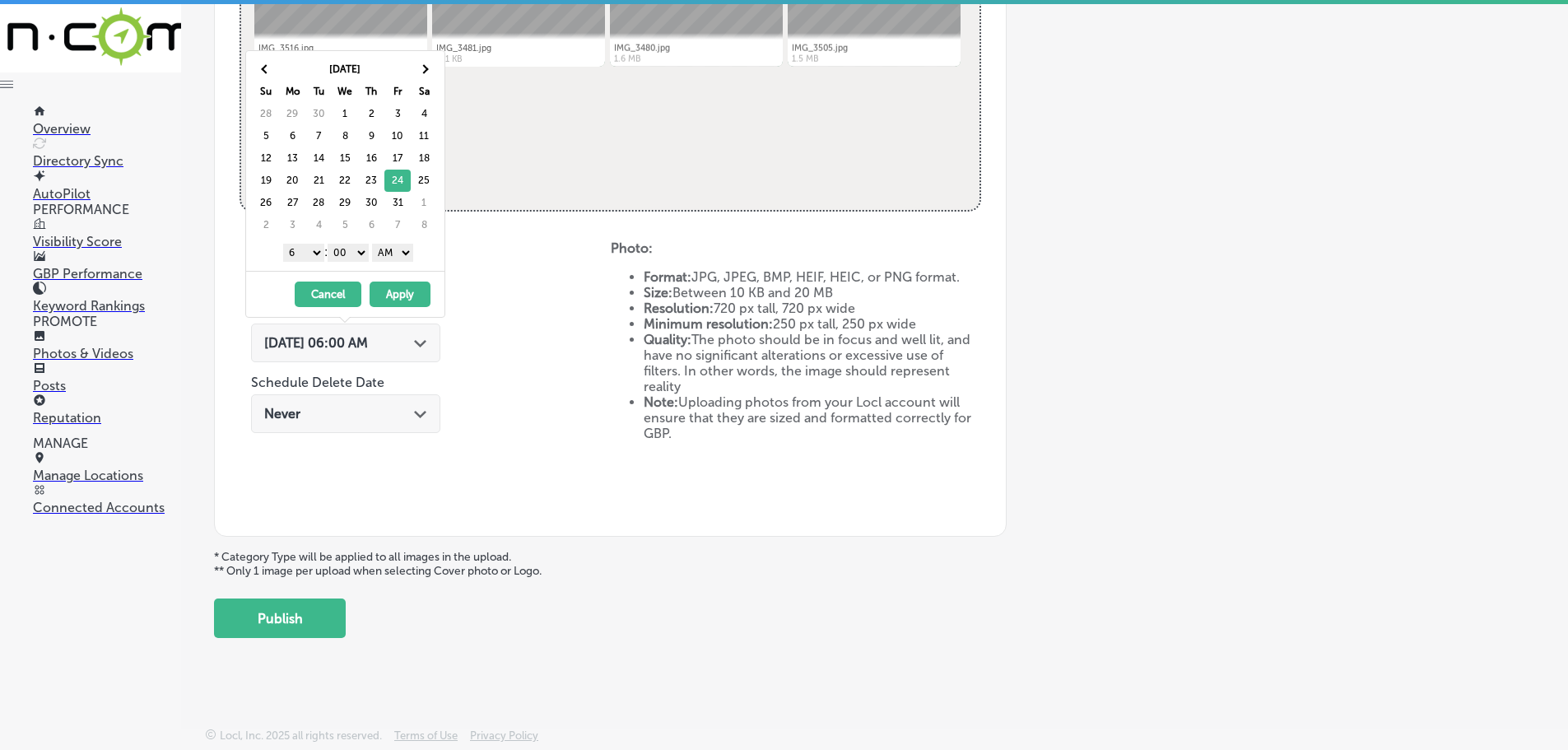
click at [293, 253] on select "1 2 3 4 5 6 7 8 9 10 11 12" at bounding box center [304, 253] width 41 height 18
click at [399, 253] on select "AM PM" at bounding box center [392, 253] width 41 height 18
click at [402, 291] on button "Apply" at bounding box center [400, 294] width 61 height 25
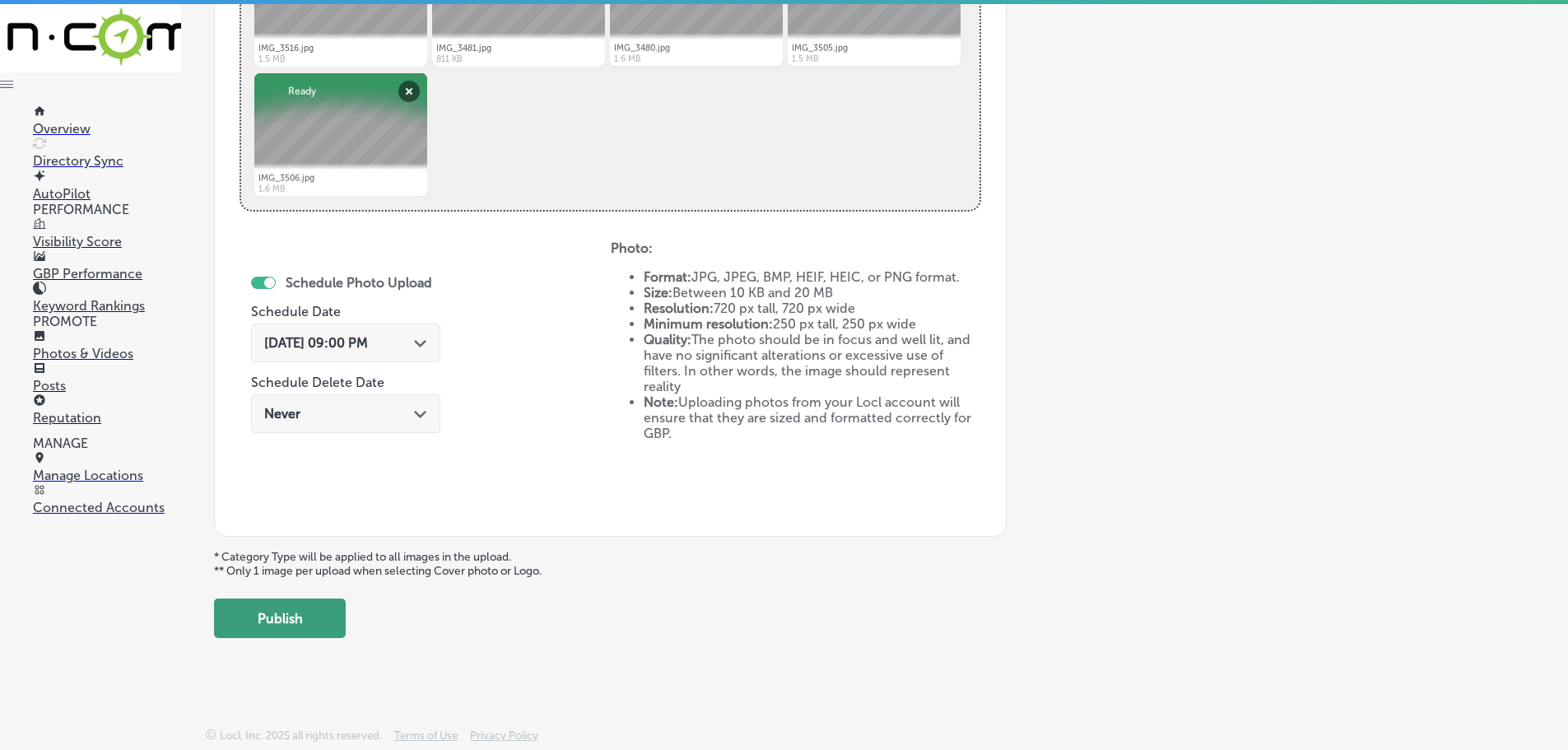
click at [315, 627] on button "Publish" at bounding box center [280, 619] width 131 height 39
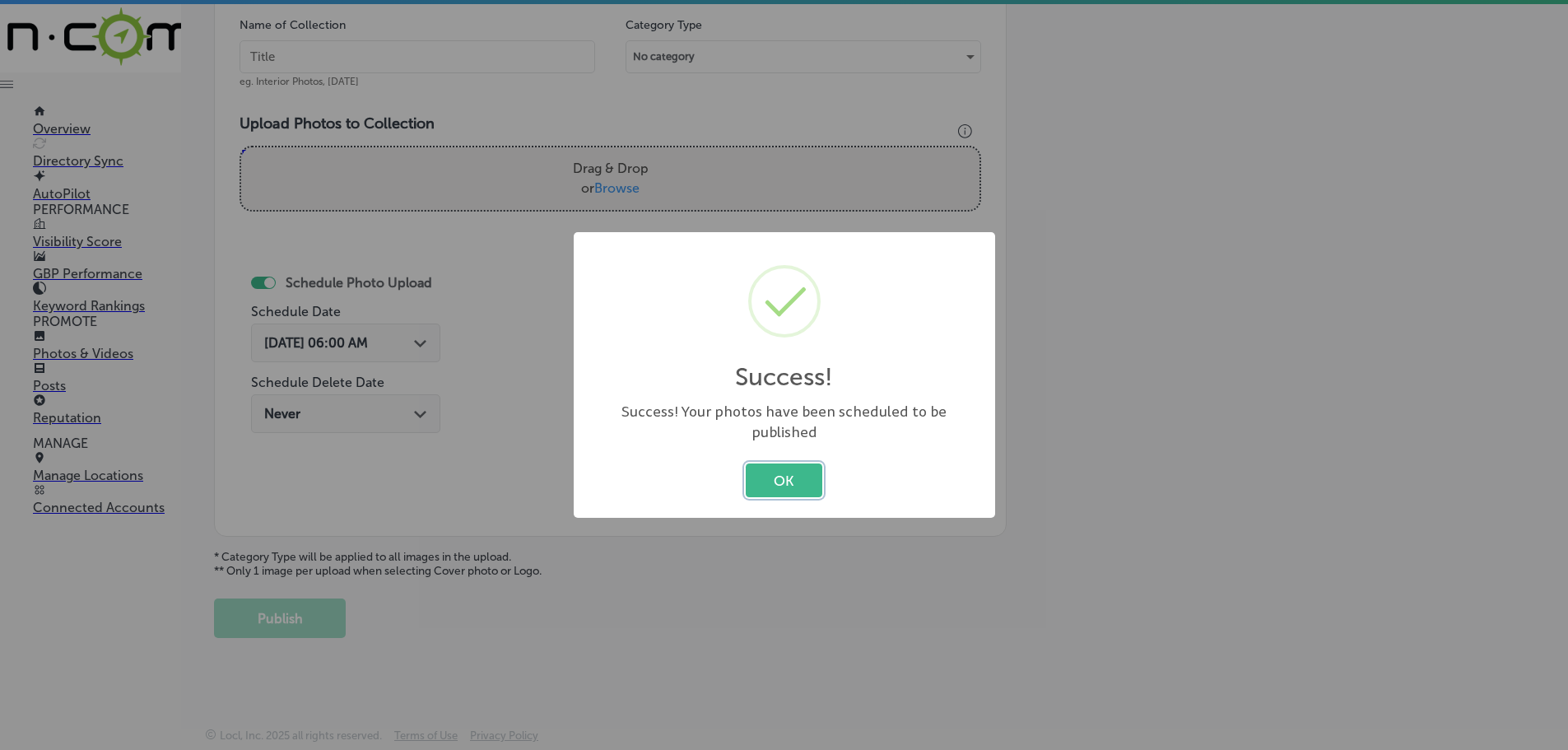
scroll to position [498, 0]
click at [780, 467] on button "OK" at bounding box center [784, 481] width 77 height 34
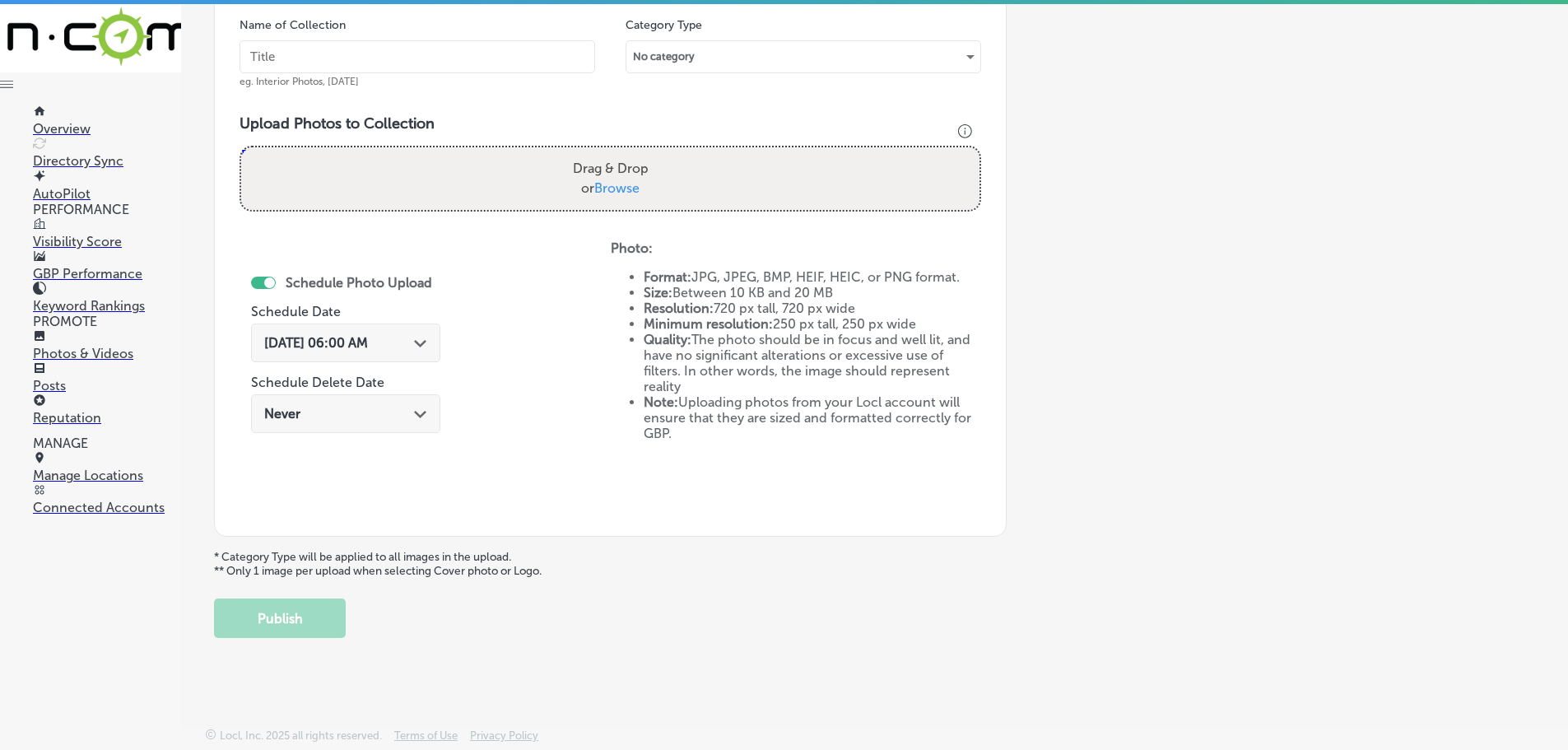
click at [600, 191] on span "Browse" at bounding box center [617, 188] width 45 height 16
click at [600, 152] on input "Drag & Drop or Browse" at bounding box center [610, 149] width 738 height 5
type input "C:\fakepath\IMG_3627.jpg"
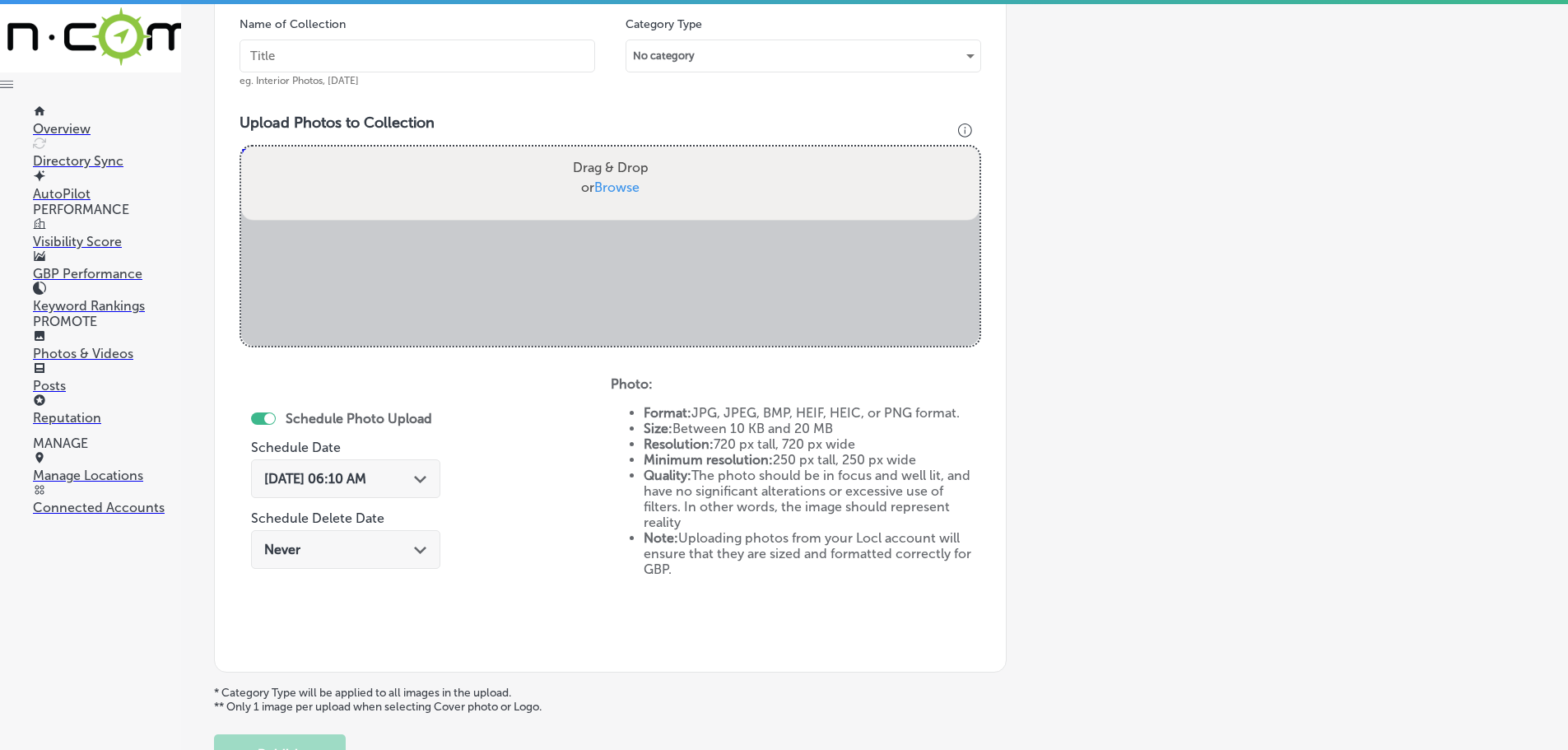
click at [606, 151] on input "Drag & Drop or Browse" at bounding box center [610, 148] width 738 height 5
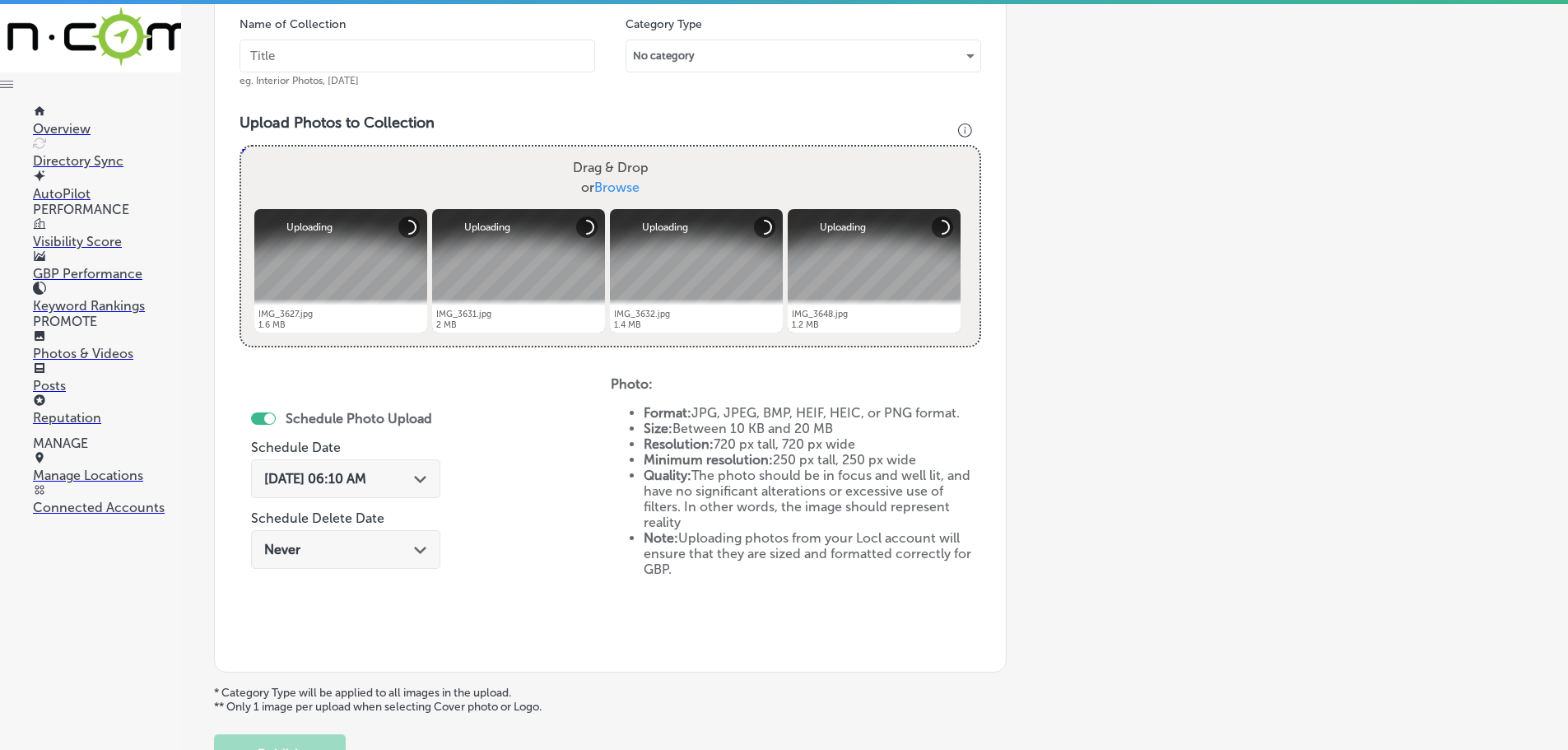
type input "C:\fakepath\IMG_3479.jpg"
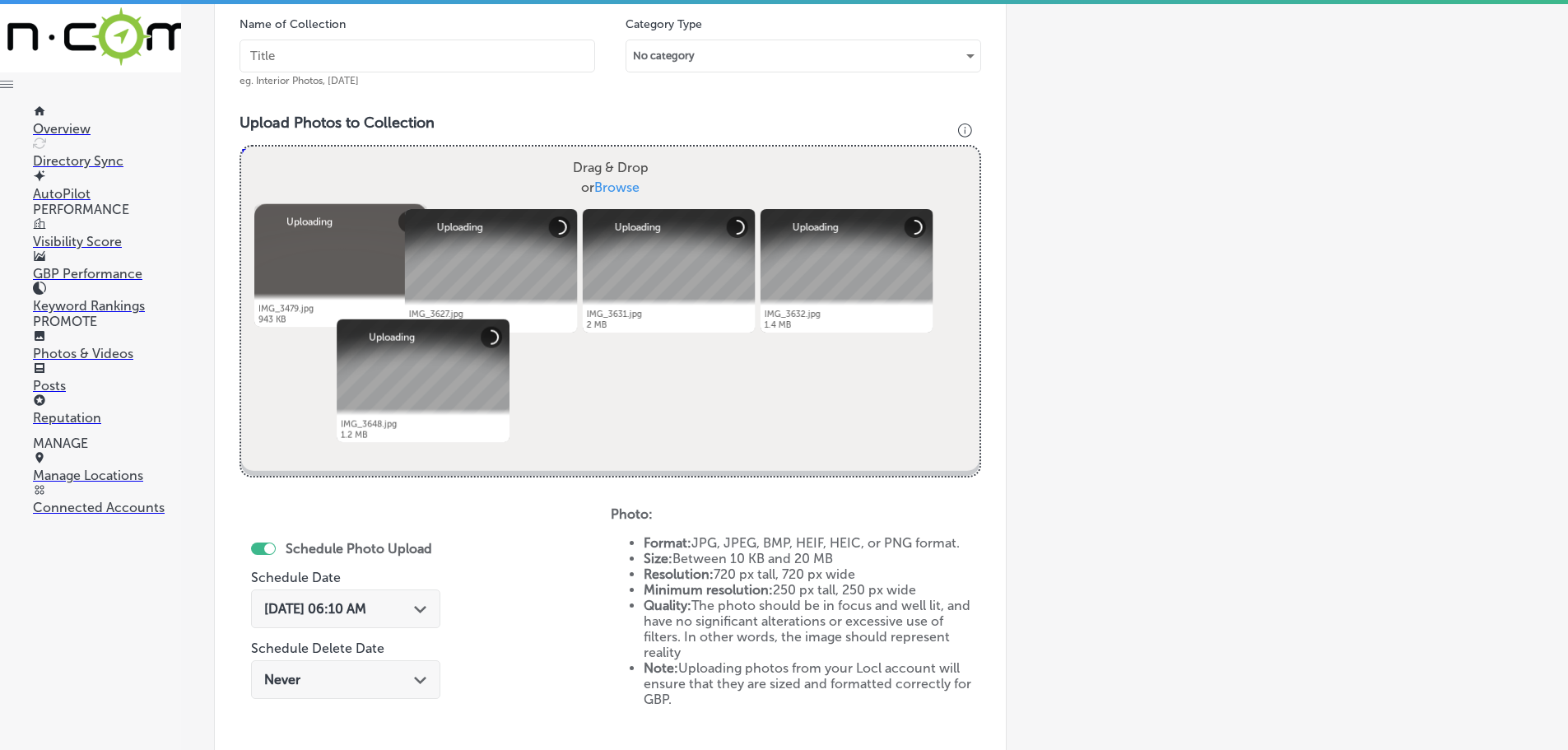
click at [457, 61] on input "text" at bounding box center [417, 55] width 356 height 33
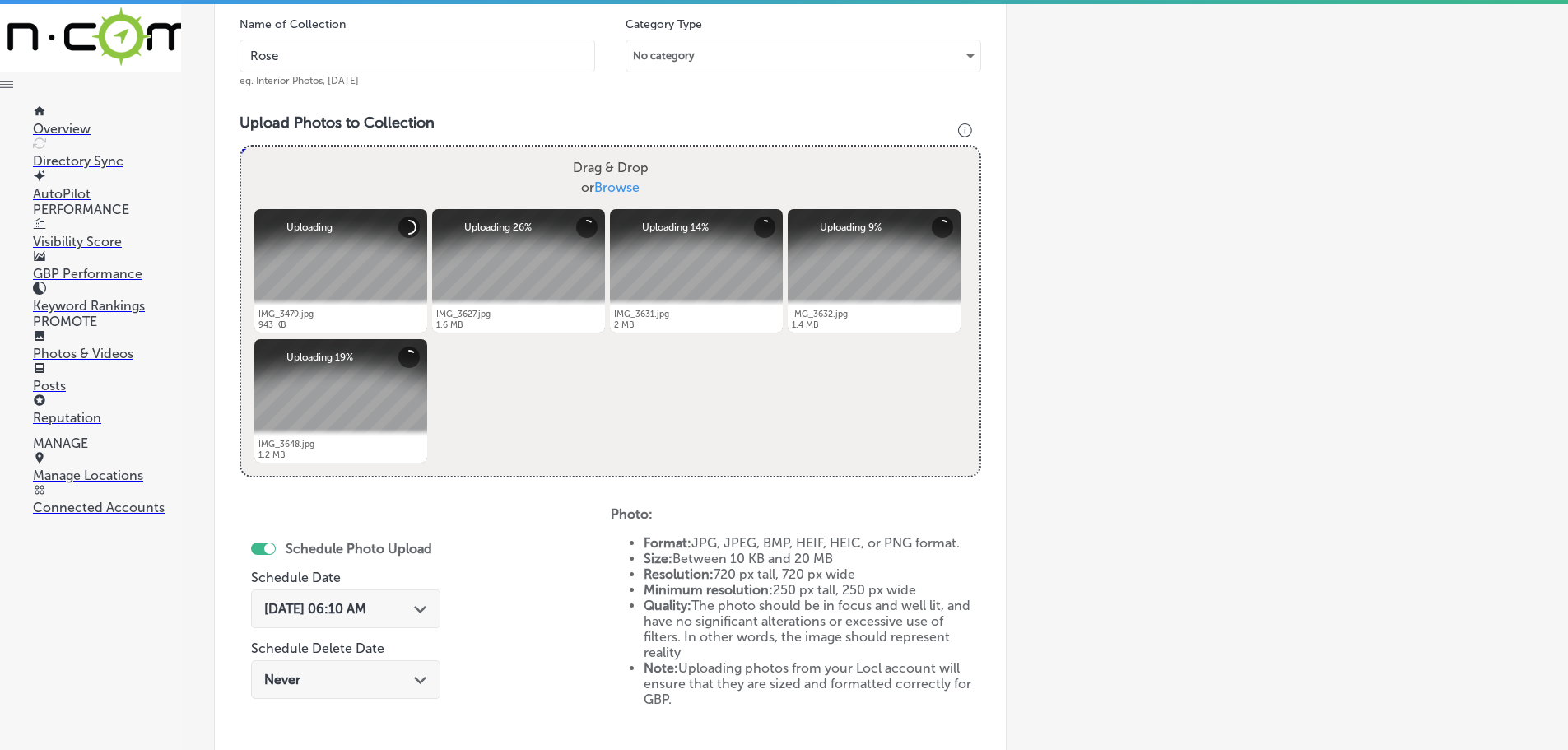
type input "[PERSON_NAME]"
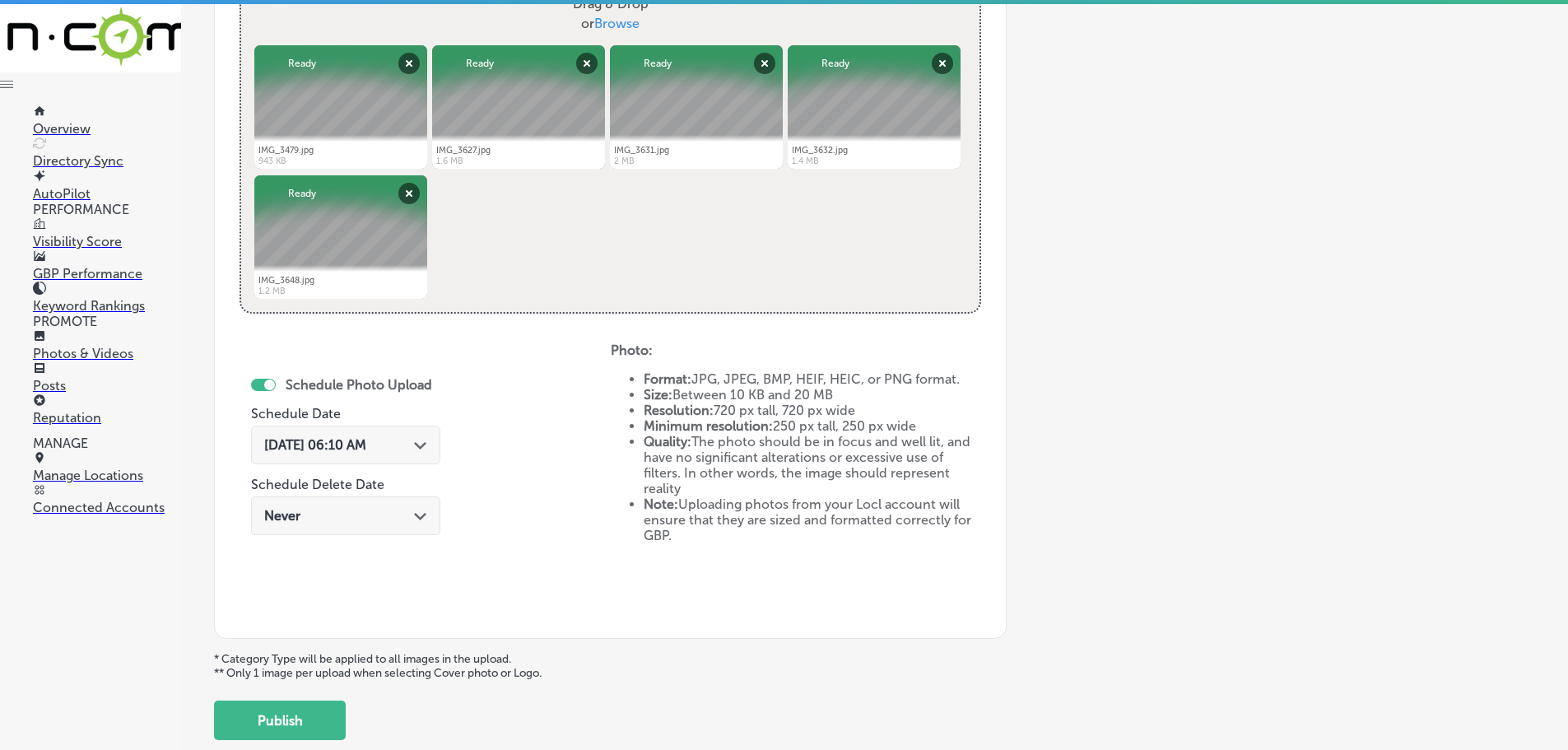
scroll to position [663, 0]
click at [414, 445] on polygon at bounding box center [419, 445] width 12 height 8
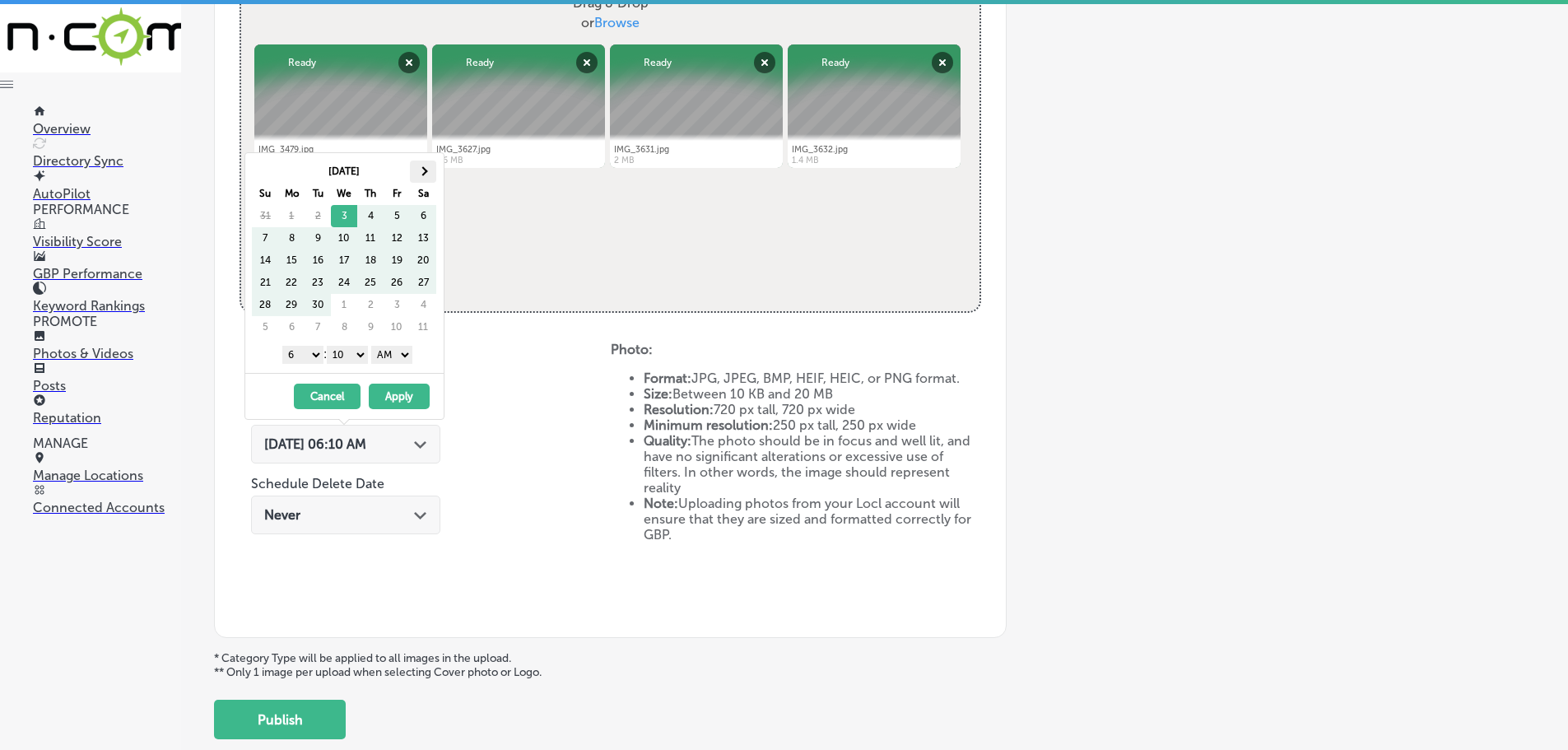
click at [425, 167] on th at bounding box center [423, 172] width 26 height 23
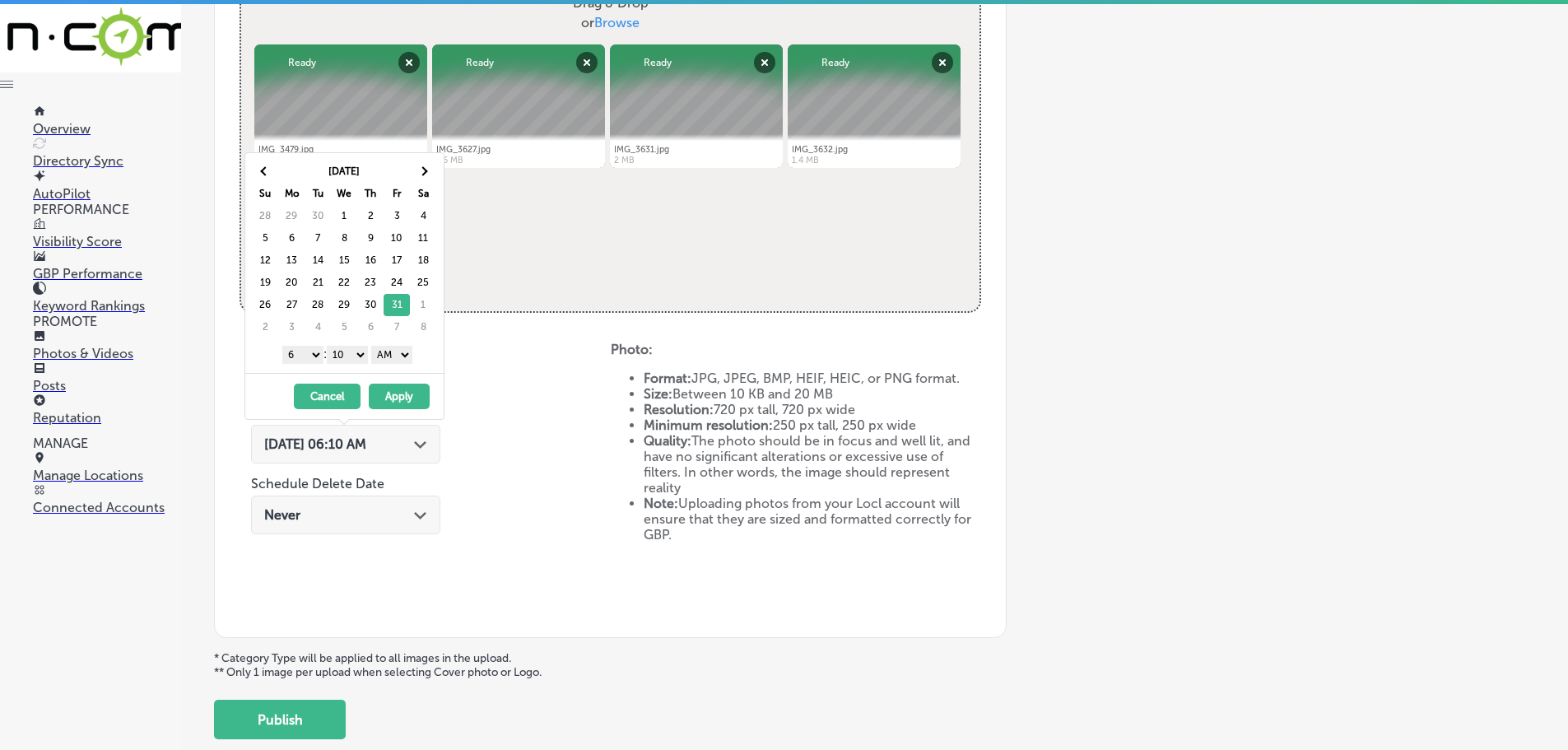
click at [309, 356] on select "1 2 3 4 5 6 7 8 9 10 11 12" at bounding box center [303, 354] width 41 height 18
click at [348, 352] on select "00 10 20 30 40 50" at bounding box center [347, 354] width 41 height 18
click at [381, 355] on select "AM PM" at bounding box center [392, 354] width 41 height 18
click at [395, 396] on button "Apply" at bounding box center [399, 396] width 61 height 25
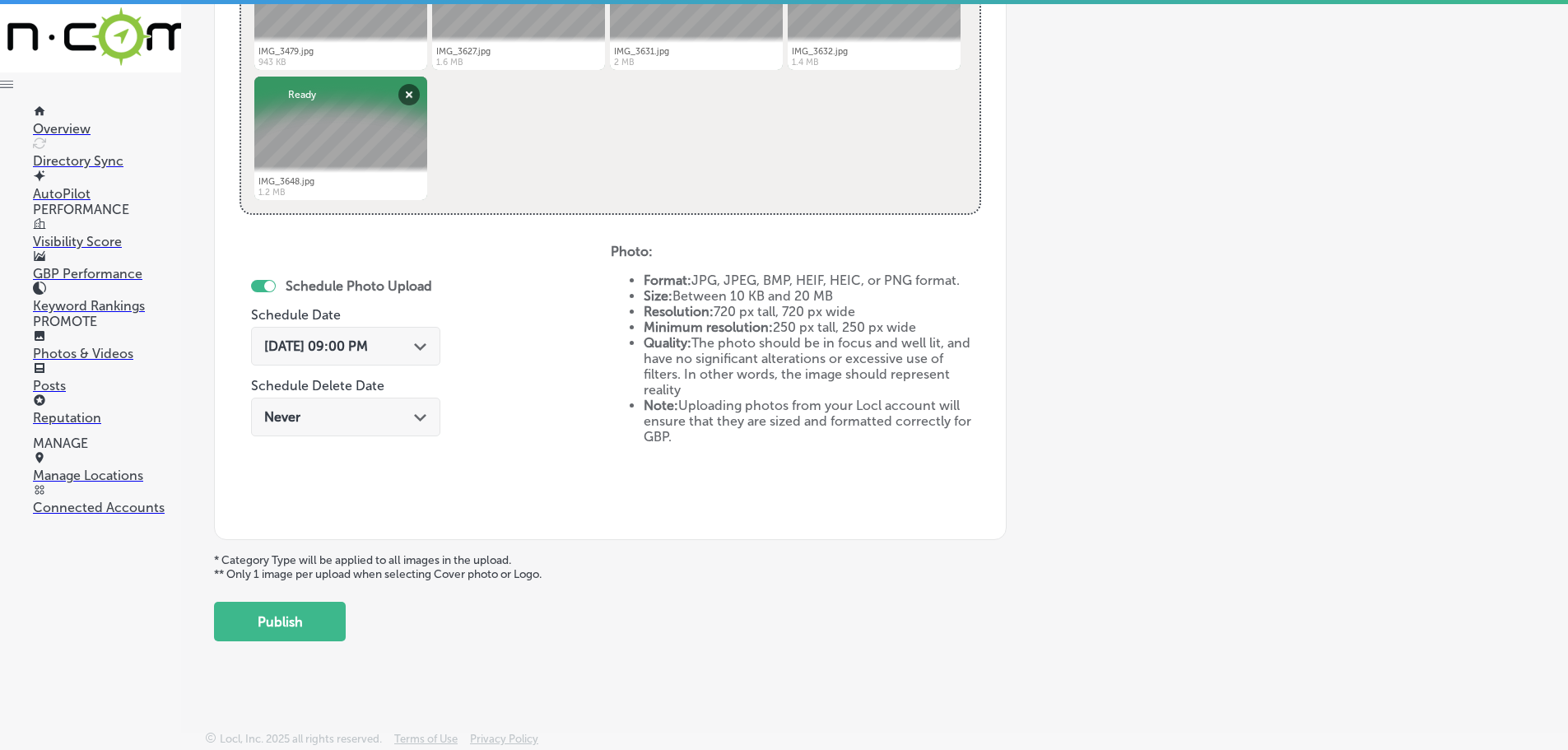
scroll to position [765, 0]
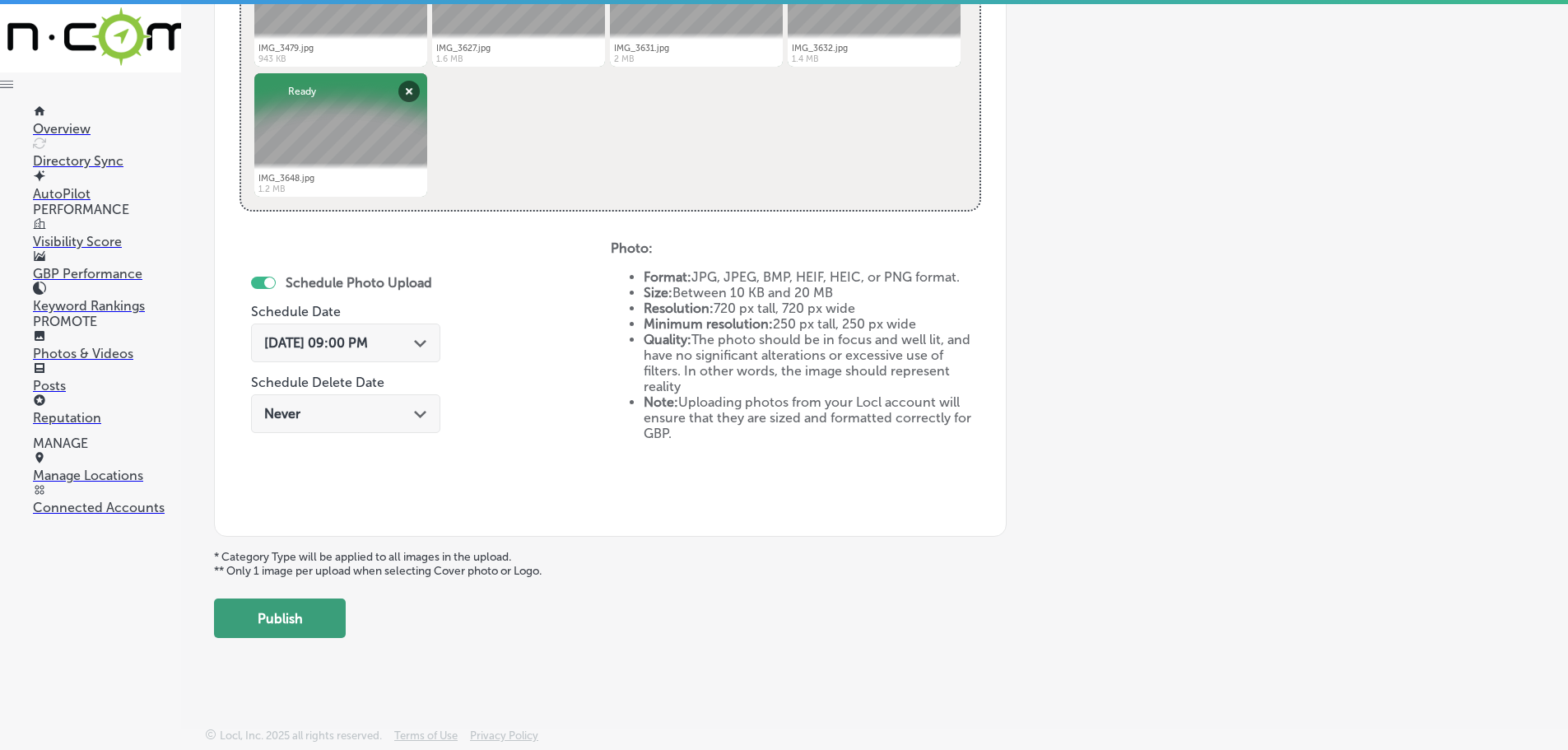
click at [315, 622] on button "Publish" at bounding box center [280, 619] width 131 height 39
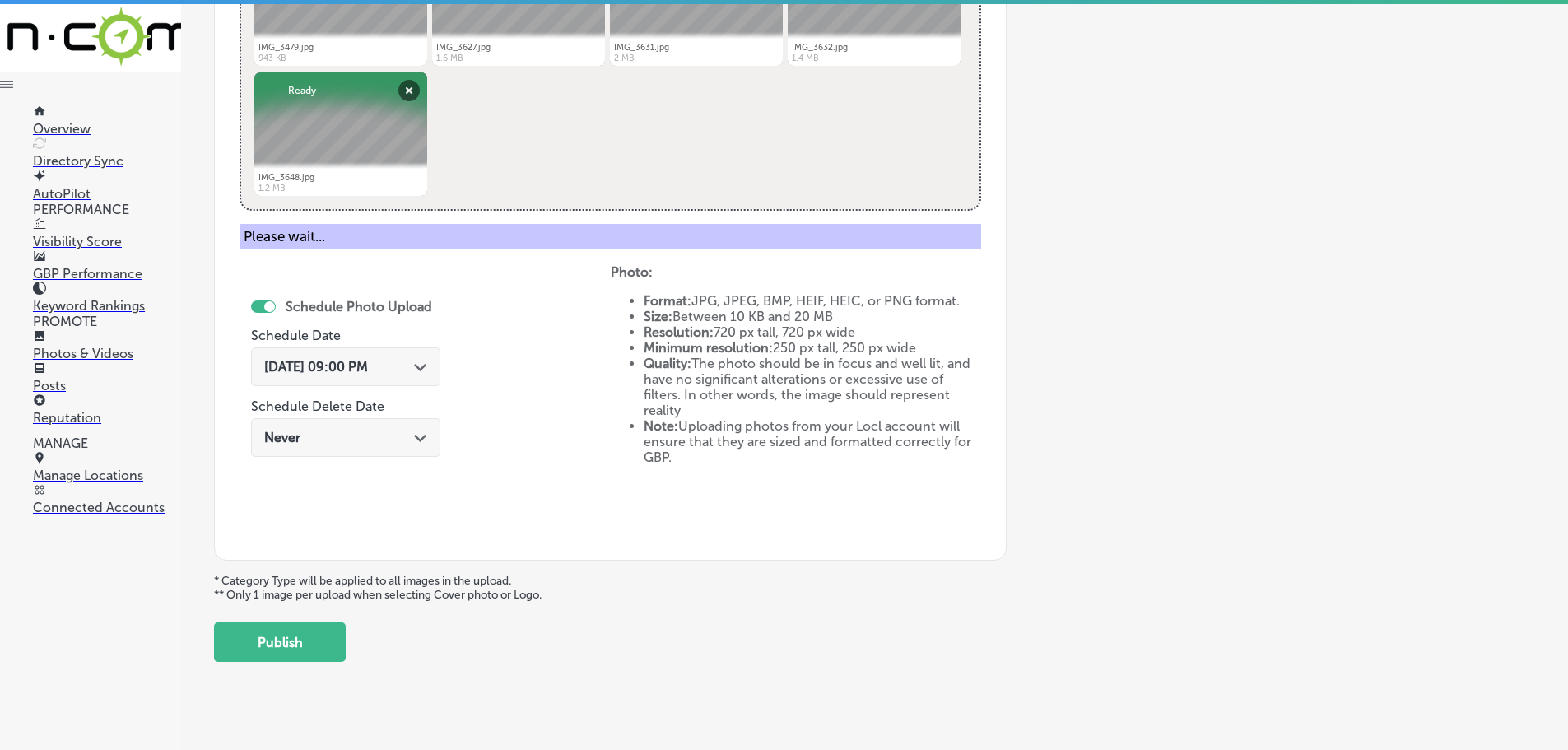
scroll to position [498, 0]
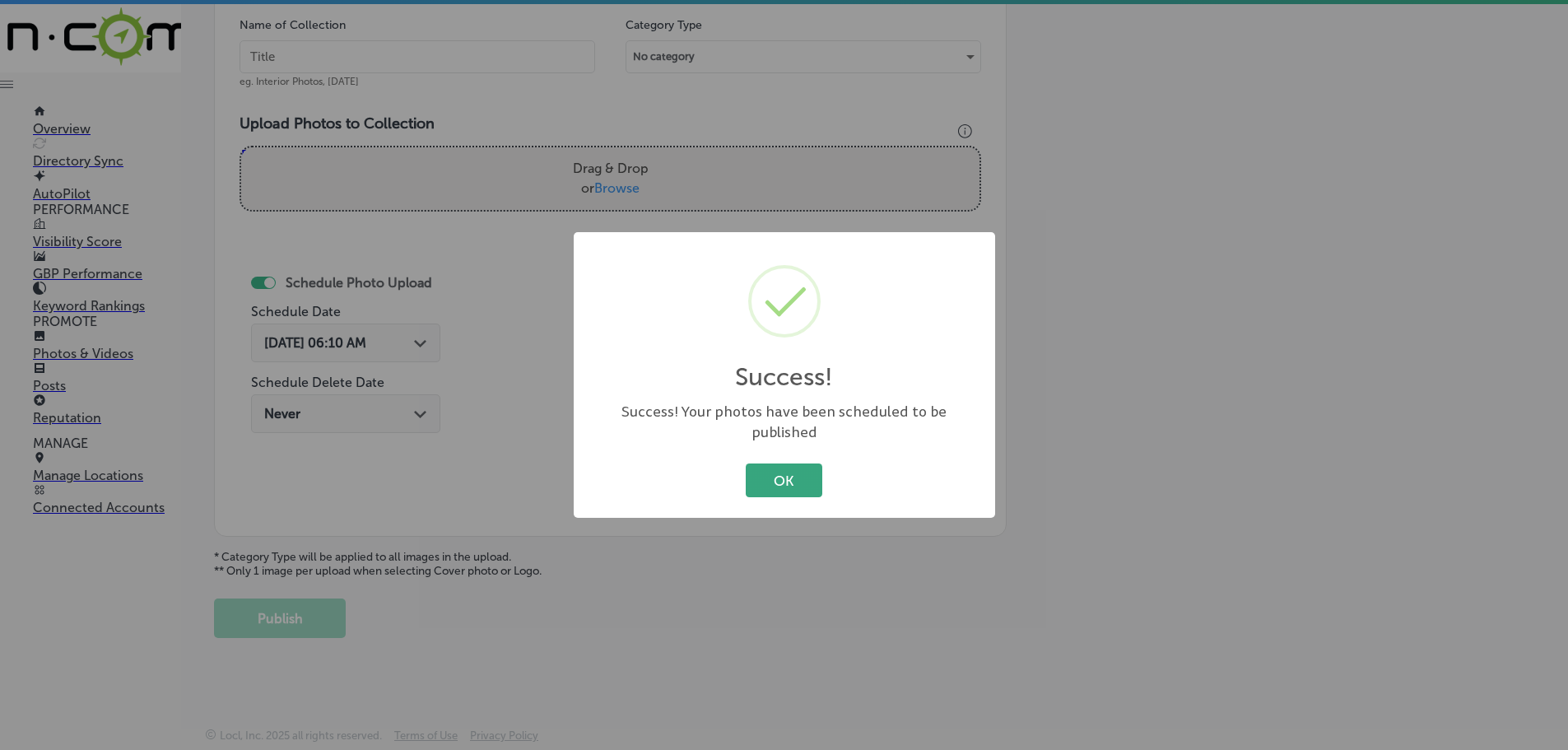
click at [773, 470] on button "OK" at bounding box center [784, 481] width 77 height 34
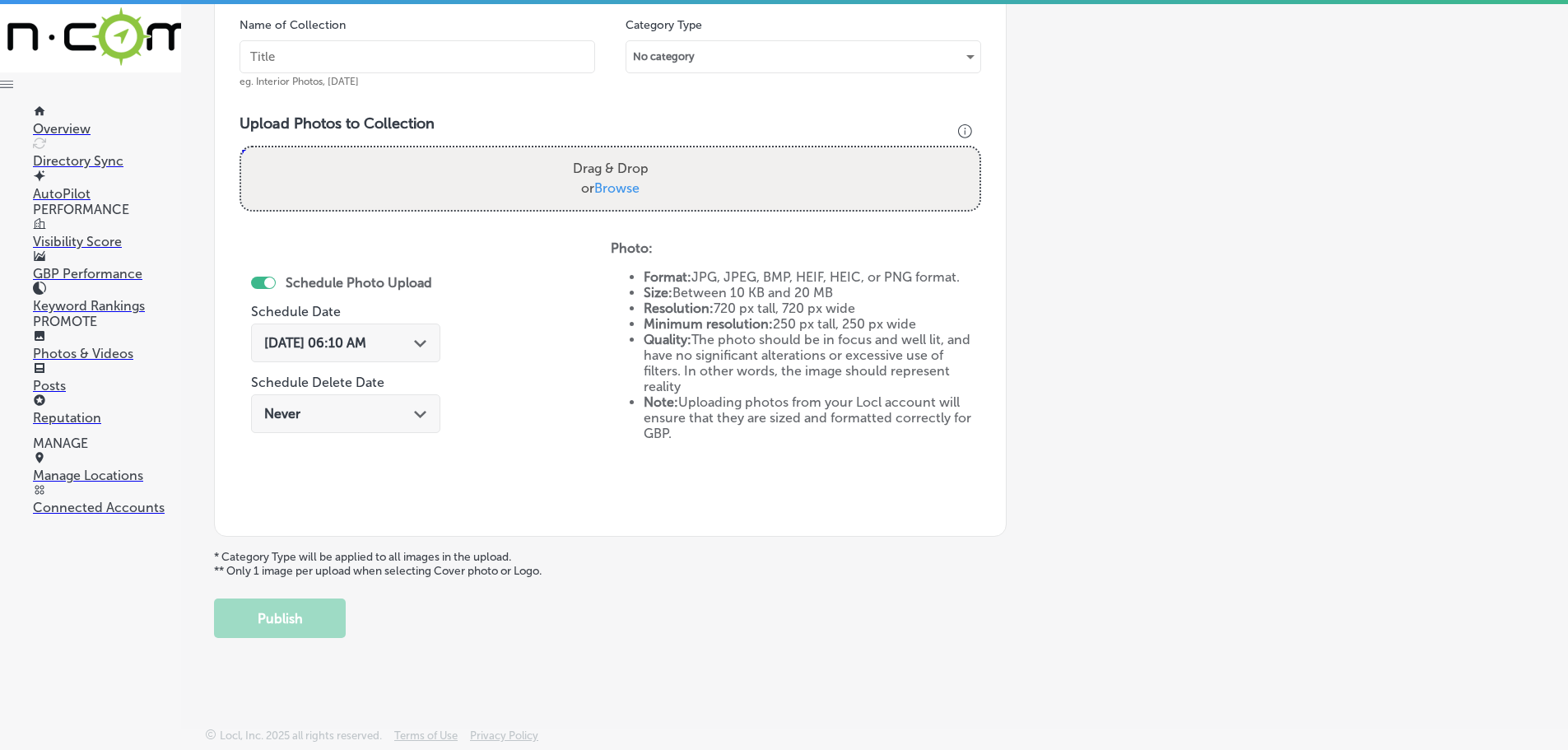
click at [603, 191] on span "Browse" at bounding box center [617, 188] width 45 height 16
click at [603, 152] on input "Drag & Drop or Browse" at bounding box center [610, 149] width 738 height 5
type input "C:\fakepath\IMG_3474.jpg"
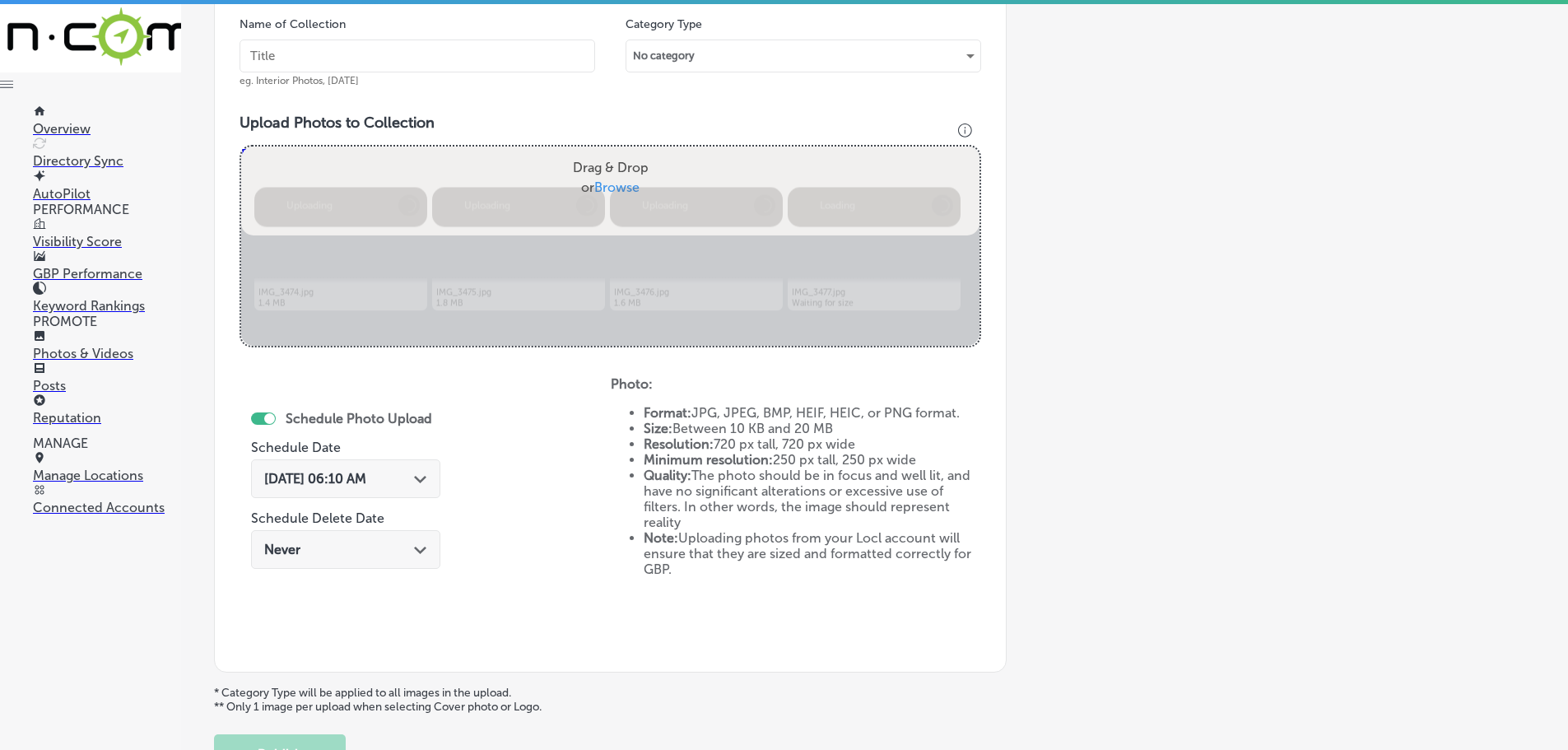
click at [621, 151] on input "Drag & Drop or Browse" at bounding box center [610, 148] width 738 height 5
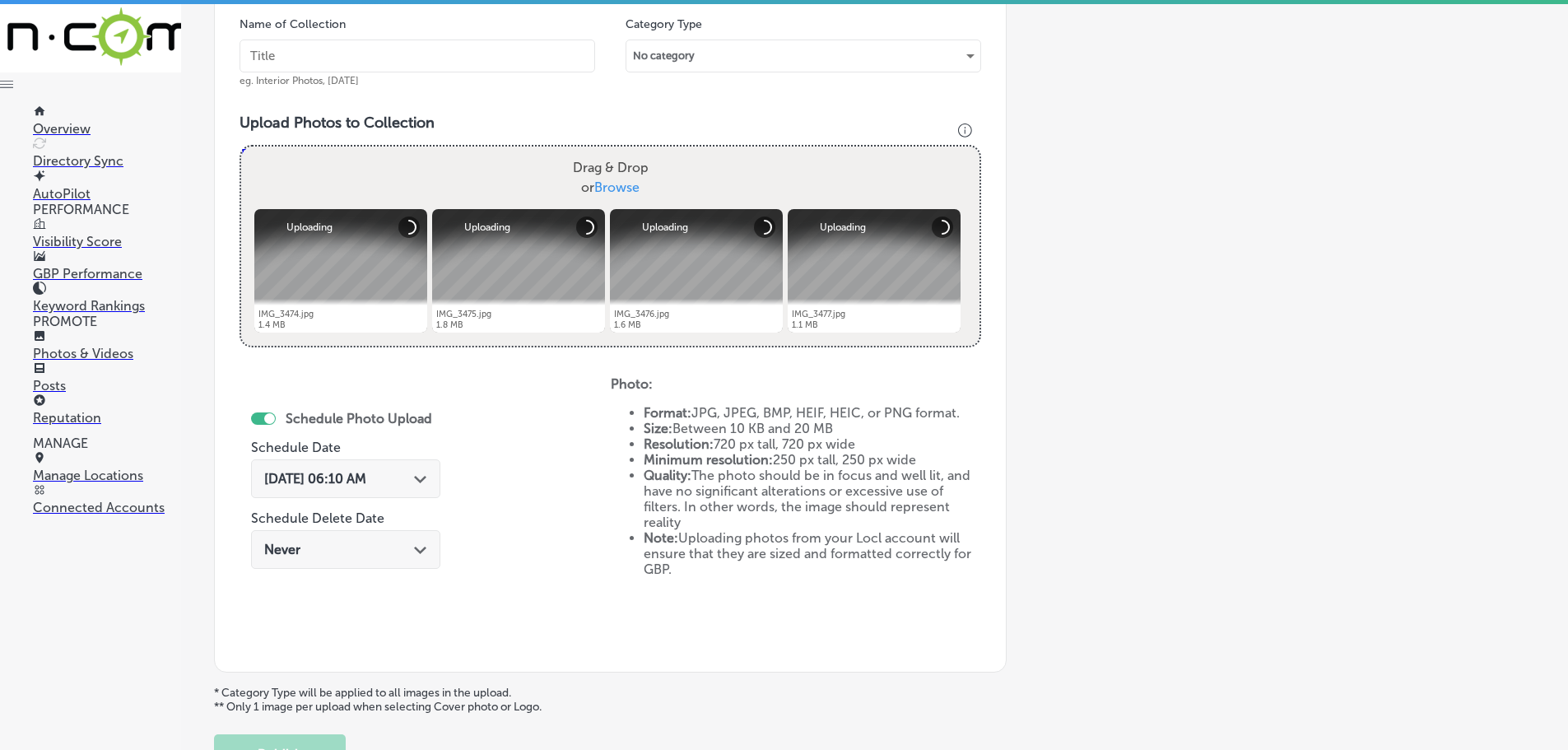
type input "C:\fakepath\IMG_3478.jpg"
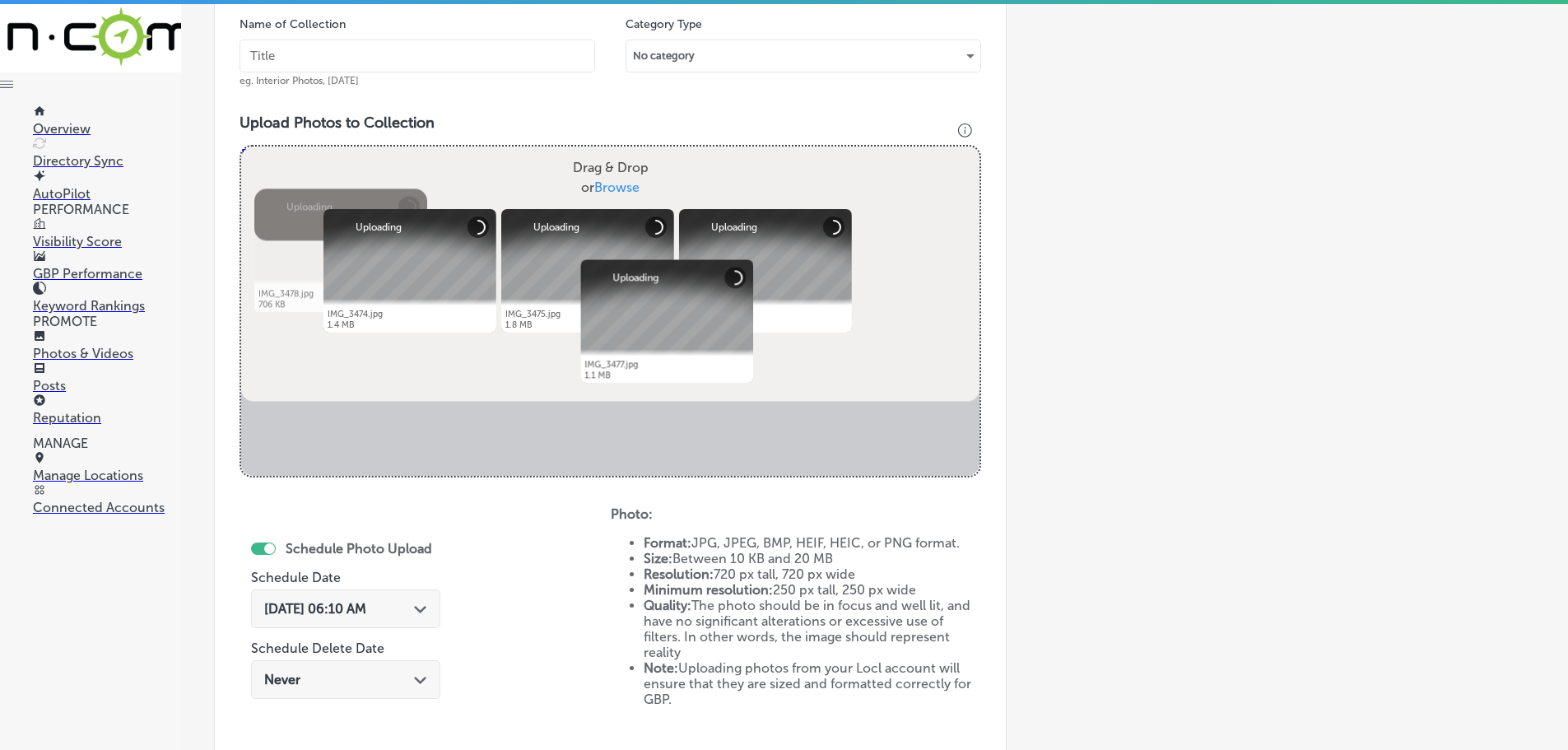
click at [440, 63] on input "text" at bounding box center [417, 55] width 356 height 33
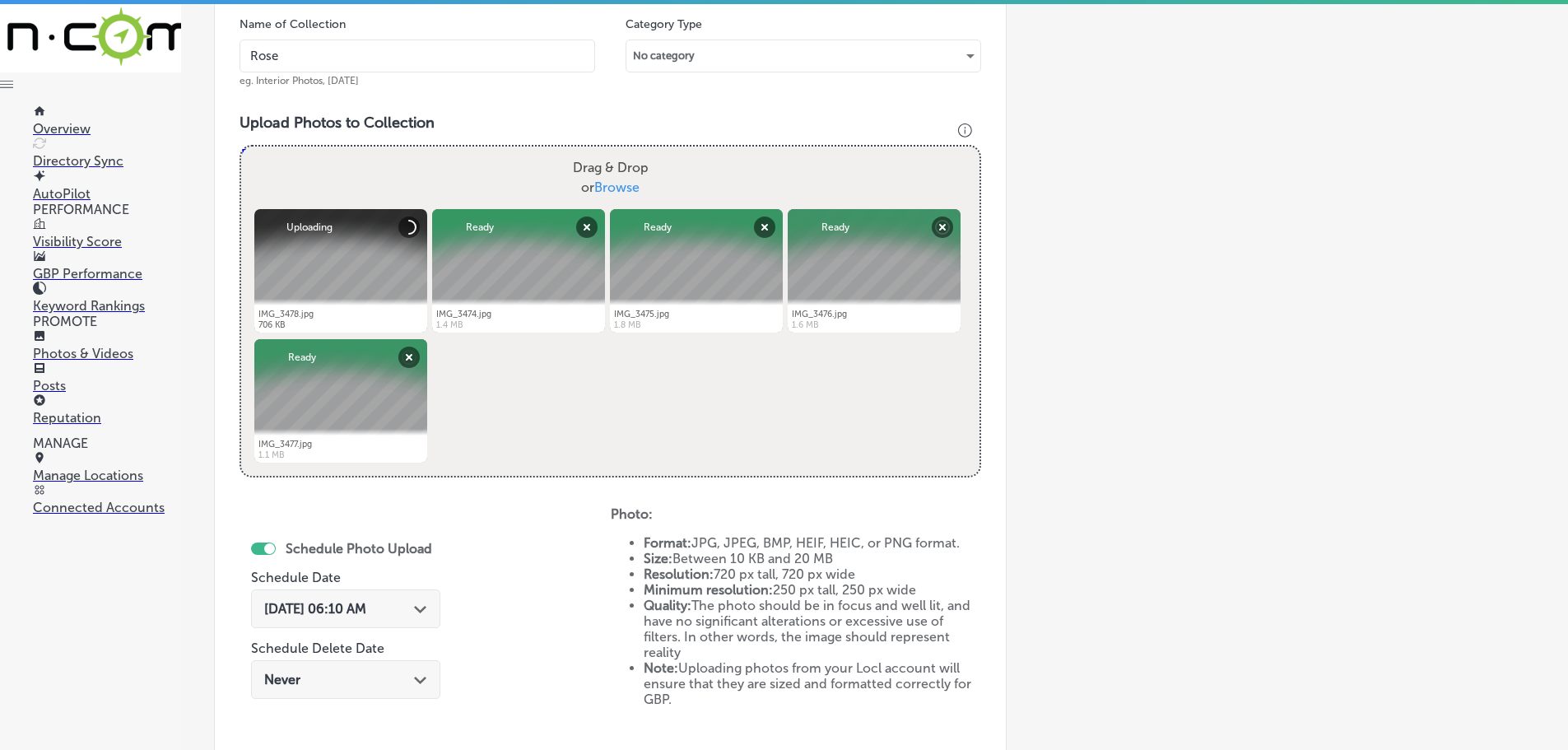
type input "[PERSON_NAME]"
click at [419, 612] on polygon at bounding box center [419, 610] width 12 height 8
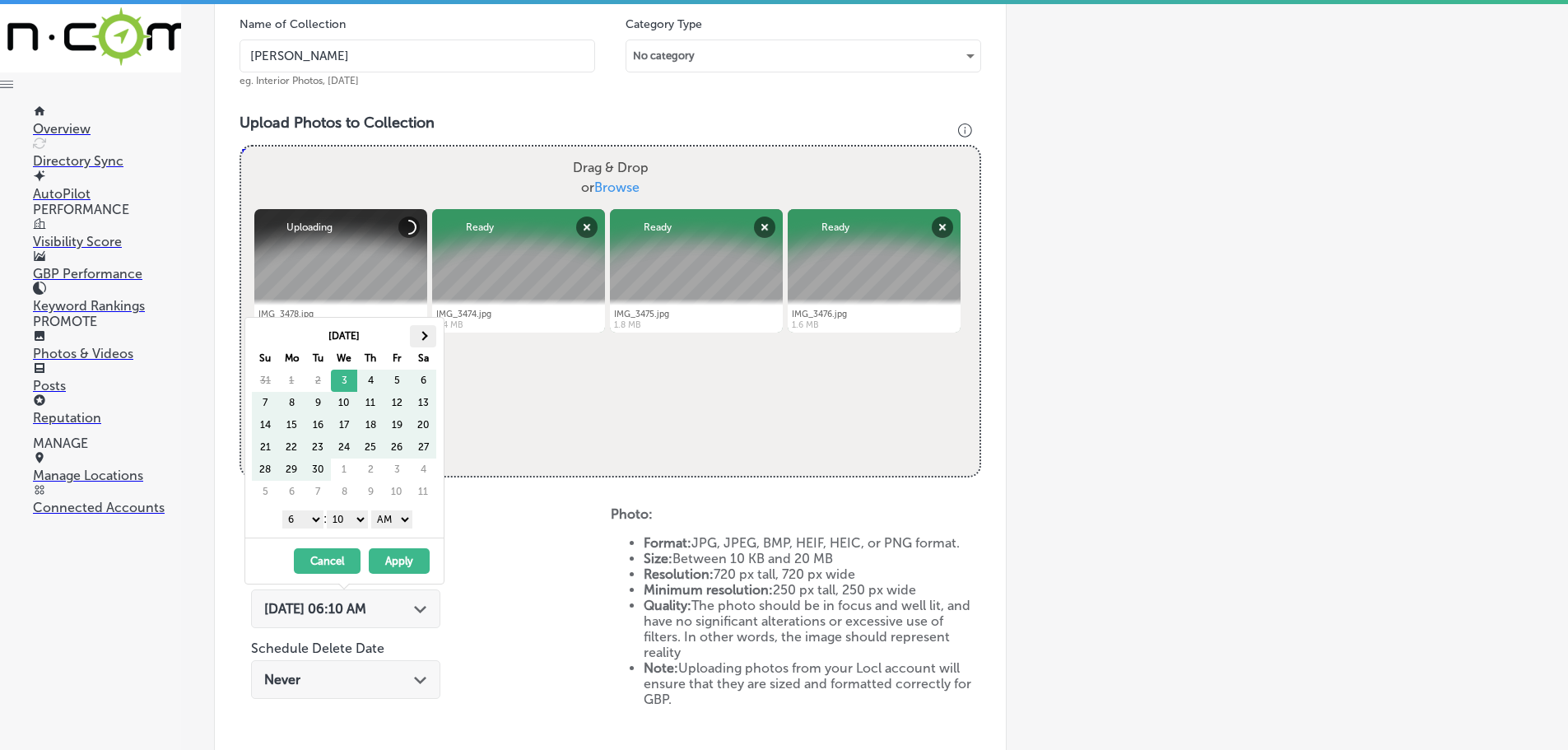
click at [429, 343] on th at bounding box center [423, 336] width 26 height 23
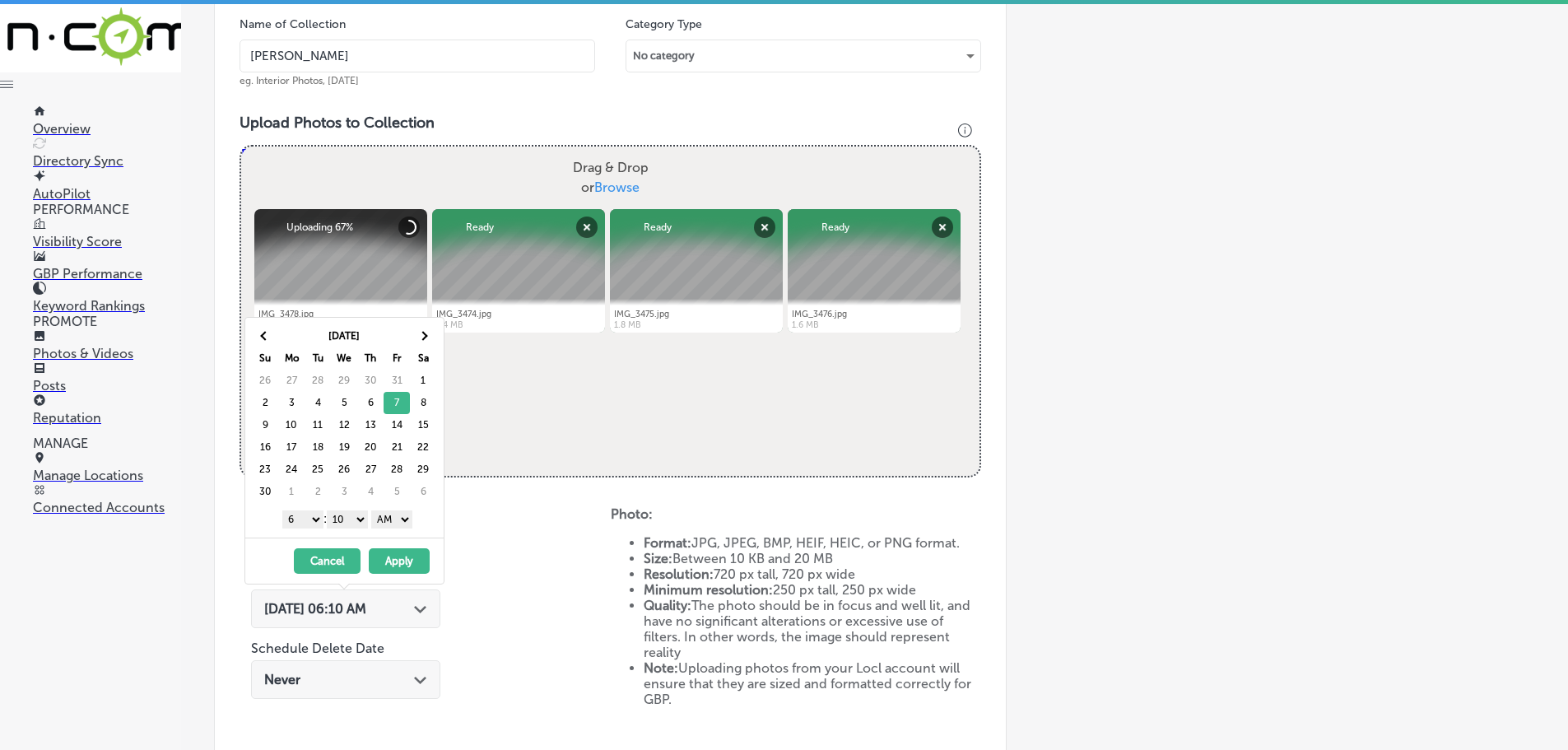
click at [296, 519] on select "1 2 3 4 5 6 7 8 9 10 11 12" at bounding box center [303, 519] width 41 height 18
click at [346, 514] on select "00 10 20 30 40 50" at bounding box center [347, 519] width 41 height 18
click at [393, 523] on select "AM PM" at bounding box center [392, 519] width 41 height 18
click at [399, 559] on button "Apply" at bounding box center [399, 560] width 61 height 25
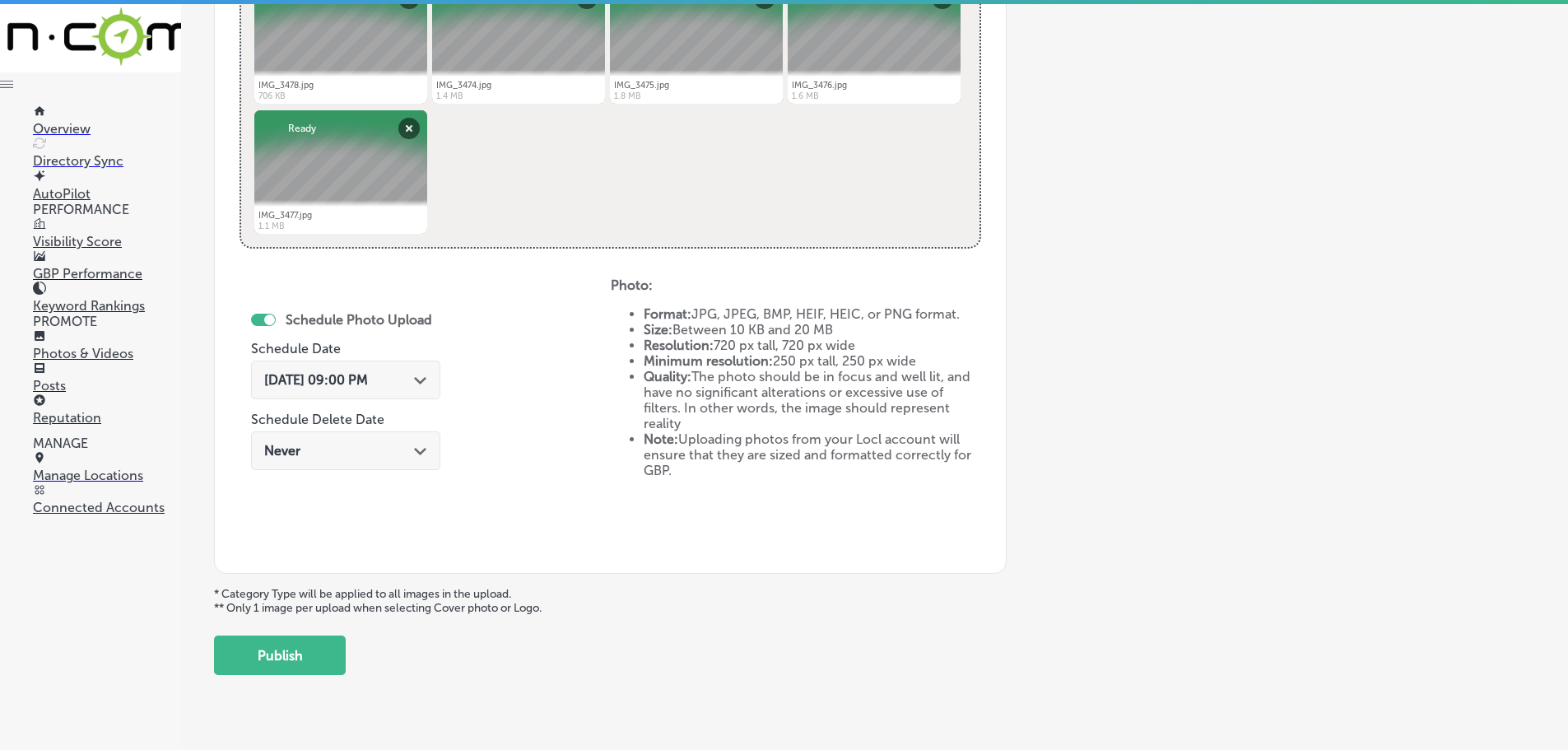
scroll to position [765, 0]
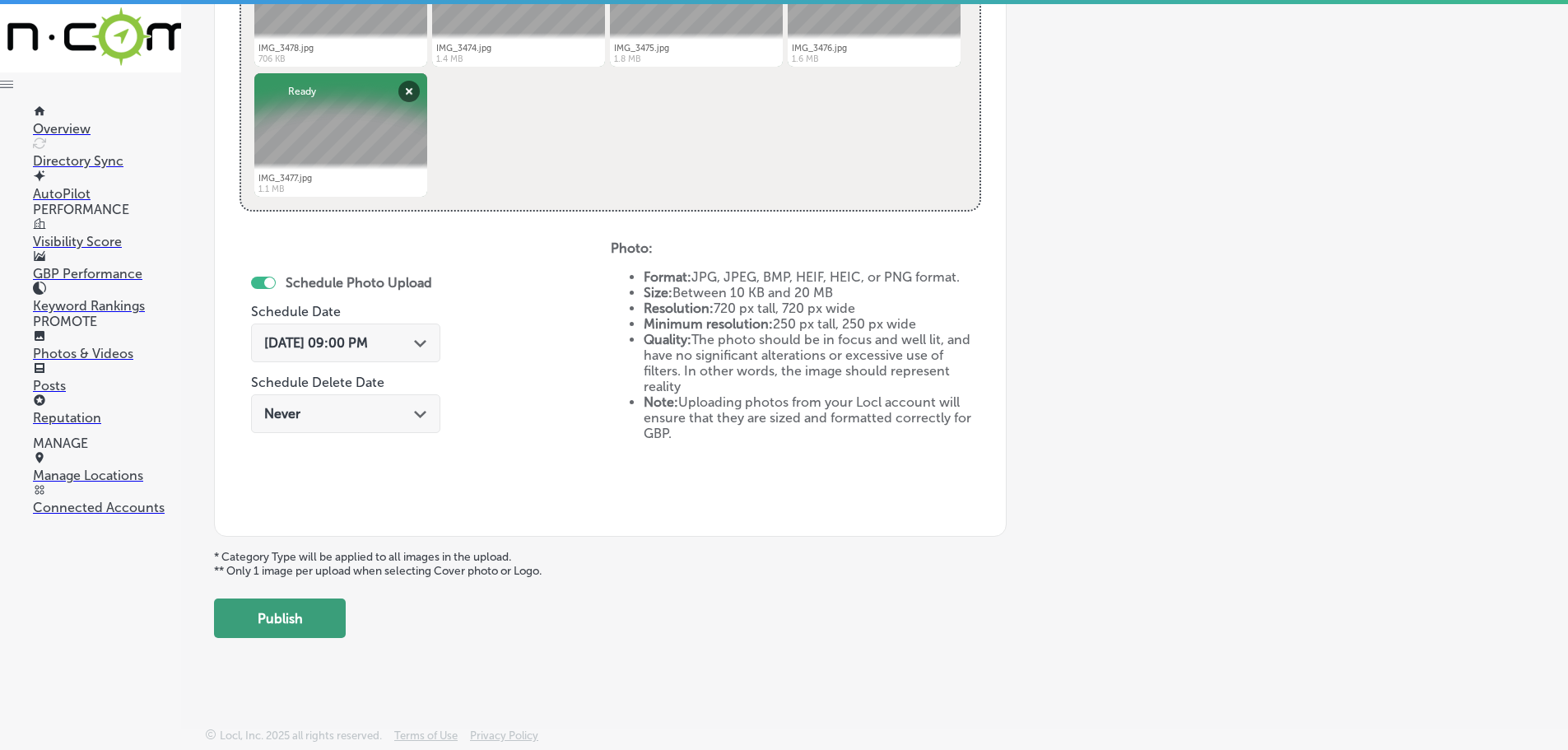
click at [298, 608] on button "Publish" at bounding box center [280, 619] width 131 height 39
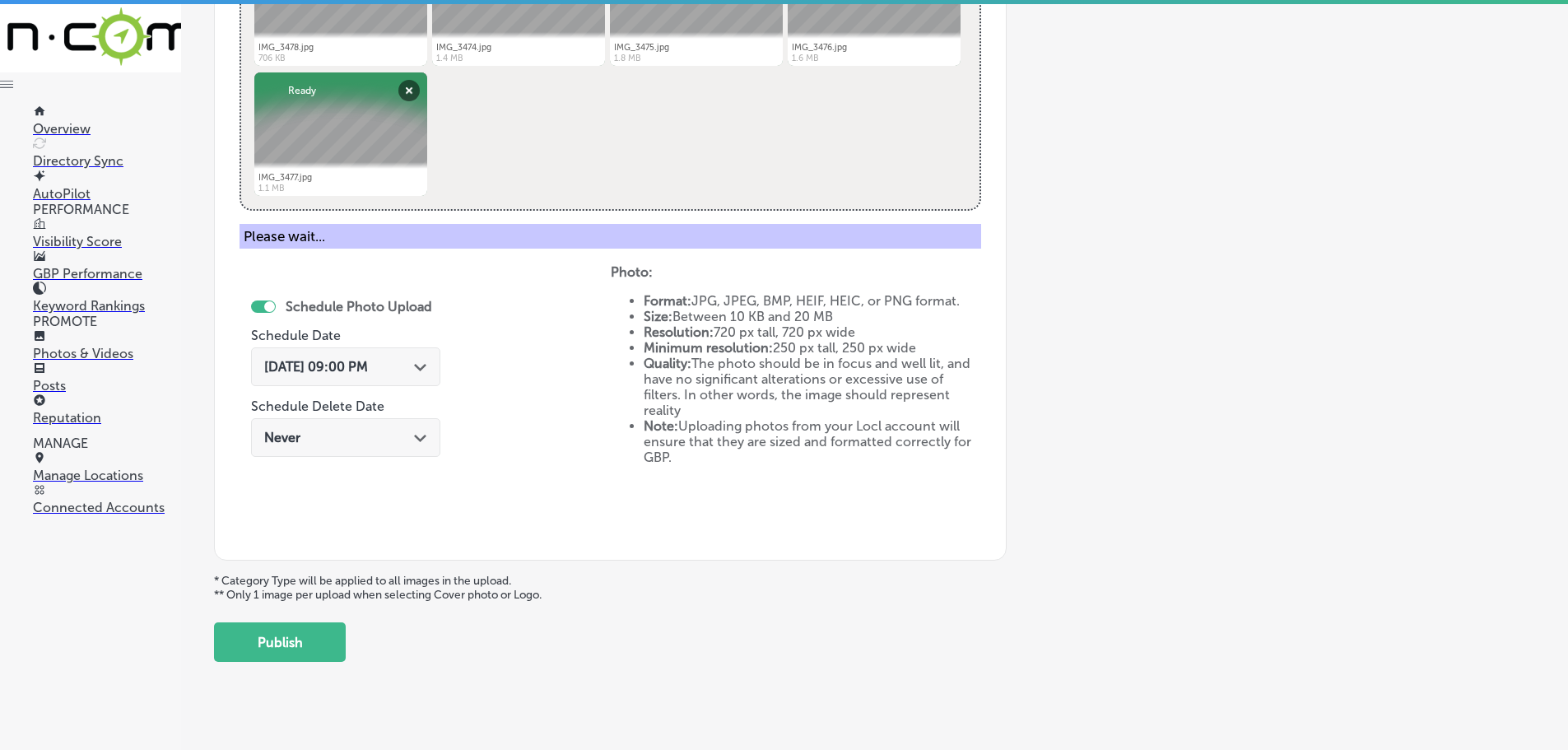
scroll to position [498, 0]
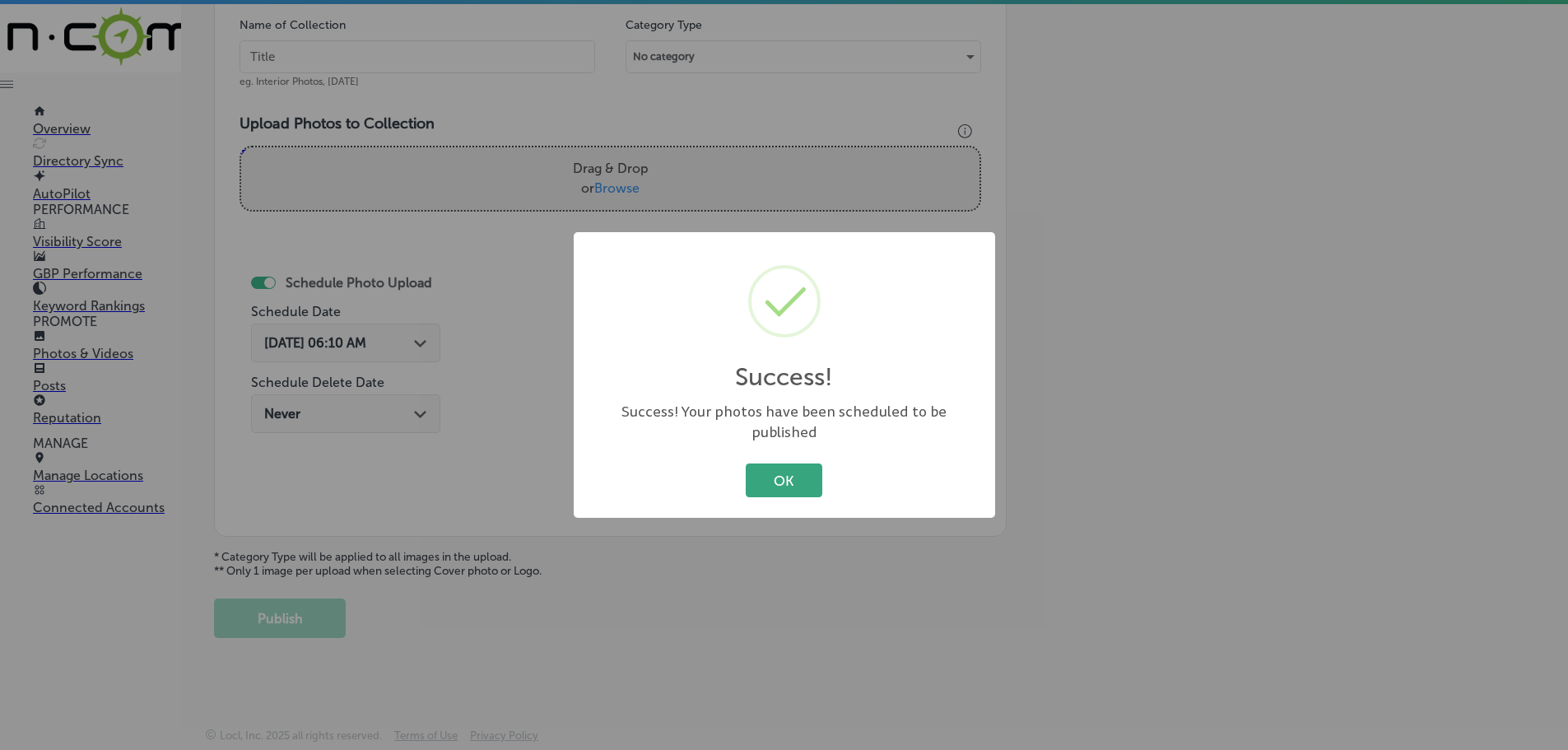
click at [767, 464] on button "OK" at bounding box center [784, 481] width 77 height 34
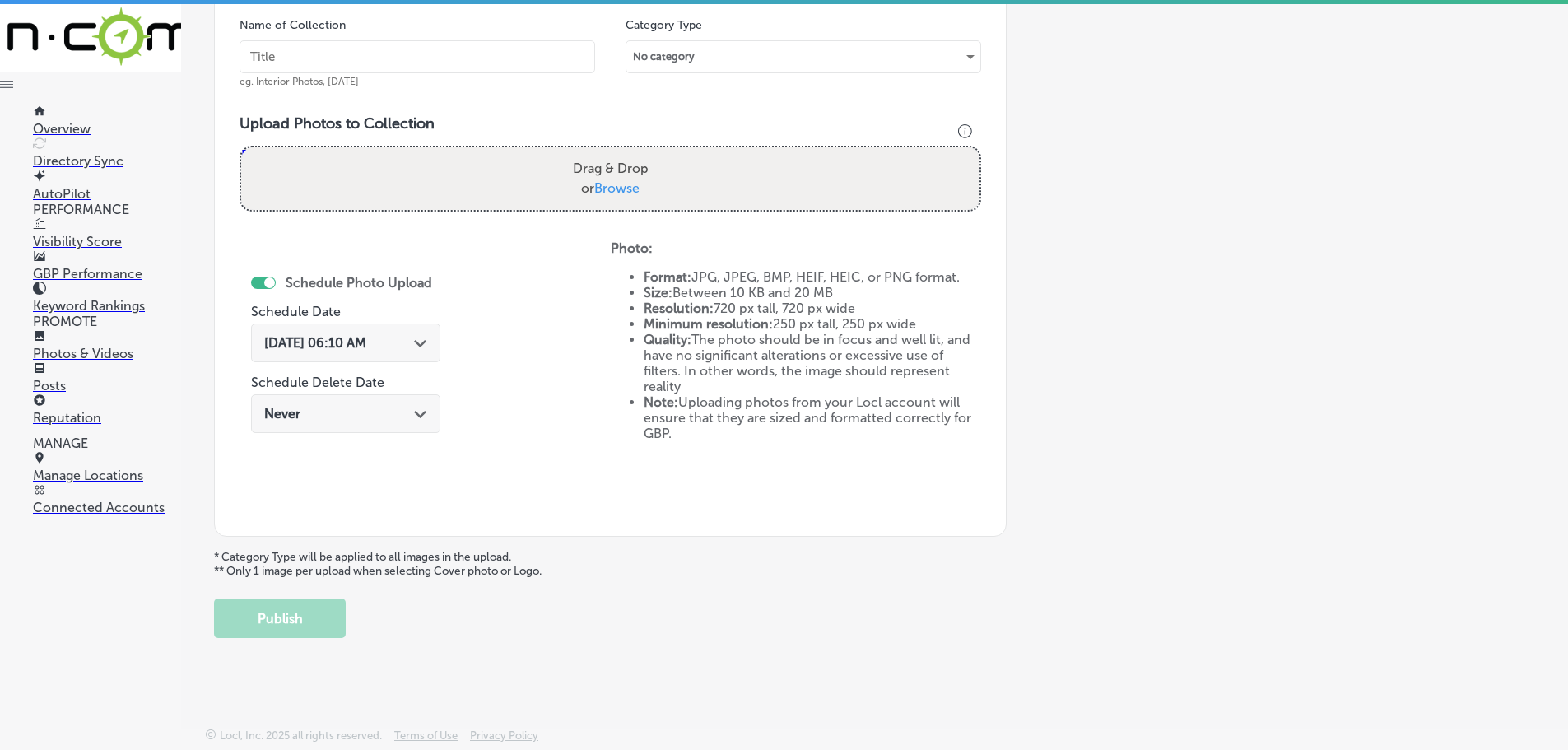
click at [632, 191] on span "Browse" at bounding box center [617, 188] width 45 height 16
click at [632, 152] on input "Drag & Drop or Browse" at bounding box center [610, 149] width 738 height 5
type input "C:\fakepath\IMG_3451_(2).jpg"
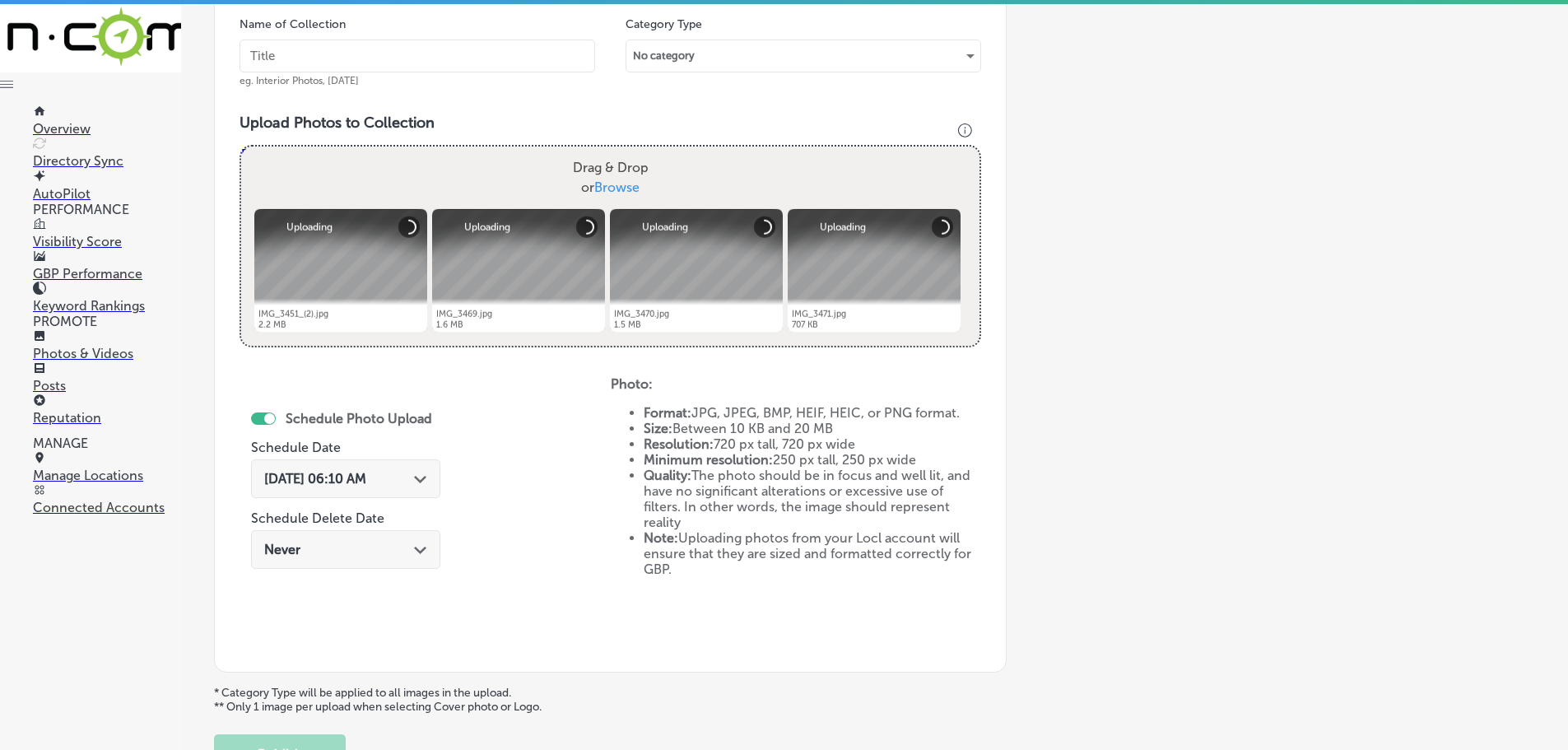
click at [626, 185] on span "Browse" at bounding box center [617, 187] width 45 height 16
click at [626, 151] on input "Drag & Drop or Browse" at bounding box center [610, 148] width 738 height 5
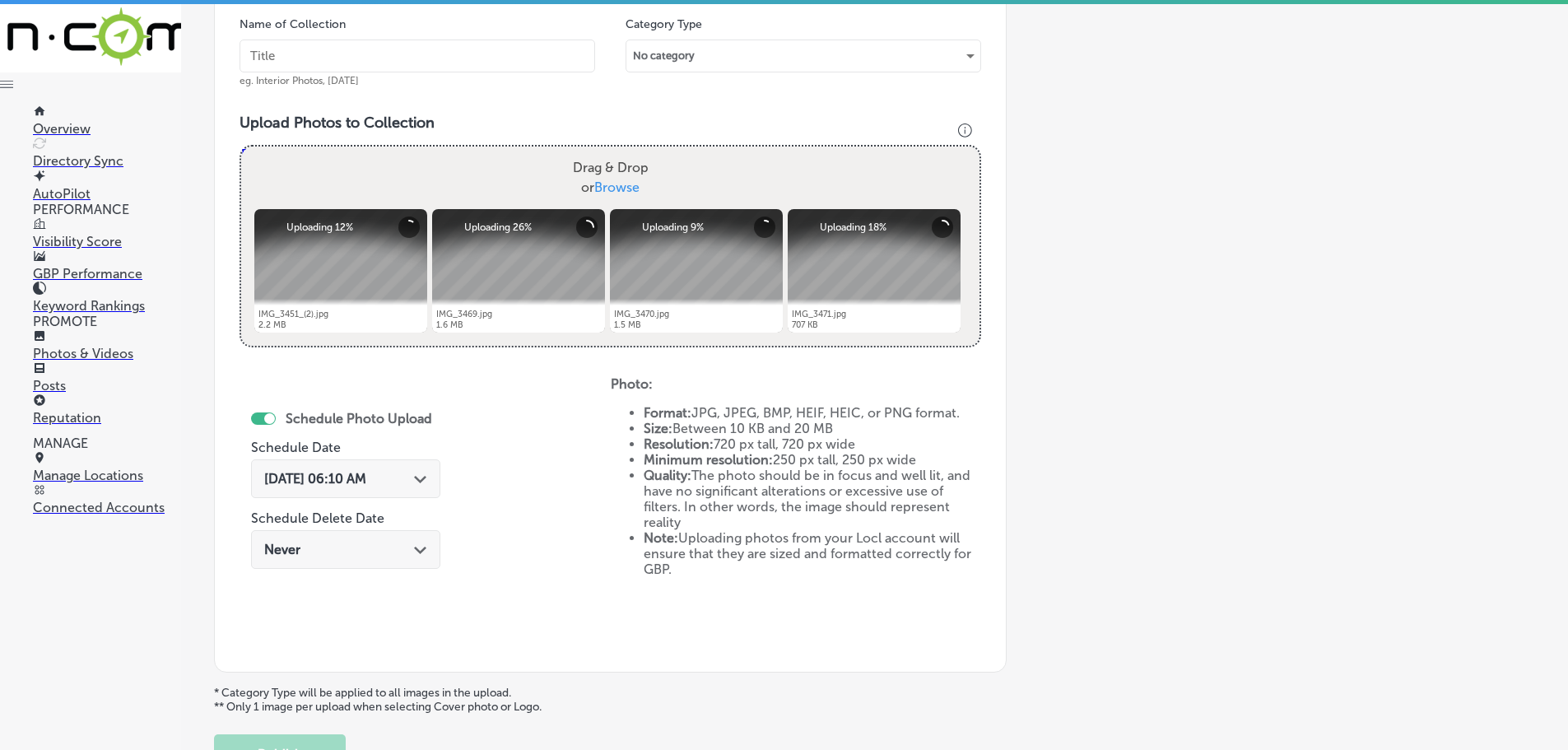
type input "C:\fakepath\IMG_3472.jpg"
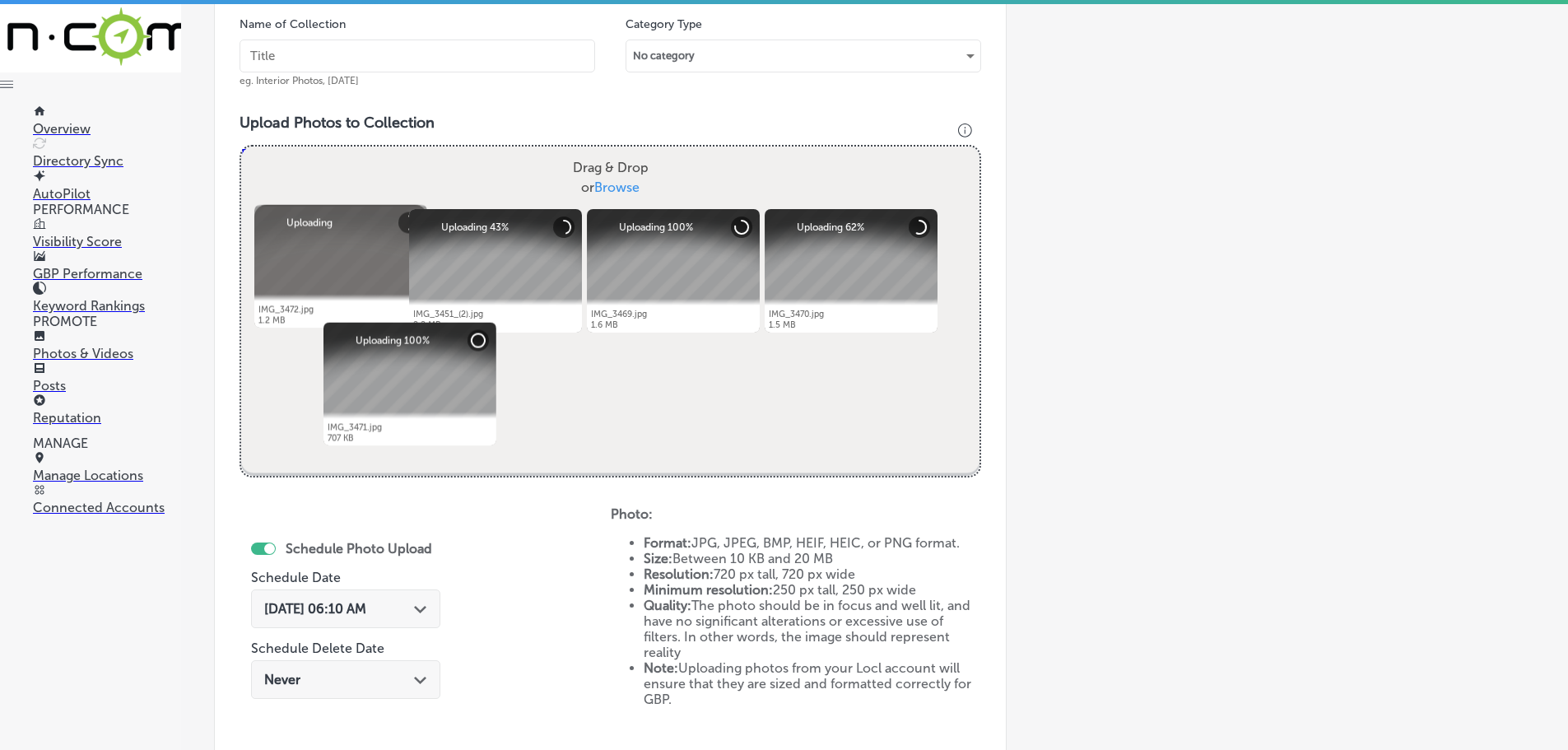
click at [450, 59] on input "text" at bounding box center [417, 55] width 356 height 33
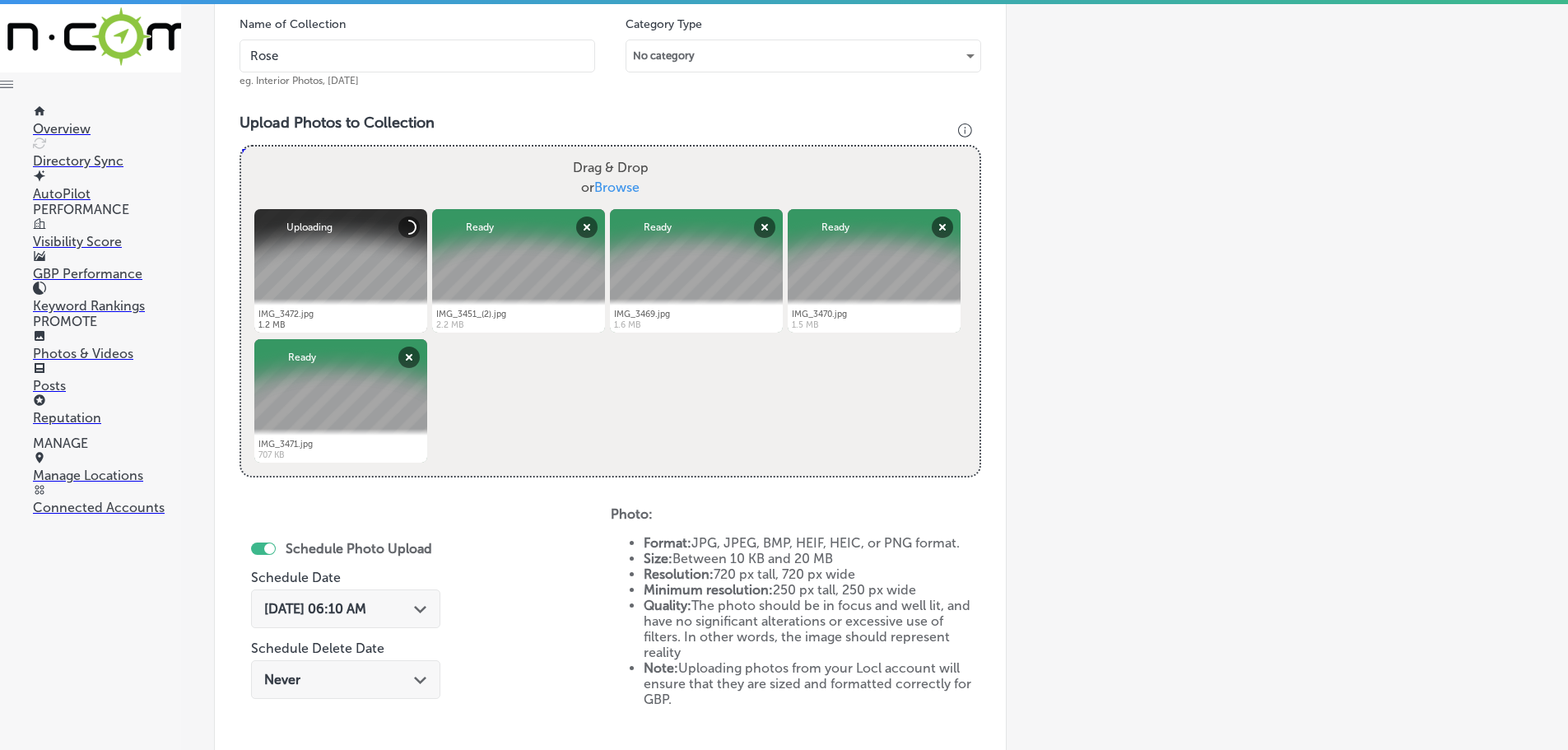
type input "[PERSON_NAME]"
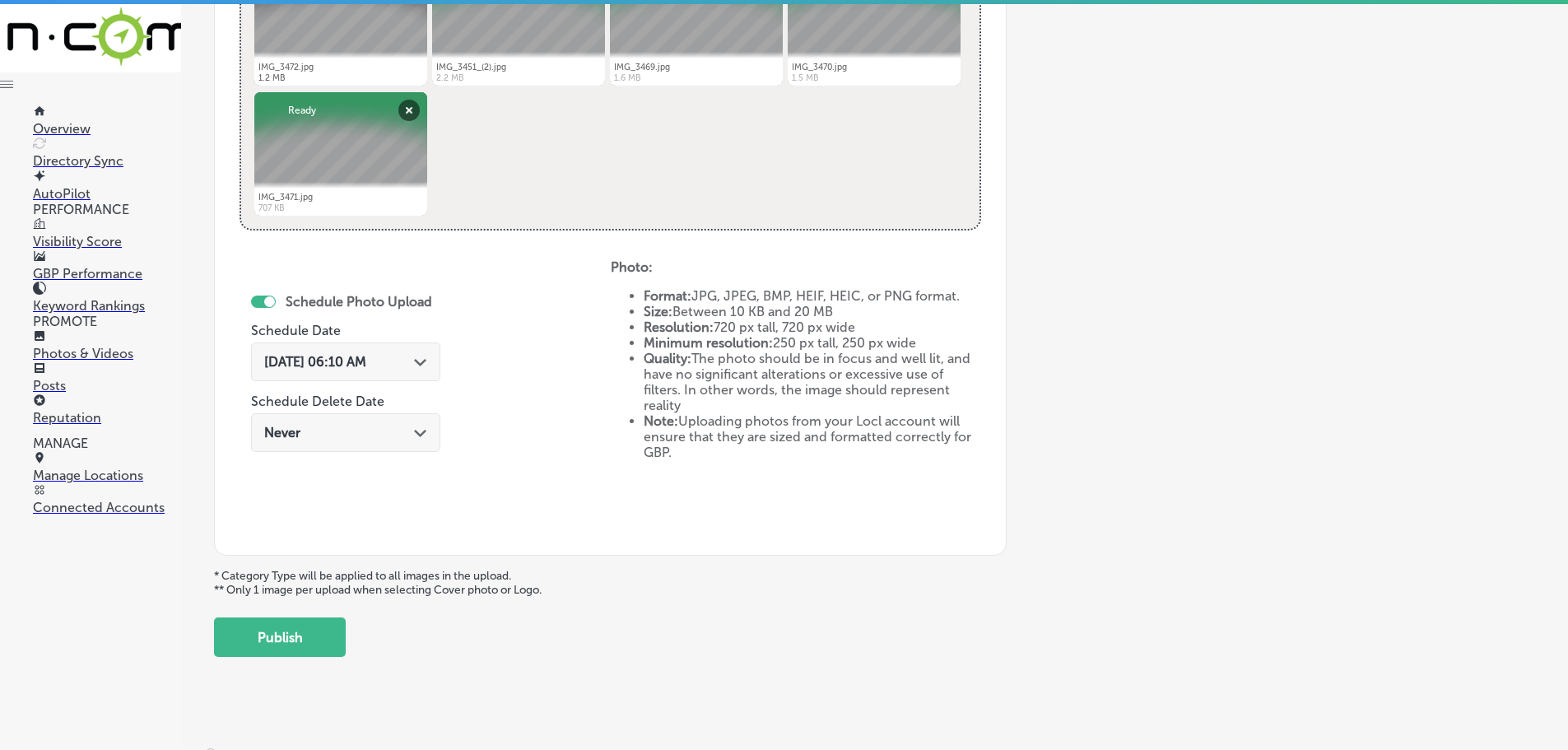
scroll to position [580, 0]
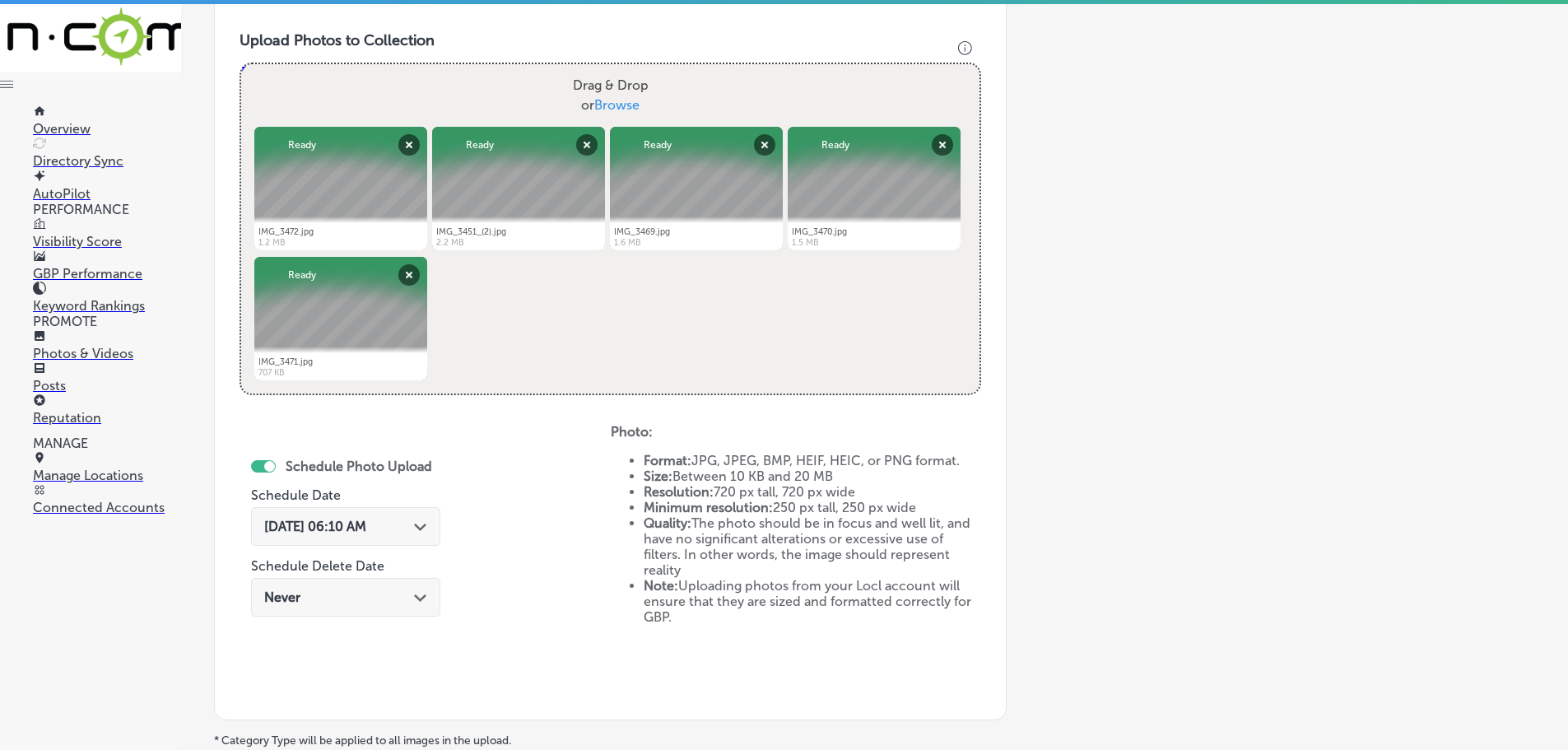
click at [416, 528] on polygon at bounding box center [419, 528] width 12 height 8
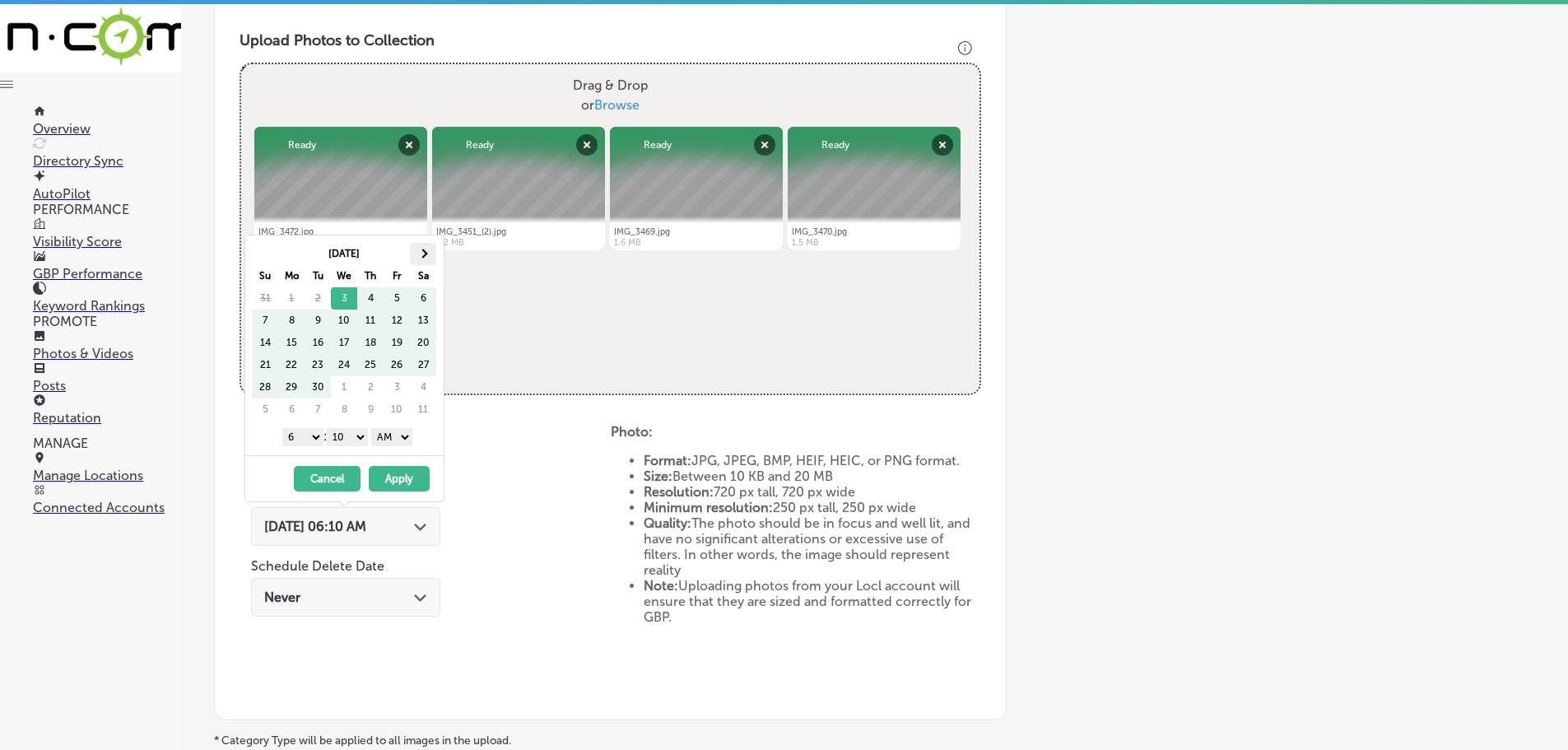
click at [425, 253] on span at bounding box center [423, 253] width 9 height 9
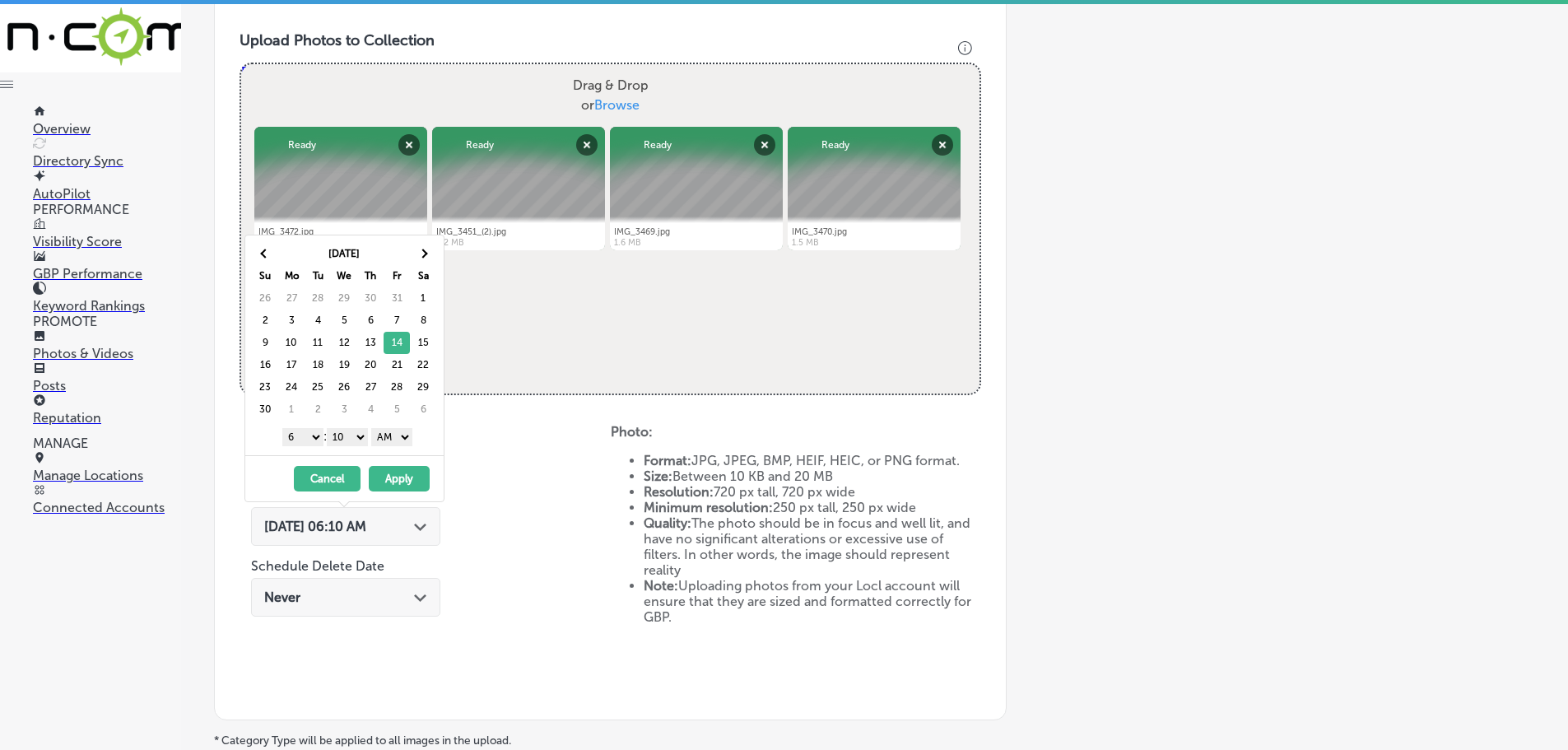
click at [292, 435] on select "1 2 3 4 5 6 7 8 9 10 11 12" at bounding box center [303, 436] width 41 height 18
click at [347, 434] on select "00 10 20 30 40 50" at bounding box center [347, 436] width 41 height 18
click at [396, 442] on select "AM PM" at bounding box center [392, 436] width 41 height 18
click at [400, 478] on button "Apply" at bounding box center [399, 478] width 61 height 25
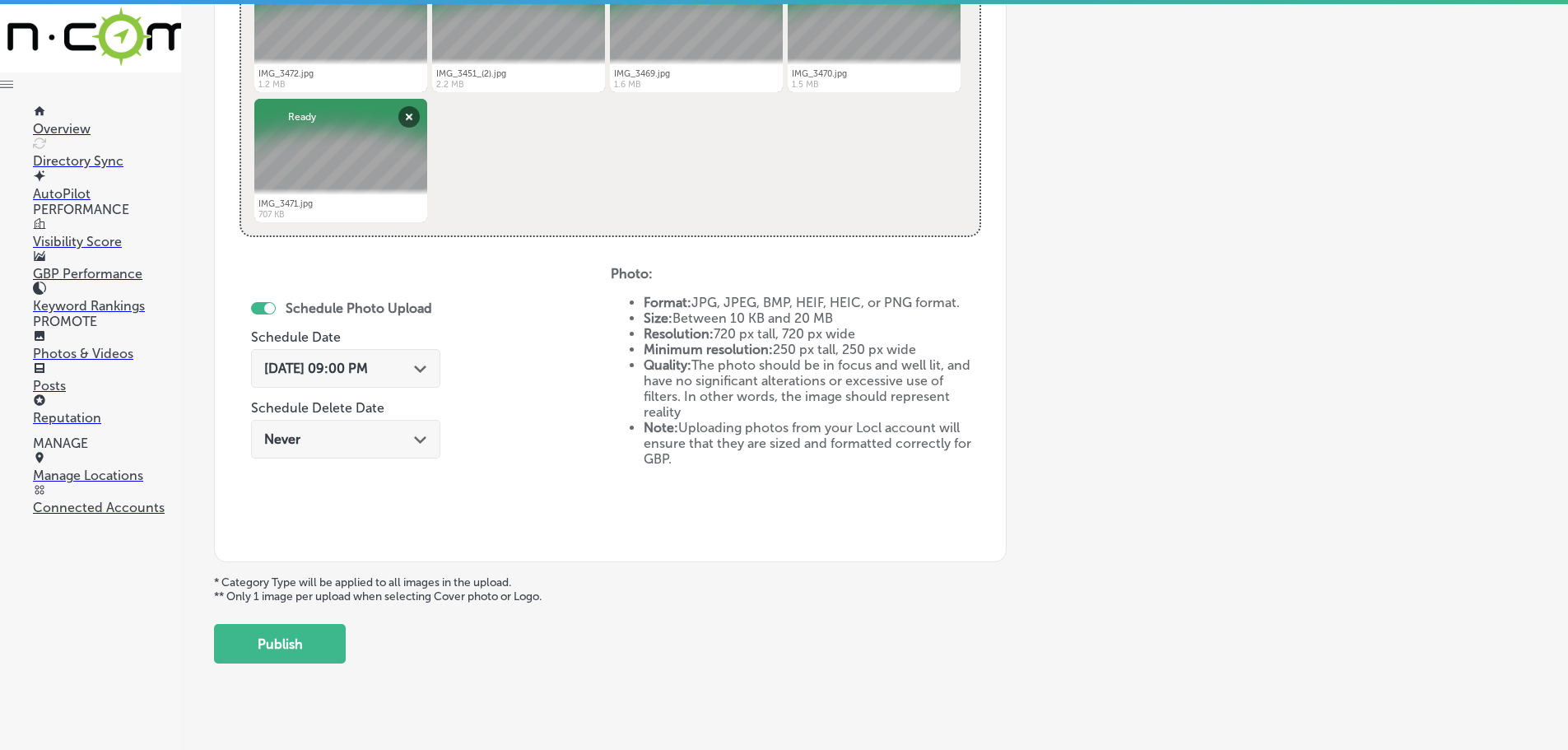
scroll to position [745, 0]
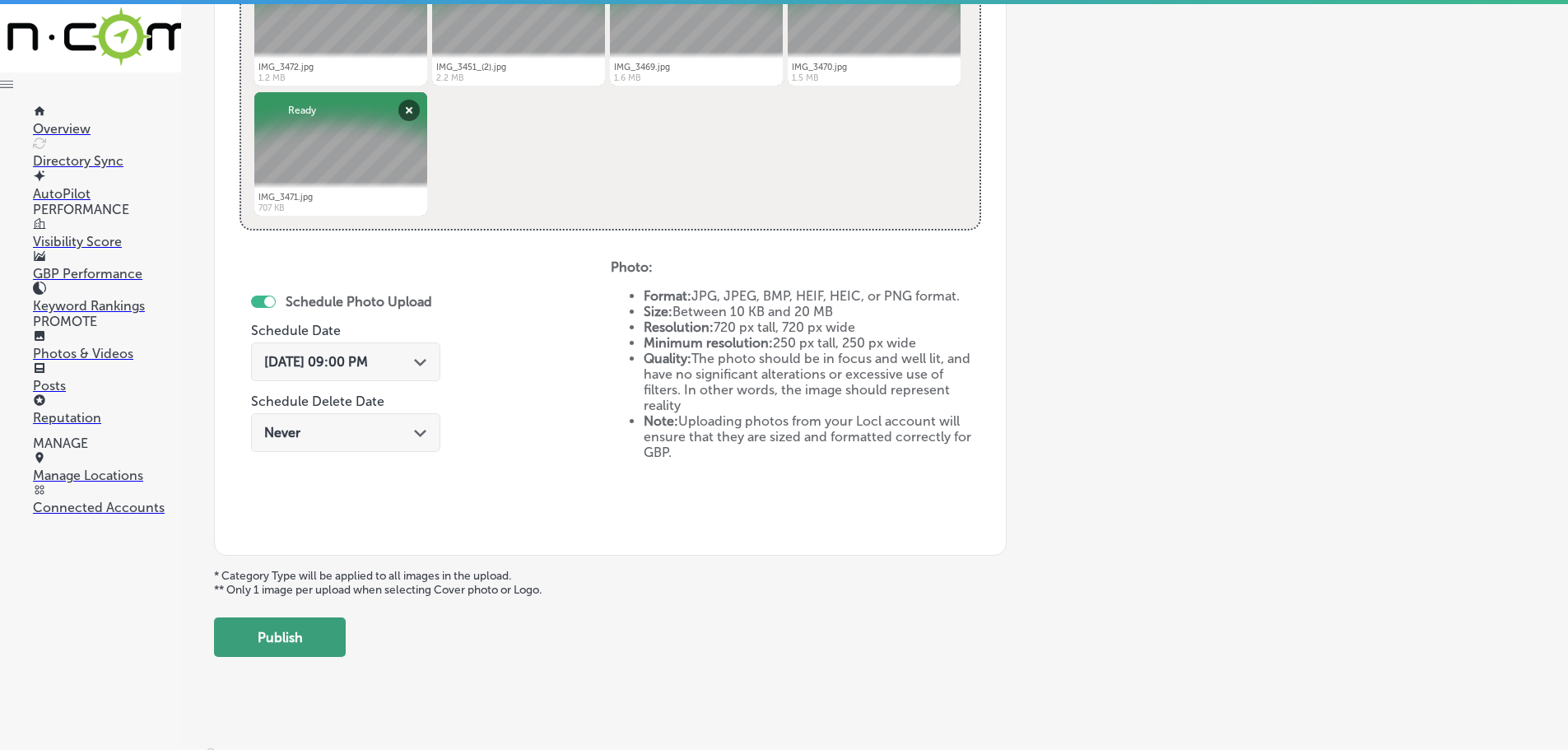
click at [289, 646] on button "Publish" at bounding box center [280, 637] width 131 height 39
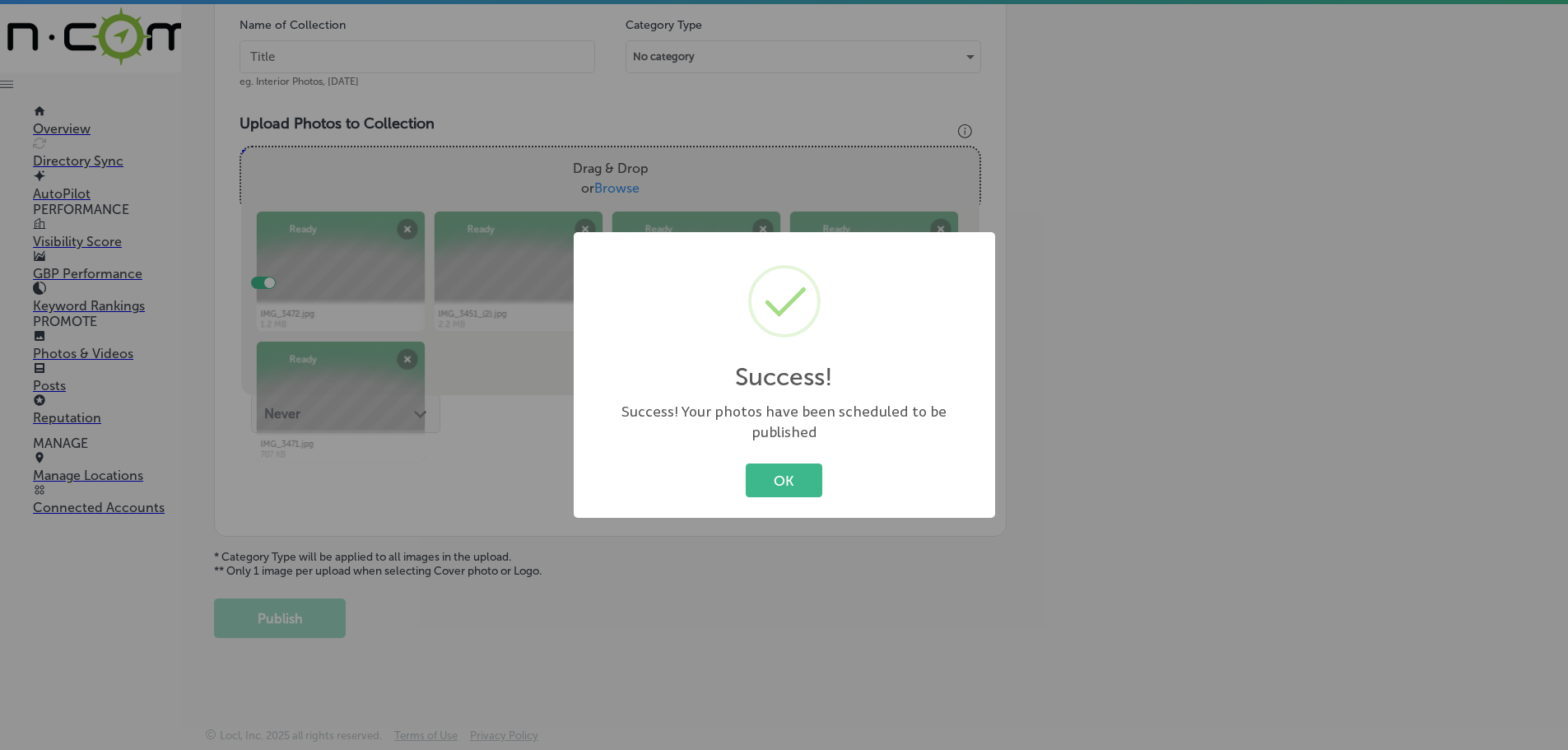
scroll to position [498, 0]
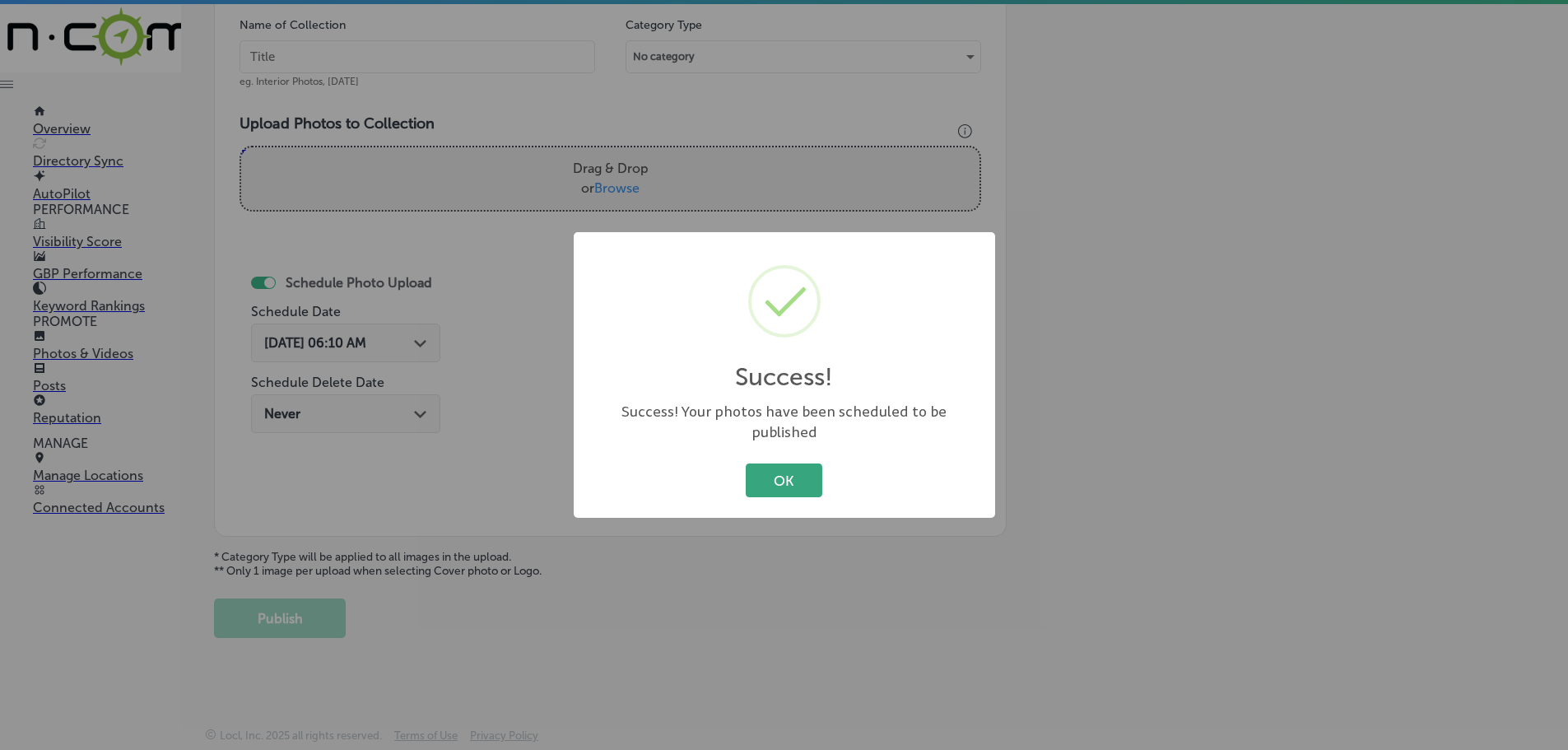
click at [794, 475] on button "OK" at bounding box center [784, 481] width 77 height 34
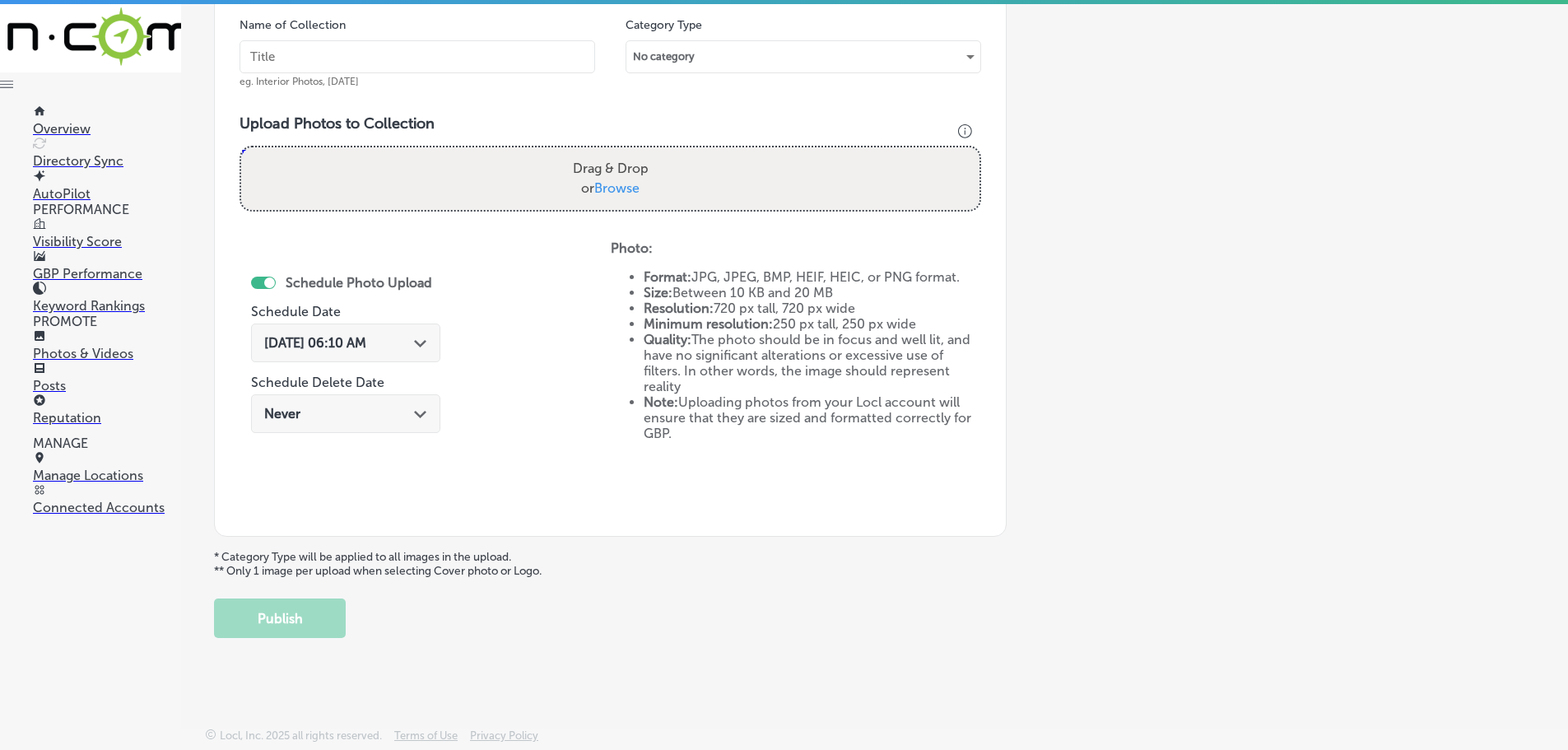
click at [615, 191] on span "Browse" at bounding box center [617, 188] width 45 height 16
click at [615, 152] on input "Drag & Drop or Browse" at bounding box center [610, 149] width 738 height 5
type input "C:\fakepath\IMG_3445.jpg"
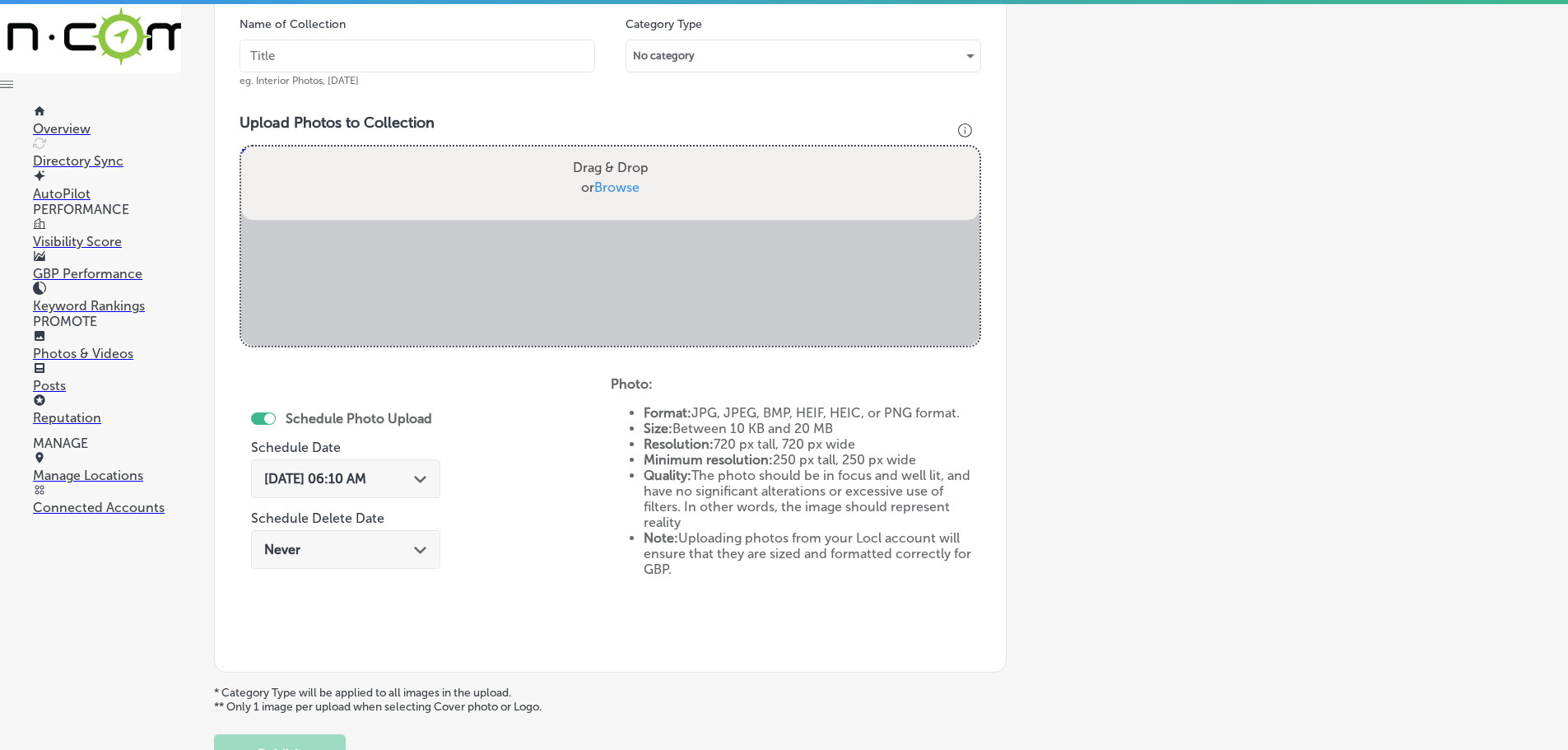
click at [598, 151] on input "Drag & Drop or Browse" at bounding box center [610, 148] width 738 height 5
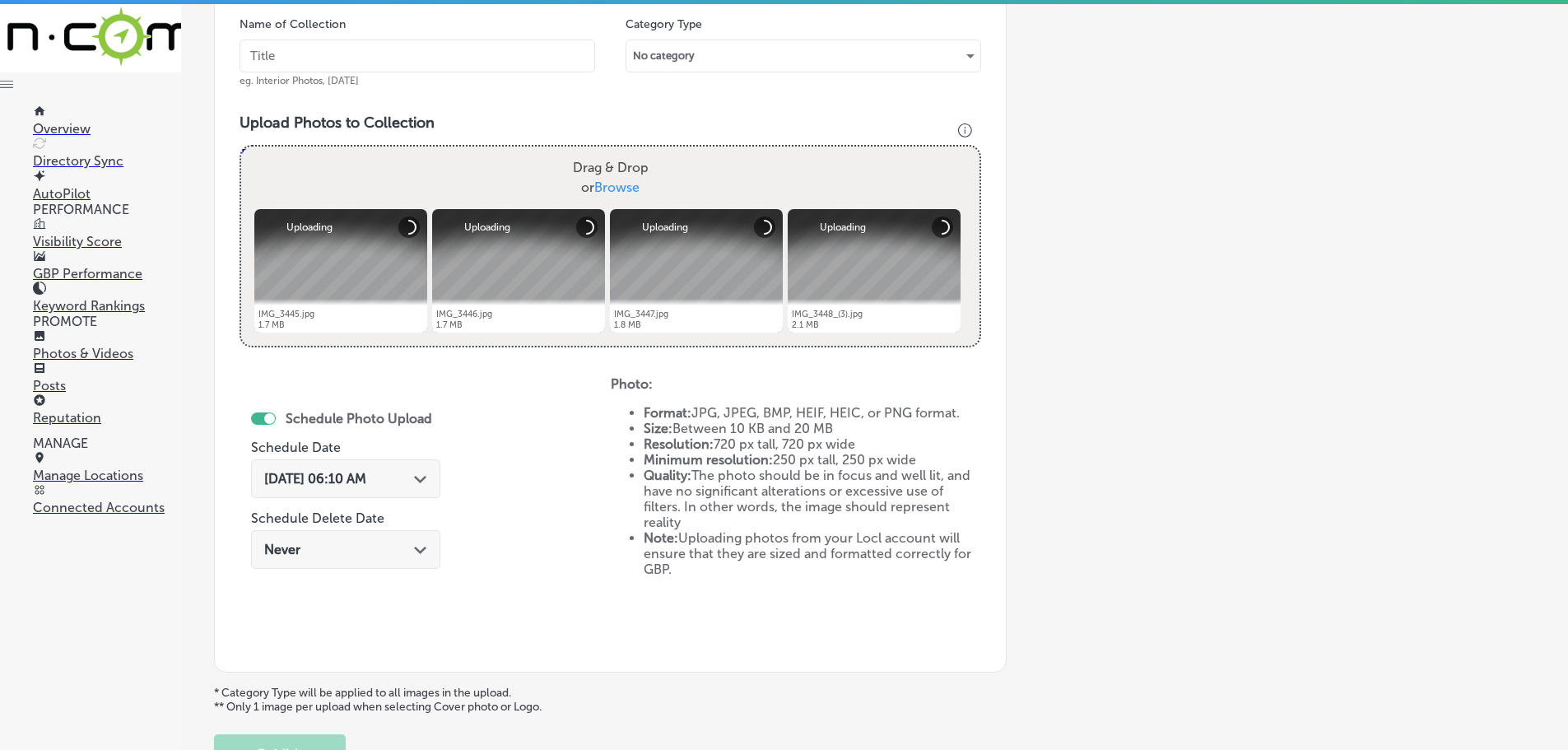
type input "C:\fakepath\IMG_3449.jpg"
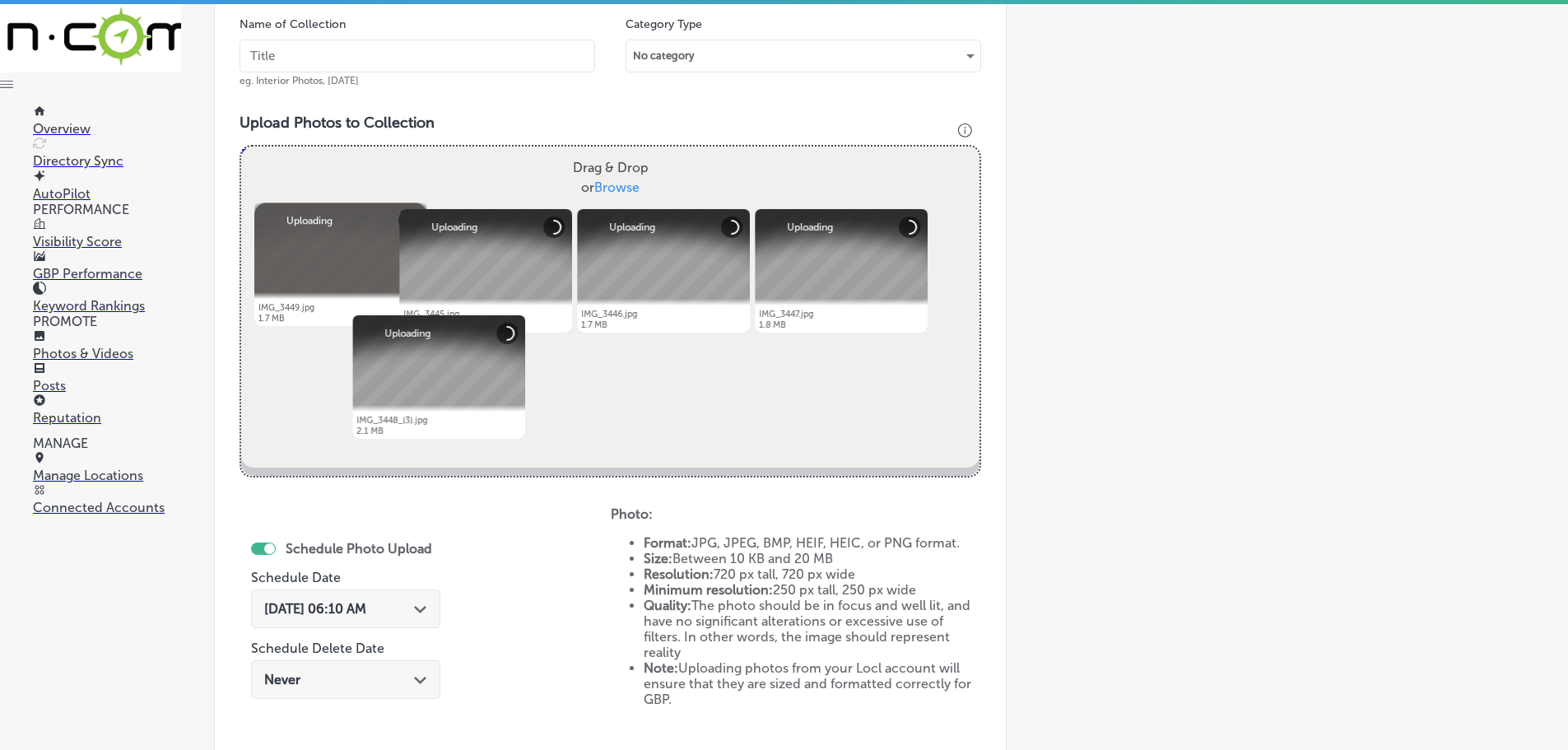
click at [352, 56] on input "text" at bounding box center [417, 55] width 356 height 33
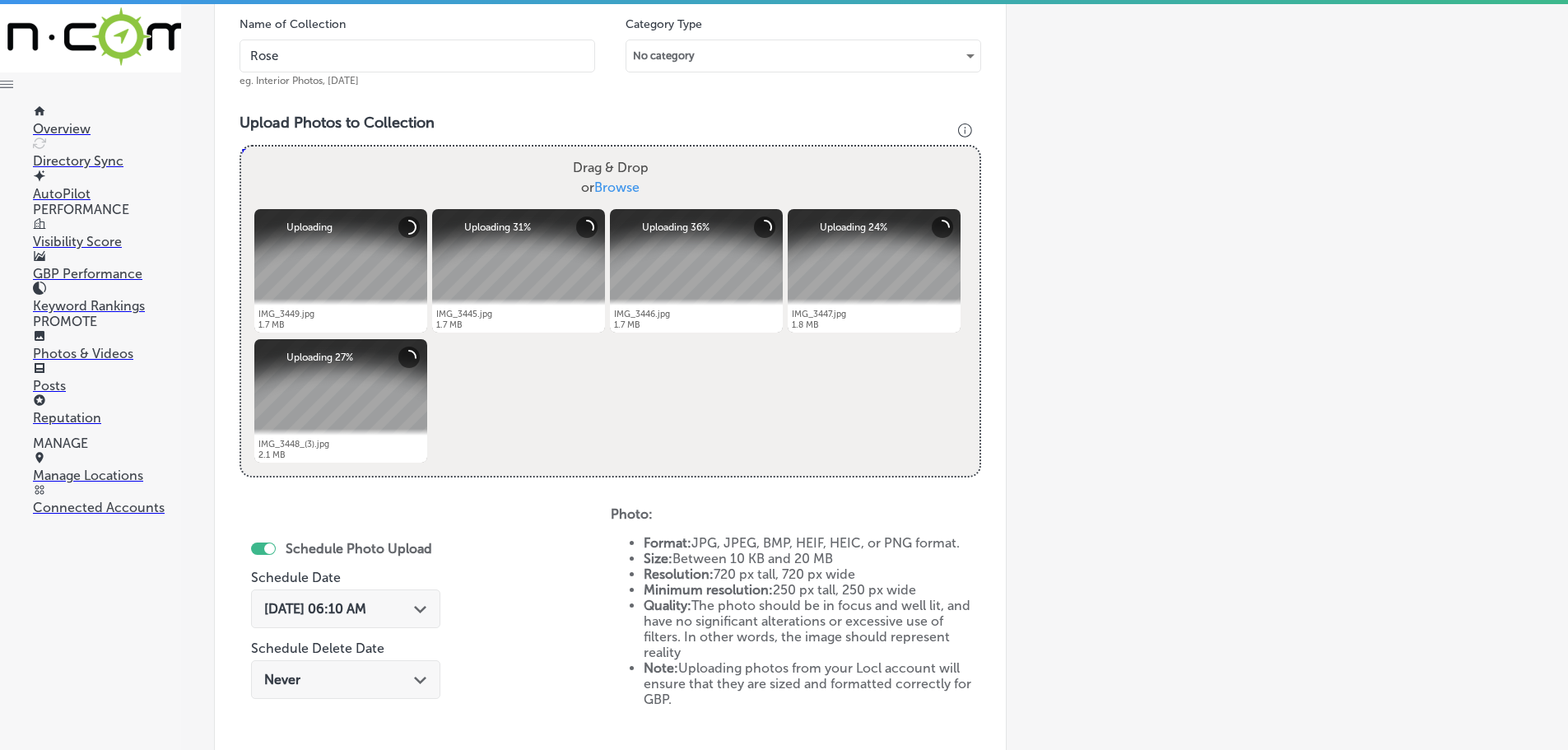
type input "[PERSON_NAME]"
click at [414, 612] on icon "Path Created with Sketch." at bounding box center [419, 610] width 12 height 8
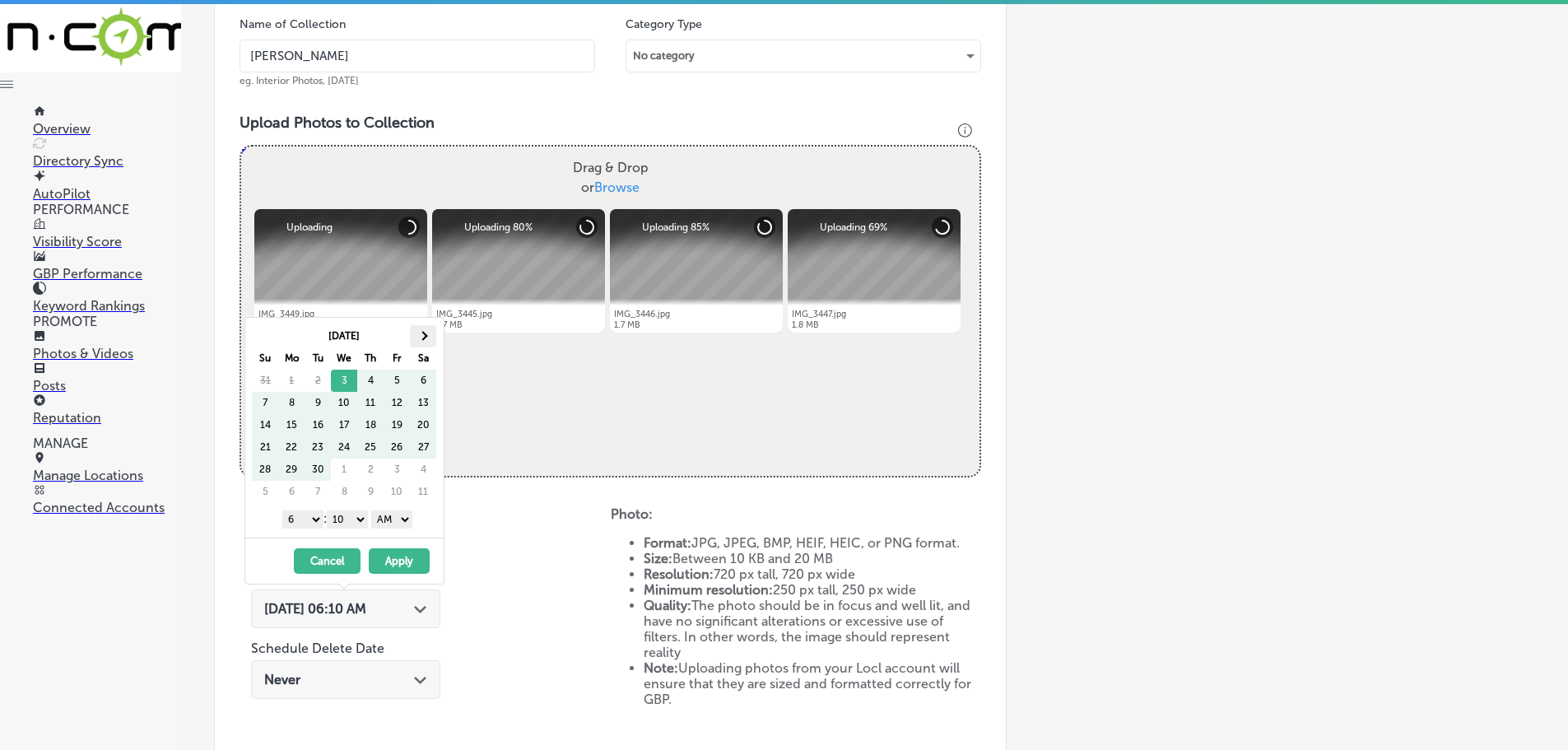
click at [430, 342] on th at bounding box center [423, 336] width 26 height 23
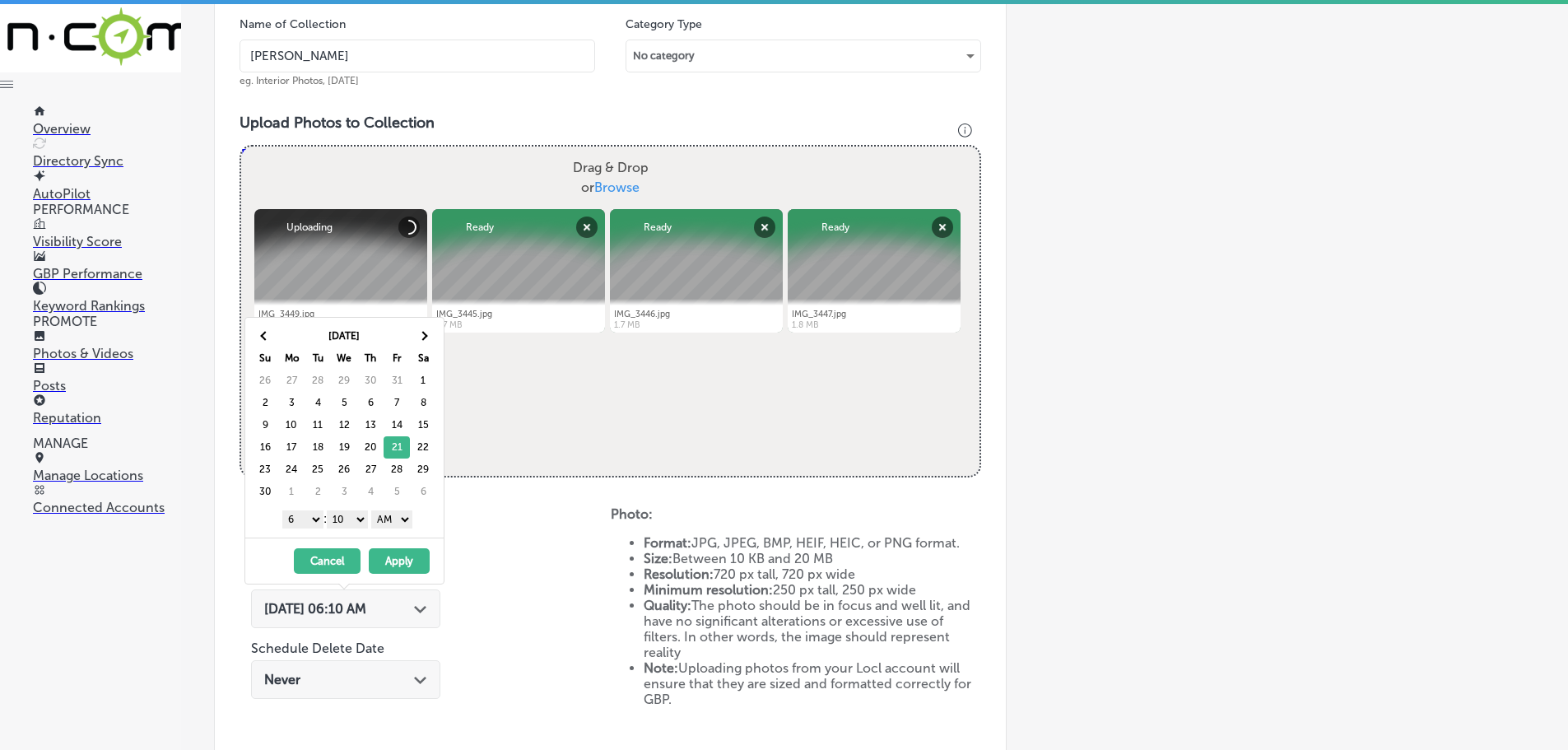
click at [295, 520] on select "1 2 3 4 5 6 7 8 9 10 11 12" at bounding box center [303, 519] width 41 height 18
click at [305, 523] on select "1 2 3 4 5 6 7 8 9 10 11 12" at bounding box center [303, 519] width 41 height 18
click at [318, 517] on select "1 2 3 4 5 6 7 8 9 10 11 12" at bounding box center [303, 519] width 41 height 18
click at [352, 522] on select "00 10 20 30 40 50" at bounding box center [347, 519] width 41 height 18
click at [385, 519] on select "AM PM" at bounding box center [392, 519] width 41 height 18
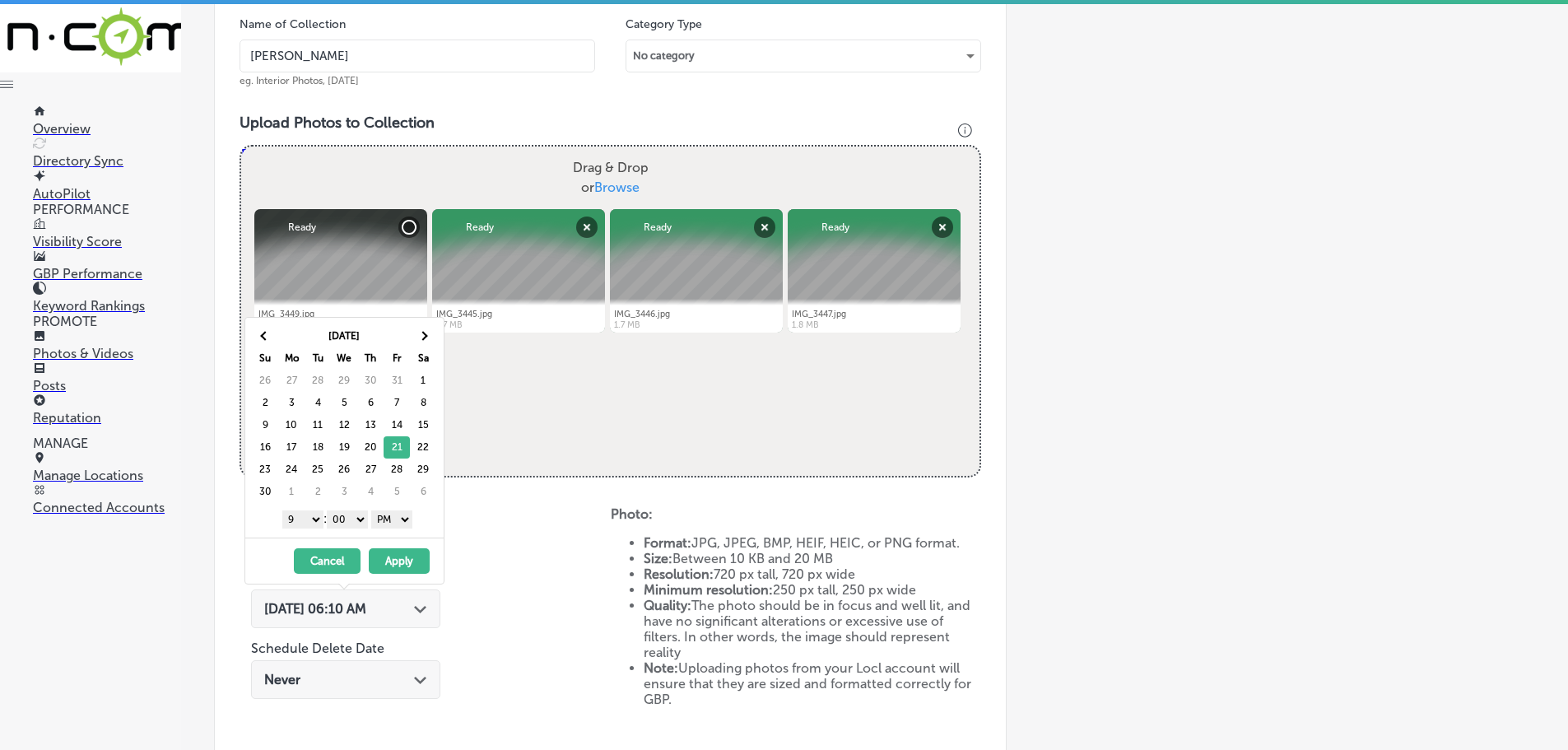
click at [399, 556] on button "Apply" at bounding box center [399, 560] width 61 height 25
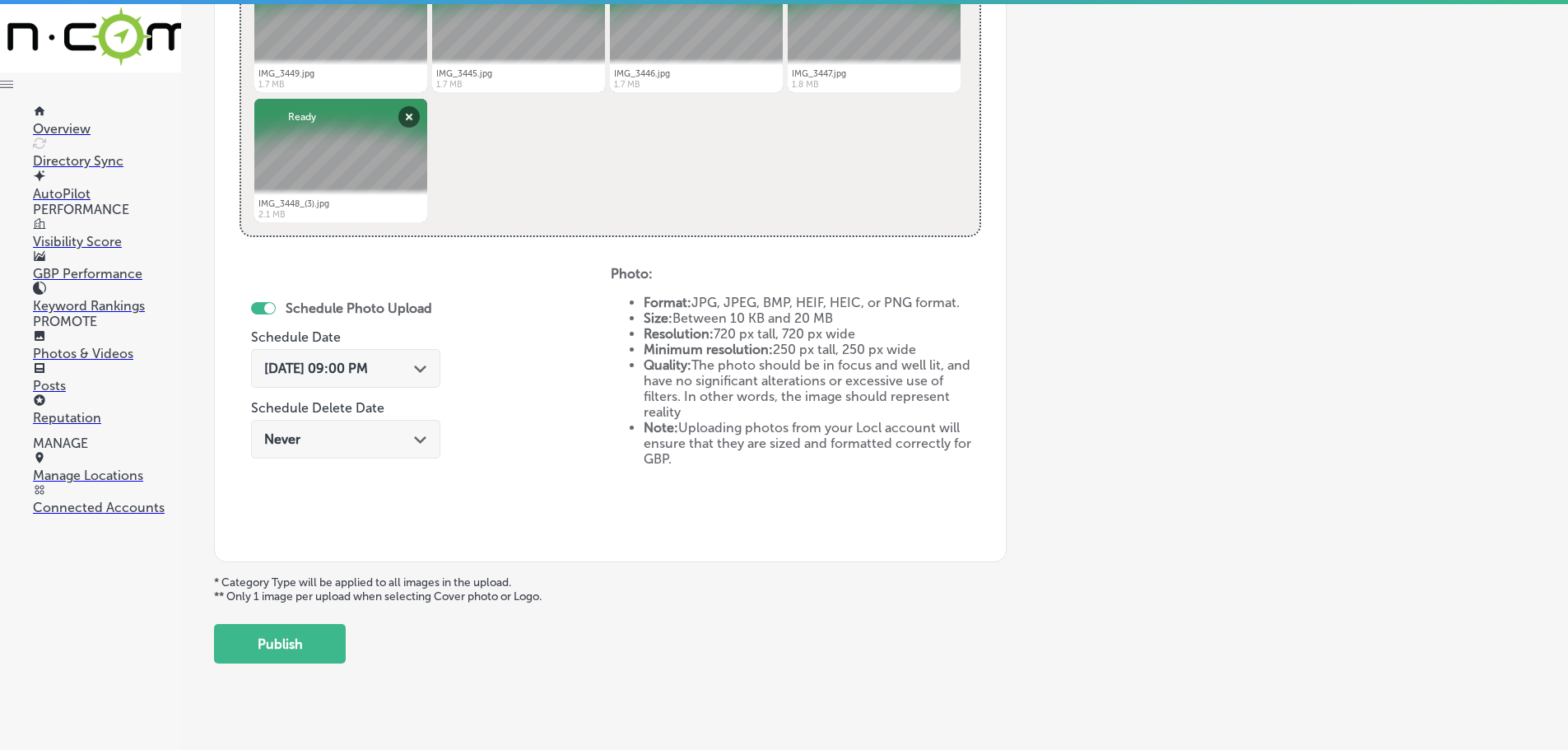
scroll to position [745, 0]
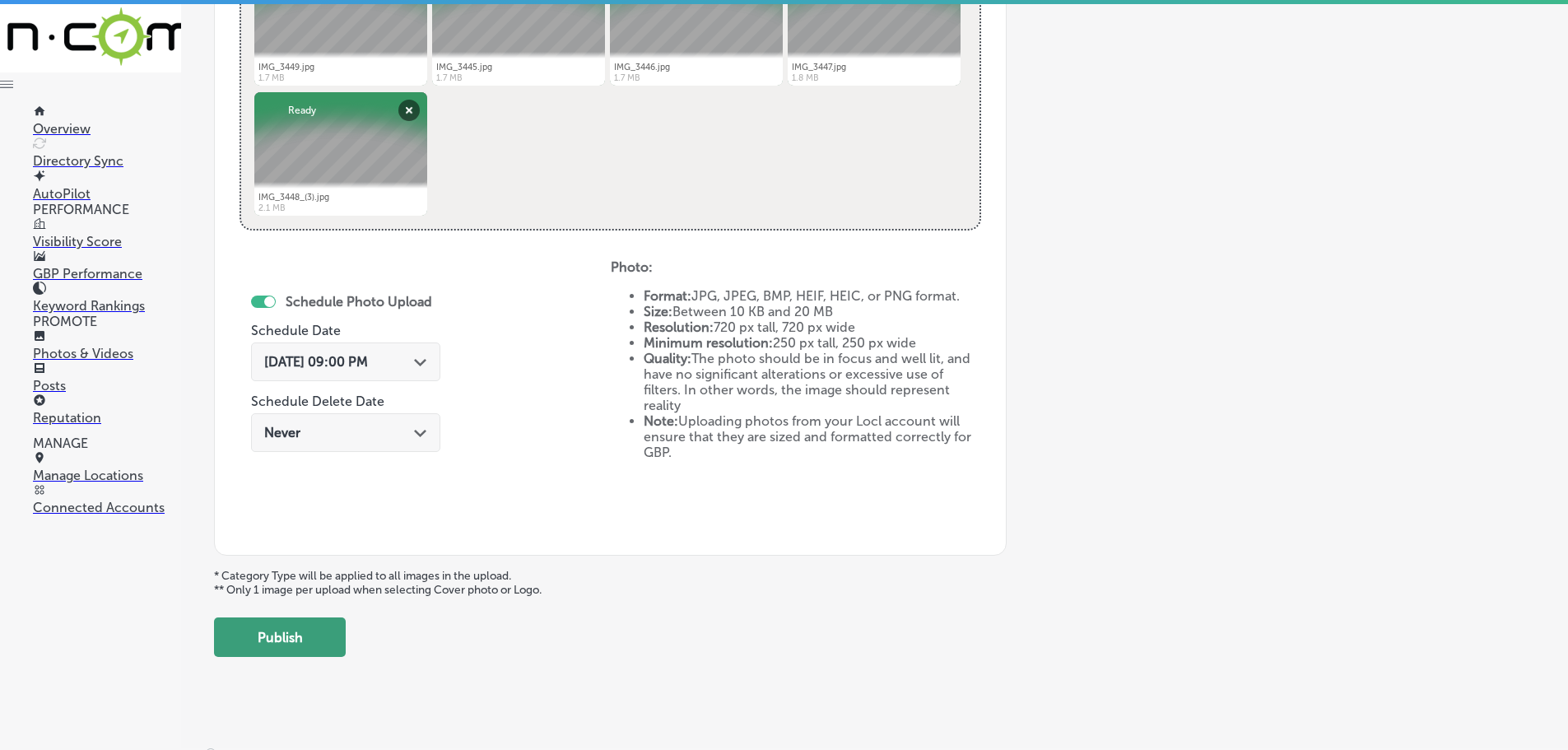
click at [322, 643] on button "Publish" at bounding box center [280, 637] width 131 height 39
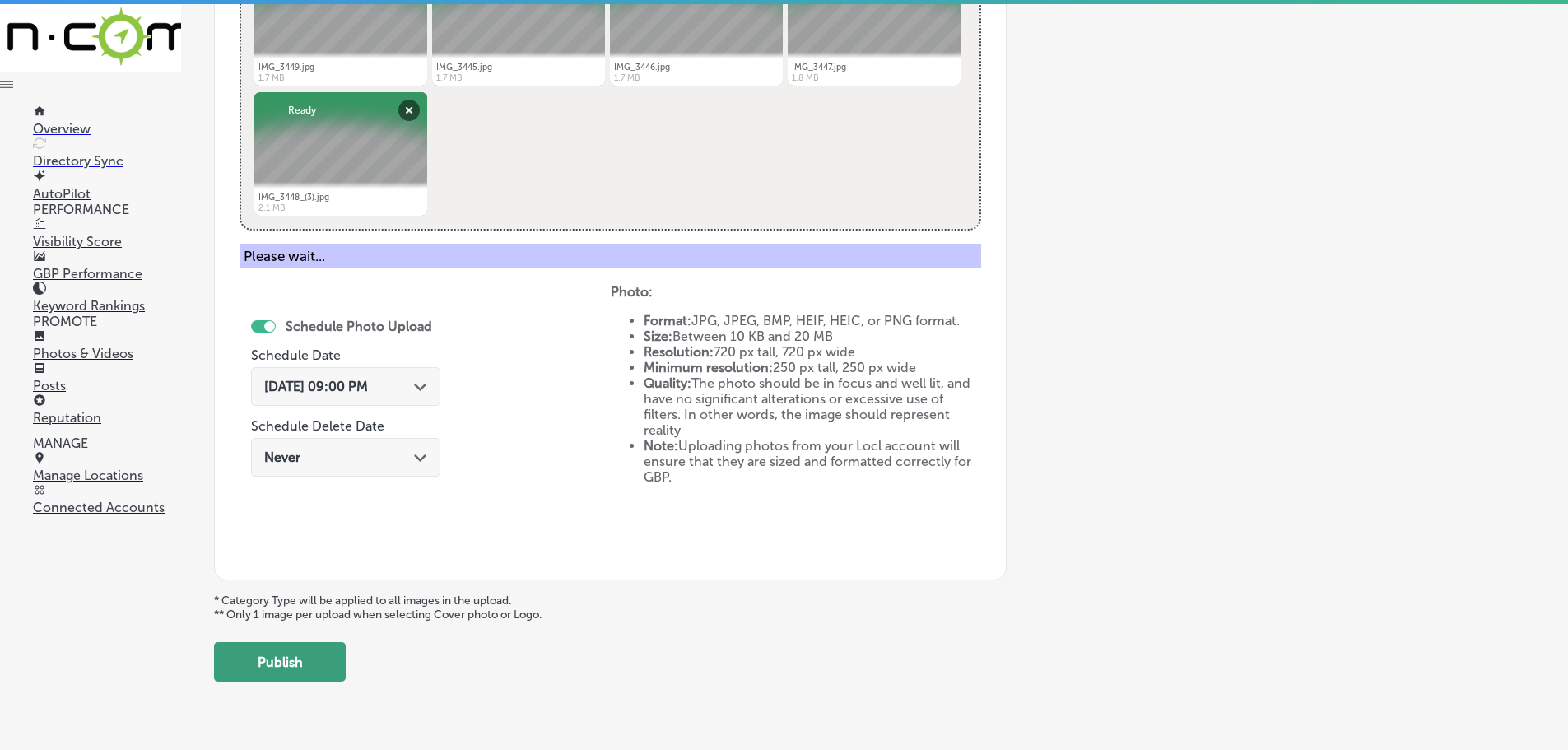
scroll to position [498, 0]
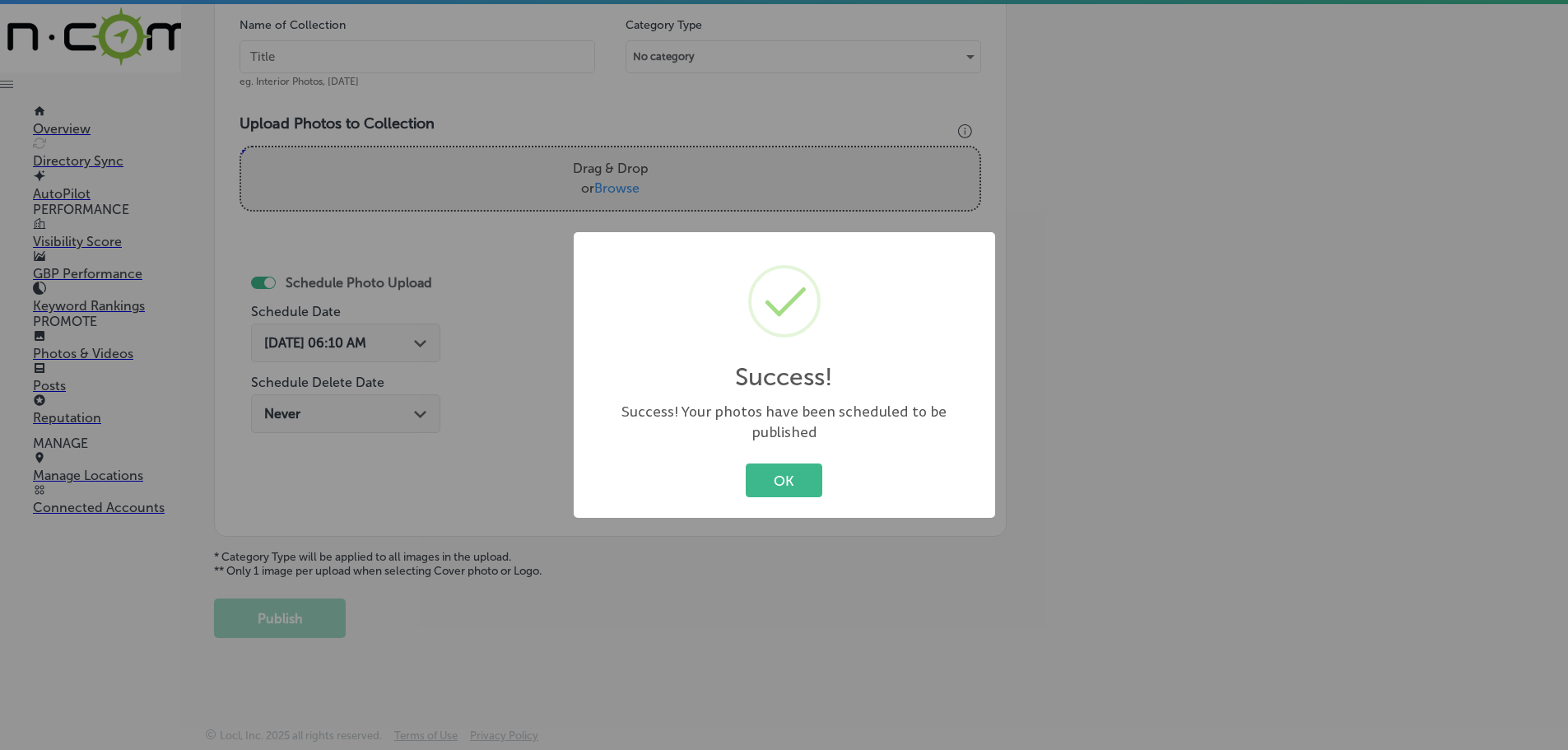
click at [811, 470] on button "OK" at bounding box center [784, 481] width 77 height 34
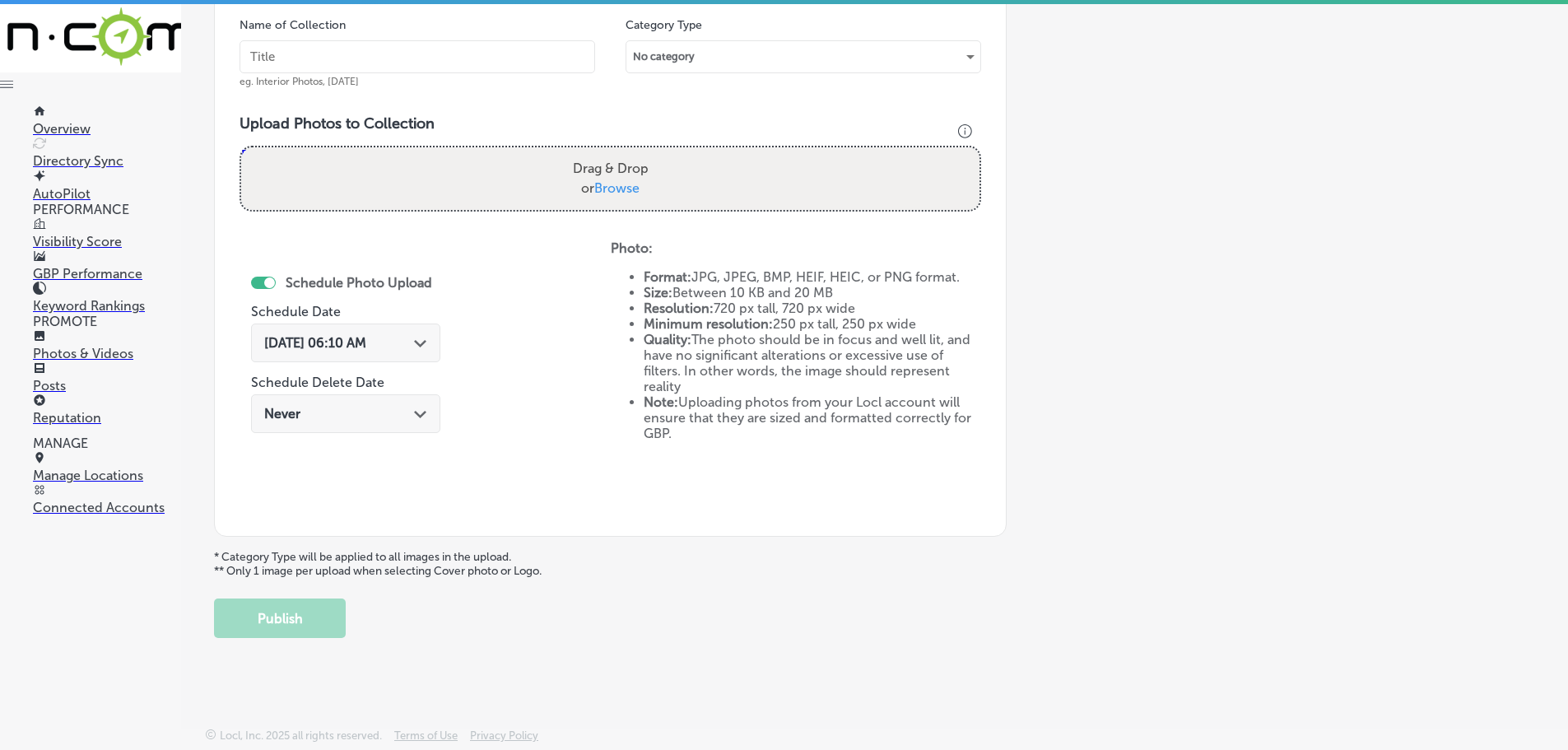
click at [614, 178] on label "Drag & Drop or Browse" at bounding box center [610, 178] width 89 height 53
click at [614, 152] on input "Drag & Drop or Browse" at bounding box center [610, 149] width 738 height 5
type input "C:\fakepath\IMG_3440.jpg"
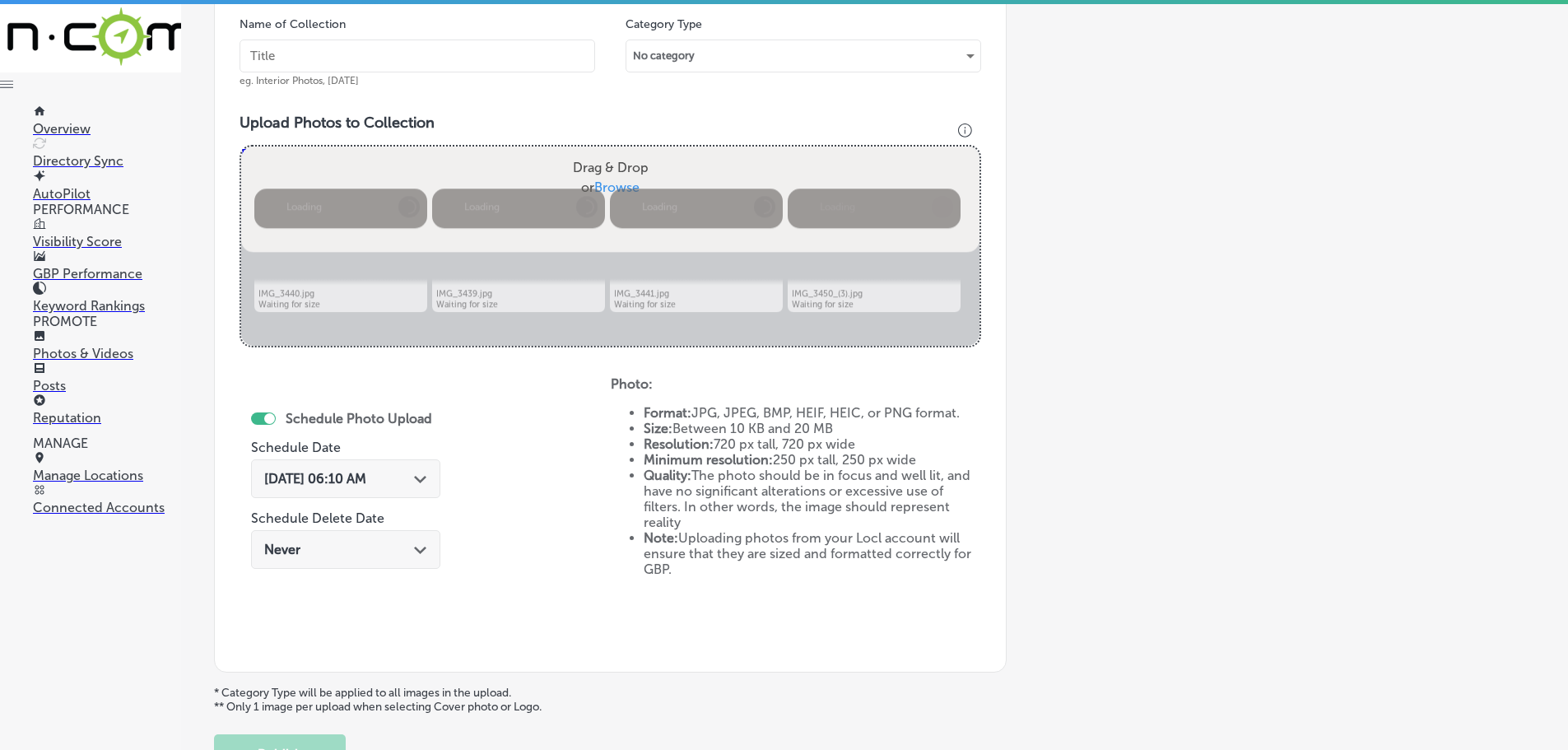
click at [613, 151] on input "Drag & Drop or Browse" at bounding box center [610, 148] width 738 height 5
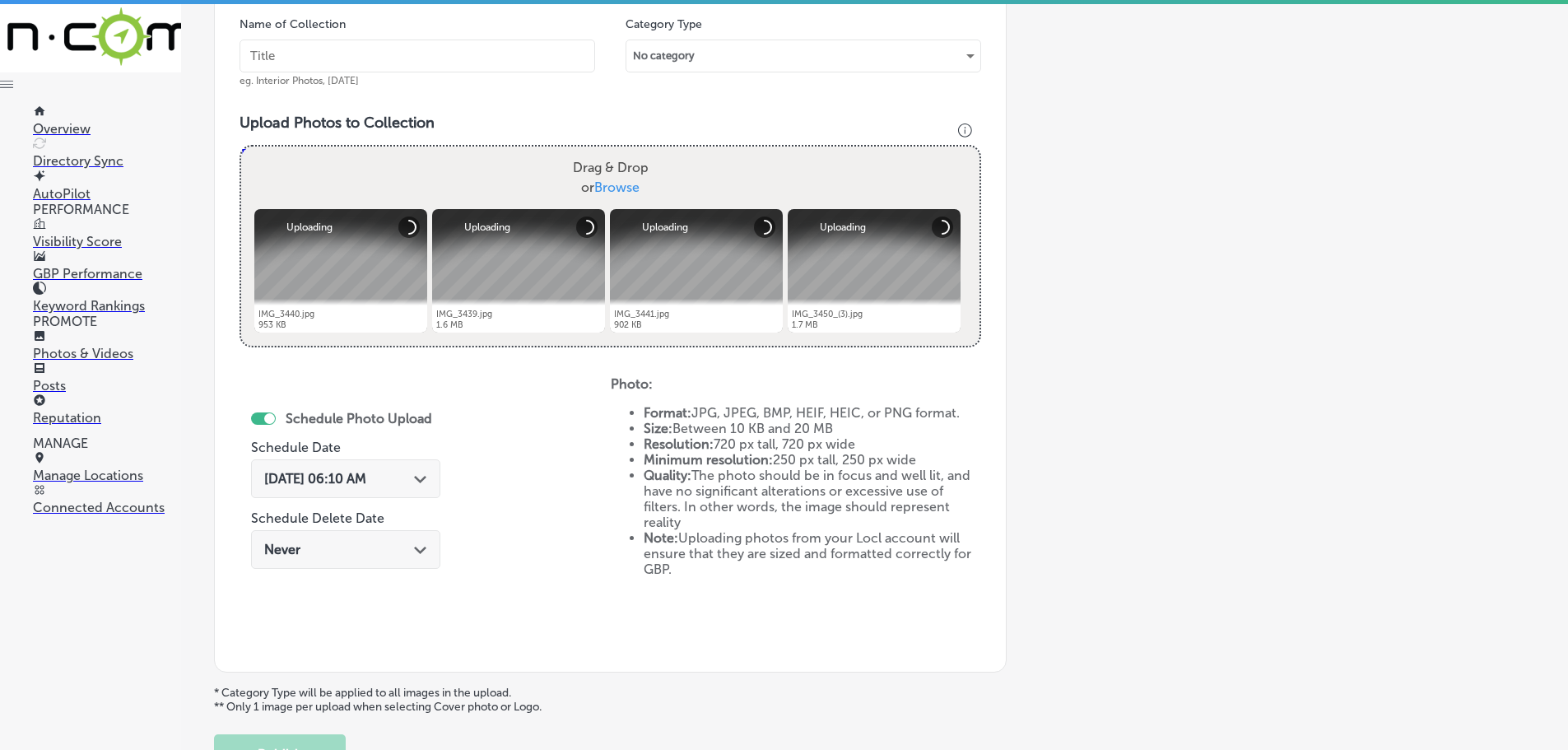
type input "C:\fakepath\IMG_3473.jpg"
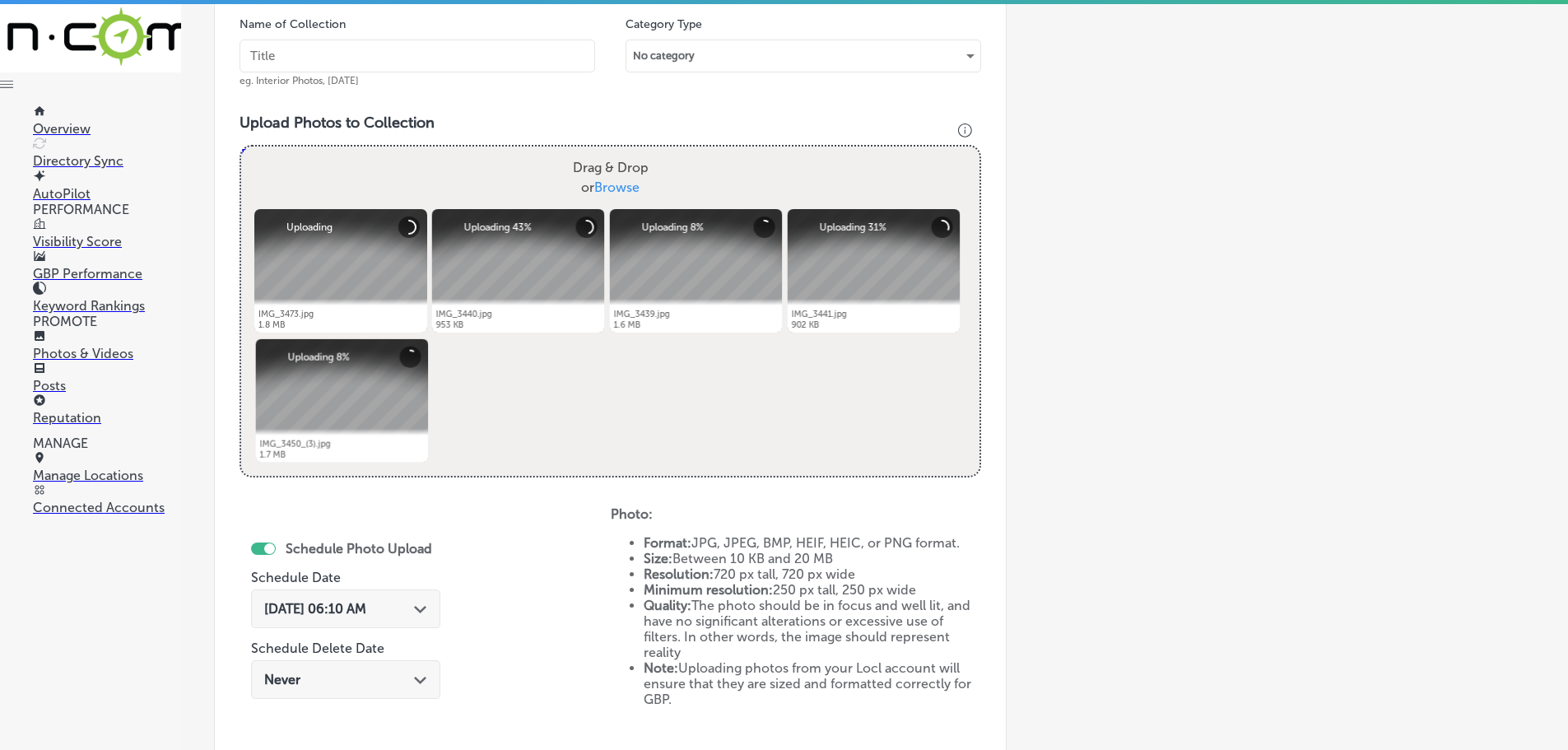
click at [474, 65] on input "text" at bounding box center [417, 55] width 356 height 33
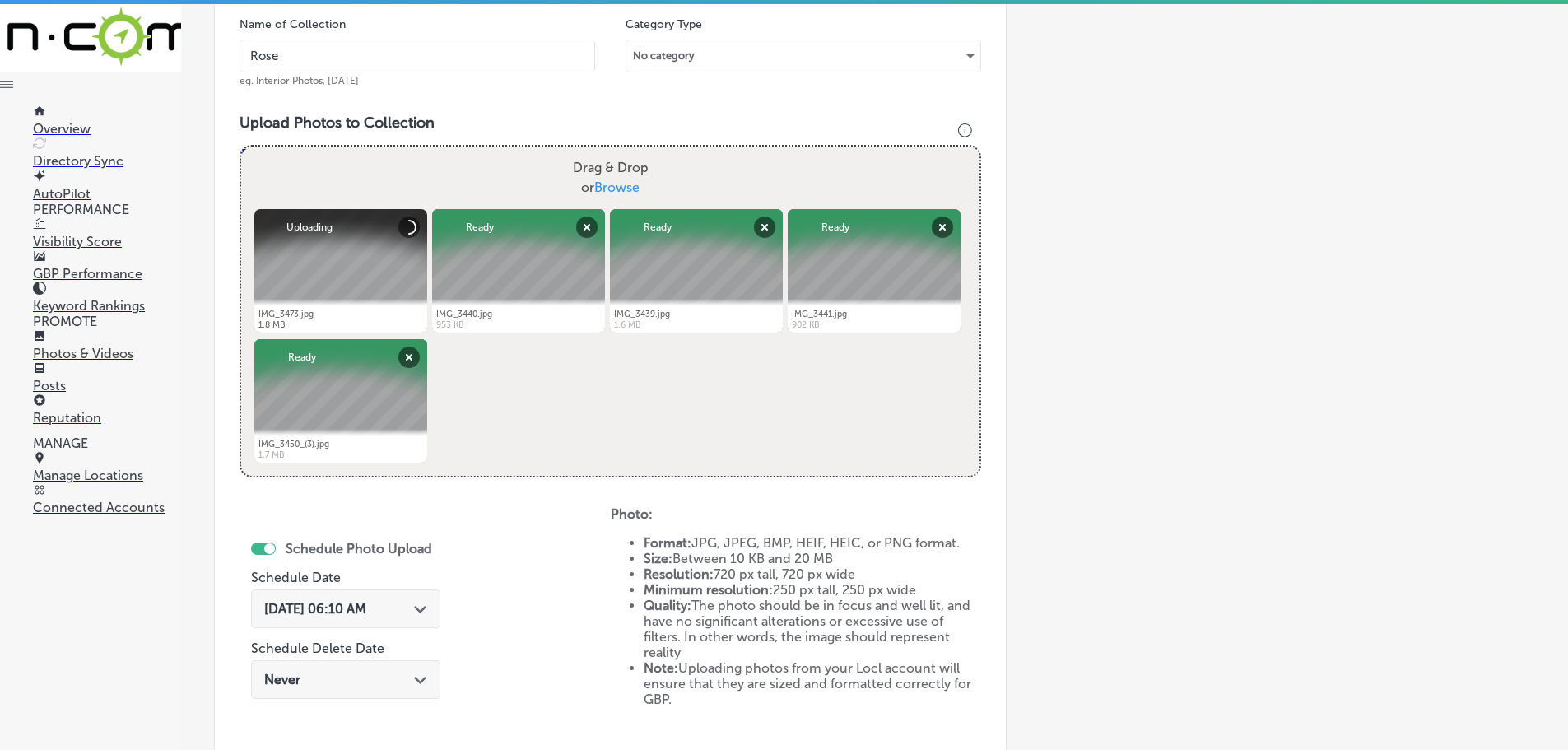
type input "[PERSON_NAME]"
click at [414, 606] on icon "Path Created with Sketch." at bounding box center [419, 610] width 12 height 8
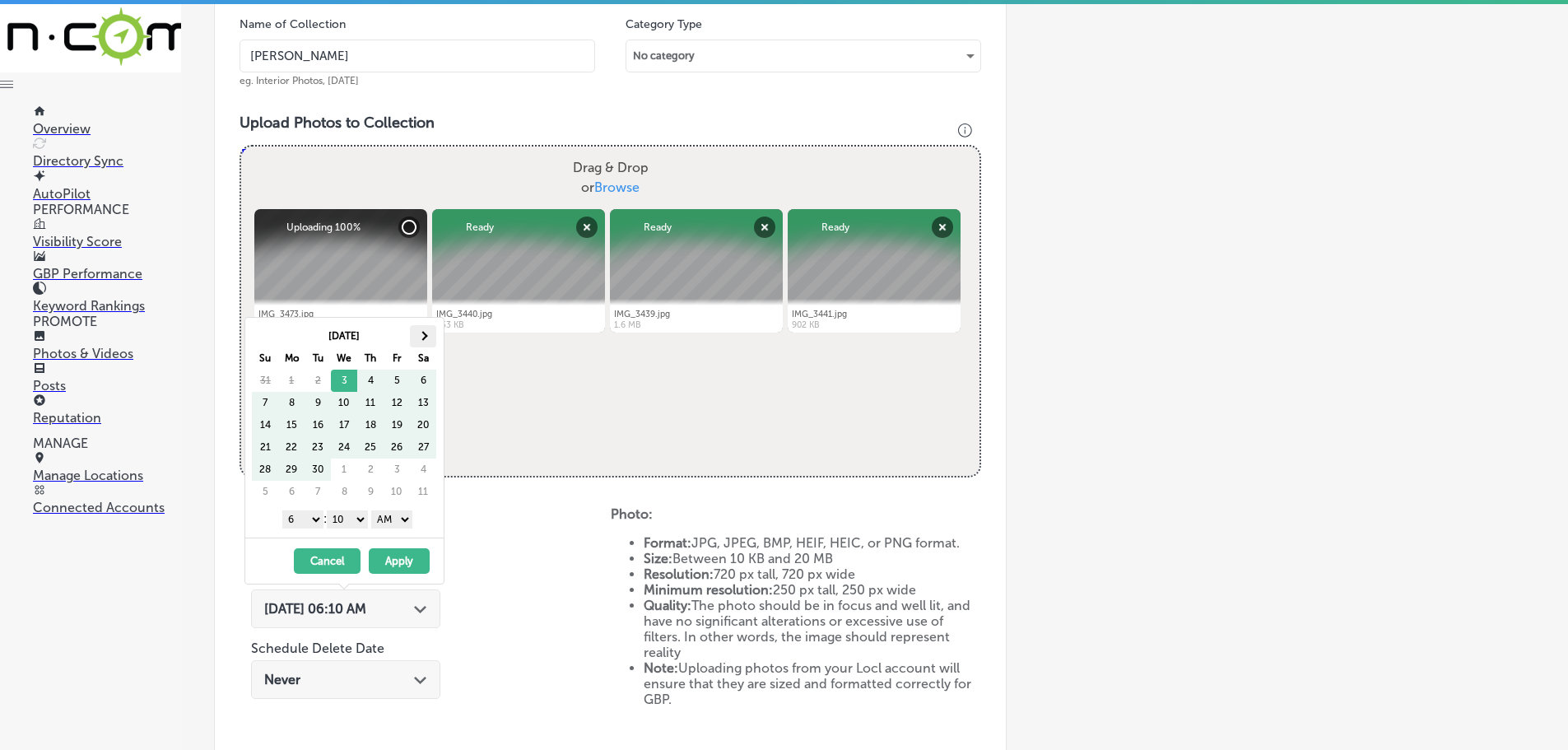
click at [417, 330] on th at bounding box center [423, 336] width 26 height 23
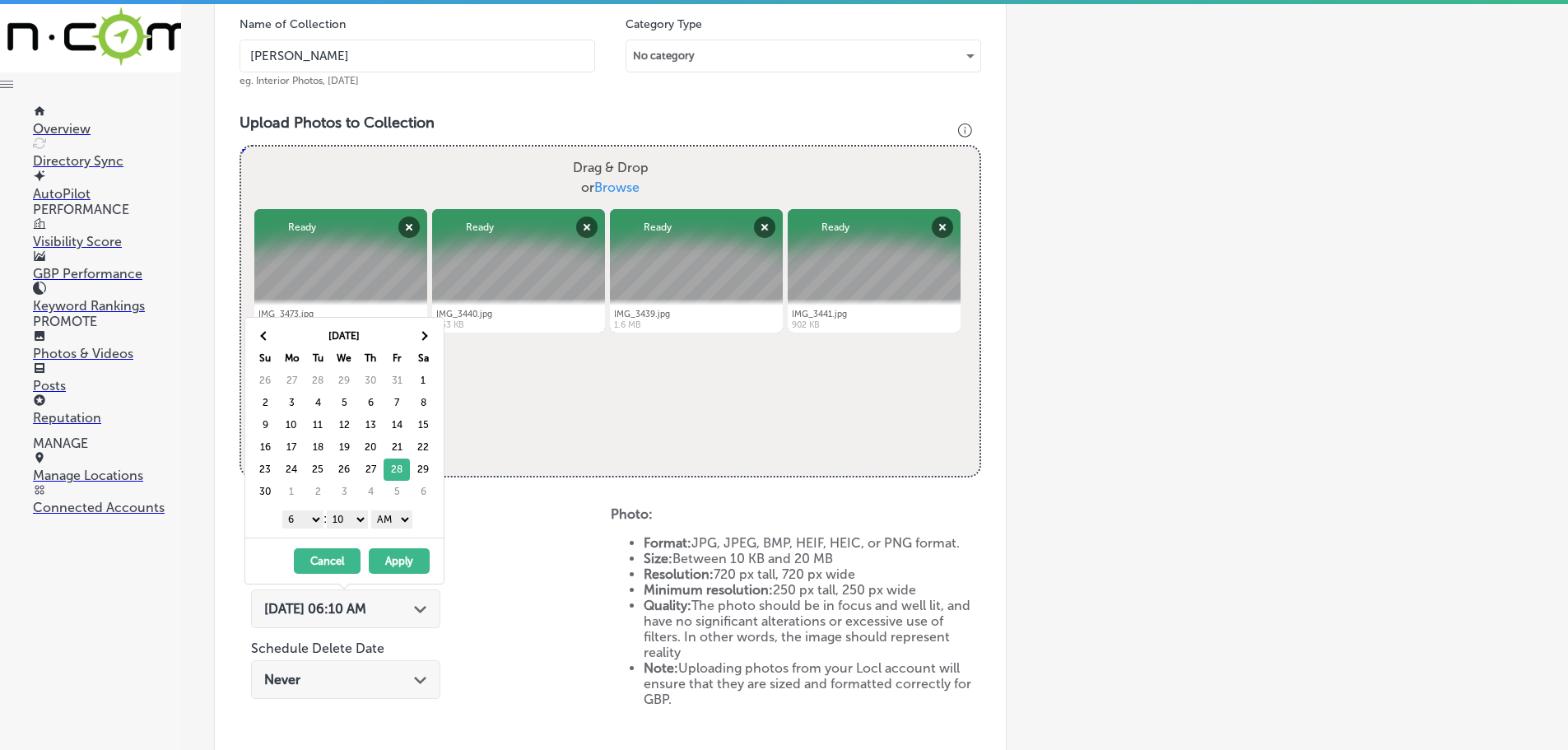
click at [303, 519] on select "1 2 3 4 5 6 7 8 9 10 11 12" at bounding box center [303, 519] width 41 height 18
click at [354, 520] on select "00 10 20 30 40 50" at bounding box center [347, 519] width 41 height 18
click at [394, 524] on select "AM PM" at bounding box center [392, 519] width 41 height 18
click at [399, 560] on button "Apply" at bounding box center [399, 560] width 61 height 25
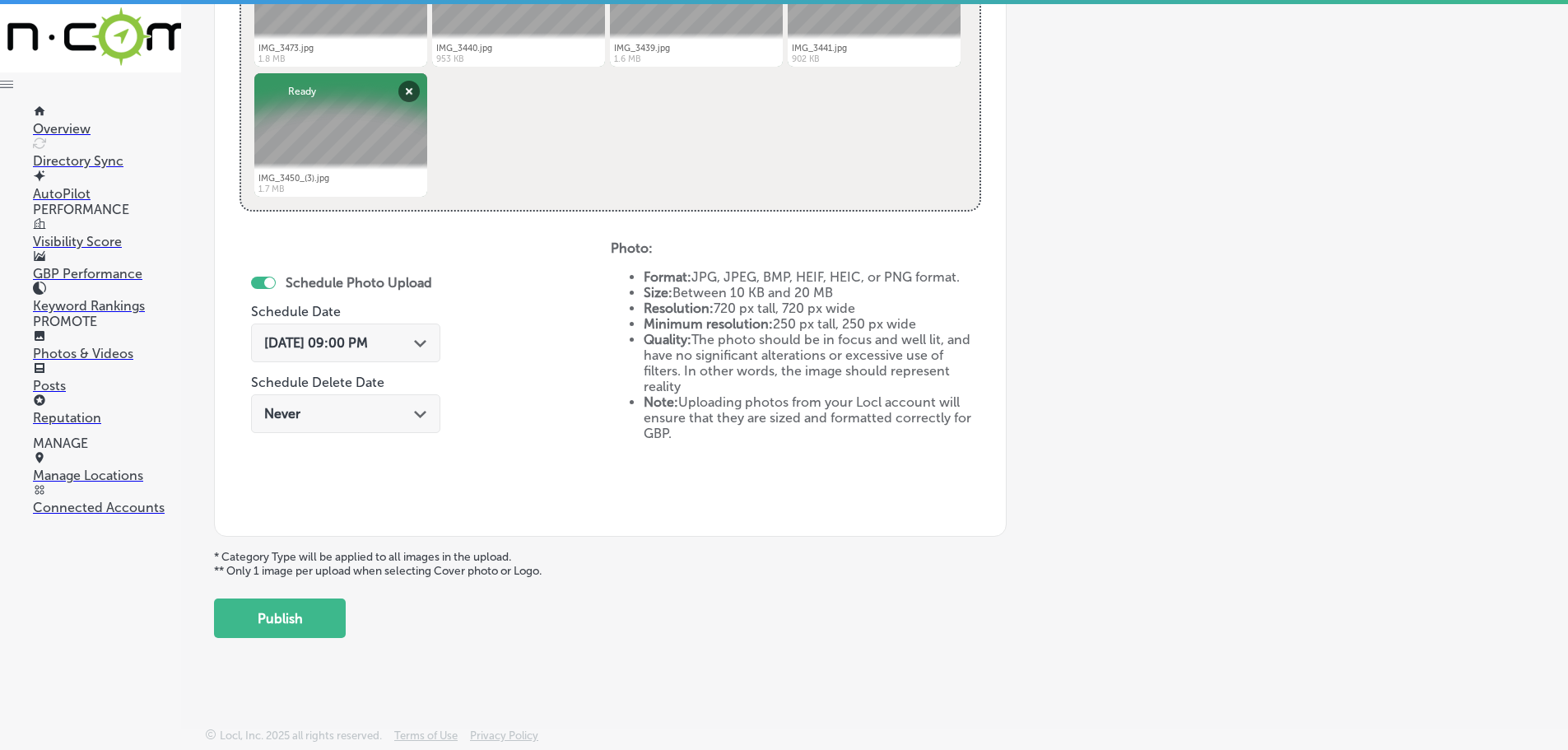
scroll to position [765, 0]
click at [323, 620] on button "Publish" at bounding box center [280, 619] width 131 height 39
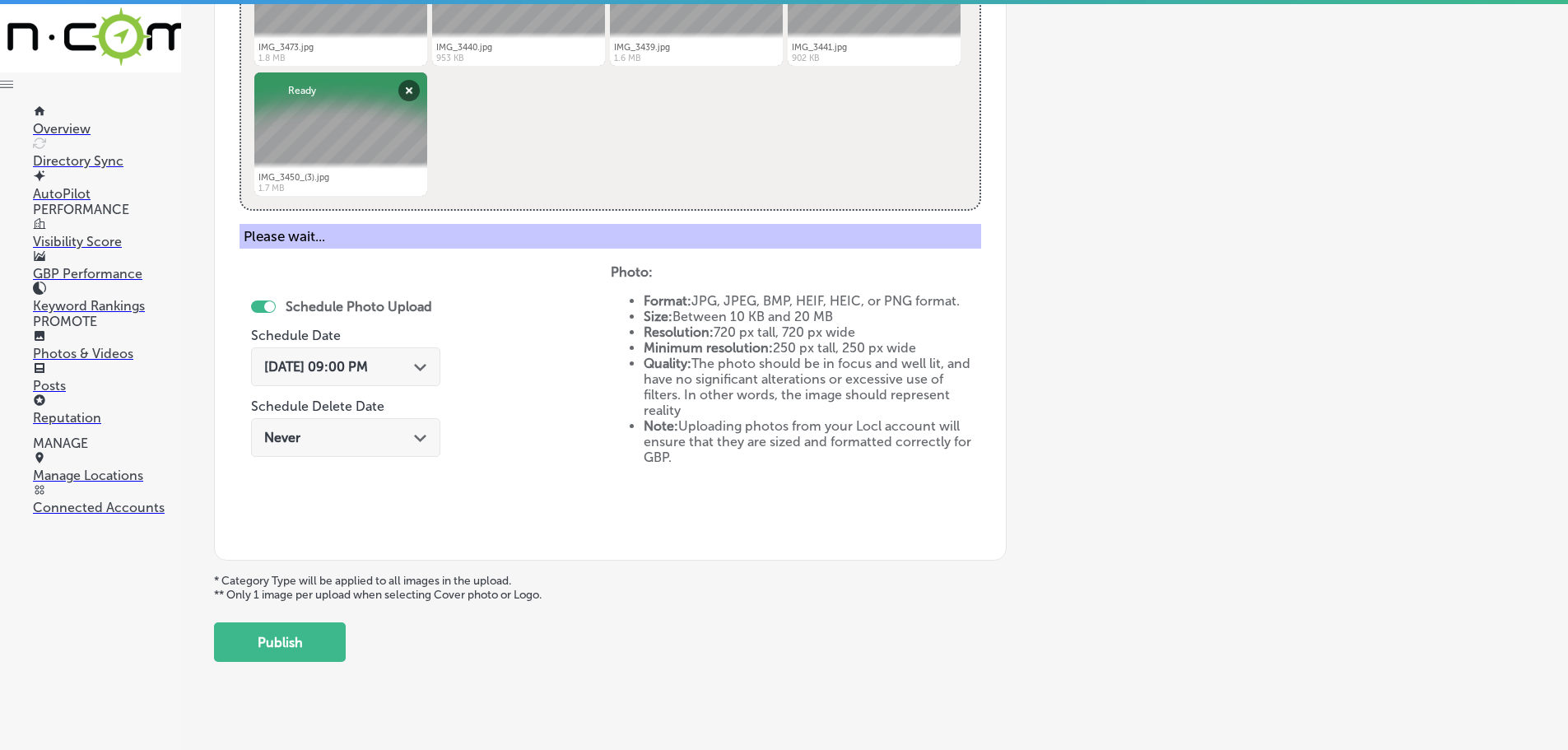
scroll to position [498, 0]
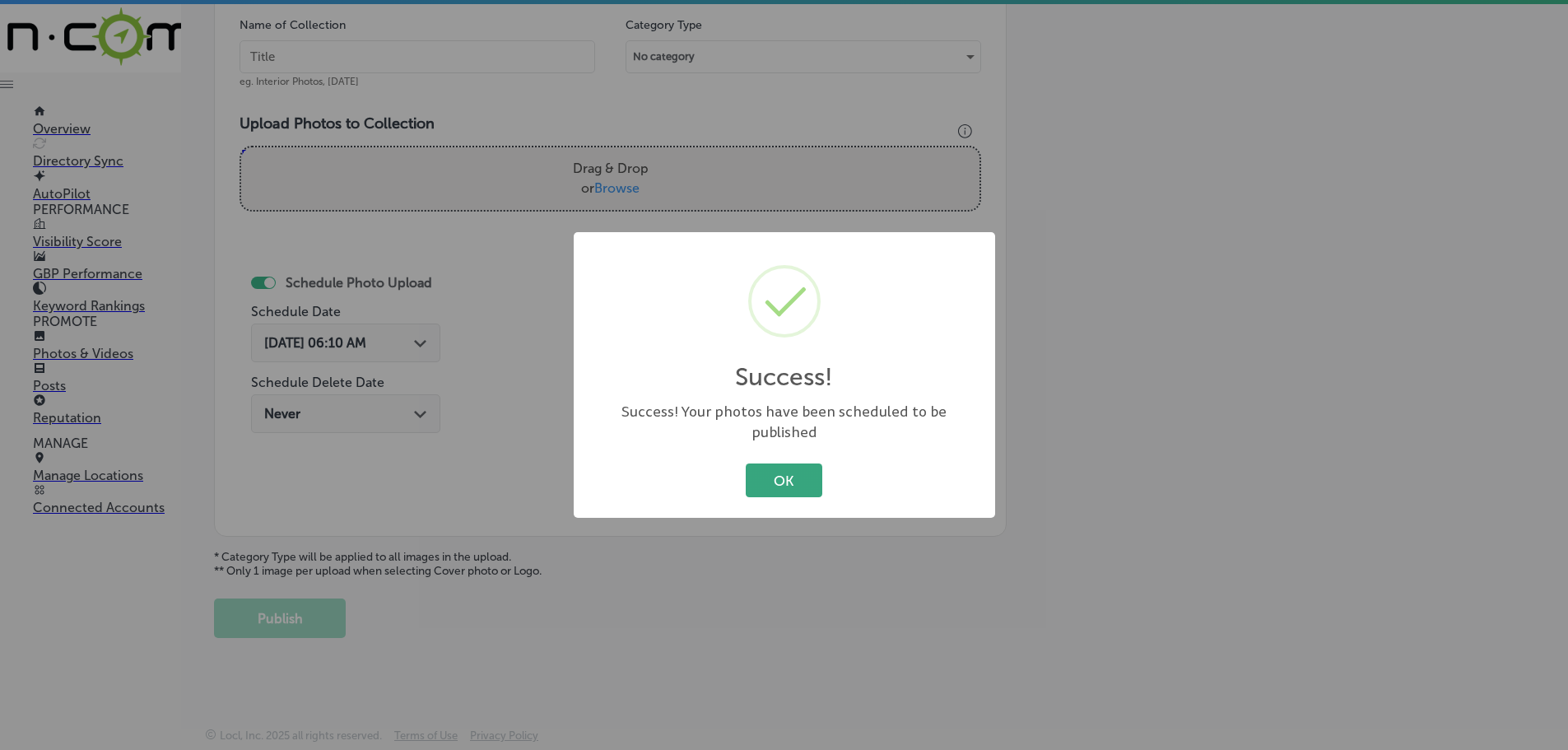
drag, startPoint x: 805, startPoint y: 467, endPoint x: 830, endPoint y: 477, distance: 26.9
click at [807, 466] on button "OK" at bounding box center [784, 481] width 77 height 34
